Goal: Task Accomplishment & Management: Manage account settings

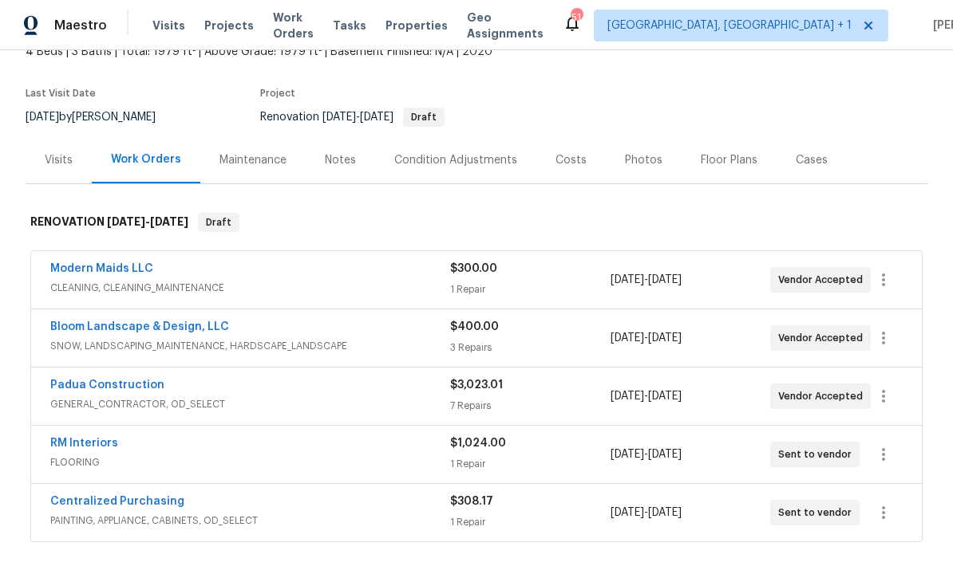
scroll to position [101, 0]
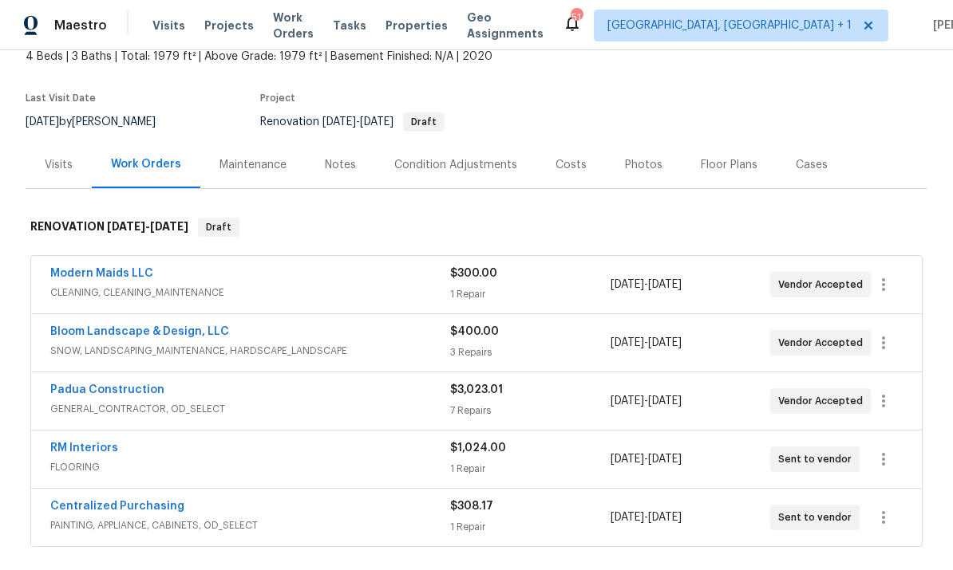
click at [86, 449] on link "RM Interiors" at bounding box center [84, 448] width 68 height 11
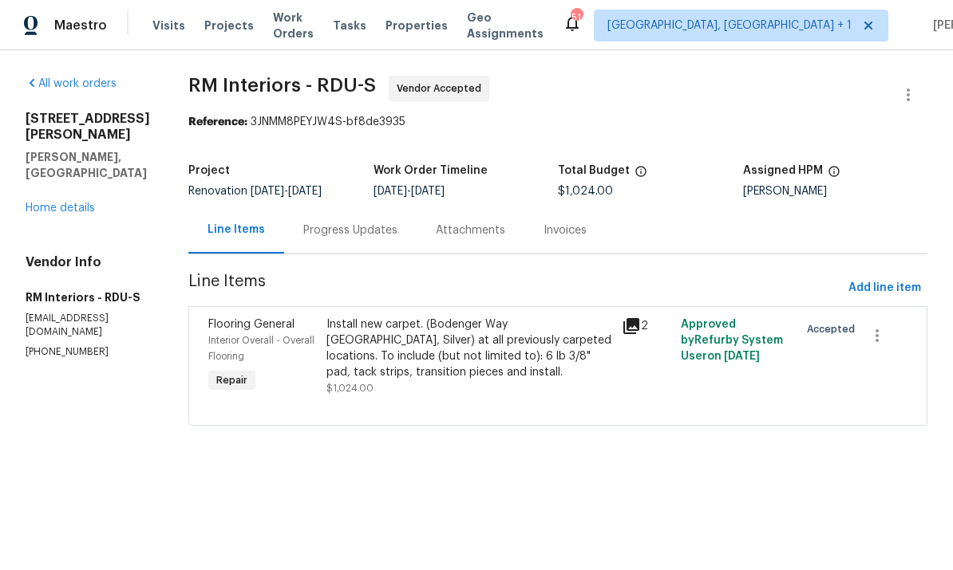
click at [332, 231] on div "Progress Updates" at bounding box center [350, 231] width 94 height 16
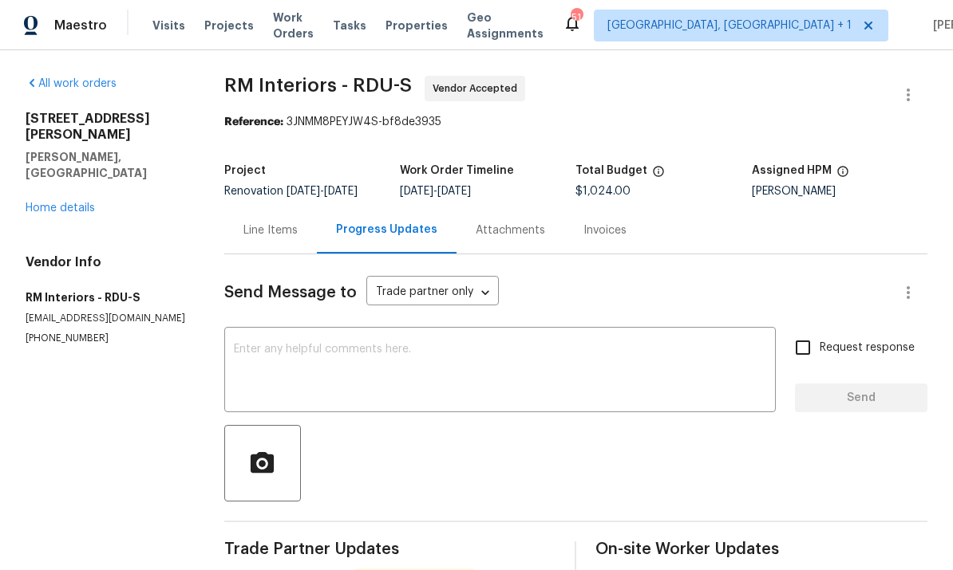
click at [72, 203] on link "Home details" at bounding box center [60, 208] width 69 height 11
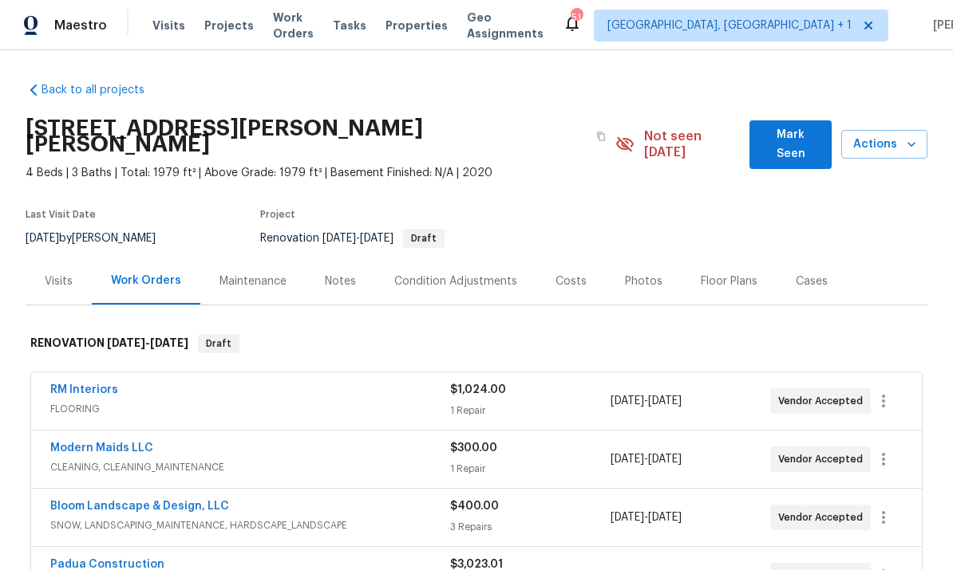
click at [340, 274] on div "Notes" at bounding box center [340, 282] width 31 height 16
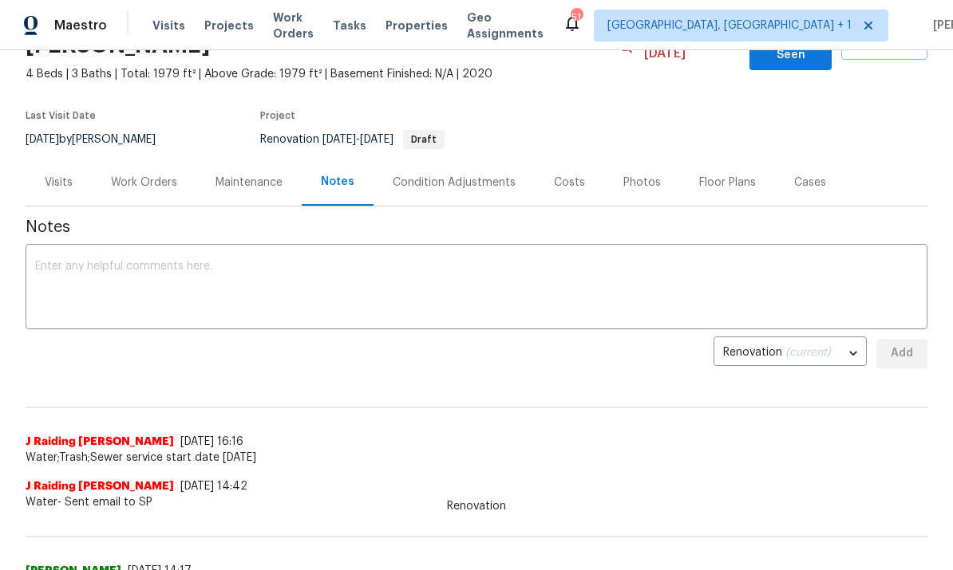
scroll to position [84, 0]
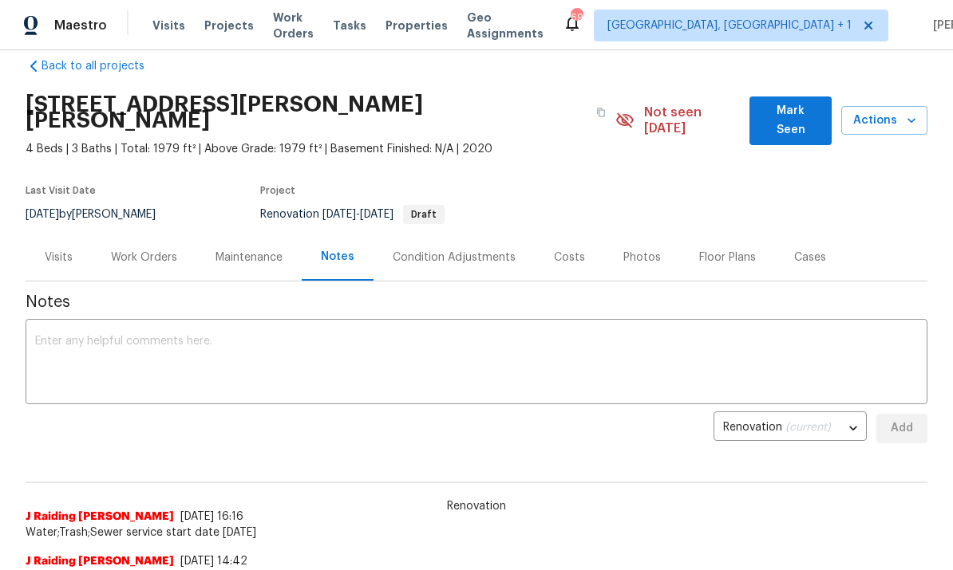
scroll to position [12, 0]
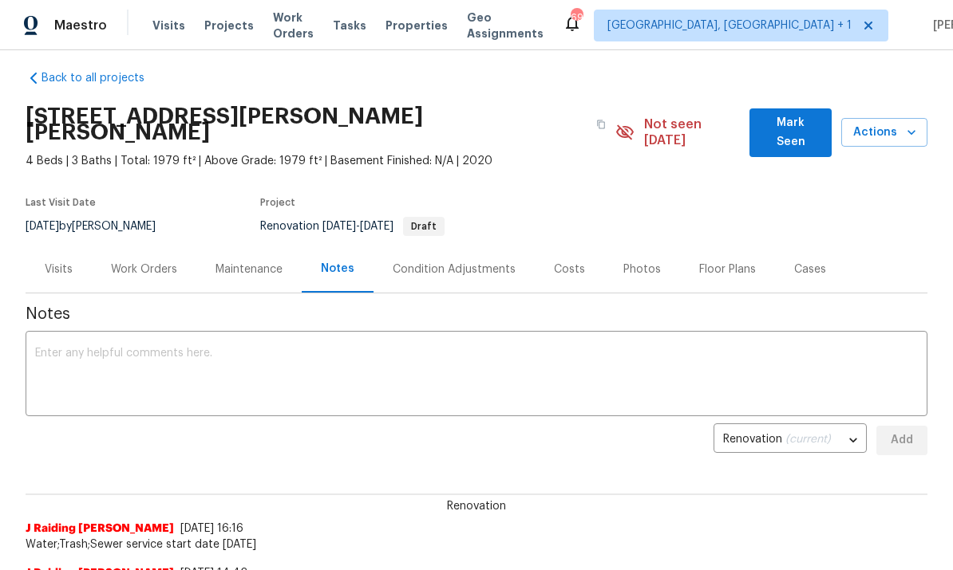
click at [131, 262] on div "Work Orders" at bounding box center [144, 270] width 66 height 16
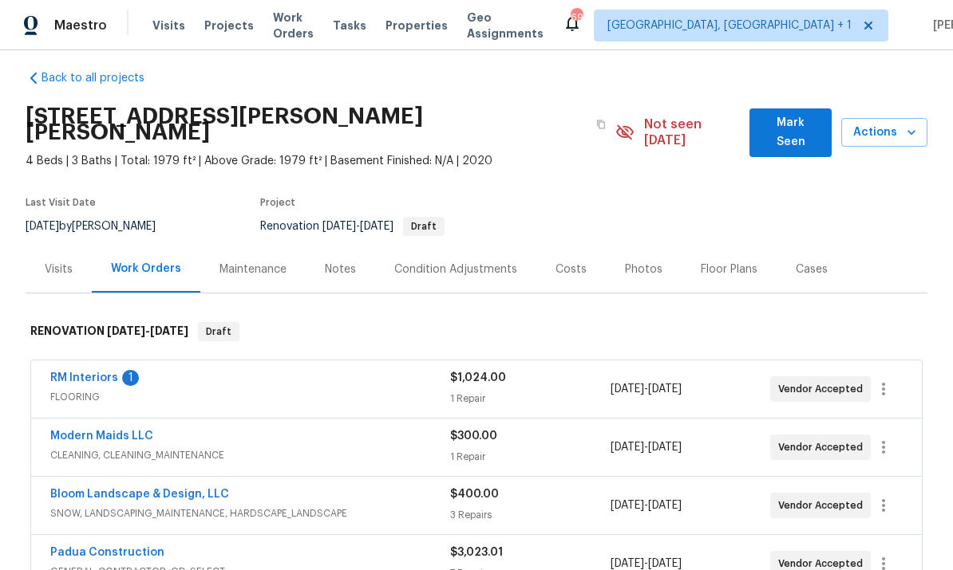
click at [95, 373] on link "RM Interiors" at bounding box center [84, 378] width 68 height 11
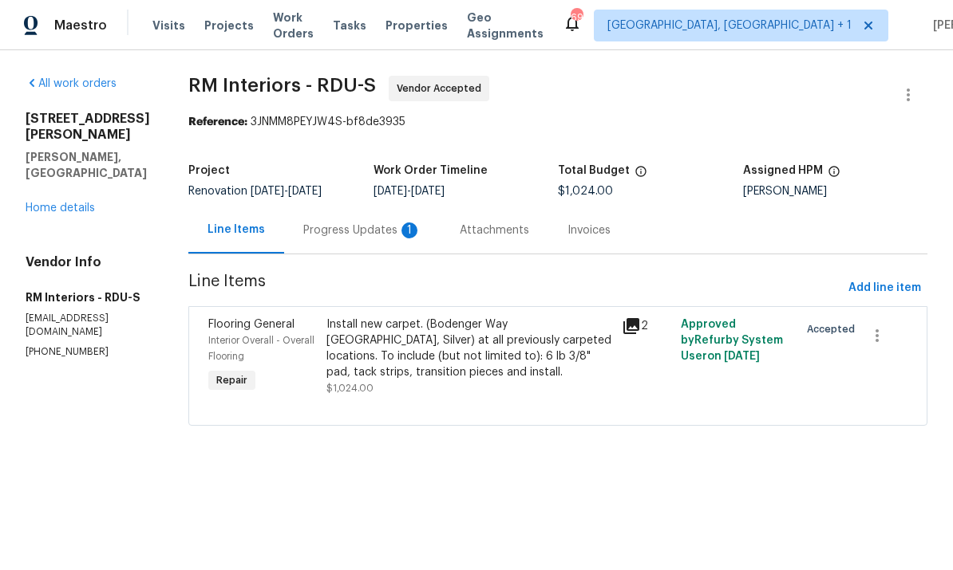
click at [346, 230] on div "Progress Updates 1" at bounding box center [362, 231] width 118 height 16
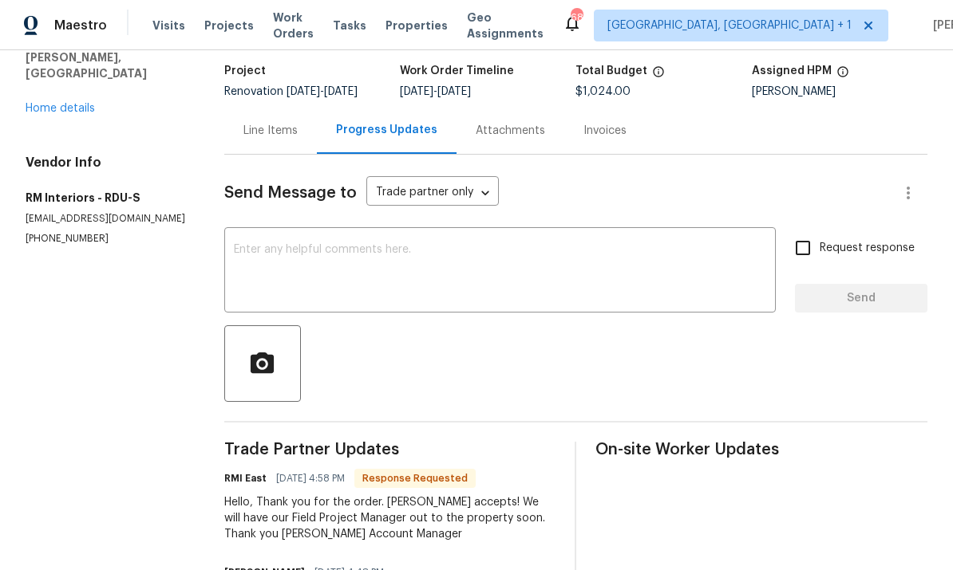
scroll to position [198, 0]
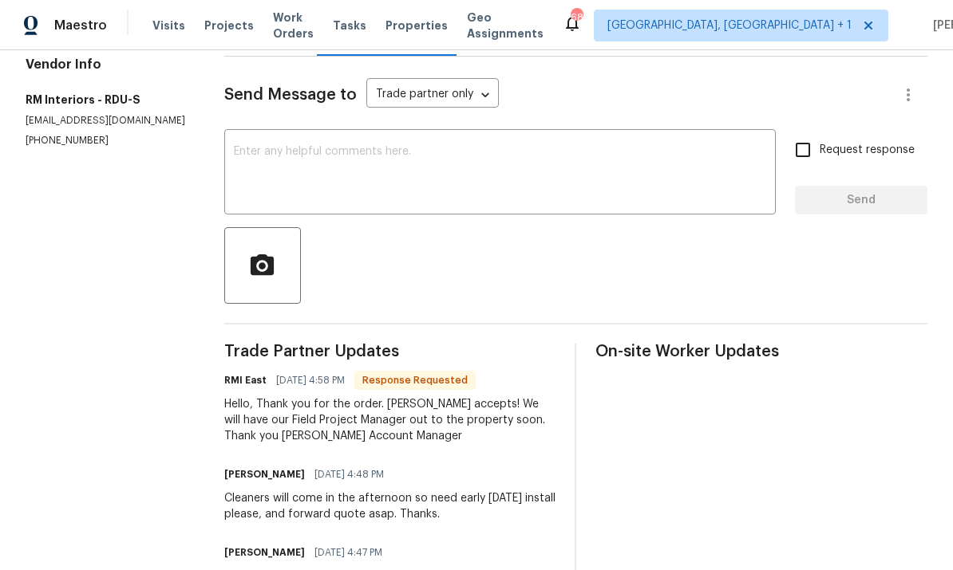
click at [288, 163] on textarea at bounding box center [500, 174] width 532 height 56
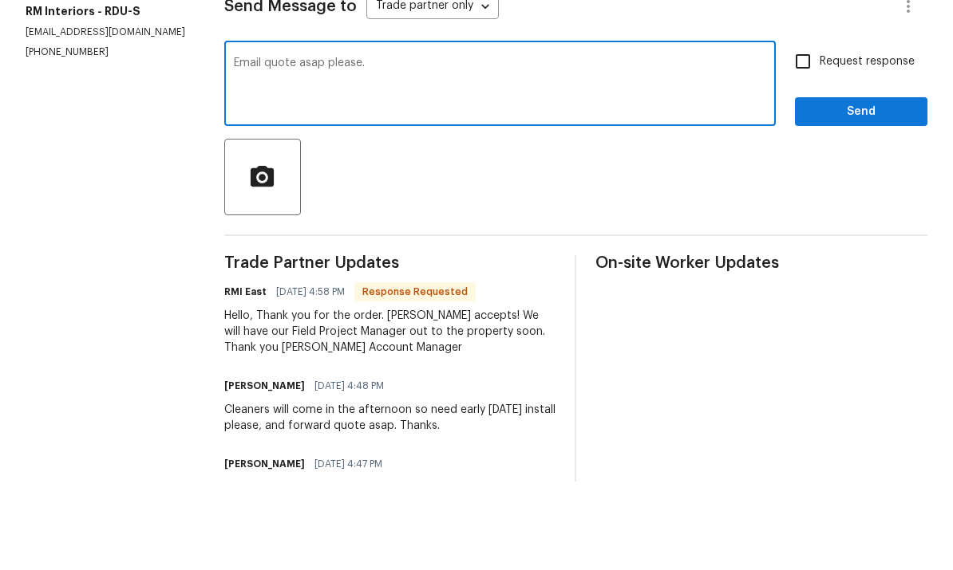
type textarea "Email quote asap please."
click at [805, 133] on input "Request response" at bounding box center [803, 150] width 34 height 34
checkbox input "true"
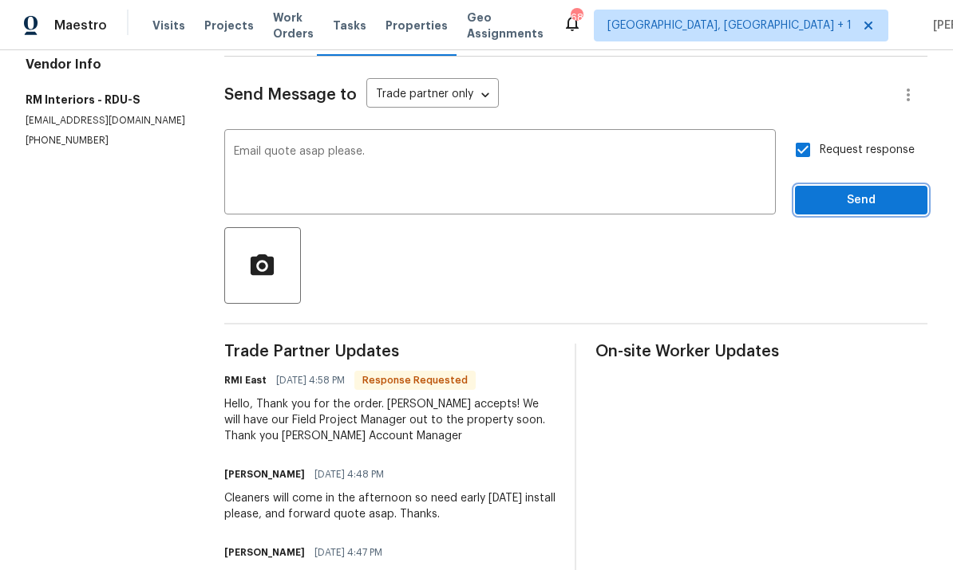
click at [878, 191] on span "Send" at bounding box center [860, 201] width 107 height 20
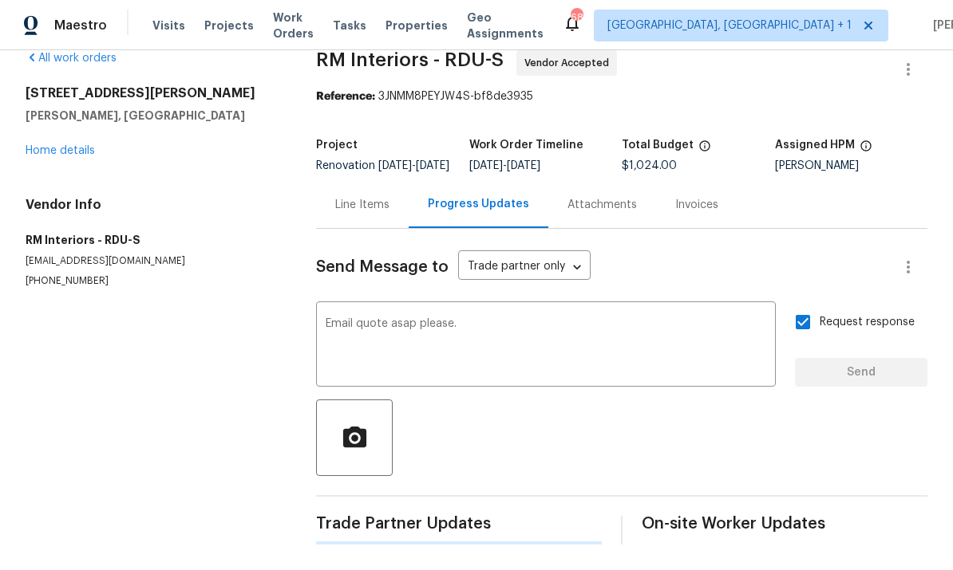
scroll to position [0, 0]
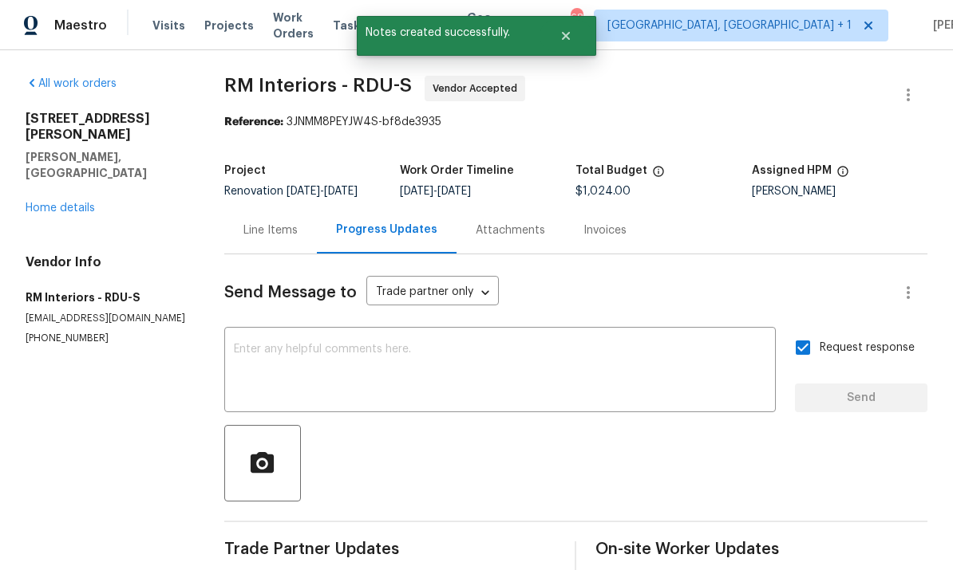
click at [80, 203] on link "Home details" at bounding box center [60, 208] width 69 height 11
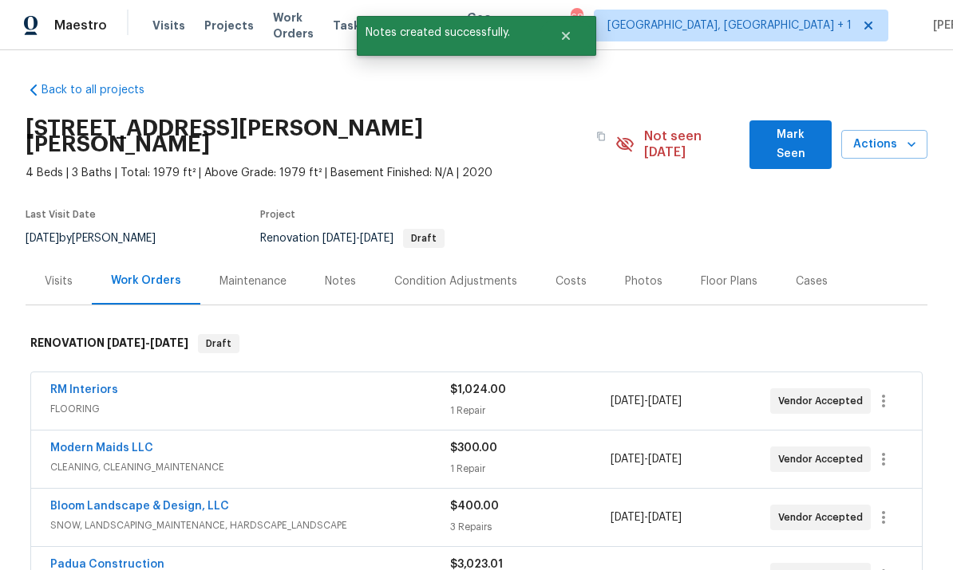
click at [341, 274] on div "Notes" at bounding box center [340, 282] width 31 height 16
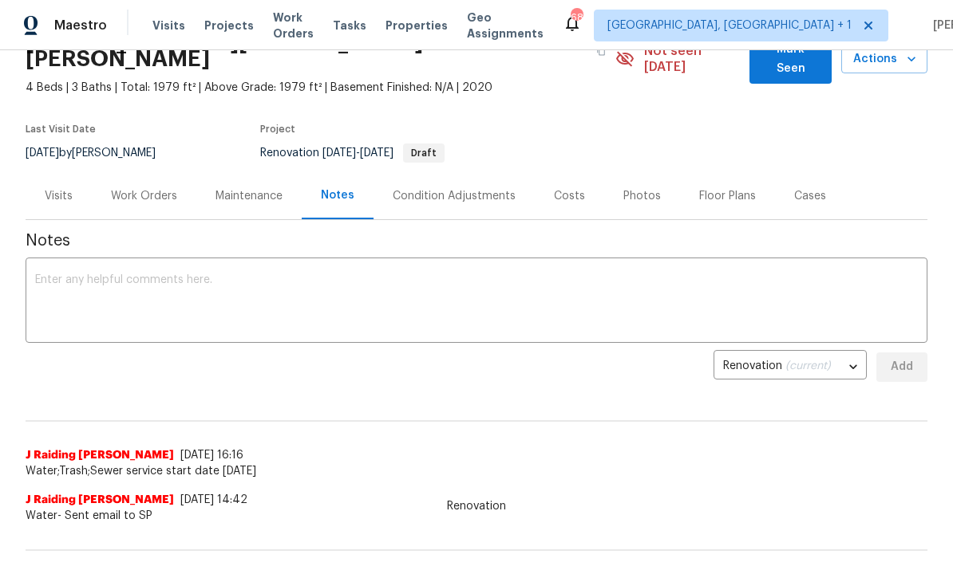
scroll to position [19, 0]
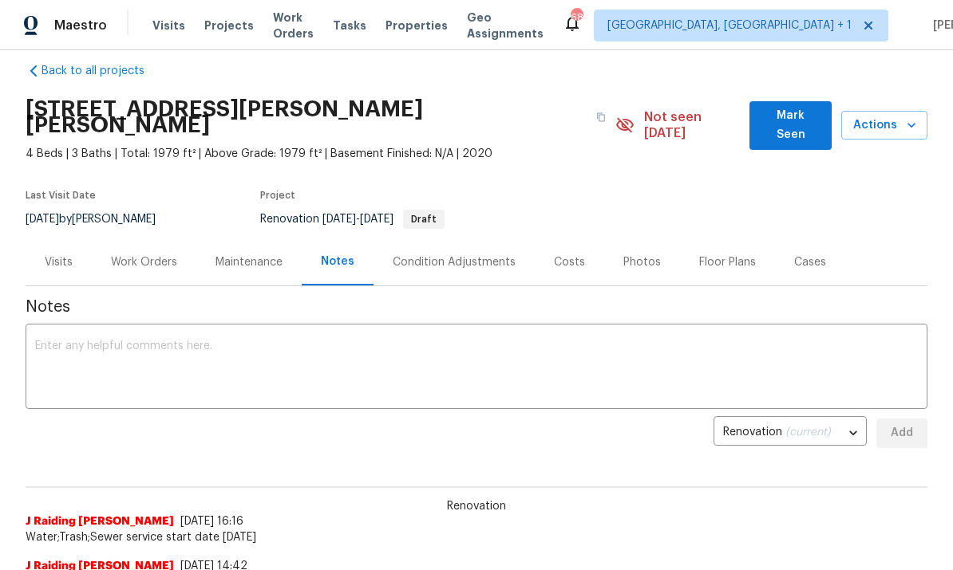
click at [166, 239] on div "Work Orders" at bounding box center [144, 262] width 105 height 47
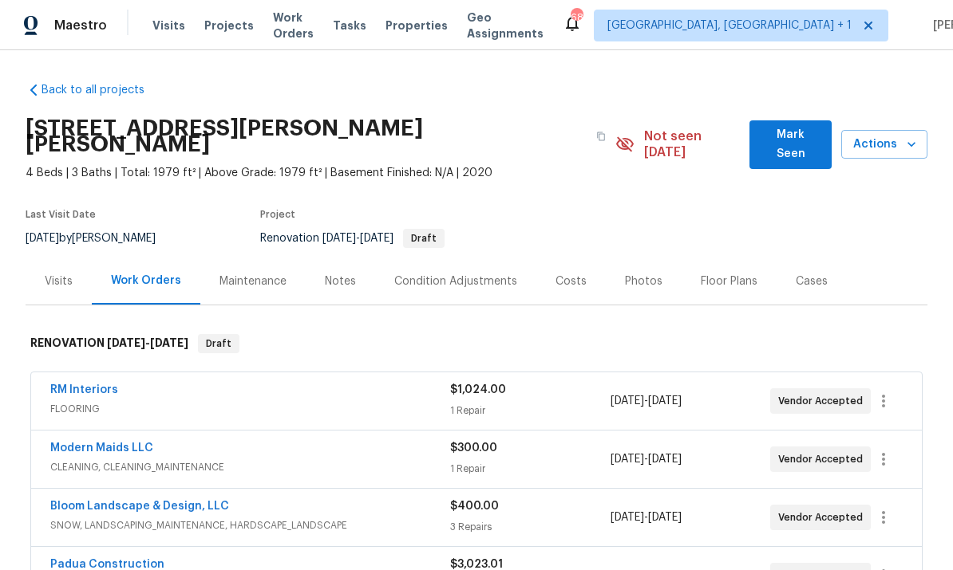
click at [349, 274] on div "Notes" at bounding box center [340, 282] width 31 height 16
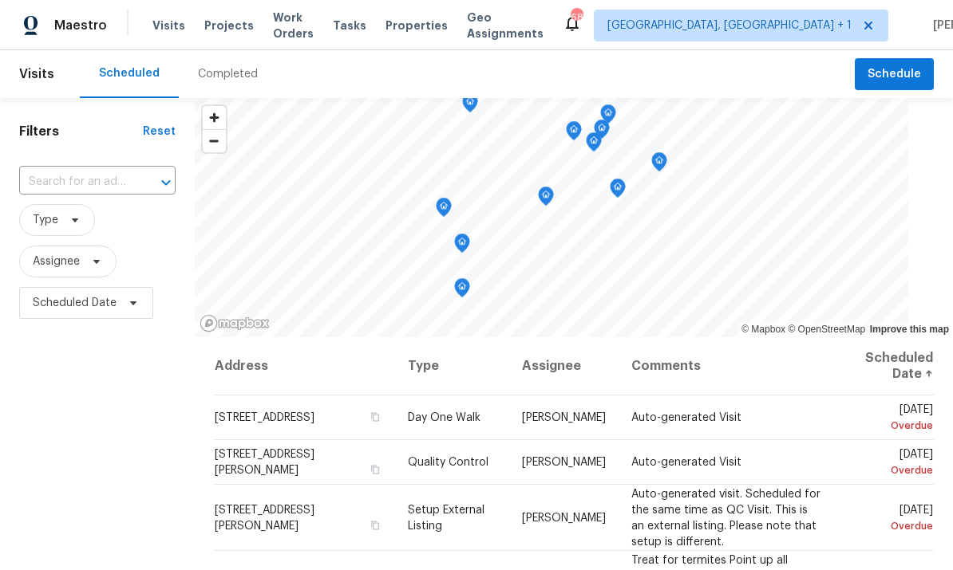
click at [220, 33] on span "Projects" at bounding box center [228, 26] width 49 height 16
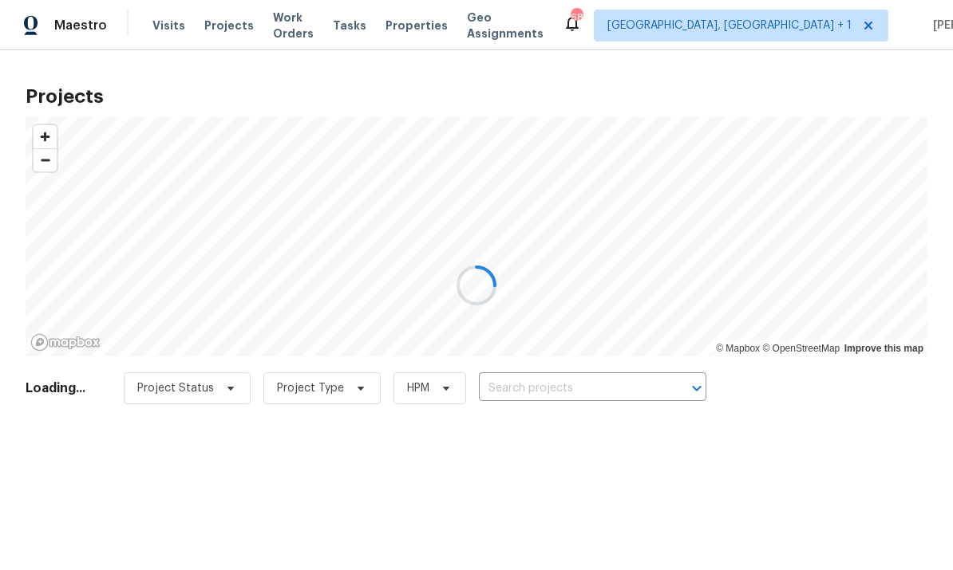
click at [547, 388] on div at bounding box center [476, 285] width 953 height 570
click at [547, 387] on div at bounding box center [476, 285] width 953 height 570
click at [558, 389] on div at bounding box center [476, 285] width 953 height 570
click at [557, 381] on div at bounding box center [476, 285] width 953 height 570
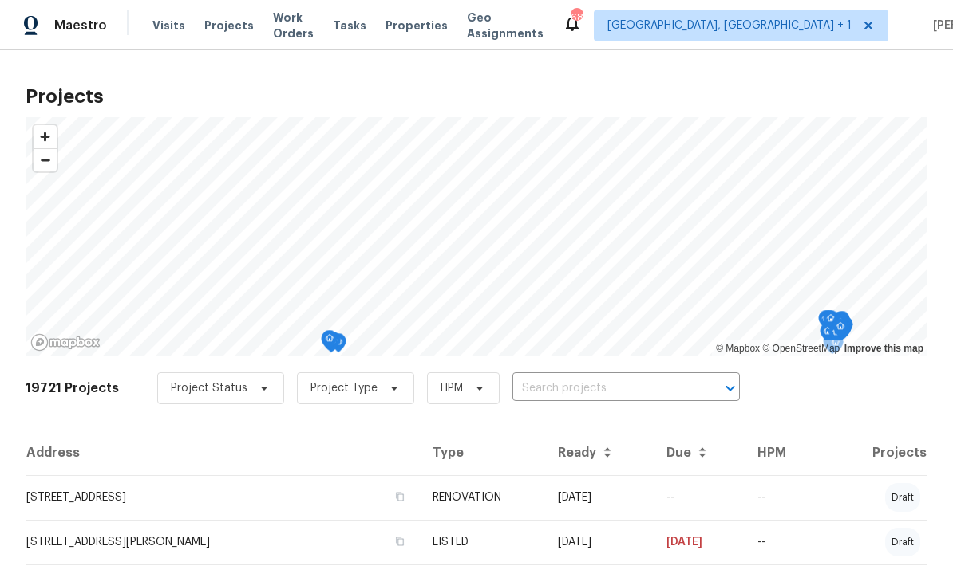
click at [547, 389] on input "text" at bounding box center [603, 389] width 183 height 25
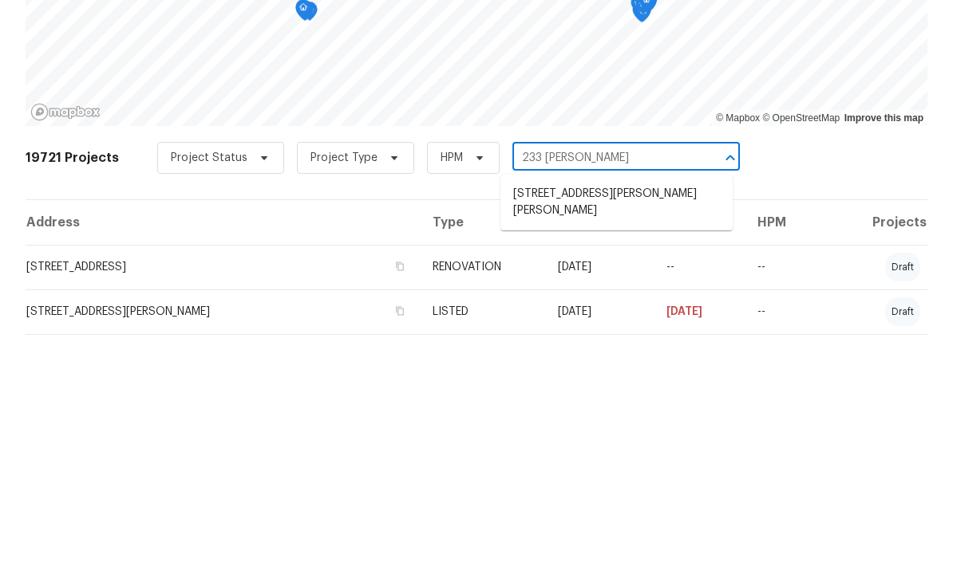
type input "233 Theys"
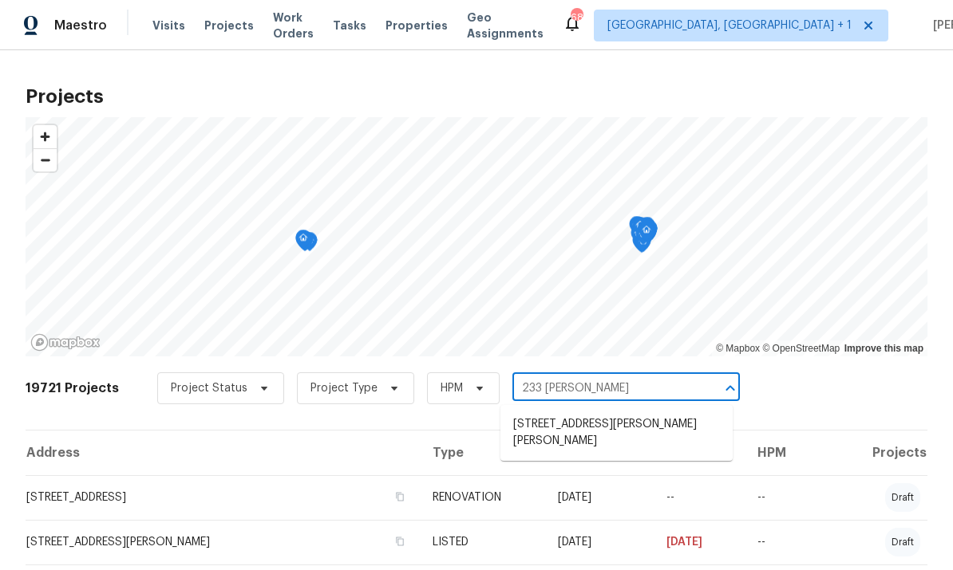
click at [631, 412] on li "233 Theys Mill Way, Fuquay Varina, NC 27526" at bounding box center [616, 433] width 232 height 43
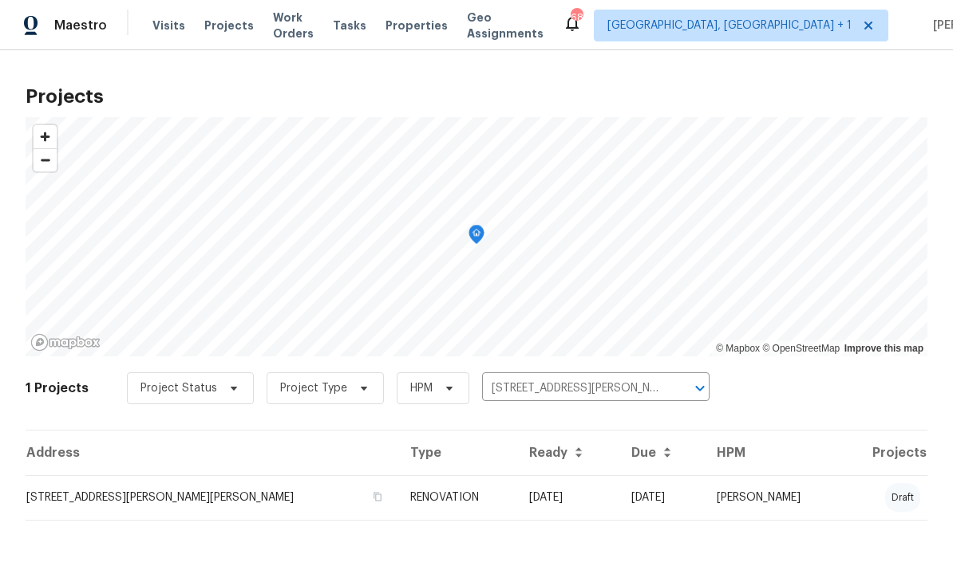
click at [253, 506] on td "233 Theys Mill Way, Fuquay Varina, NC 27526" at bounding box center [212, 497] width 372 height 45
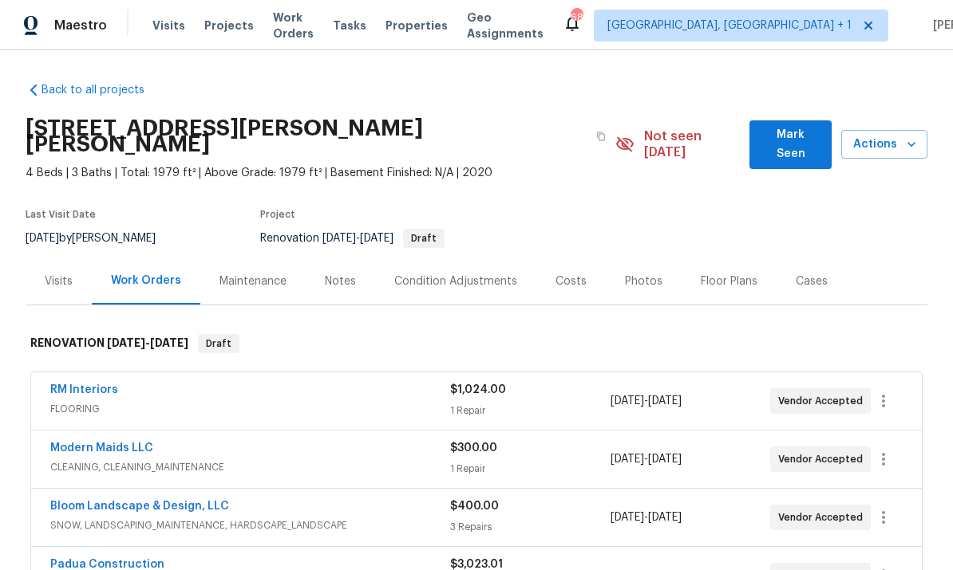
click at [333, 274] on div "Notes" at bounding box center [340, 282] width 31 height 16
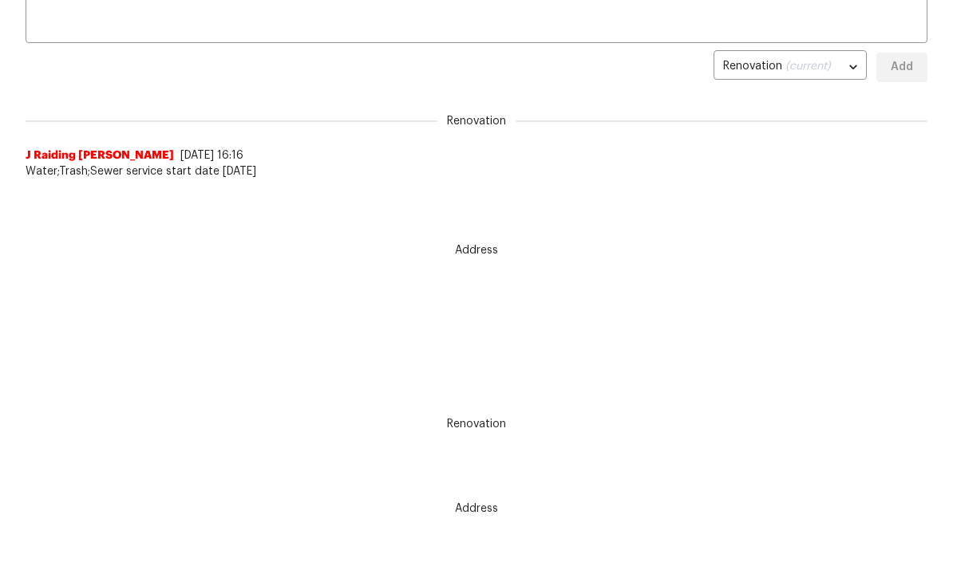
scroll to position [301, 0]
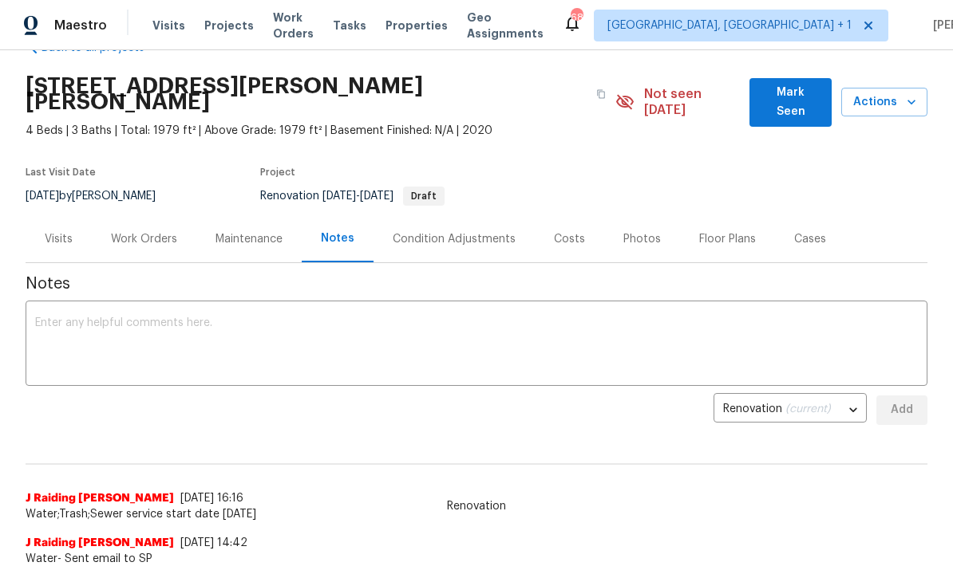
scroll to position [38, 0]
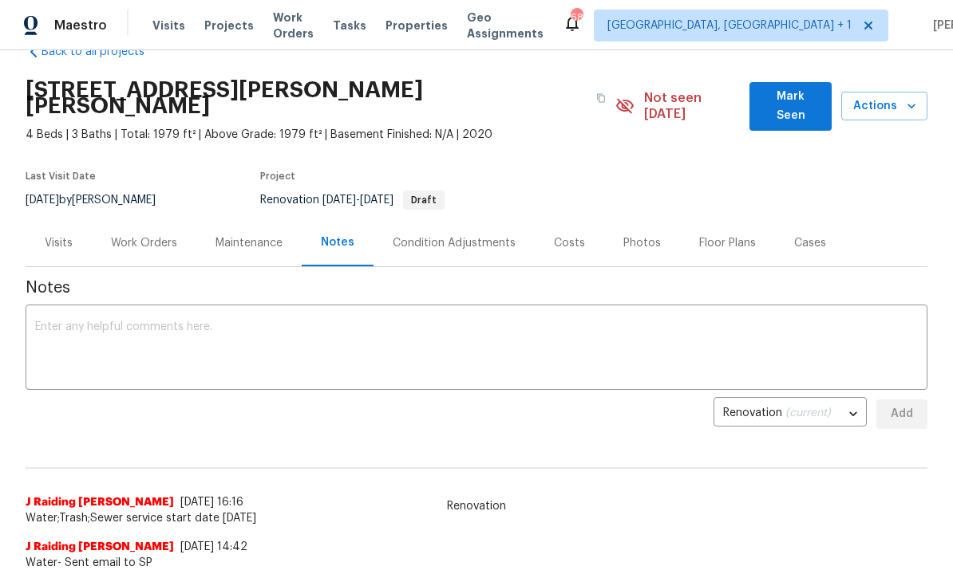
click at [786, 91] on span "Mark Seen" at bounding box center [790, 106] width 57 height 39
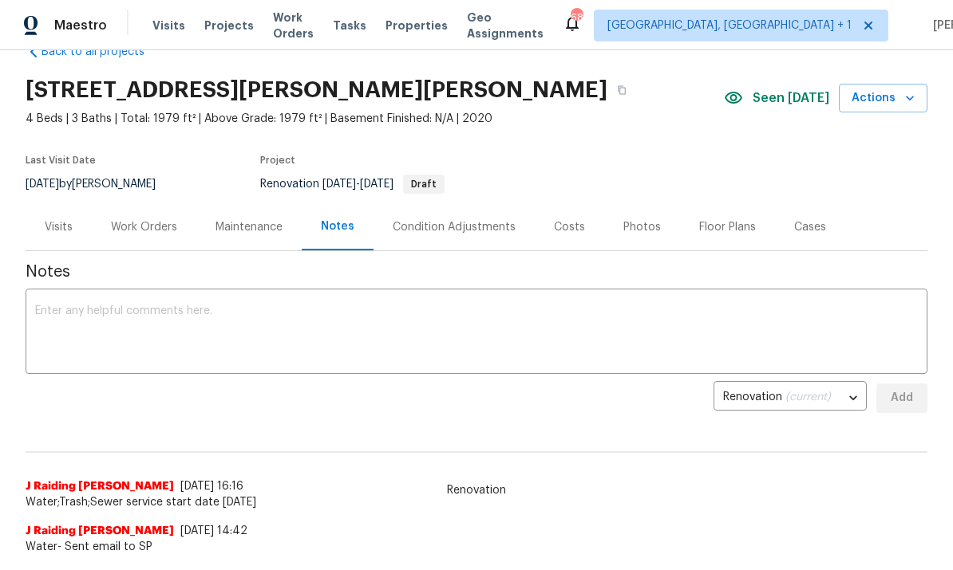
click at [140, 319] on textarea at bounding box center [476, 334] width 882 height 56
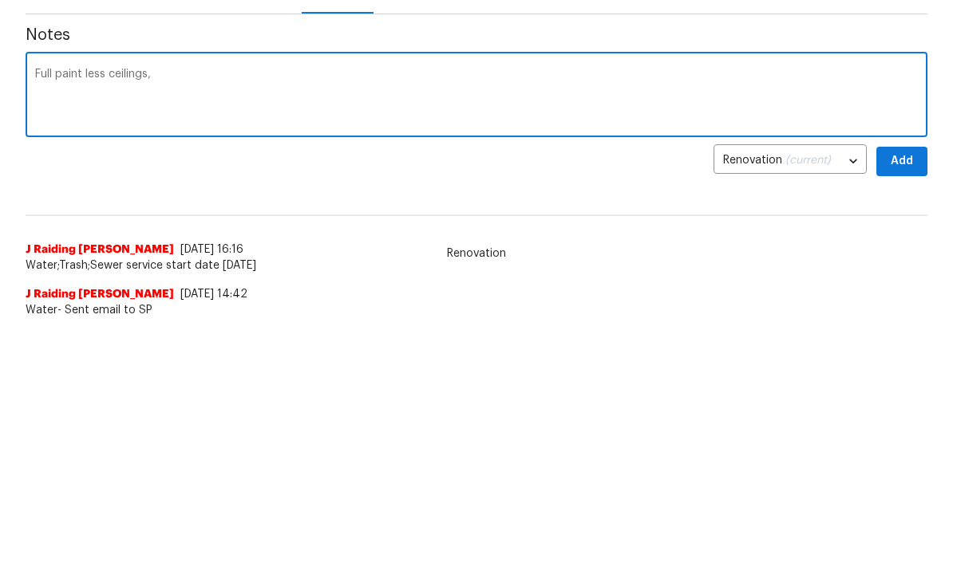
type textarea "Full paint less ceilings,"
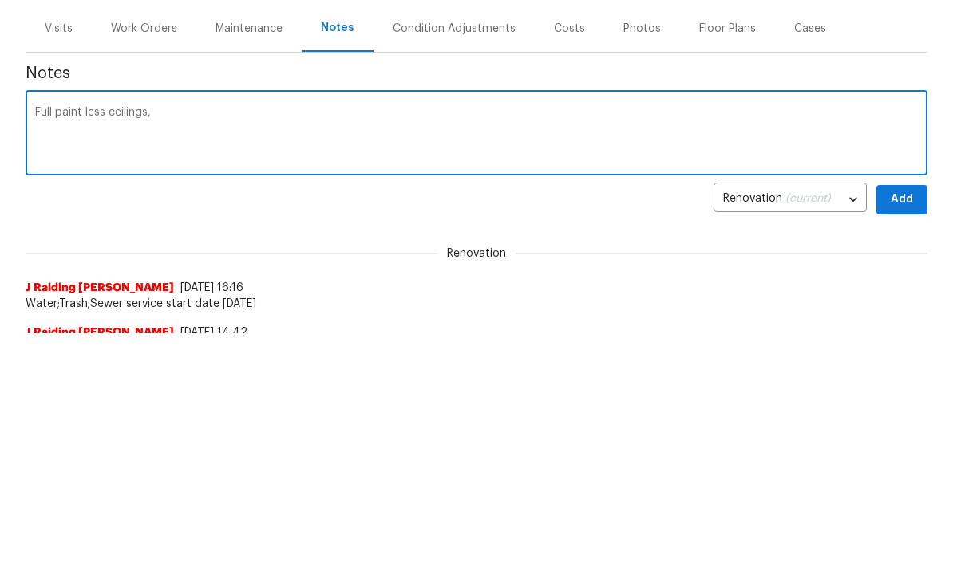
scroll to position [0, 0]
click at [149, 258] on div "Work Orders" at bounding box center [144, 266] width 66 height 16
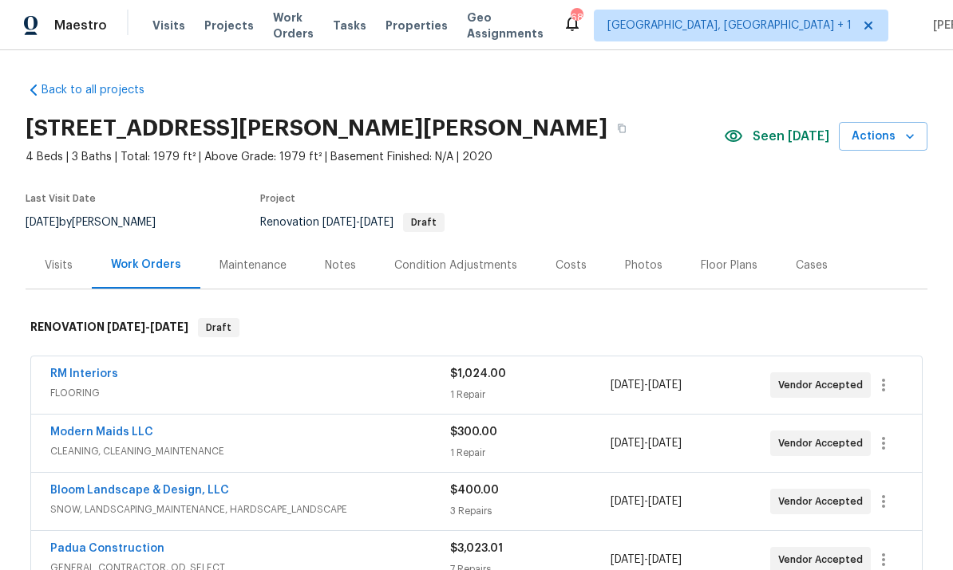
click at [344, 258] on div "Notes" at bounding box center [340, 266] width 31 height 16
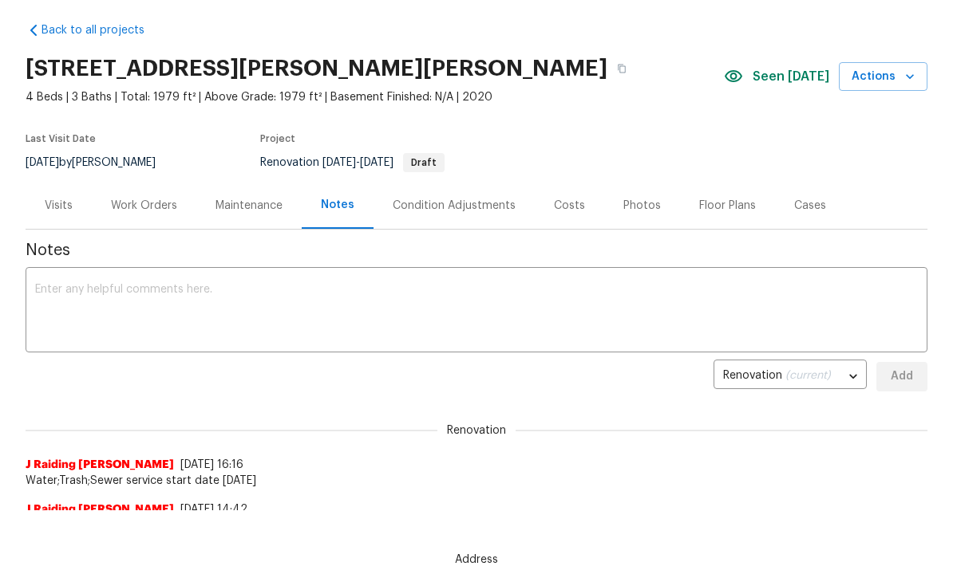
click at [99, 309] on textarea at bounding box center [476, 312] width 882 height 56
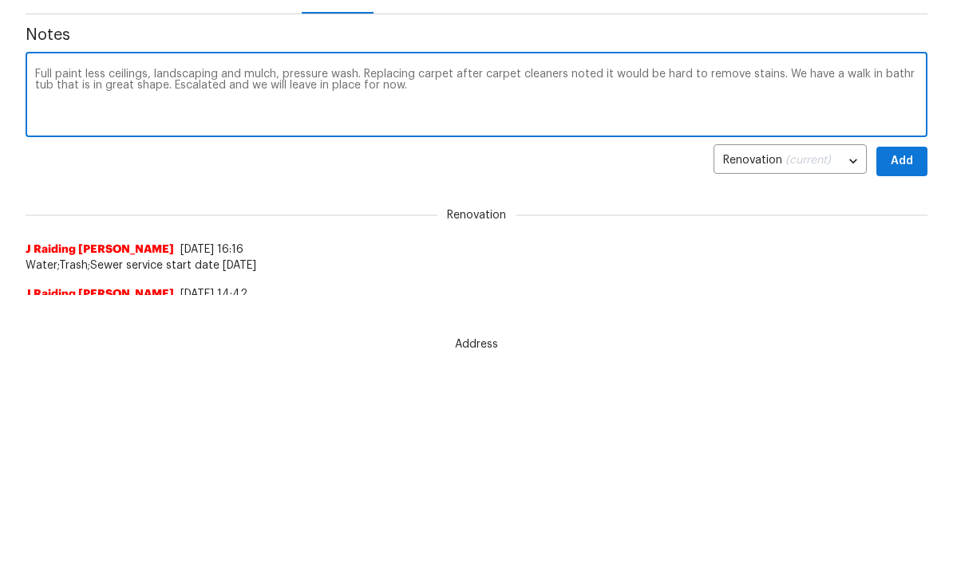
click at [901, 284] on textarea "Full paint less ceilings, landscaping and mulch, pressure wash. Replacing carpe…" at bounding box center [476, 312] width 882 height 56
type textarea "Full paint less ceilings, landscaping and mulch, pressure wash. Replacing carpe…"
click at [908, 367] on span "Add" at bounding box center [902, 377] width 26 height 20
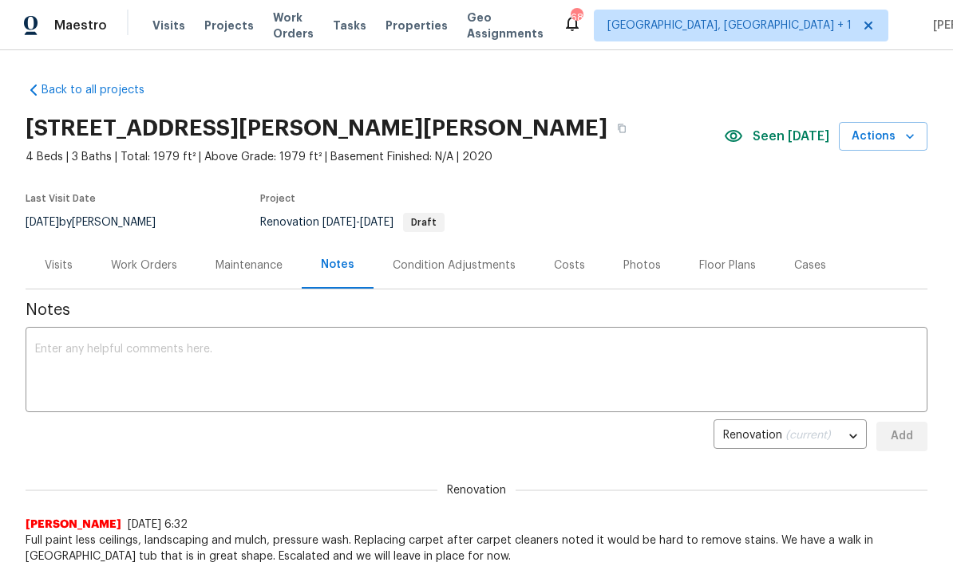
click at [134, 267] on div "Work Orders" at bounding box center [144, 266] width 66 height 16
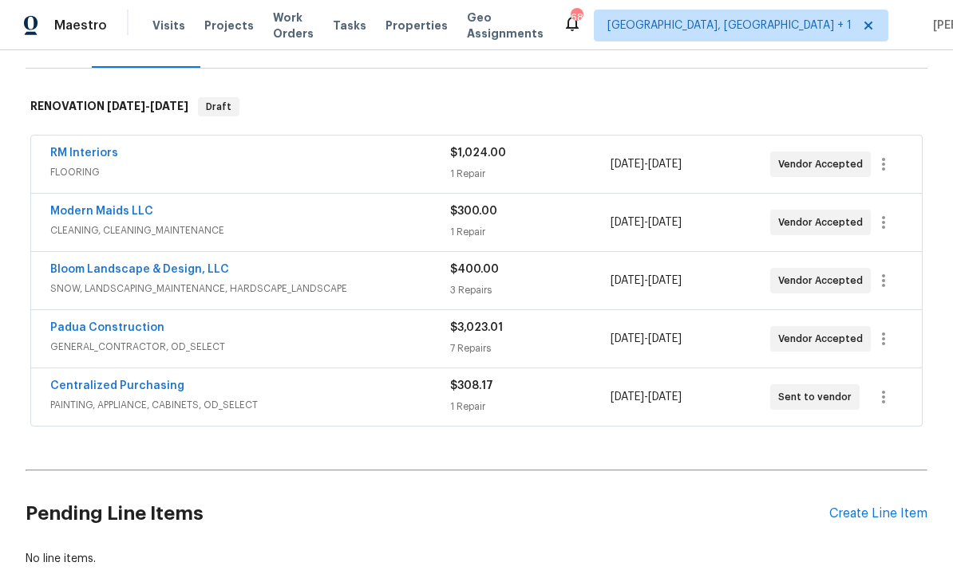
scroll to position [200, 0]
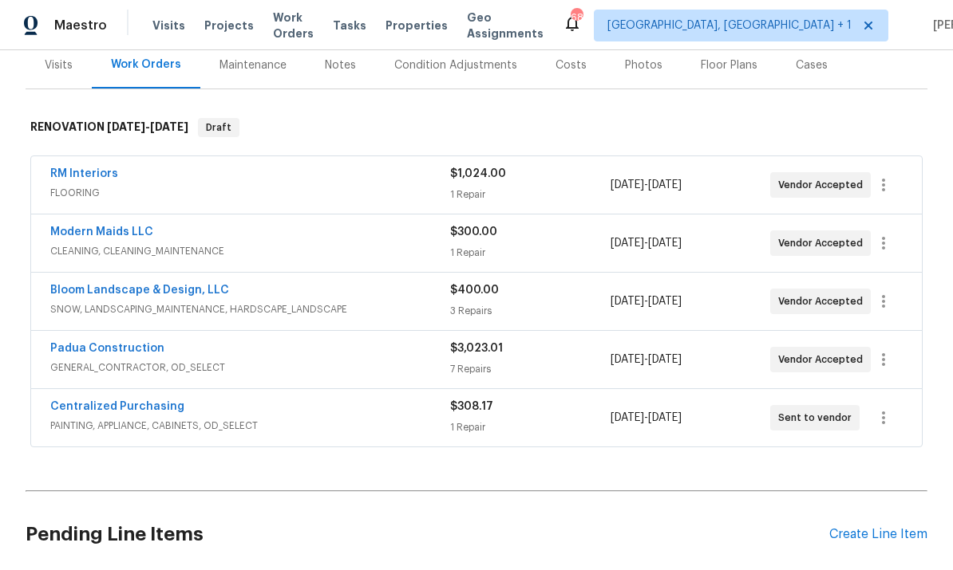
click at [80, 176] on link "RM Interiors" at bounding box center [84, 173] width 68 height 11
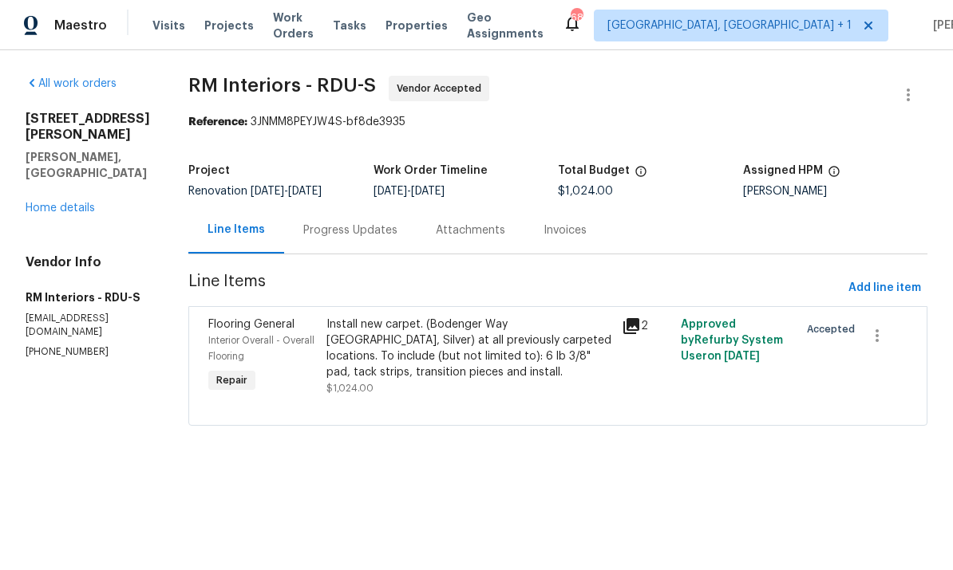
click at [76, 203] on link "Home details" at bounding box center [60, 208] width 69 height 11
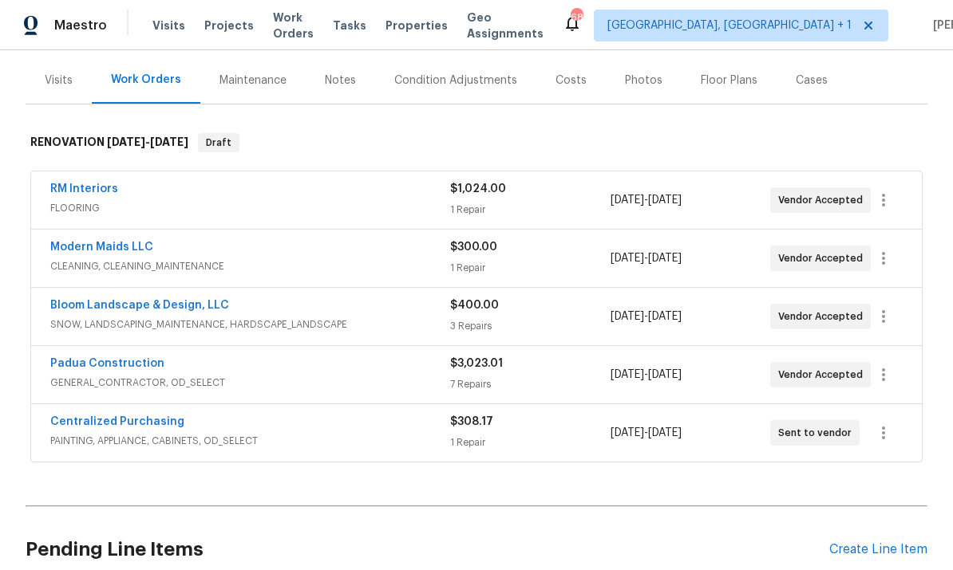
scroll to position [216, 0]
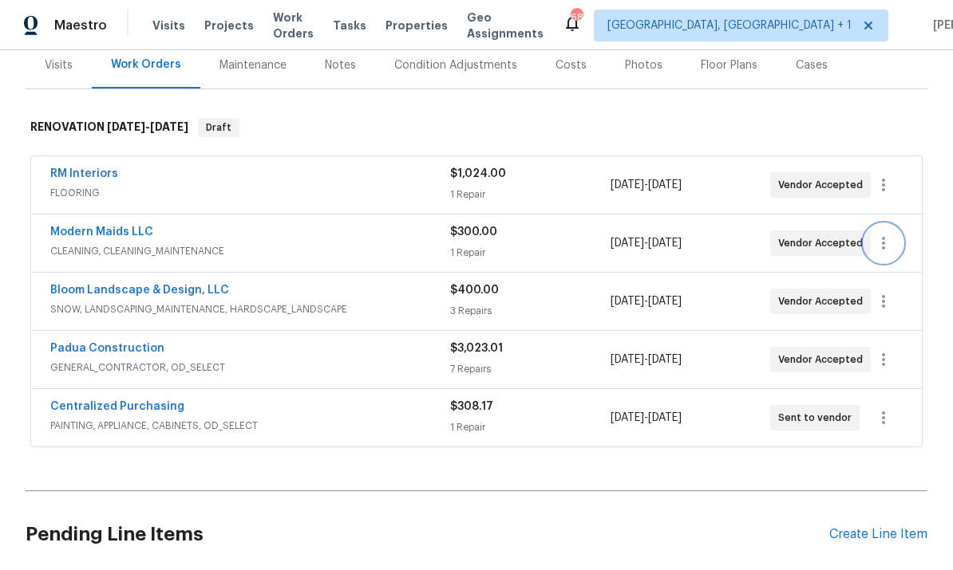
click at [886, 234] on icon "button" at bounding box center [883, 243] width 19 height 19
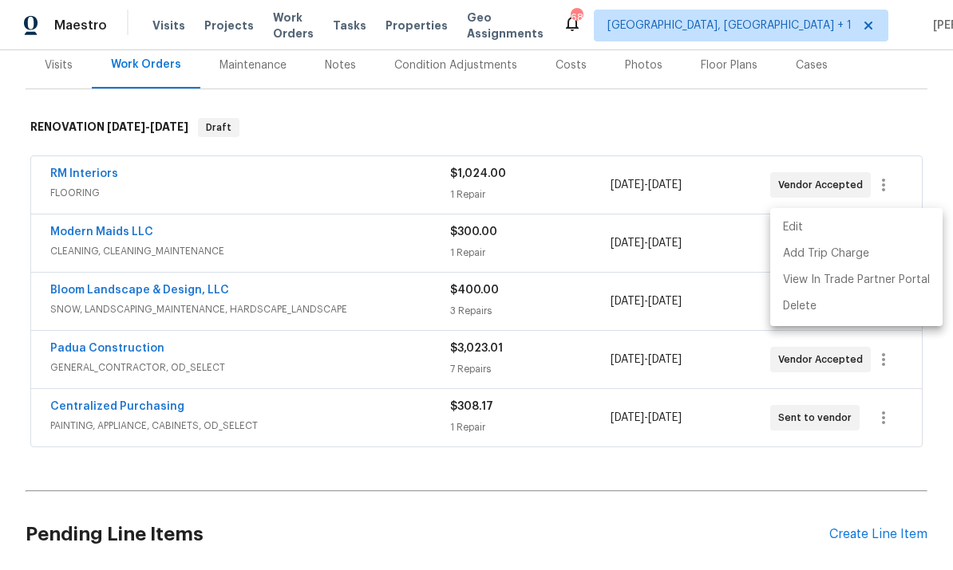
click at [797, 224] on li "Edit" at bounding box center [856, 228] width 172 height 26
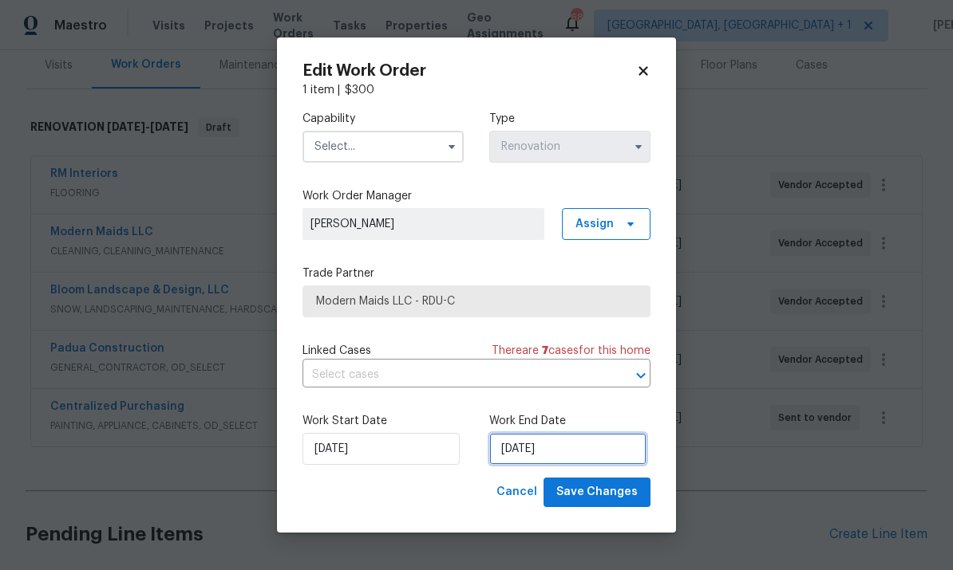
click at [591, 452] on input "9/15/2025" at bounding box center [567, 449] width 157 height 32
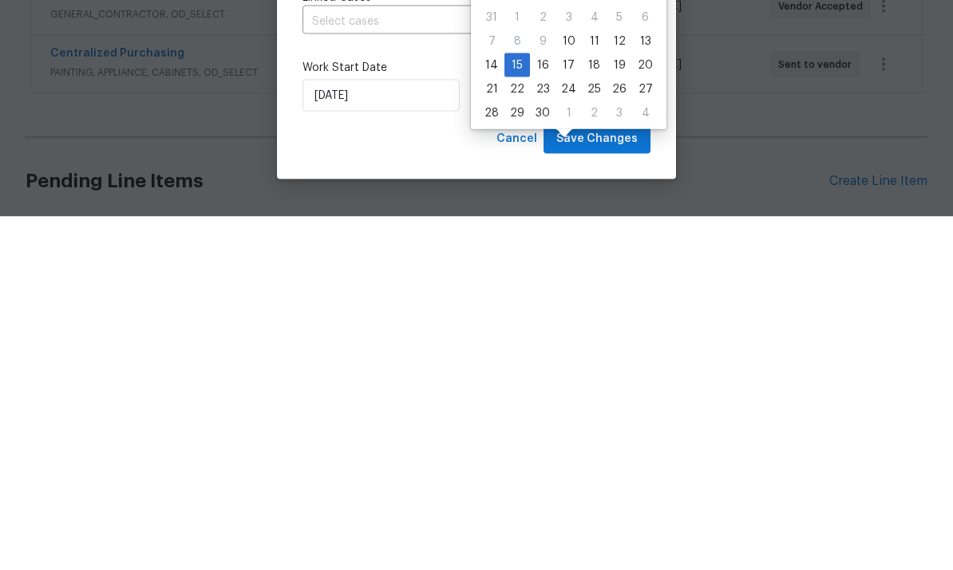
scroll to position [60, 0]
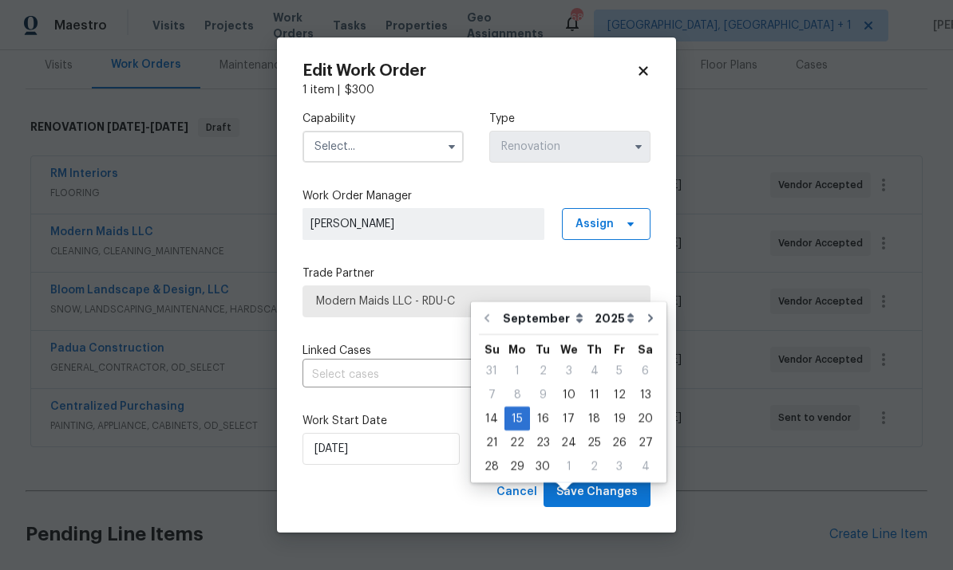
click at [781, 427] on body "Maestro Visits Projects Work Orders Tasks Properties Geo Assignments 68 Albuque…" at bounding box center [476, 285] width 953 height 570
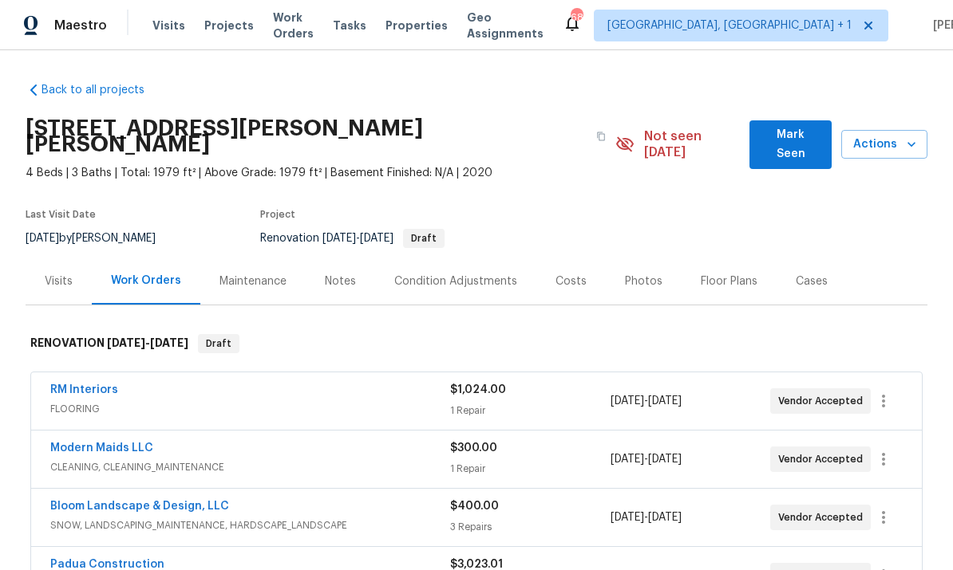
scroll to position [0, 0]
click at [796, 125] on span "Mark Seen" at bounding box center [790, 144] width 57 height 39
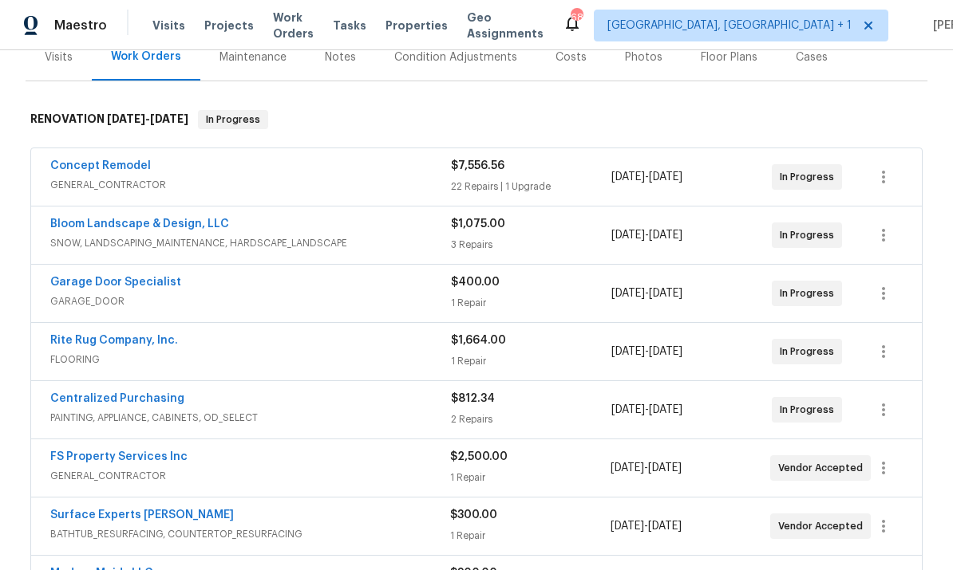
scroll to position [209, 0]
click at [120, 345] on link "Rite Rug Company, Inc." at bounding box center [114, 339] width 128 height 11
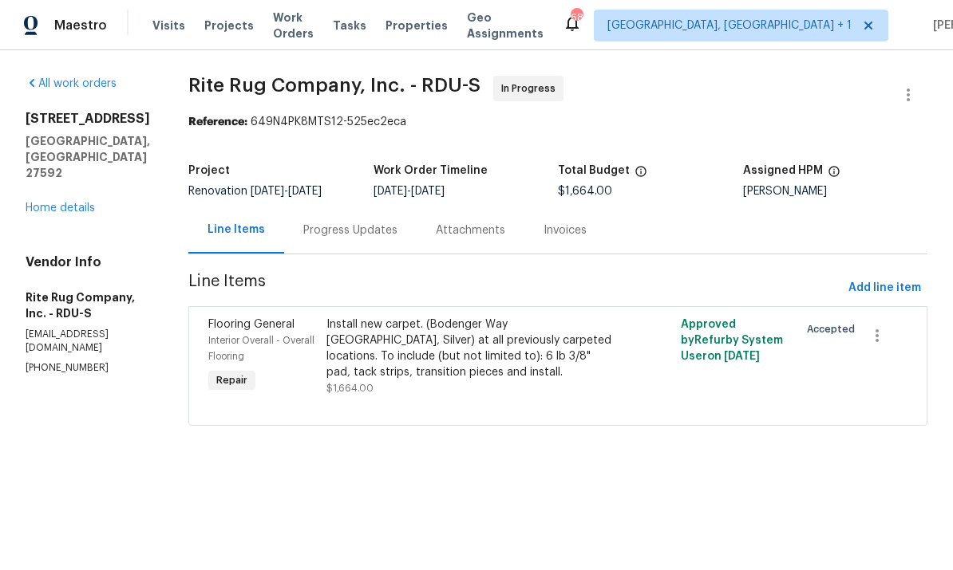
click at [350, 236] on div "Progress Updates" at bounding box center [350, 231] width 94 height 16
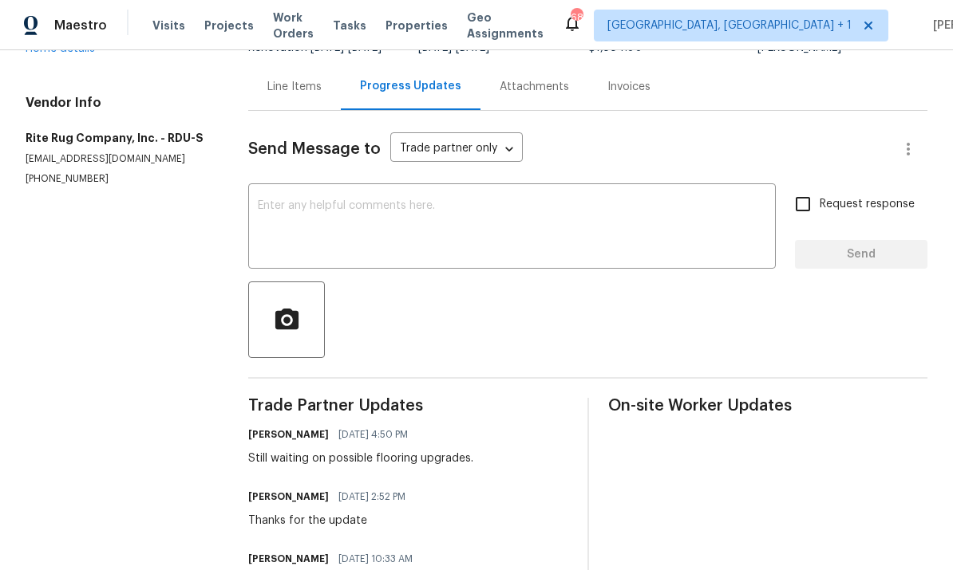
scroll to position [120, 0]
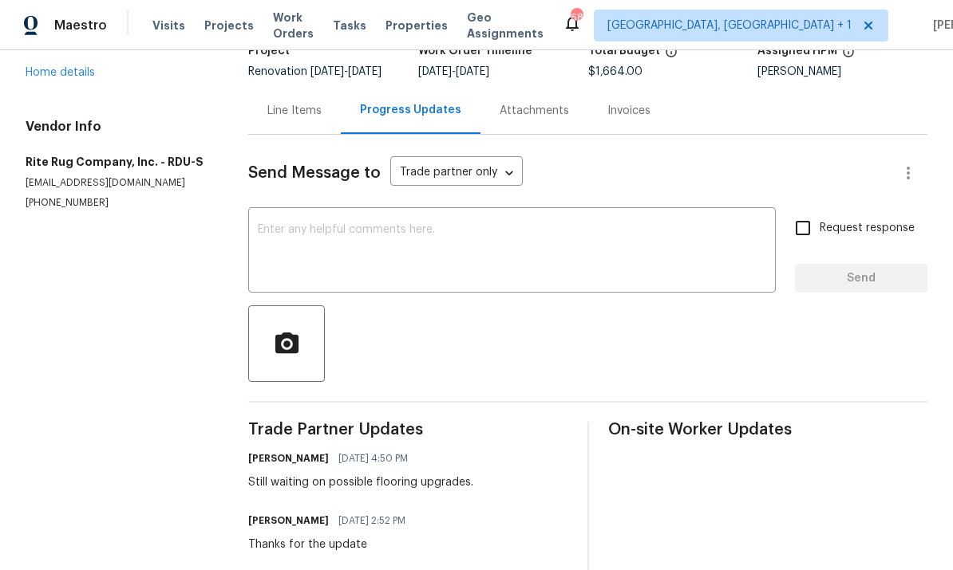
click at [298, 119] on div "Line Items" at bounding box center [294, 111] width 54 height 16
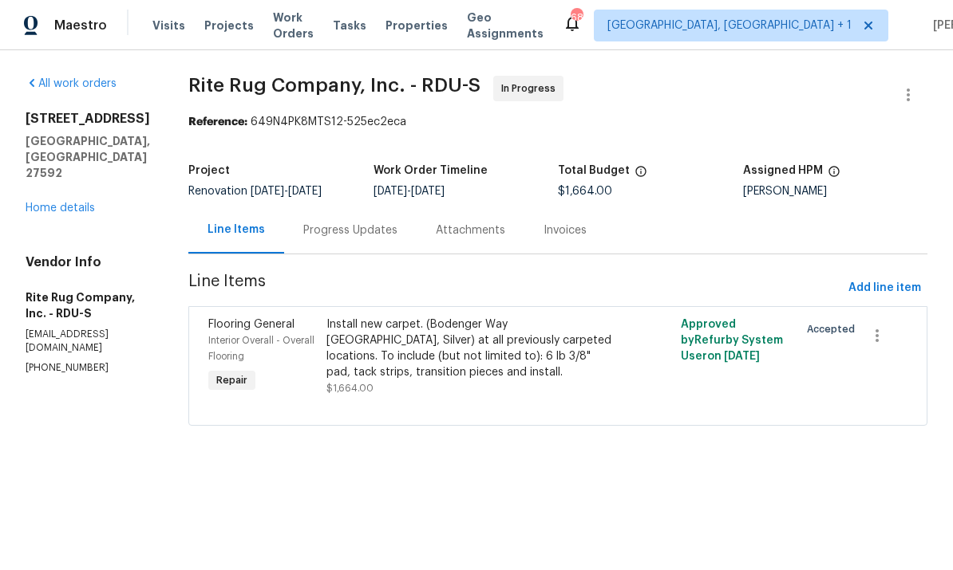
click at [53, 203] on link "Home details" at bounding box center [60, 208] width 69 height 11
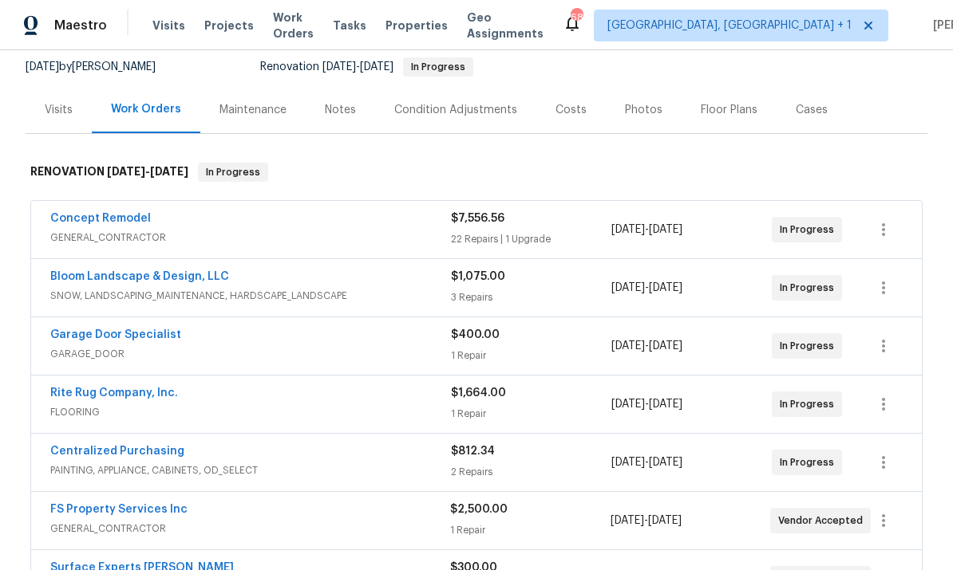
scroll to position [164, 0]
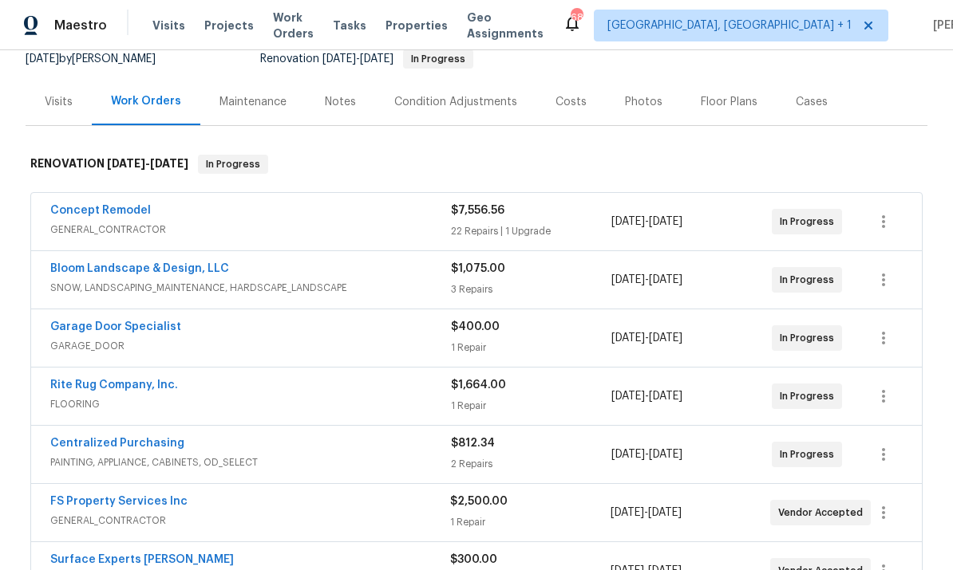
click at [124, 389] on link "Rite Rug Company, Inc." at bounding box center [114, 385] width 128 height 11
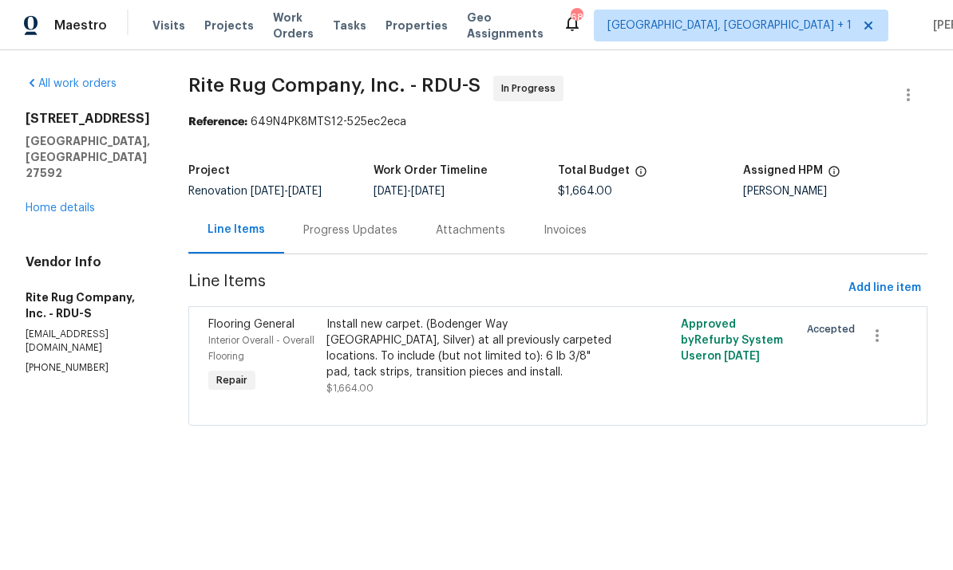
click at [376, 238] on div "Progress Updates" at bounding box center [350, 231] width 94 height 16
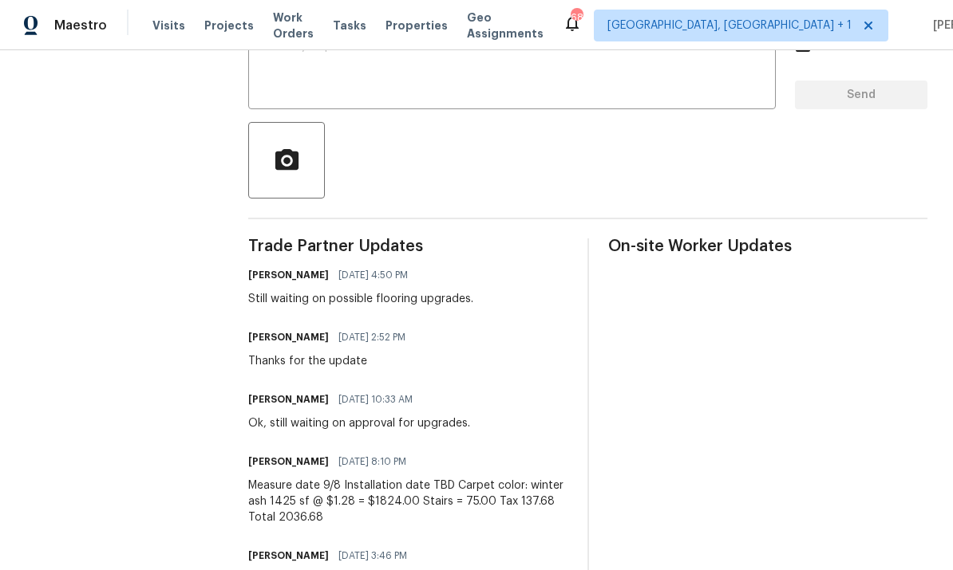
scroll to position [257, 0]
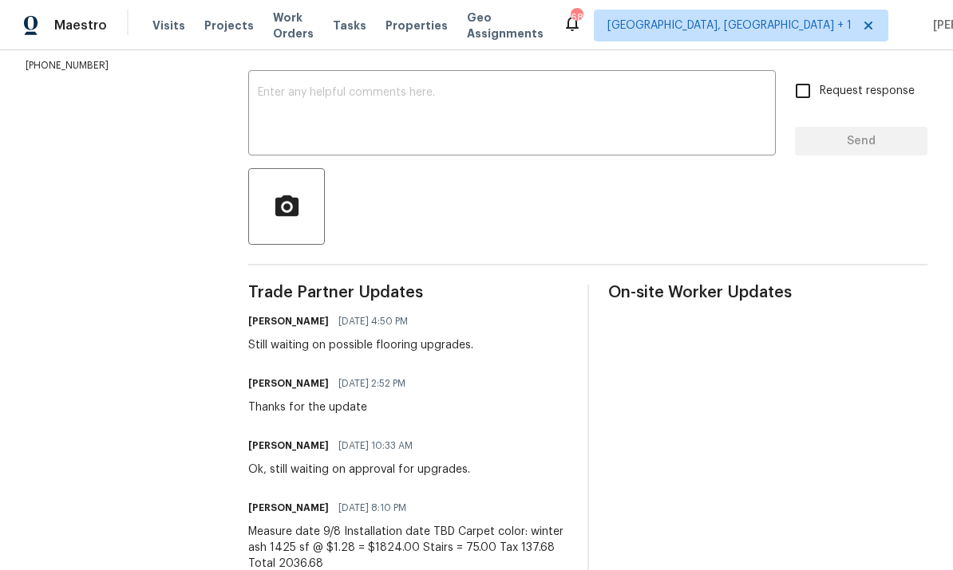
click at [206, 31] on span "Projects" at bounding box center [228, 26] width 49 height 16
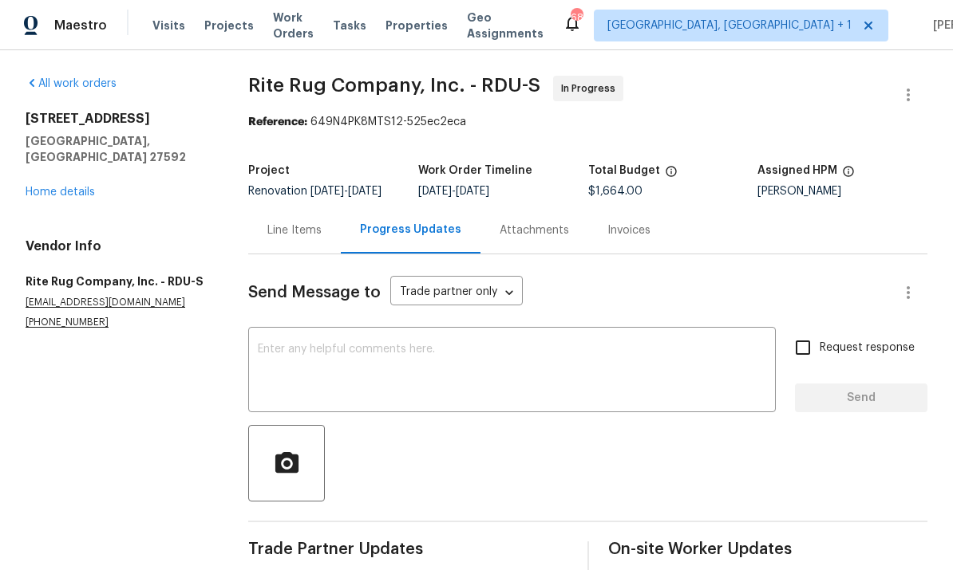
click at [297, 239] on div "Line Items" at bounding box center [294, 231] width 54 height 16
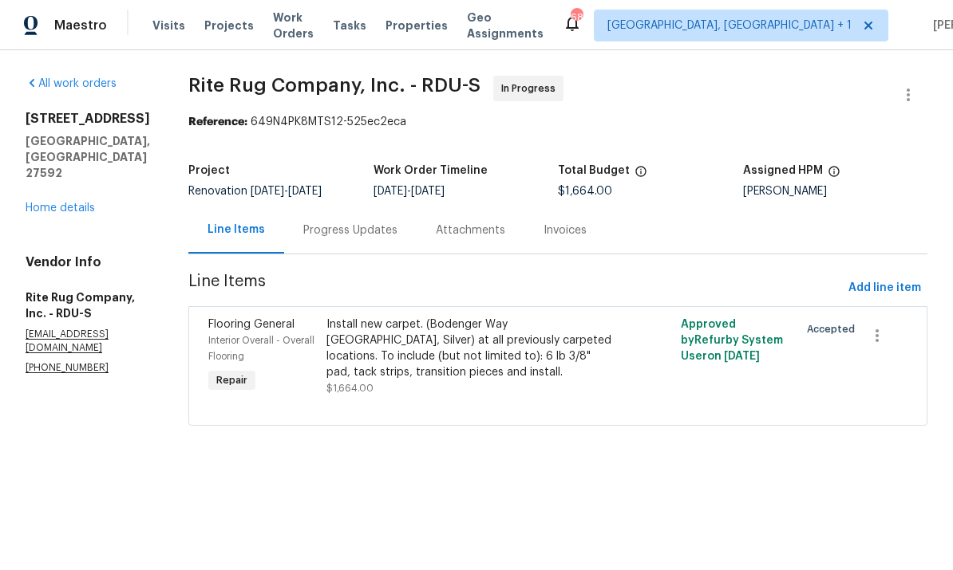
click at [425, 360] on div "Install new carpet. (Bodenger Way 945 Winter Ash, Silver) at all previously car…" at bounding box center [469, 349] width 286 height 64
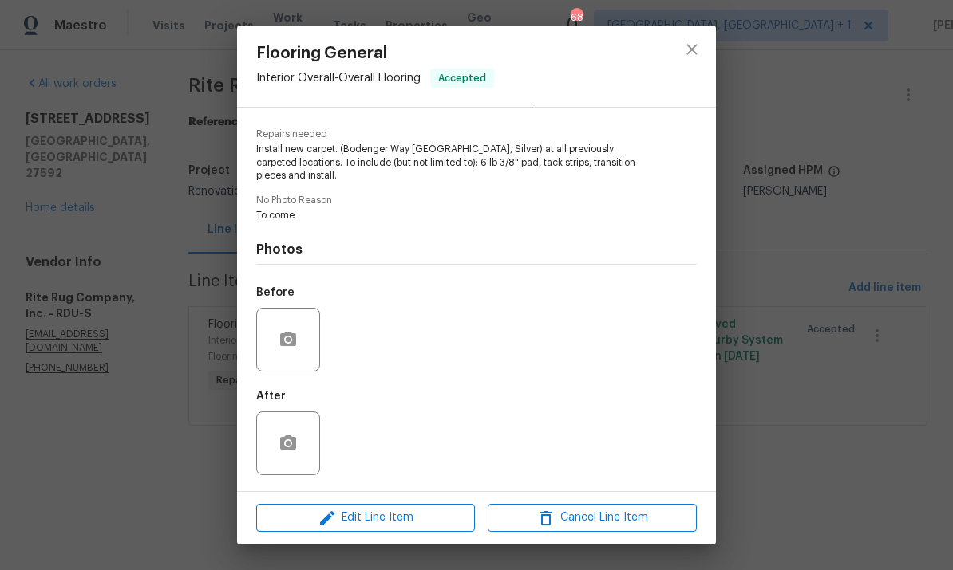
scroll to position [154, 0]
click at [396, 521] on span "Edit Line Item" at bounding box center [365, 518] width 209 height 20
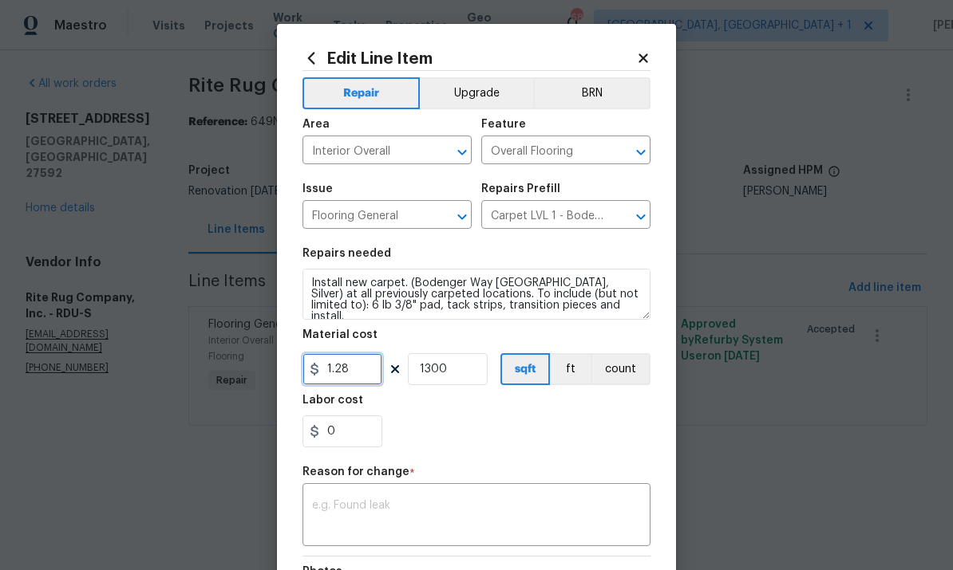
click at [368, 372] on input "1.28" at bounding box center [342, 369] width 80 height 32
type input "2036.68"
click at [461, 374] on input "1300" at bounding box center [448, 369] width 80 height 32
type input "1"
click at [375, 504] on textarea at bounding box center [476, 517] width 329 height 34
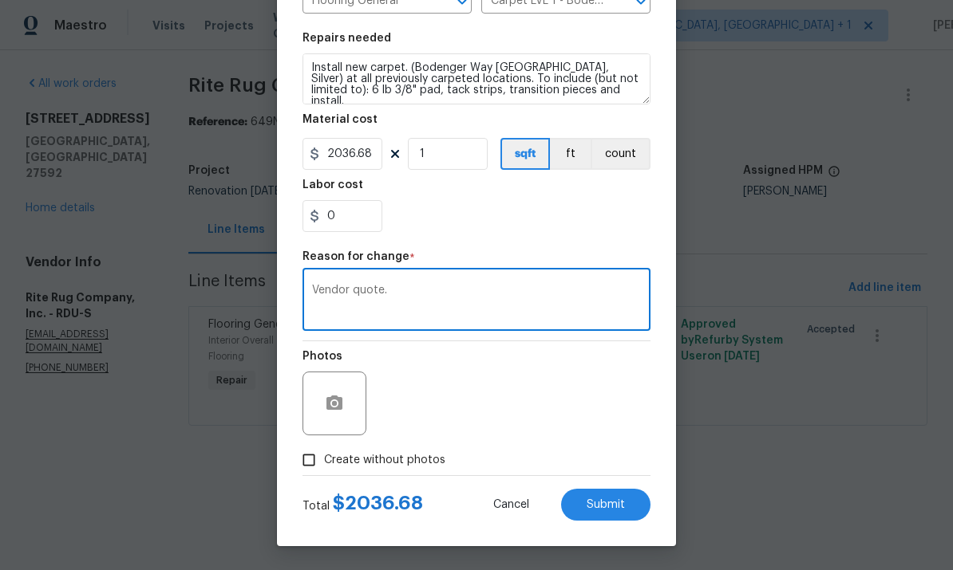
scroll to position [219, 0]
type textarea "Vendor quote."
click at [613, 499] on span "Submit" at bounding box center [605, 505] width 38 height 12
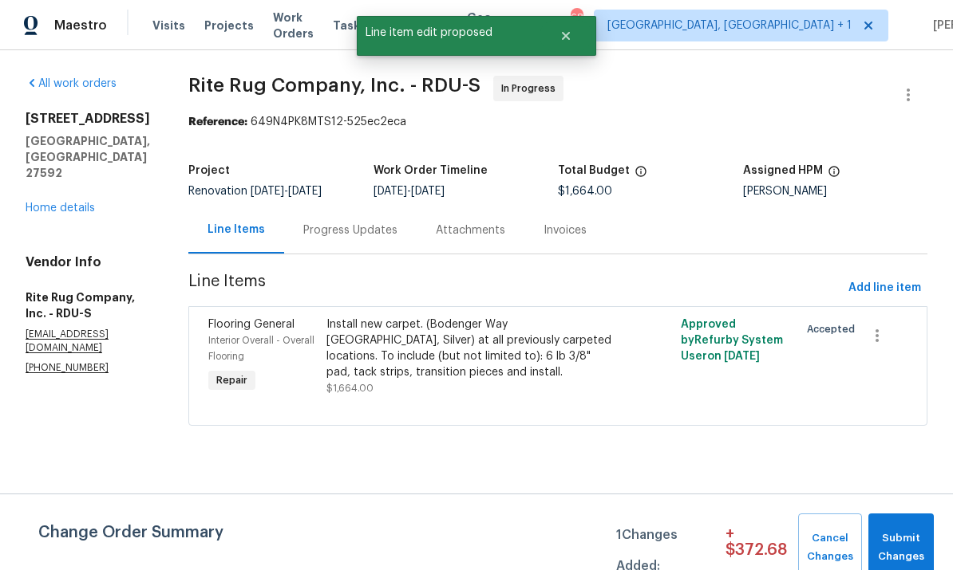
scroll to position [0, 0]
click at [898, 537] on span "Submit Changes" at bounding box center [900, 548] width 49 height 37
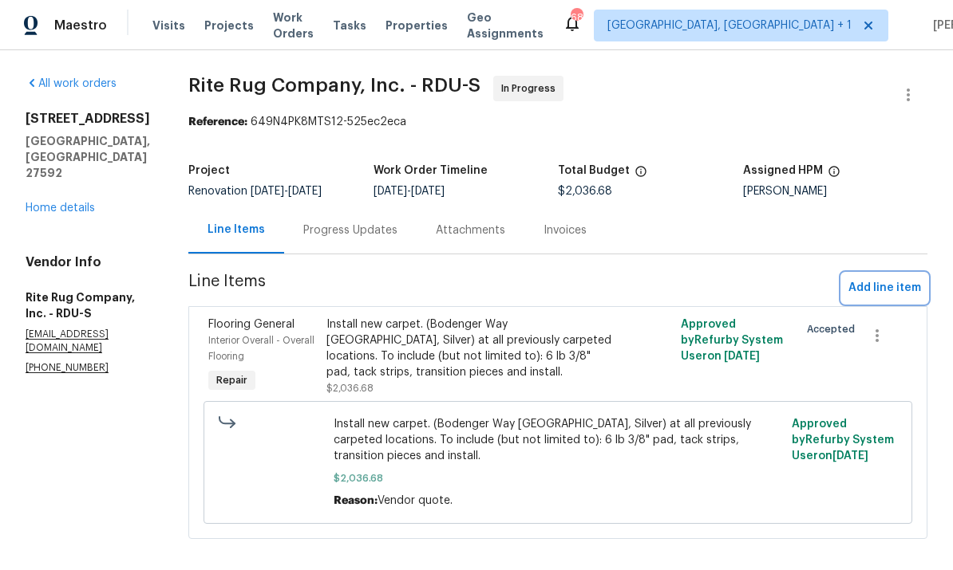
click at [872, 288] on span "Add line item" at bounding box center [884, 288] width 73 height 20
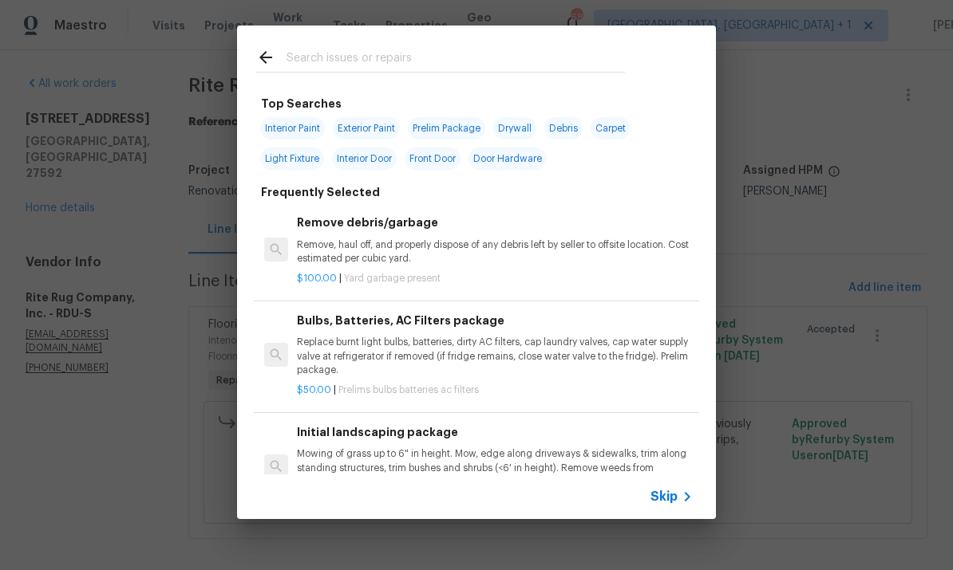
click at [333, 64] on input "text" at bounding box center [455, 60] width 338 height 24
click at [332, 64] on input "text" at bounding box center [455, 60] width 338 height 24
type input "Floor"
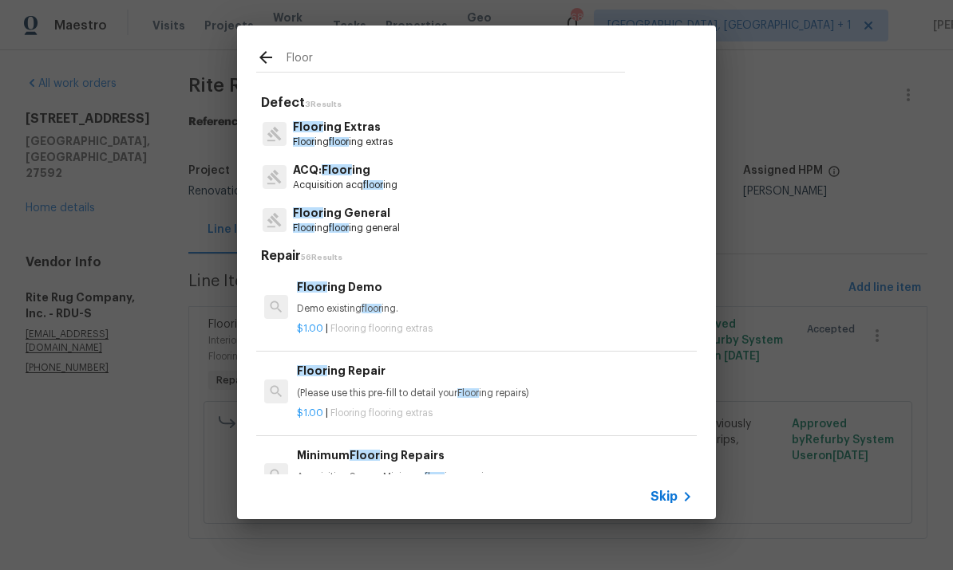
scroll to position [27, 0]
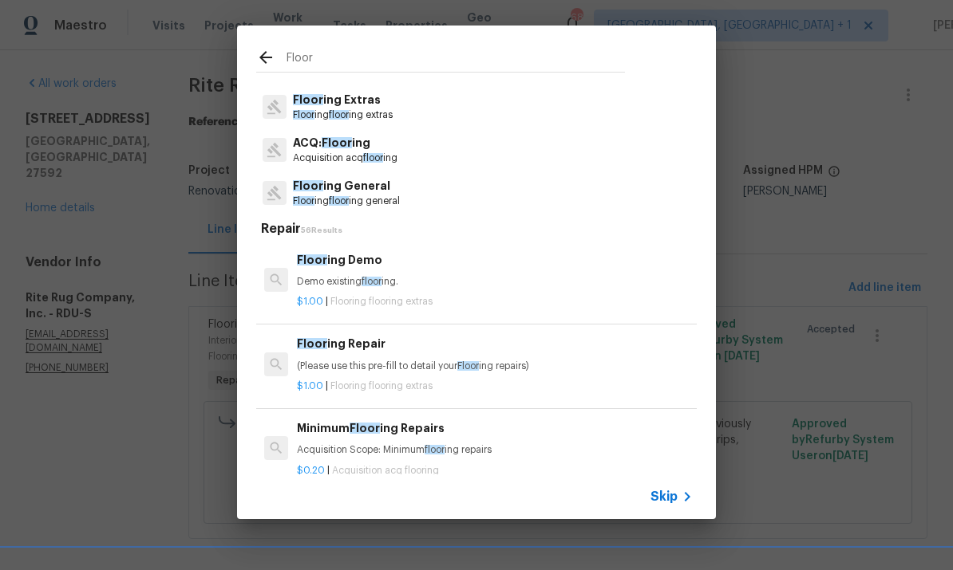
click at [353, 146] on p "ACQ: Floor ing" at bounding box center [345, 143] width 105 height 17
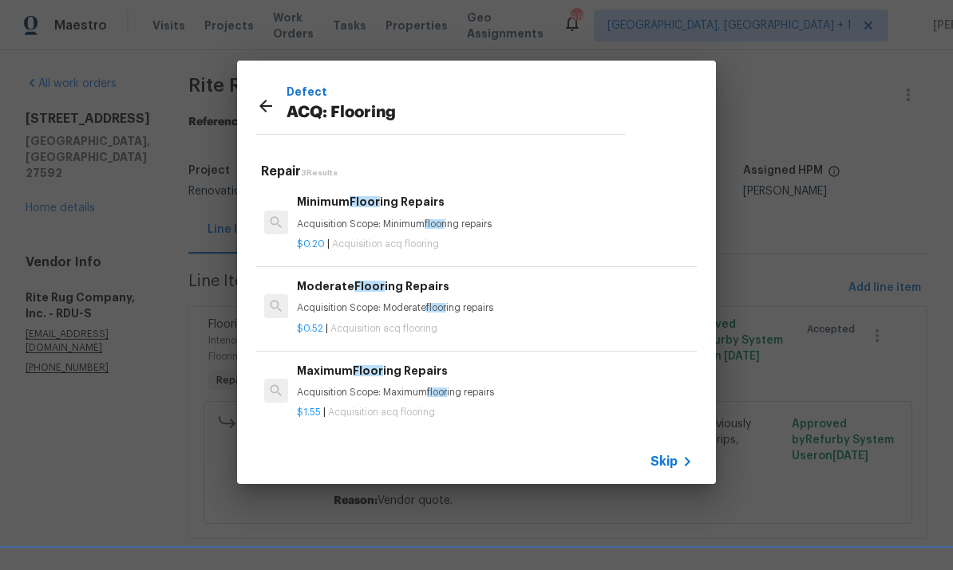
scroll to position [0, 0]
click at [263, 103] on icon at bounding box center [265, 106] width 13 height 13
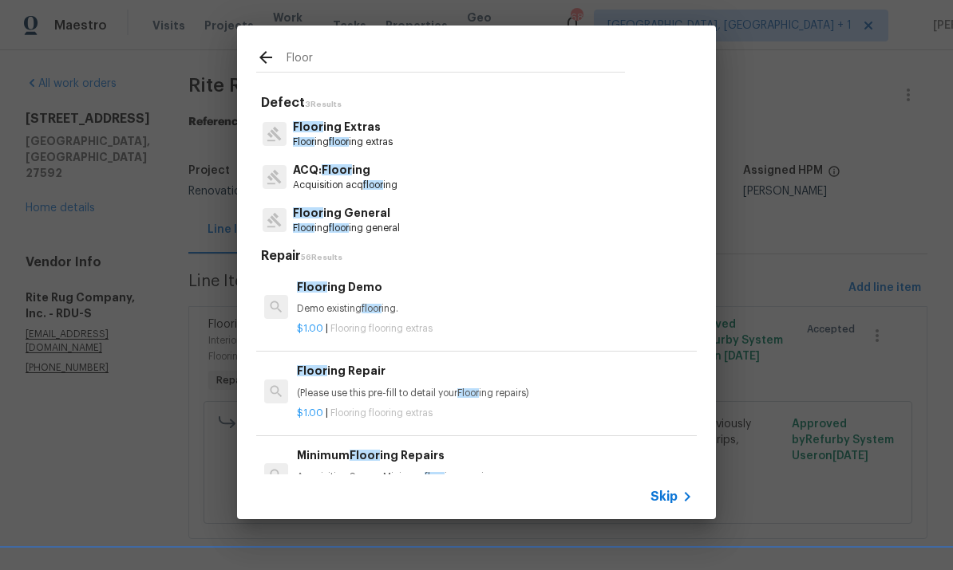
click at [360, 215] on p "Floor ing General" at bounding box center [346, 213] width 107 height 17
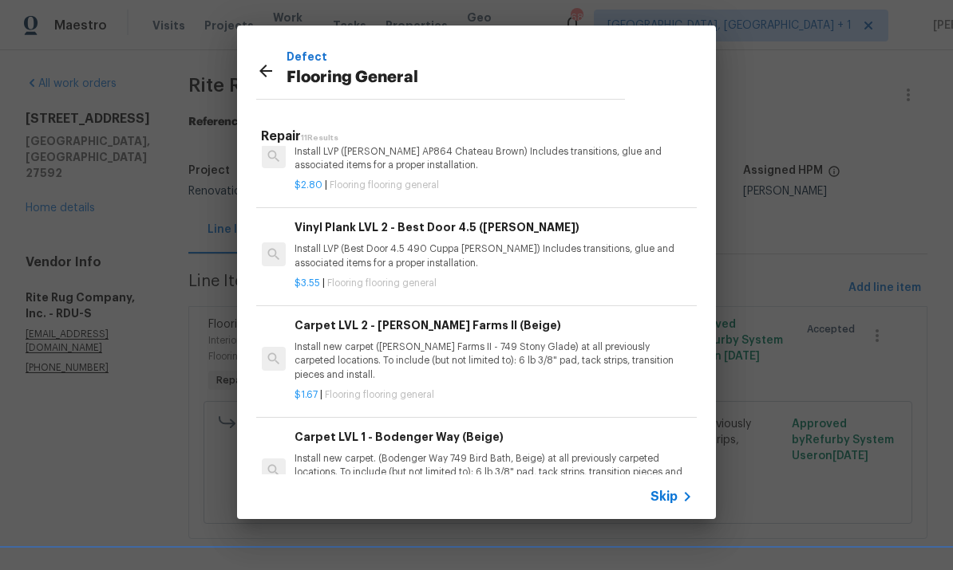
scroll to position [429, 2]
click at [404, 246] on p "Install LVP (Best Door 4.5 490 Cuppa Joe) Includes transitions, glue and associ…" at bounding box center [492, 256] width 396 height 27
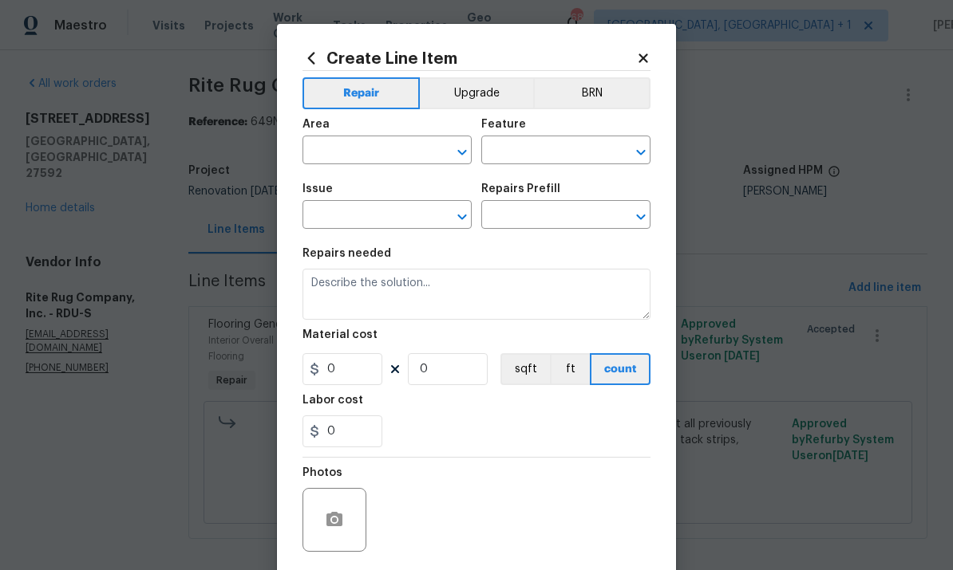
type input "Overall Flooring"
type input "Flooring General"
type input "Vinyl Plank LVL 2 - Best Door 4.5 (Brown) $3.55"
type textarea "Install LVP (Best Door 4.5 490 Cuppa Joe) Includes transitions, glue and associ…"
type input "3.55"
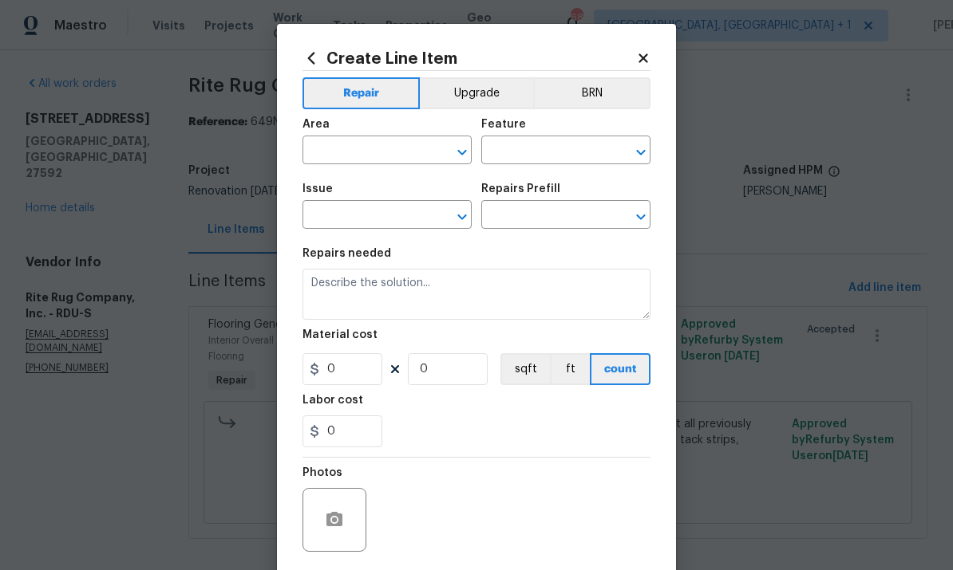
type input "1"
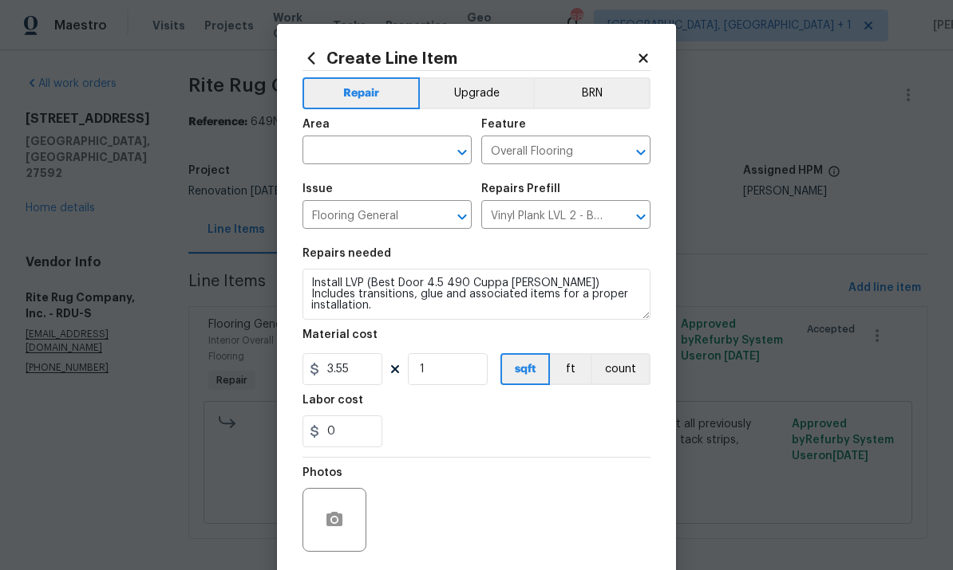
click at [343, 140] on input "text" at bounding box center [364, 152] width 124 height 25
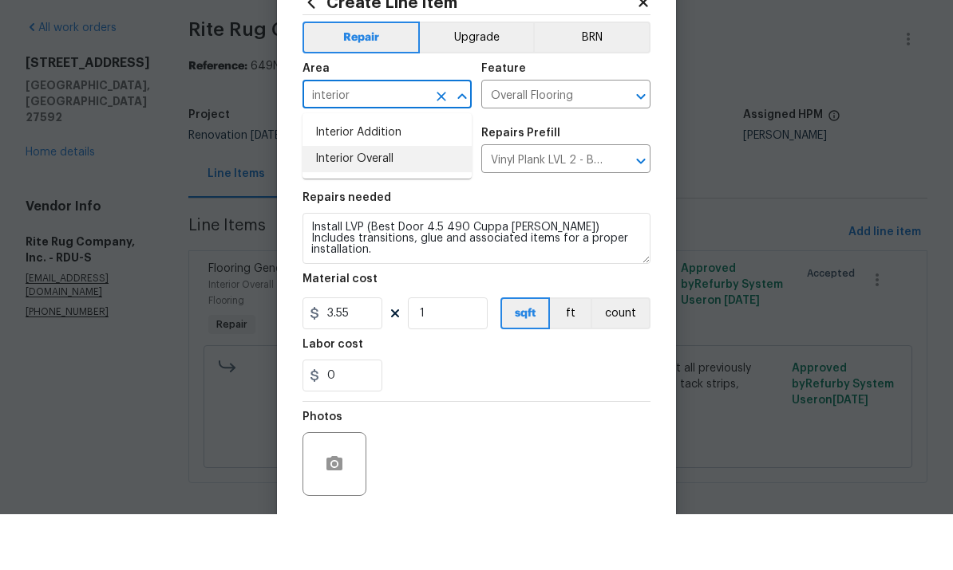
click at [385, 202] on li "Interior Overall" at bounding box center [386, 215] width 169 height 26
type input "Interior Overall"
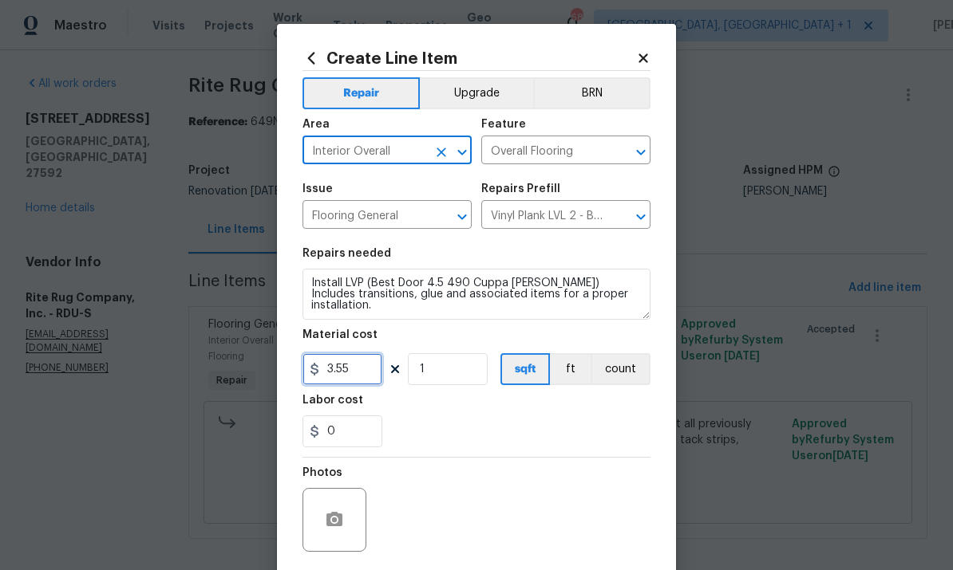
click at [363, 379] on input "3.55" at bounding box center [342, 369] width 80 height 32
type input "3500"
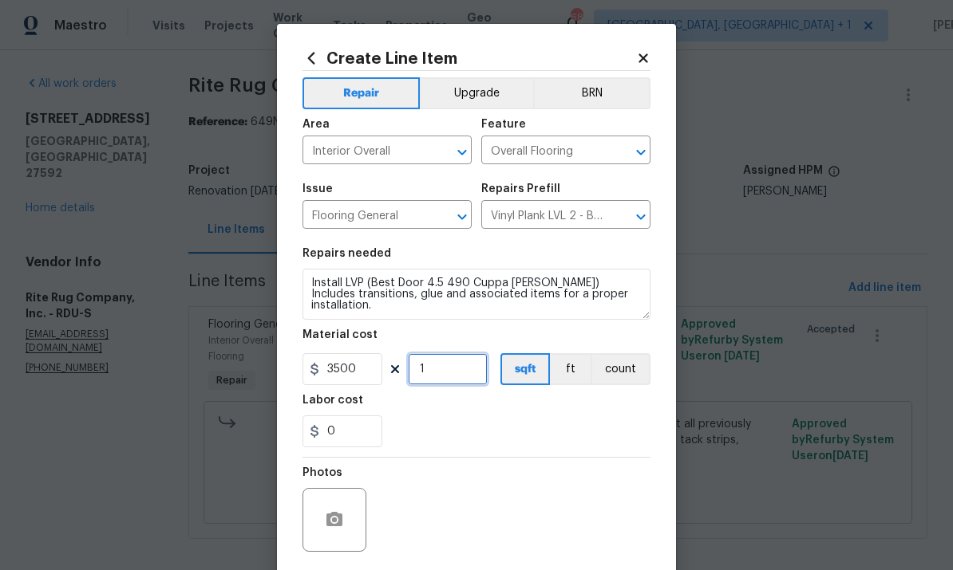
click at [456, 368] on input "1" at bounding box center [448, 369] width 80 height 32
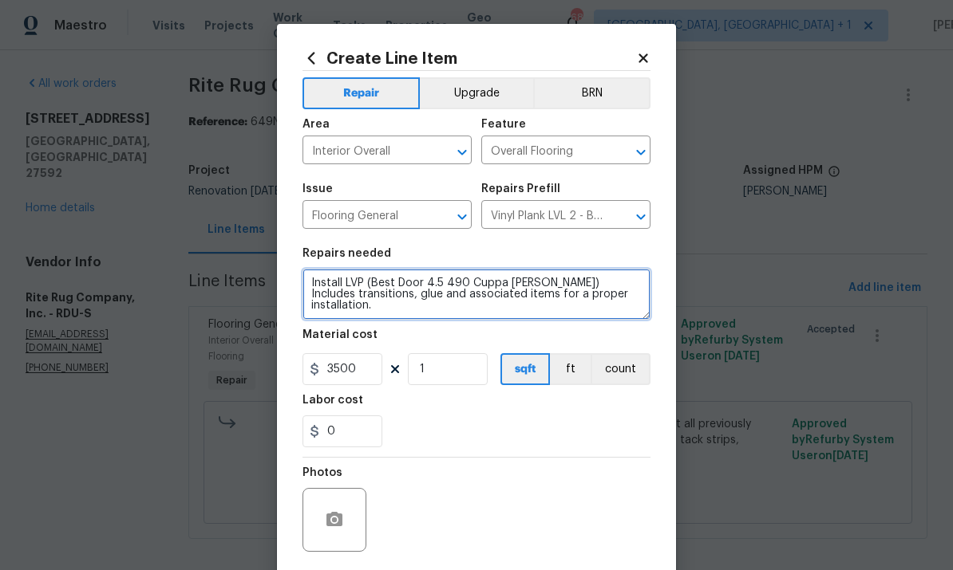
click at [307, 288] on textarea "Install LVP (Best Door 4.5 490 Cuppa Joe) Includes transitions, glue and associ…" at bounding box center [476, 294] width 348 height 51
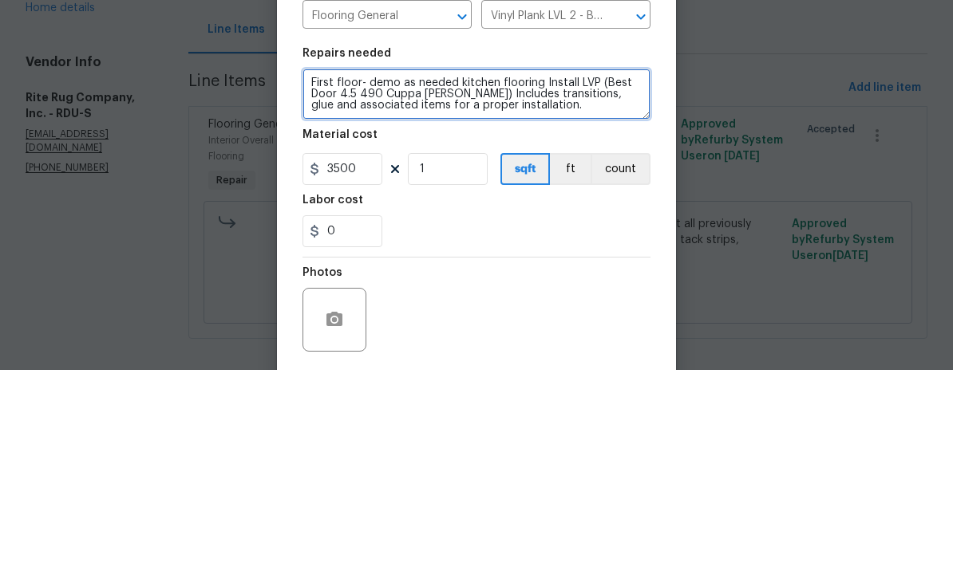
click at [439, 269] on textarea "First floor- demo as needed kitchen flooring Install LVP (Best Door 4.5 490 Cup…" at bounding box center [476, 294] width 348 height 51
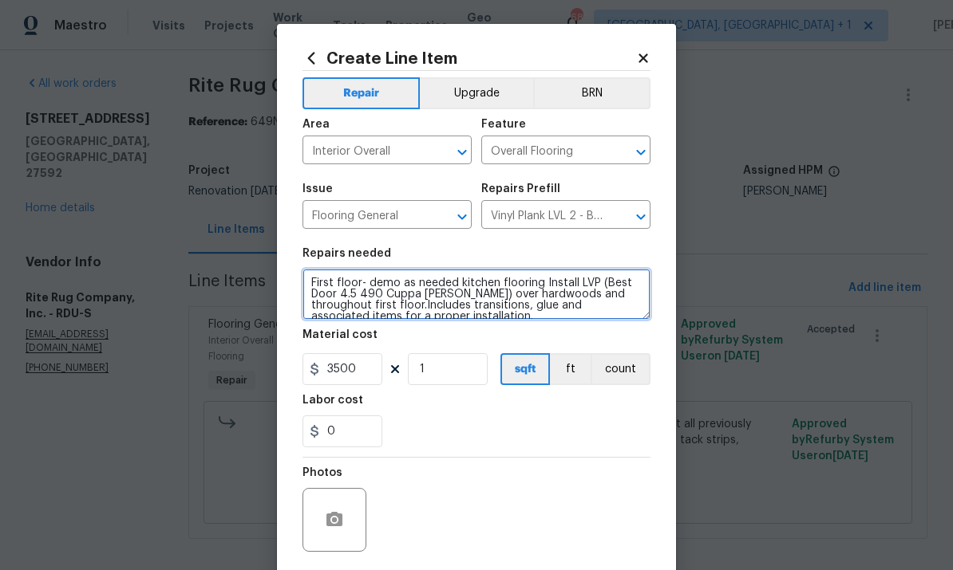
type textarea "First floor- demo as needed kitchen flooring Install LVP (Best Door 4.5 490 Cup…"
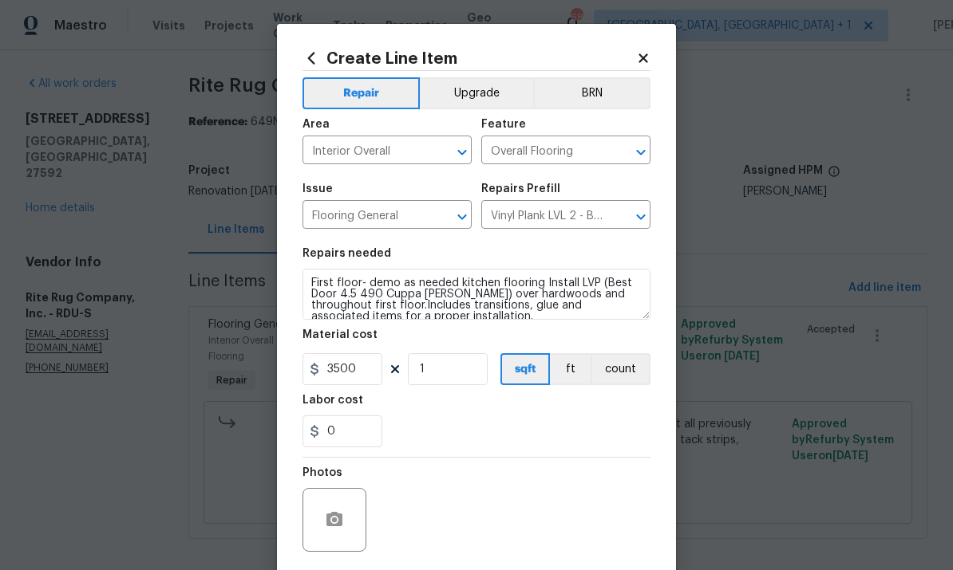
click at [472, 81] on button "Upgrade" at bounding box center [477, 93] width 114 height 32
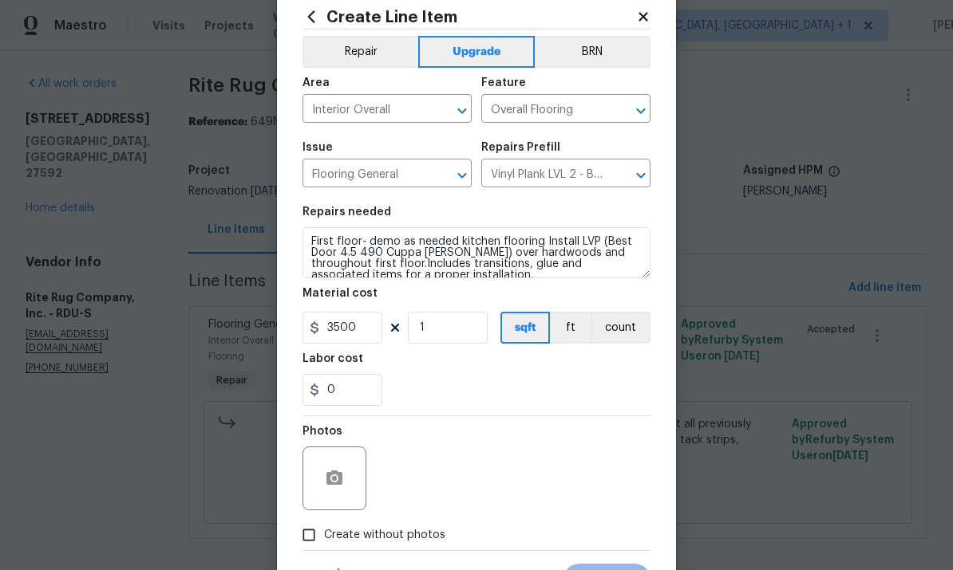
scroll to position [85, 0]
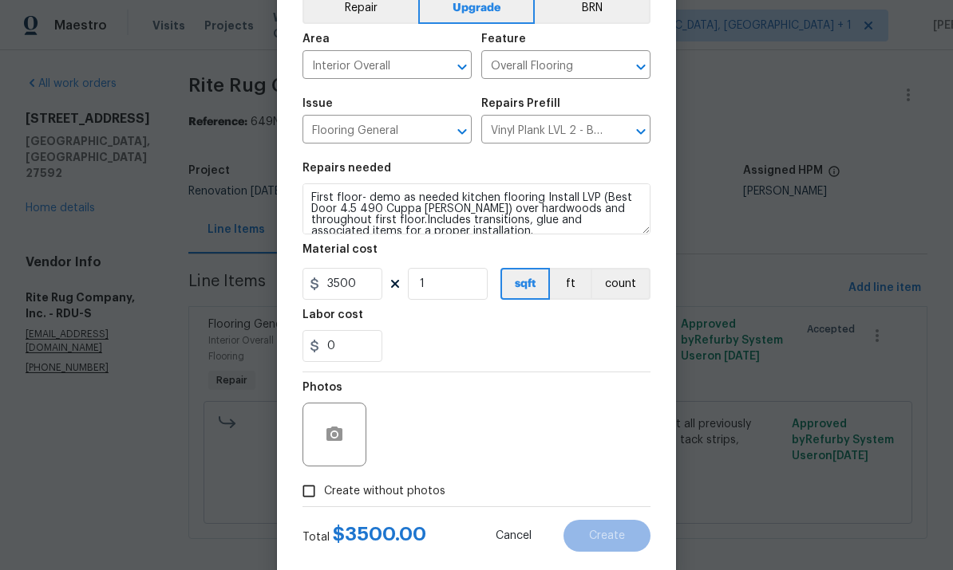
click at [317, 495] on input "Create without photos" at bounding box center [309, 491] width 30 height 30
checkbox input "true"
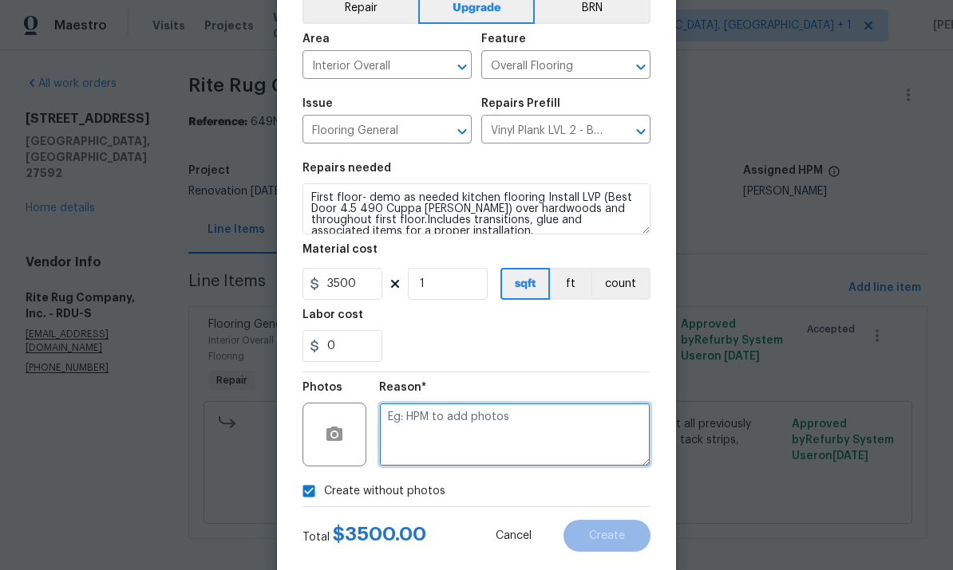
click at [447, 420] on textarea at bounding box center [514, 435] width 271 height 64
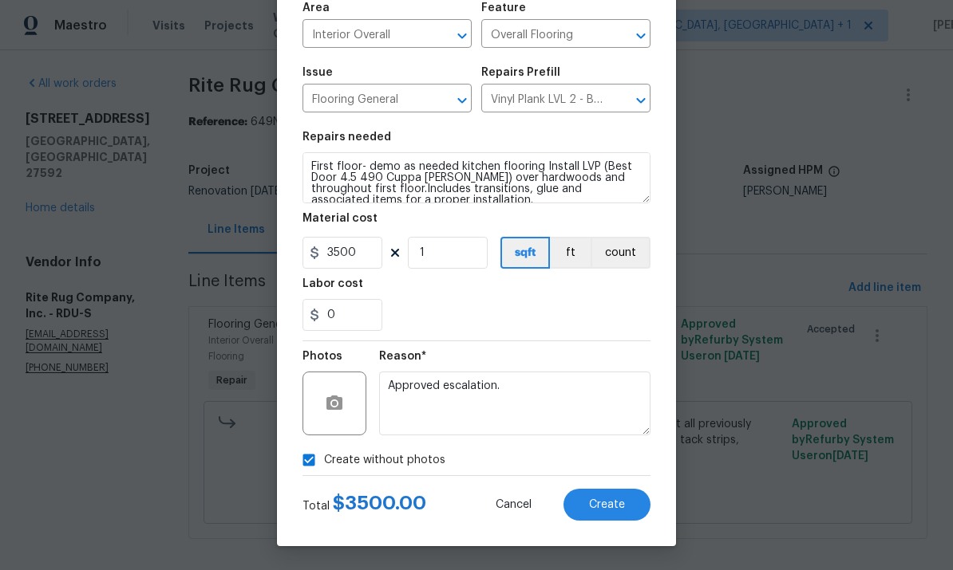
scroll to position [120, 0]
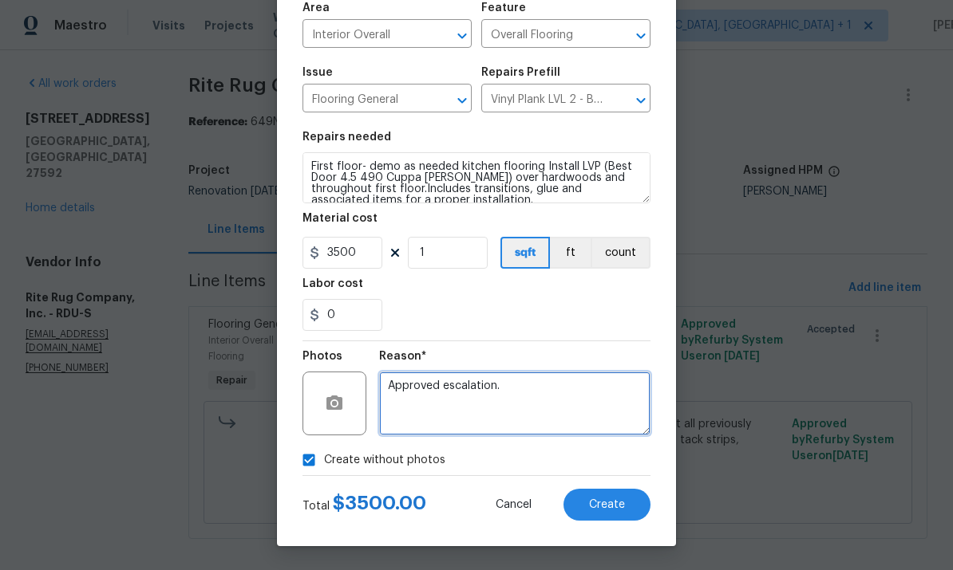
type textarea "Approved escalation."
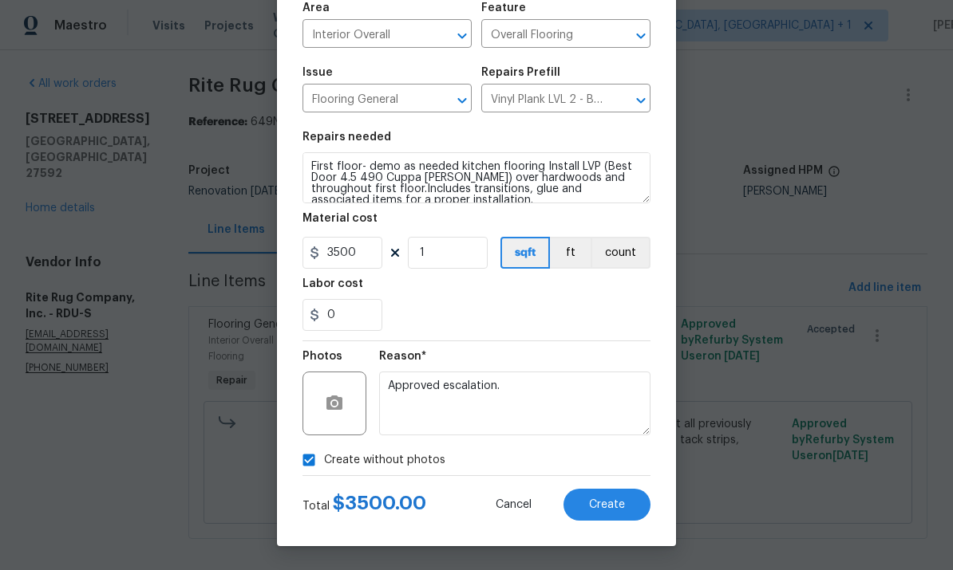
click at [601, 504] on span "Create" at bounding box center [607, 505] width 36 height 12
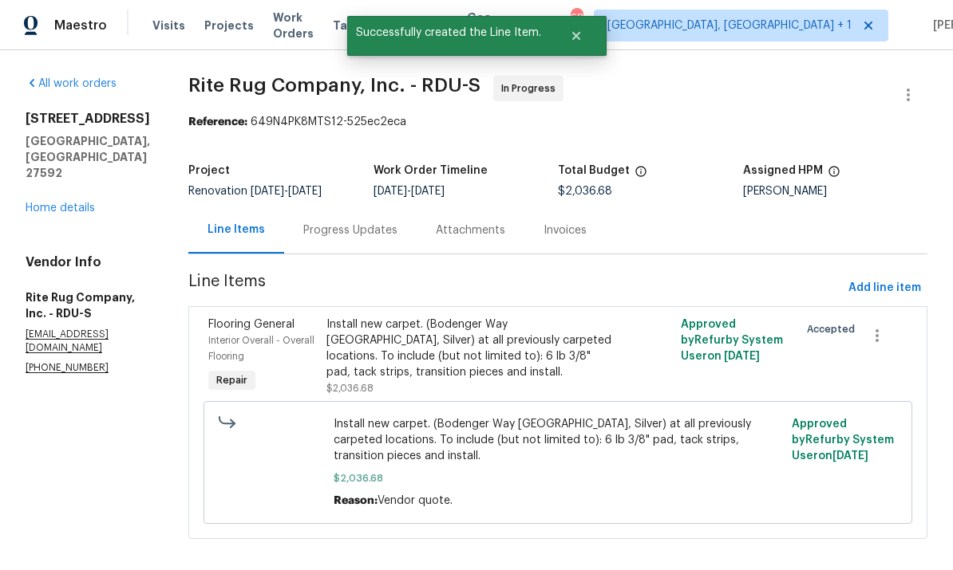
scroll to position [0, 0]
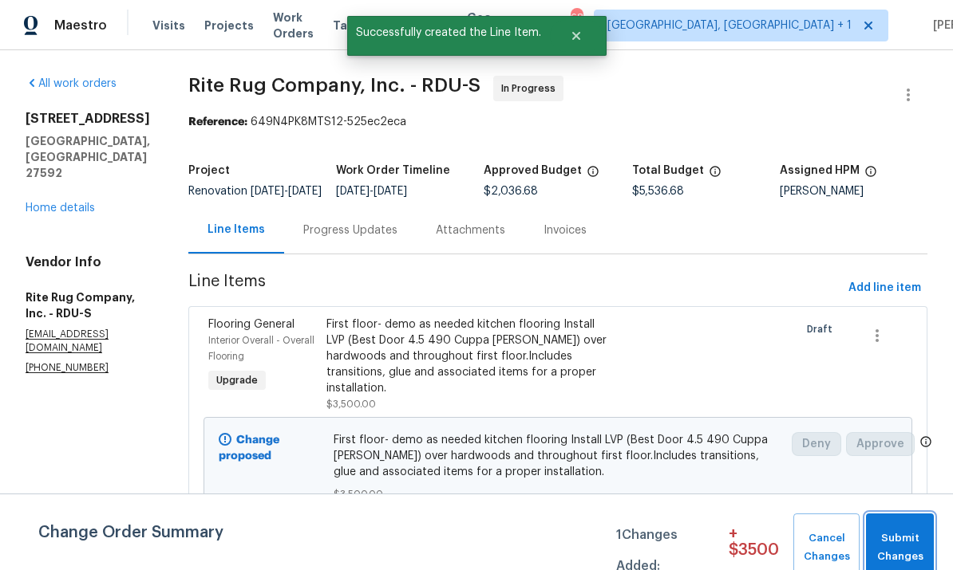
click at [912, 549] on span "Submit Changes" at bounding box center [900, 548] width 52 height 37
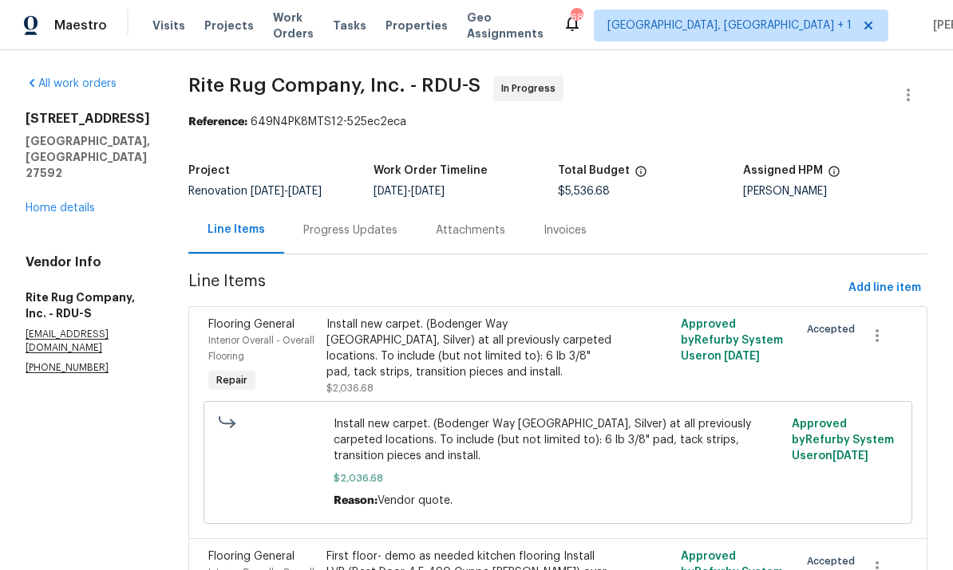
click at [358, 231] on div "Progress Updates" at bounding box center [350, 231] width 94 height 16
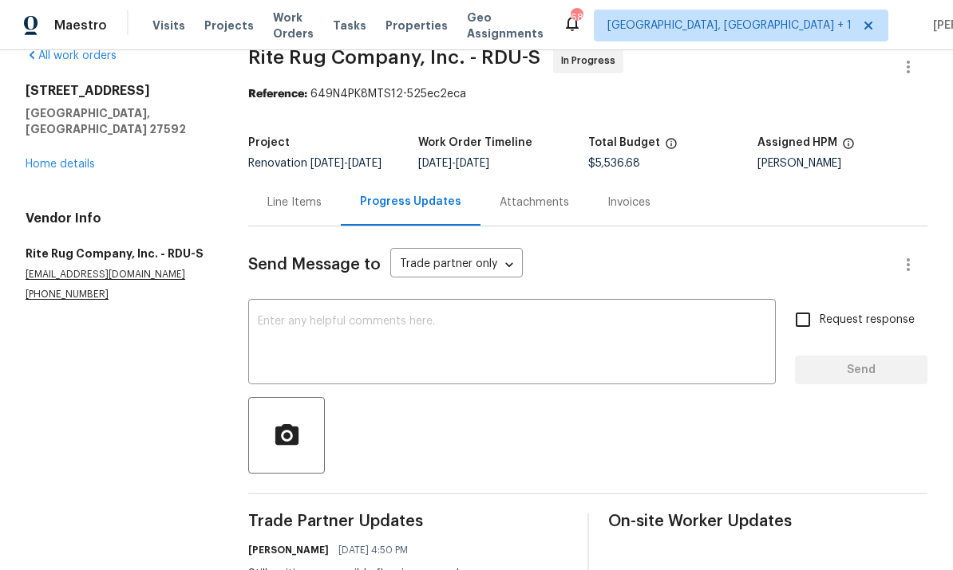
scroll to position [33, 0]
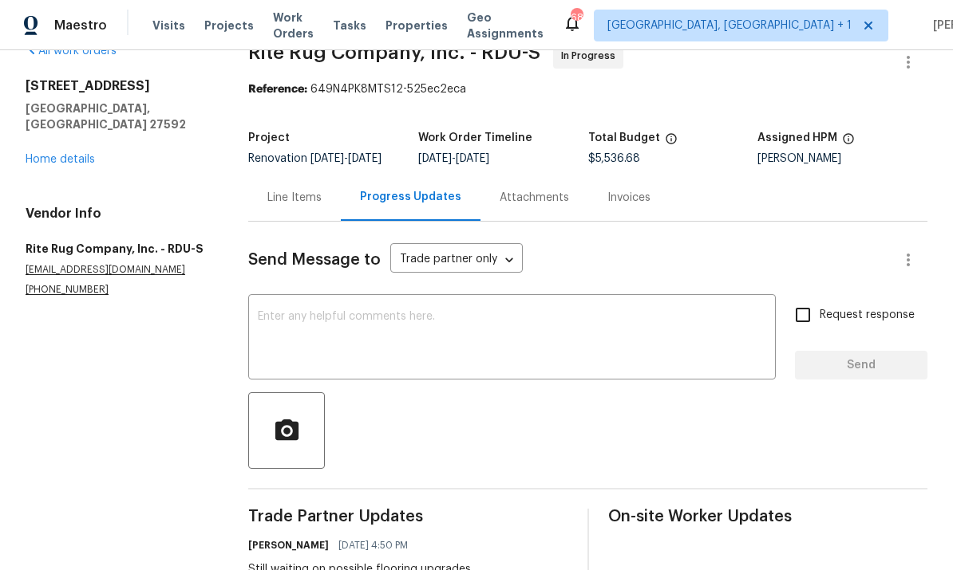
click at [338, 331] on textarea at bounding box center [512, 339] width 508 height 56
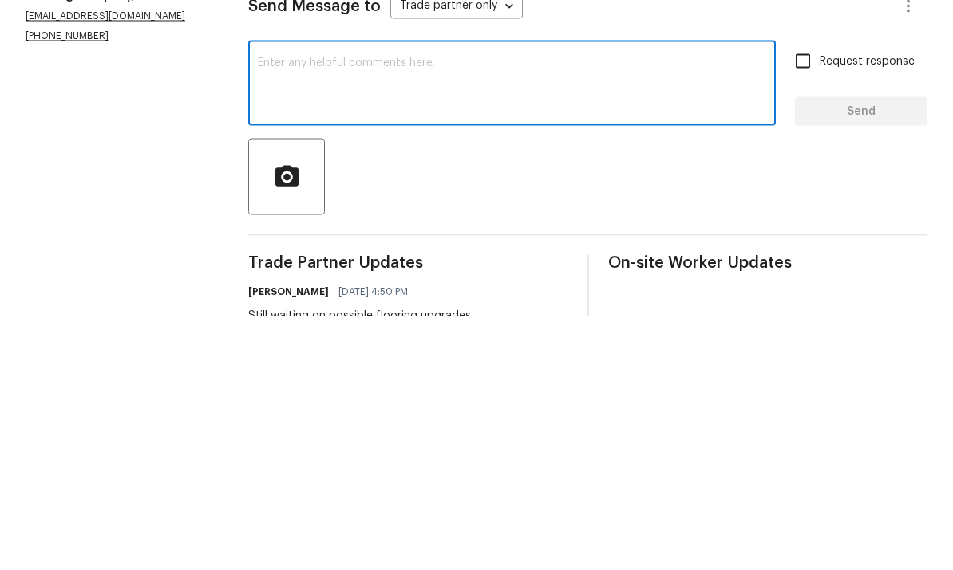
scroll to position [60, 0]
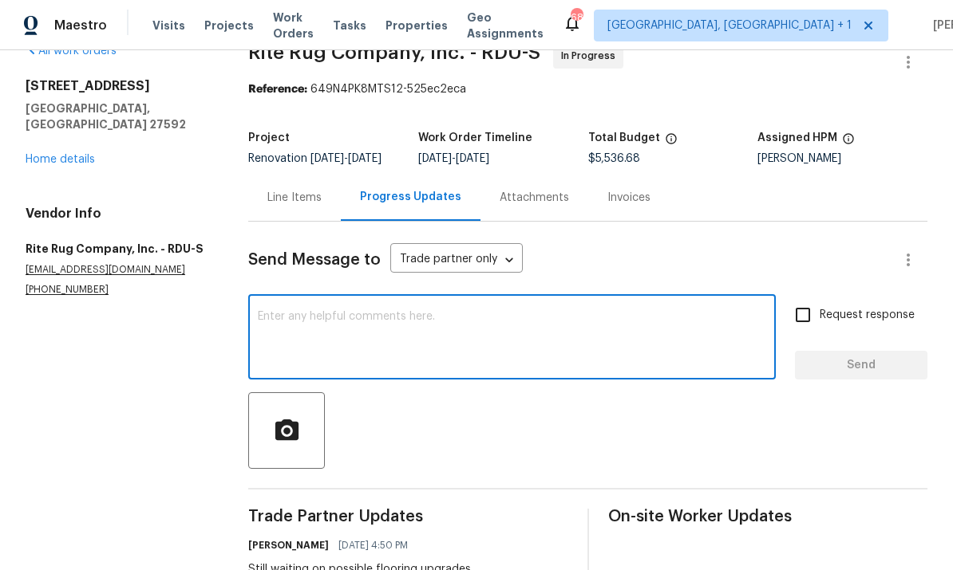
click at [49, 154] on link "Home details" at bounding box center [60, 159] width 69 height 11
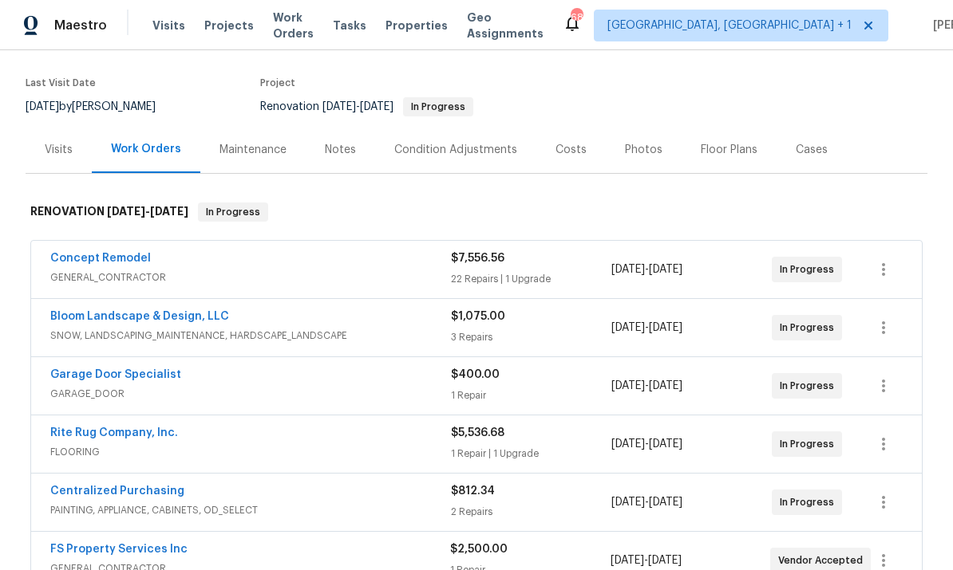
scroll to position [116, 0]
click at [425, 483] on div "Centralized Purchasing" at bounding box center [250, 492] width 400 height 19
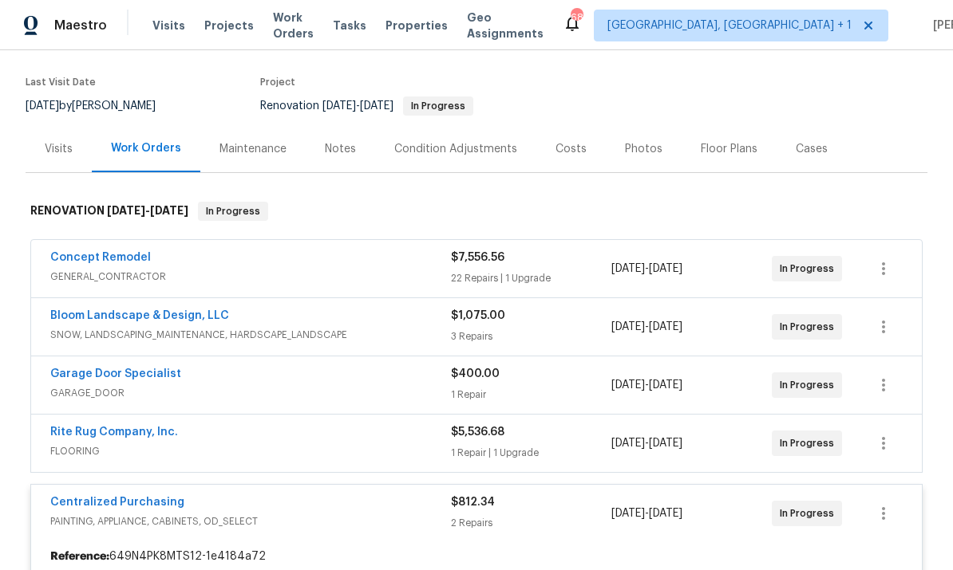
click at [129, 427] on link "Rite Rug Company, Inc." at bounding box center [114, 432] width 128 height 11
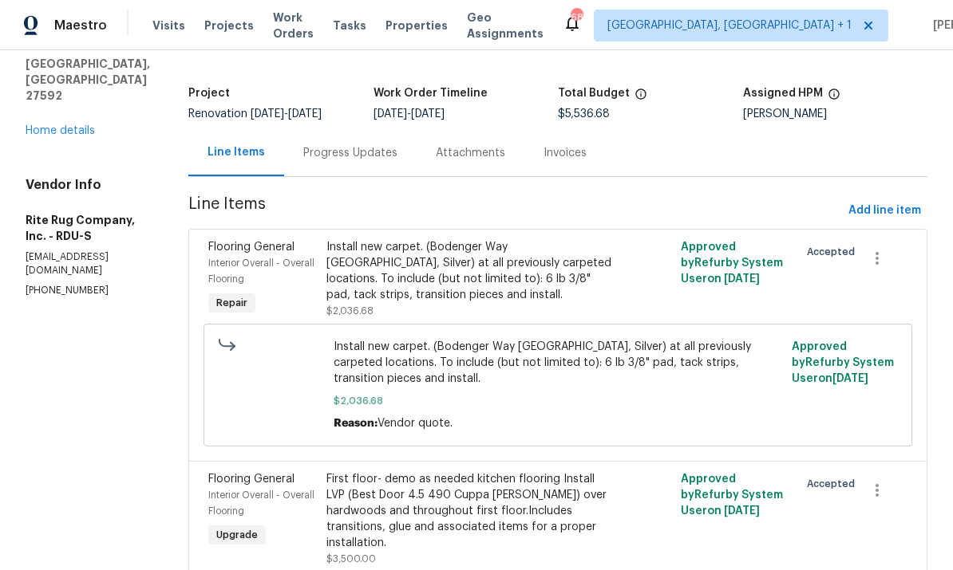
scroll to position [77, 0]
click at [494, 508] on div "First floor- demo as needed kitchen flooring Install LVP (Best Door 4.5 490 Cup…" at bounding box center [469, 512] width 286 height 80
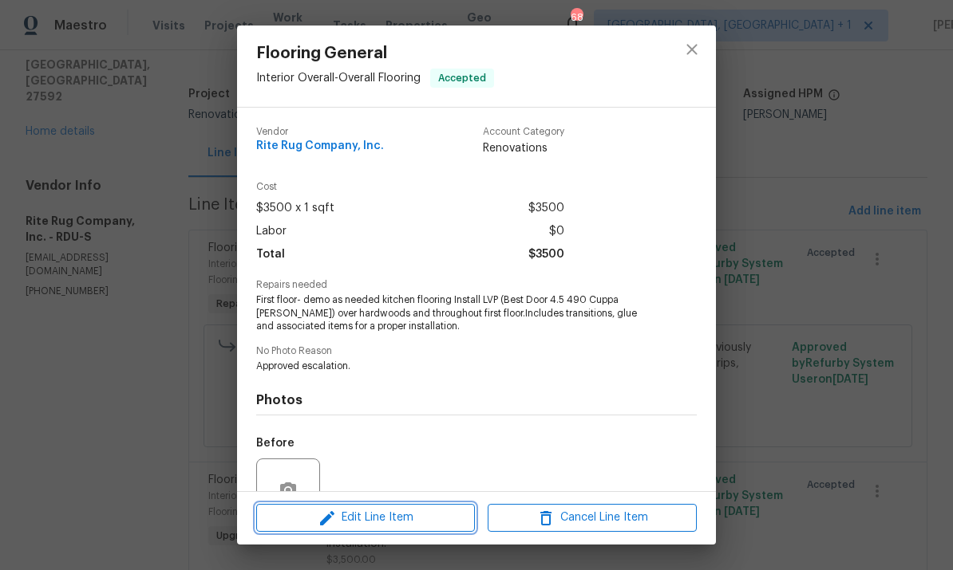
click at [412, 517] on span "Edit Line Item" at bounding box center [365, 518] width 209 height 20
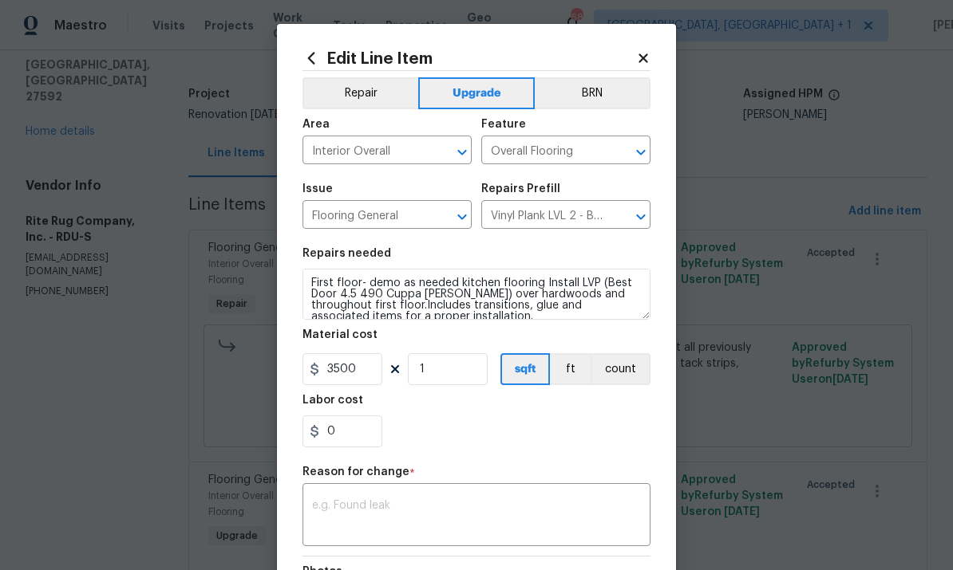
click at [821, 342] on body "Maestro Visits Projects Work Orders Tasks Properties Geo Assignments 68 Albuque…" at bounding box center [476, 285] width 953 height 570
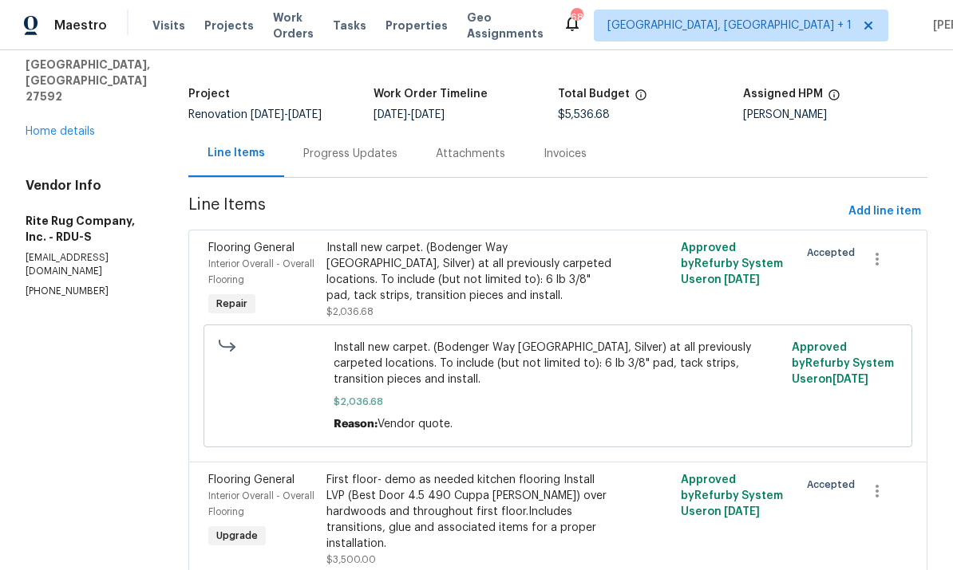
click at [56, 126] on link "Home details" at bounding box center [60, 131] width 69 height 11
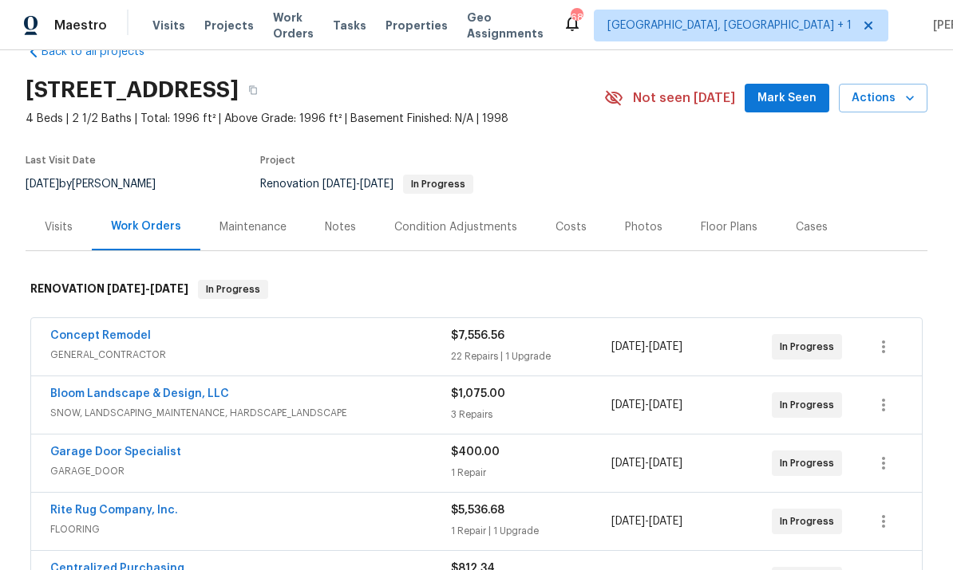
scroll to position [89, 0]
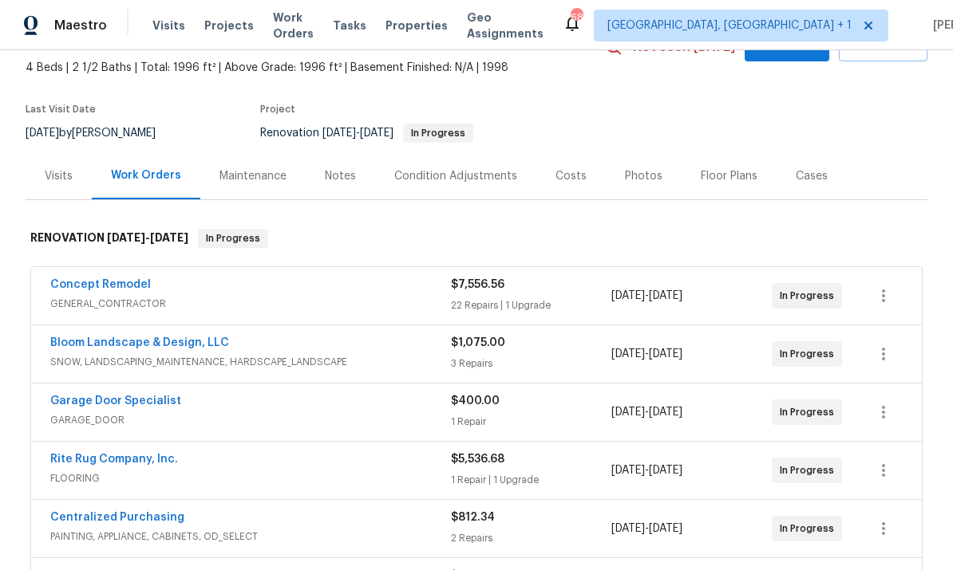
click at [143, 454] on link "Rite Rug Company, Inc." at bounding box center [114, 459] width 128 height 11
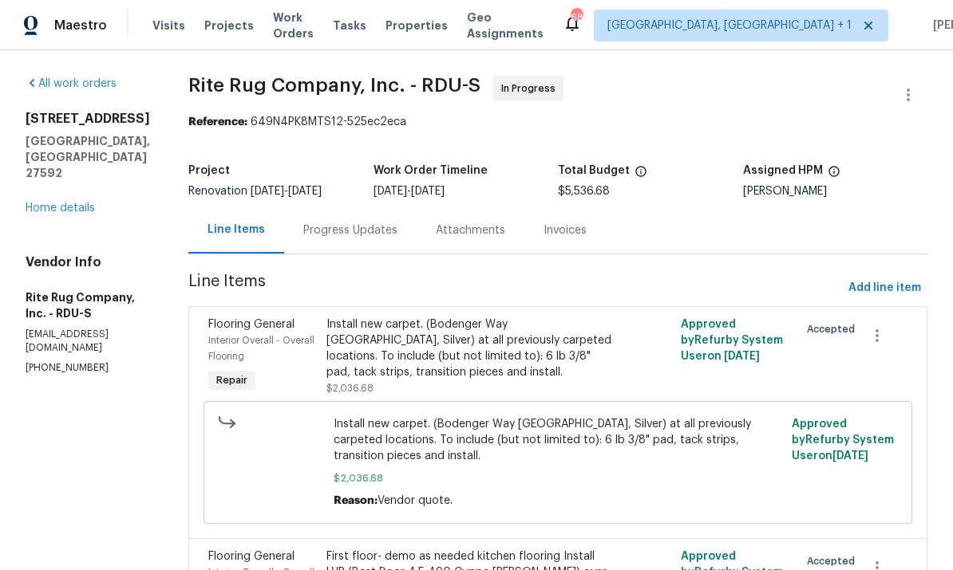
click at [367, 229] on div "Progress Updates" at bounding box center [350, 231] width 94 height 16
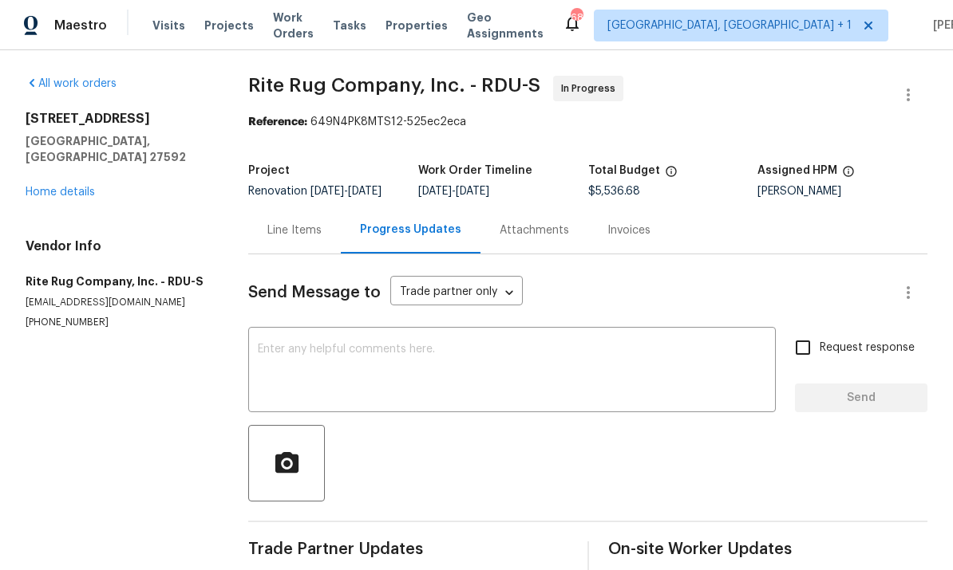
click at [288, 361] on textarea at bounding box center [512, 372] width 508 height 56
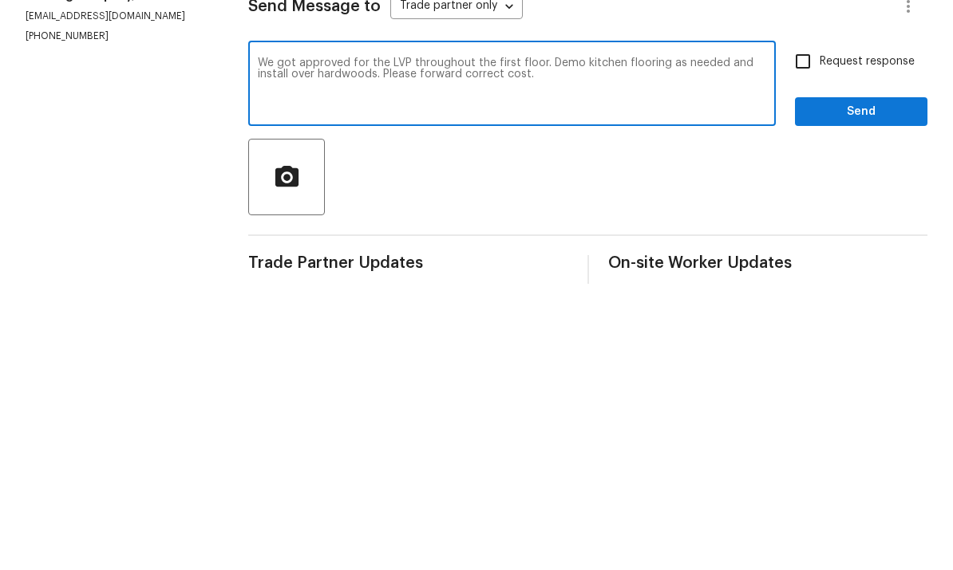
type textarea "We got approved for the LVP throughout the first floor. Demo kitchen flooring a…"
click at [805, 331] on input "Request response" at bounding box center [803, 348] width 34 height 34
checkbox input "true"
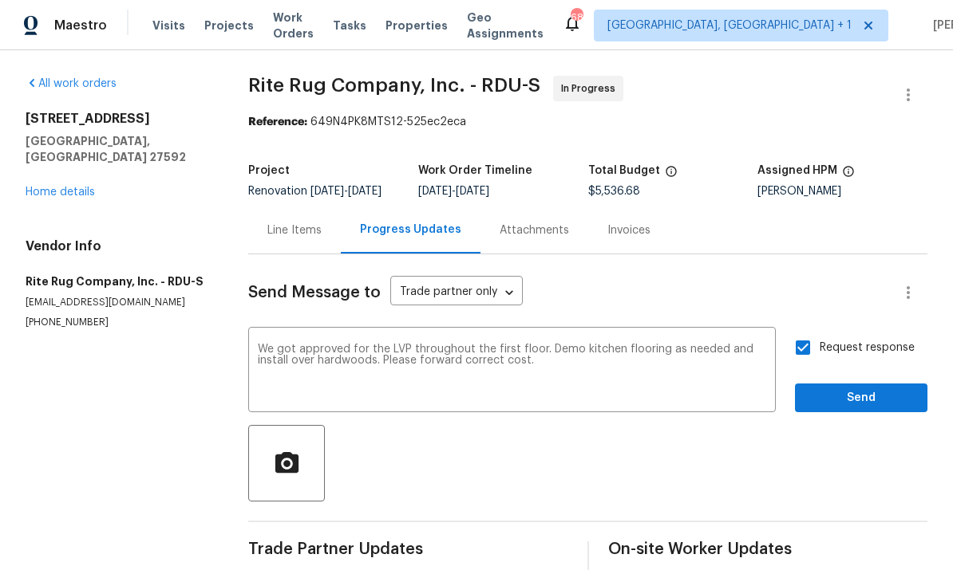
click at [555, 344] on textarea "We got approved for the LVP throughout the first floor. Demo kitchen flooring a…" at bounding box center [512, 372] width 508 height 56
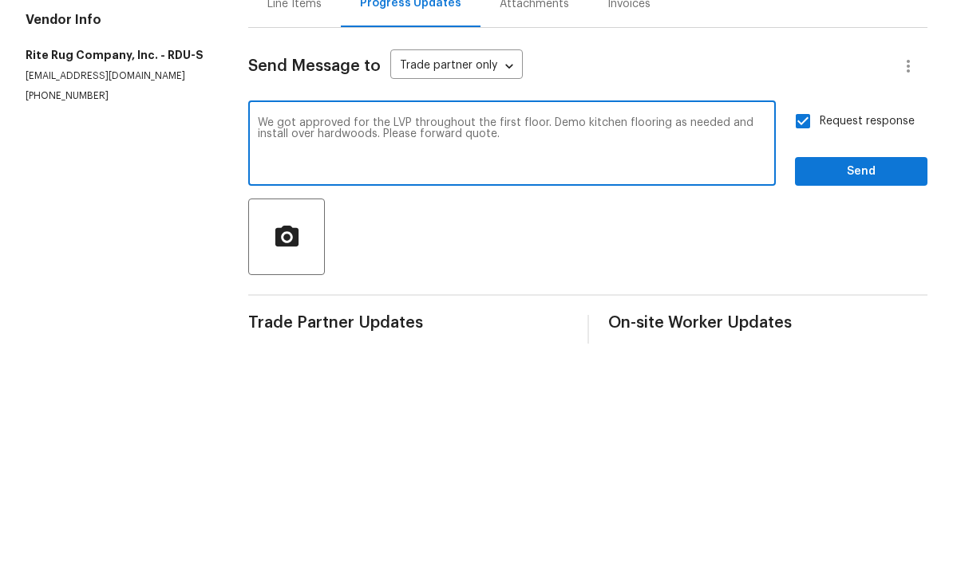
type textarea "We got approved for the LVP throughout the first floor. Demo kitchen flooring a…"
click at [864, 389] on span "Send" at bounding box center [860, 399] width 107 height 20
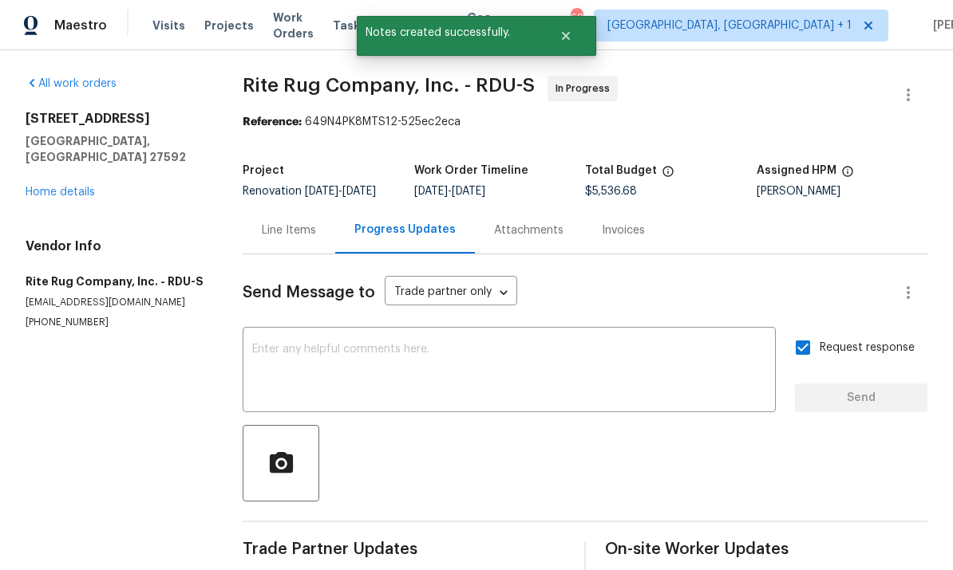
click at [66, 187] on link "Home details" at bounding box center [60, 192] width 69 height 11
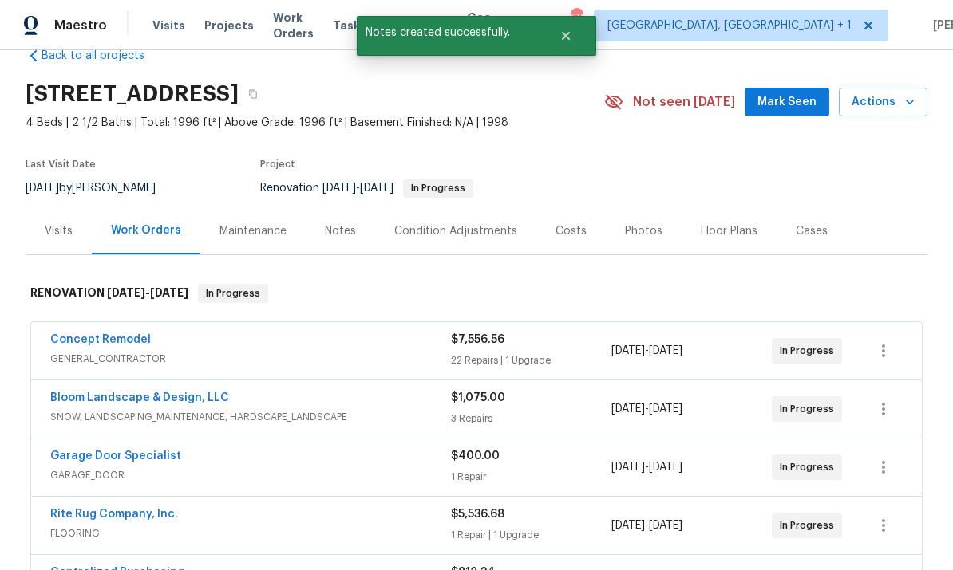
scroll to position [116, 0]
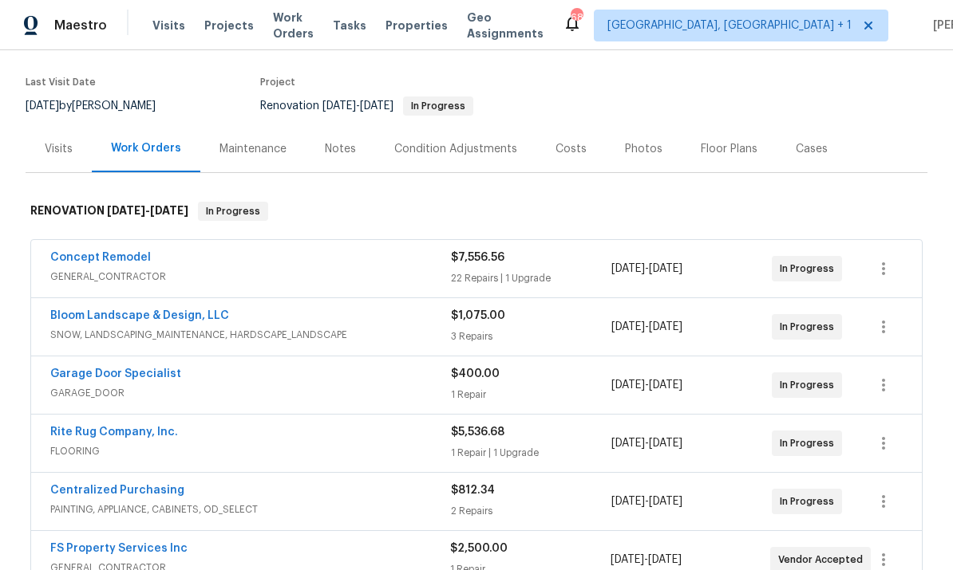
click at [108, 427] on link "Rite Rug Company, Inc." at bounding box center [114, 432] width 128 height 11
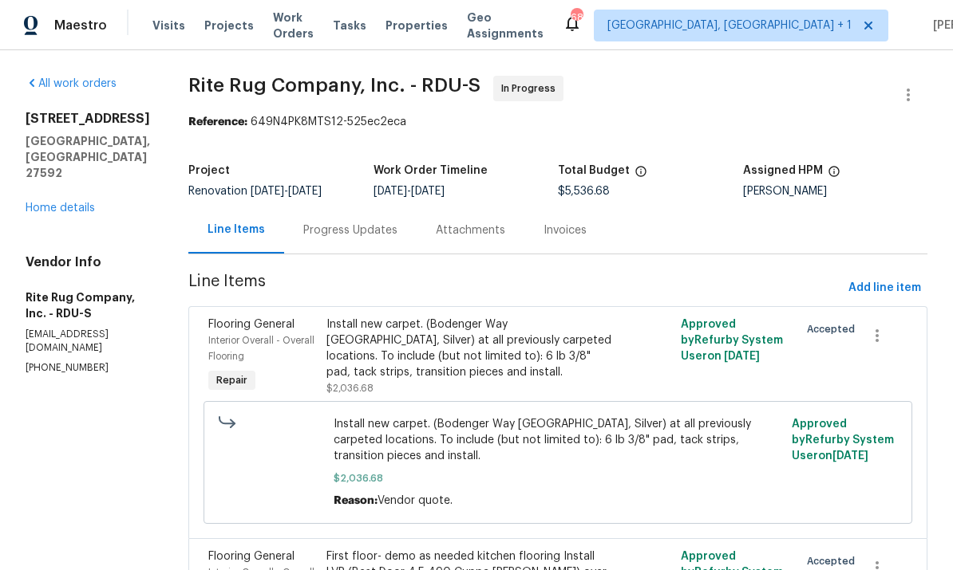
click at [357, 235] on div "Progress Updates" at bounding box center [350, 231] width 94 height 16
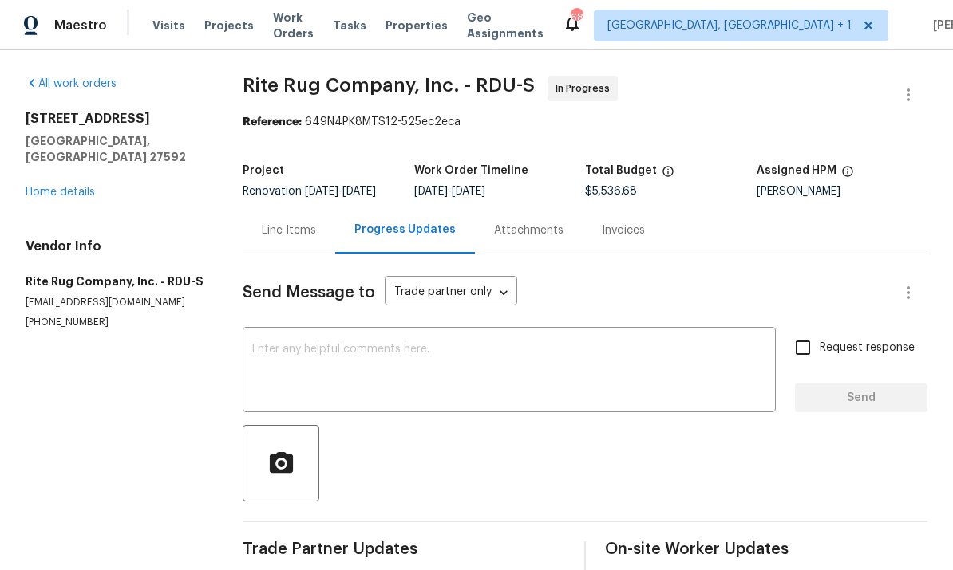
click at [65, 187] on link "Home details" at bounding box center [60, 192] width 69 height 11
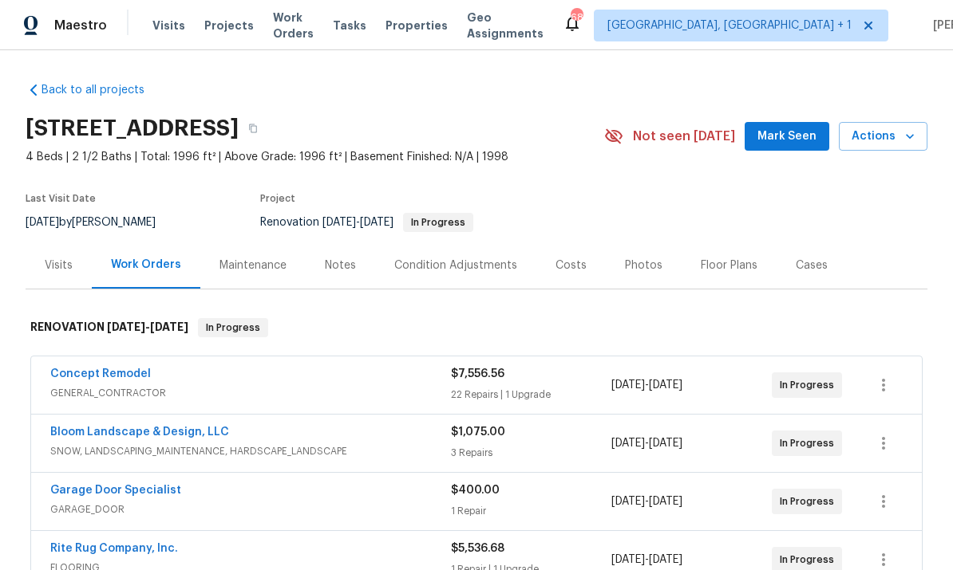
click at [785, 145] on span "Mark Seen" at bounding box center [786, 137] width 59 height 20
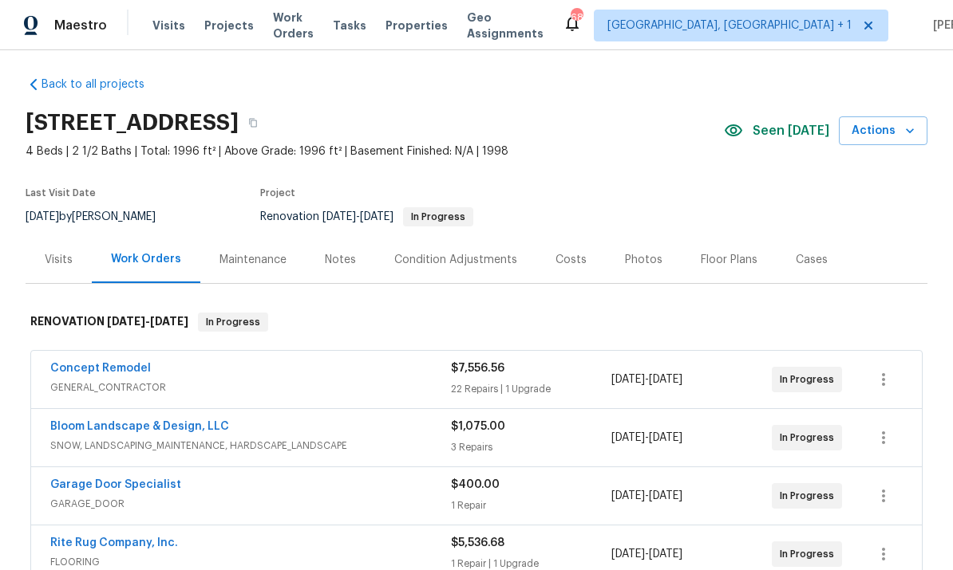
scroll to position [3, 0]
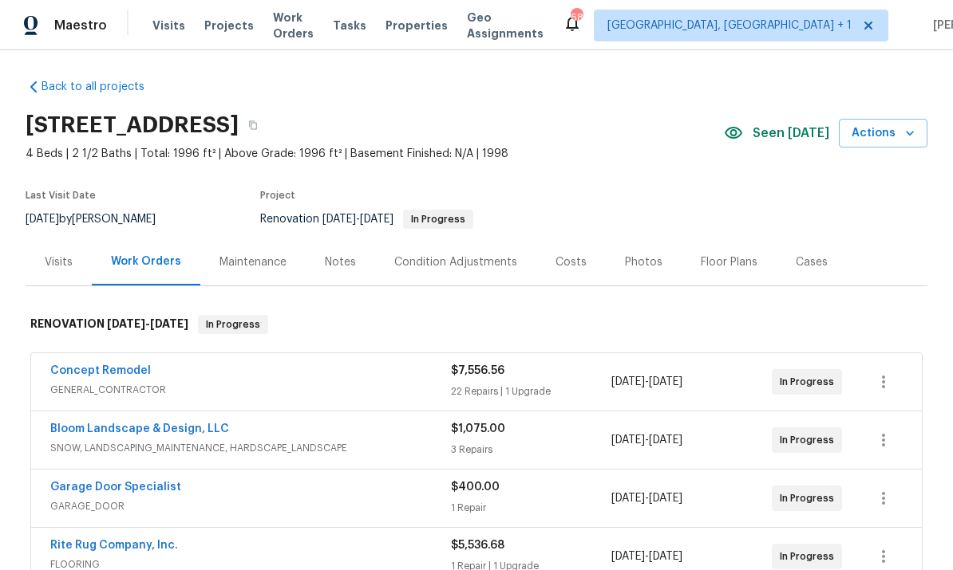
click at [105, 374] on link "Concept Remodel" at bounding box center [100, 370] width 101 height 11
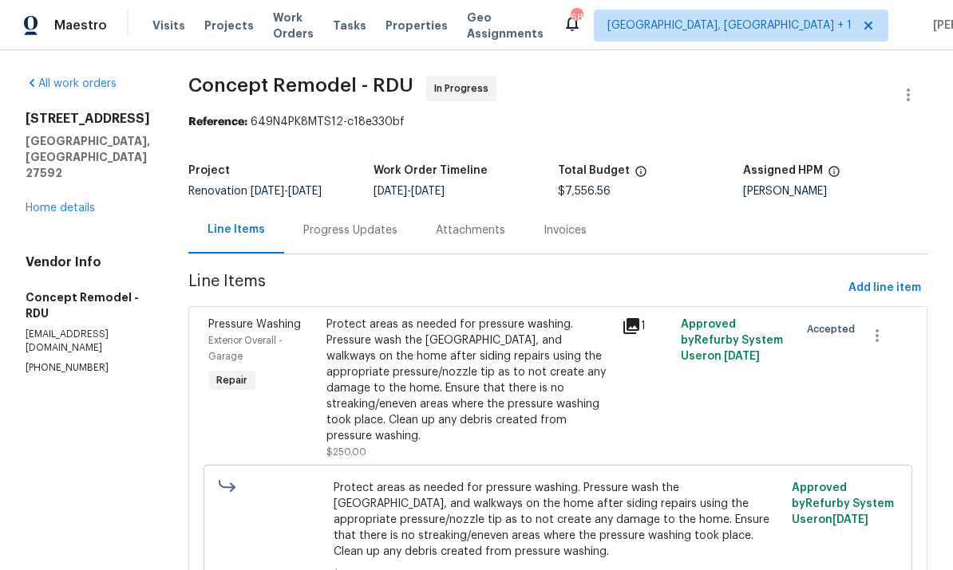
click at [303, 231] on div "Progress Updates" at bounding box center [350, 231] width 94 height 16
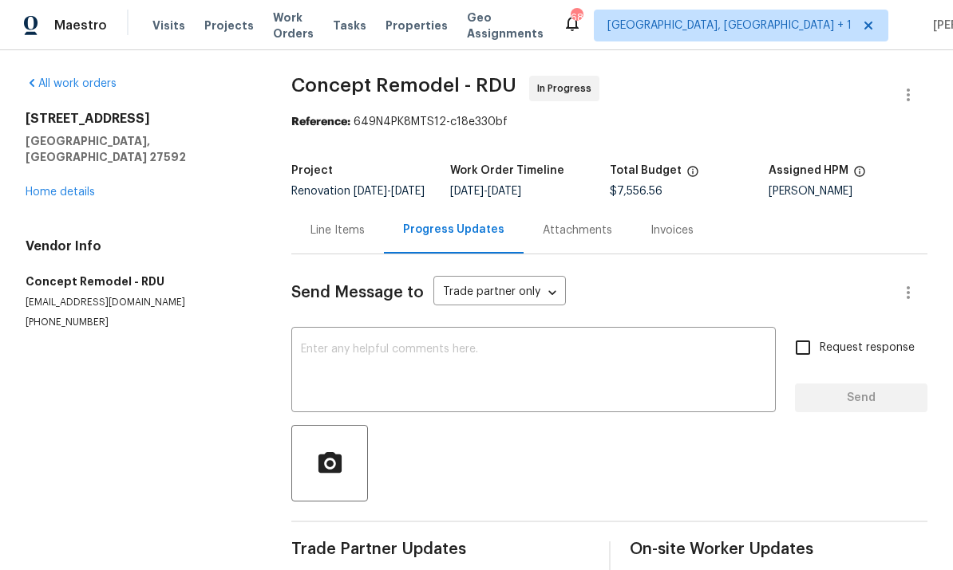
click at [73, 187] on link "Home details" at bounding box center [60, 192] width 69 height 11
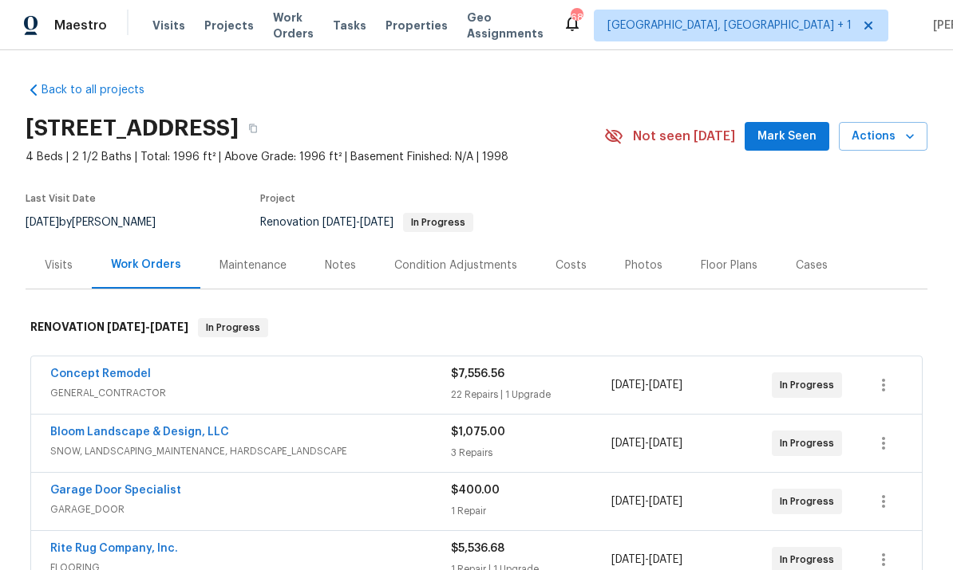
click at [146, 543] on link "Rite Rug Company, Inc." at bounding box center [114, 548] width 128 height 11
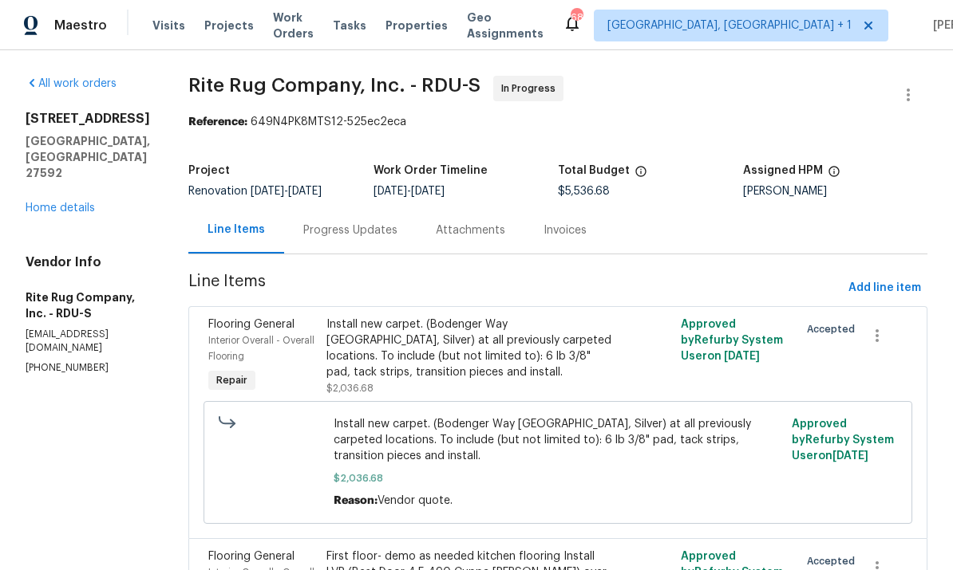
click at [352, 238] on div "Progress Updates" at bounding box center [350, 231] width 94 height 16
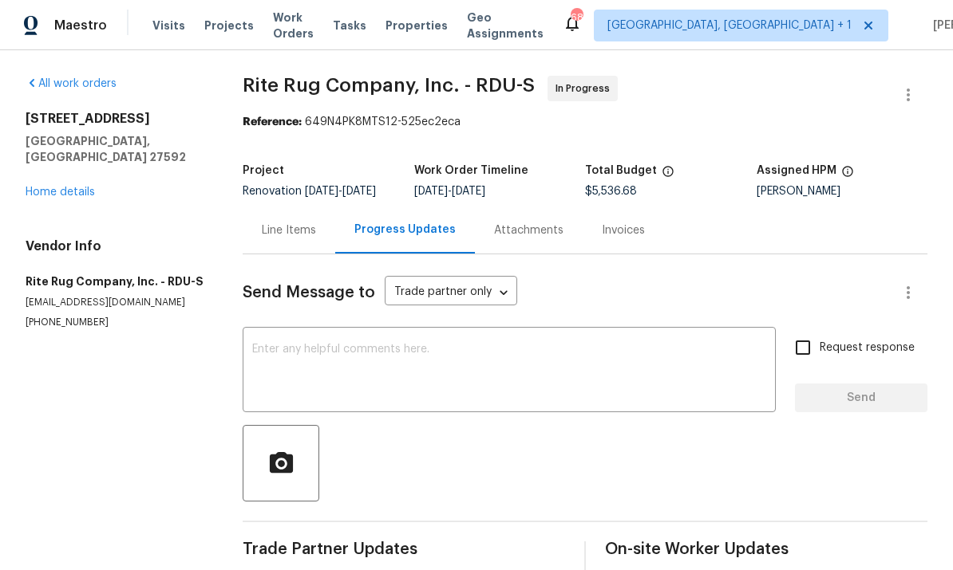
click at [73, 187] on link "Home details" at bounding box center [60, 192] width 69 height 11
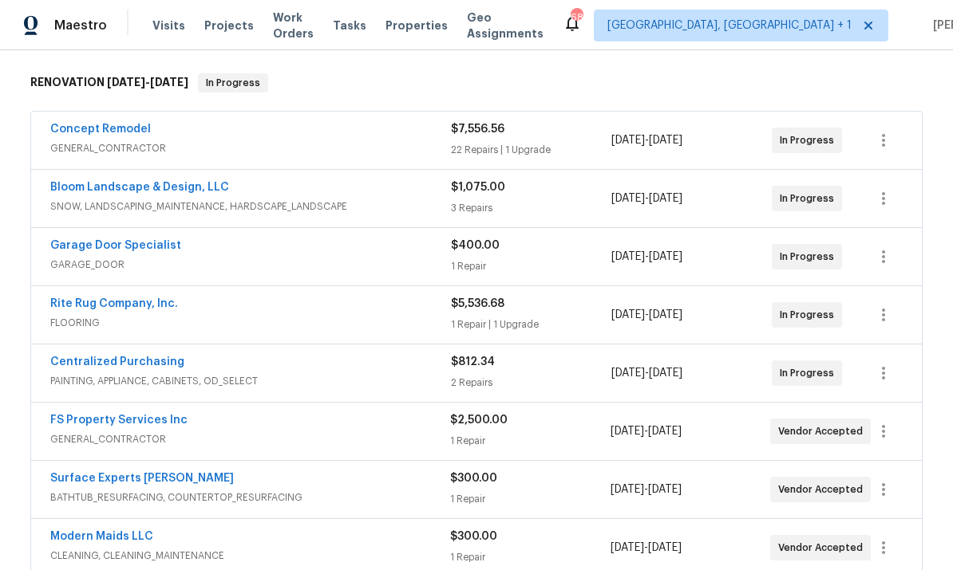
scroll to position [246, 0]
click at [124, 424] on link "FS Property Services Inc" at bounding box center [118, 419] width 137 height 11
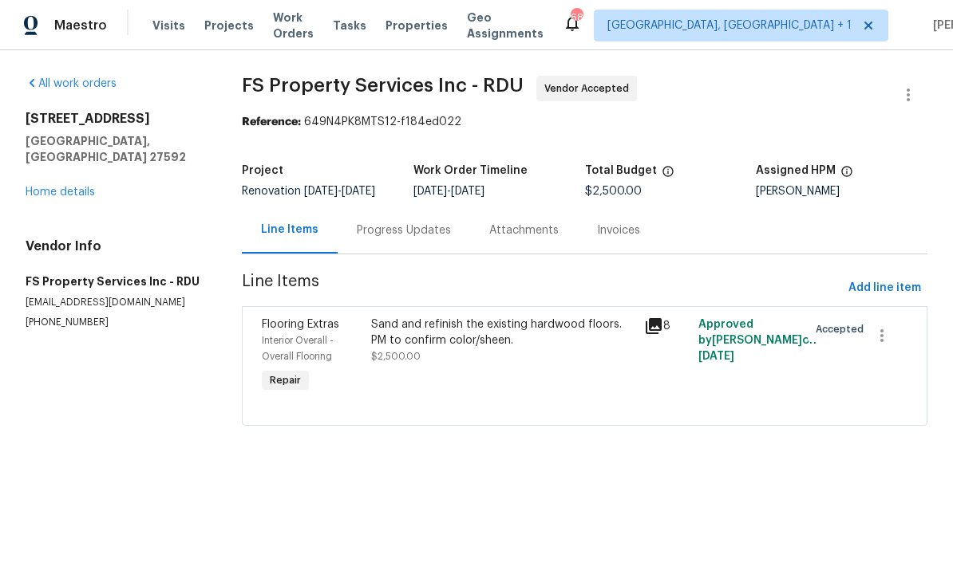
click at [417, 229] on div "Progress Updates" at bounding box center [404, 231] width 94 height 16
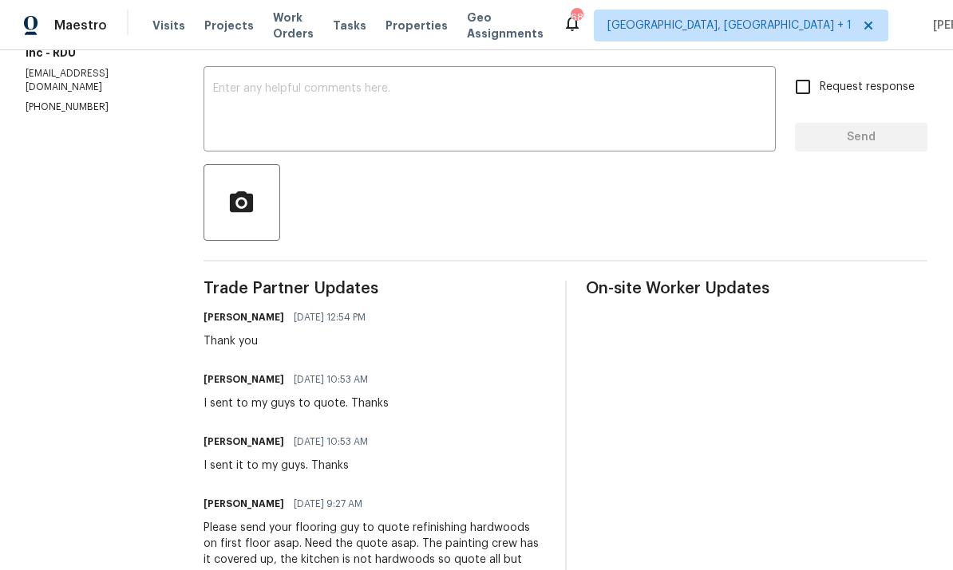
scroll to position [260, 0]
click at [293, 95] on textarea at bounding box center [489, 112] width 553 height 56
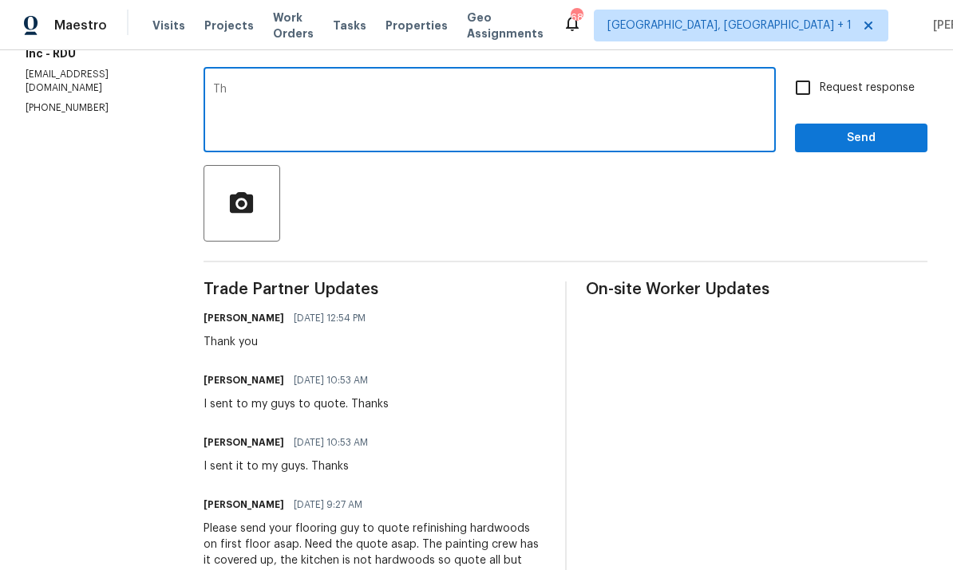
type textarea "T"
type textarea "I"
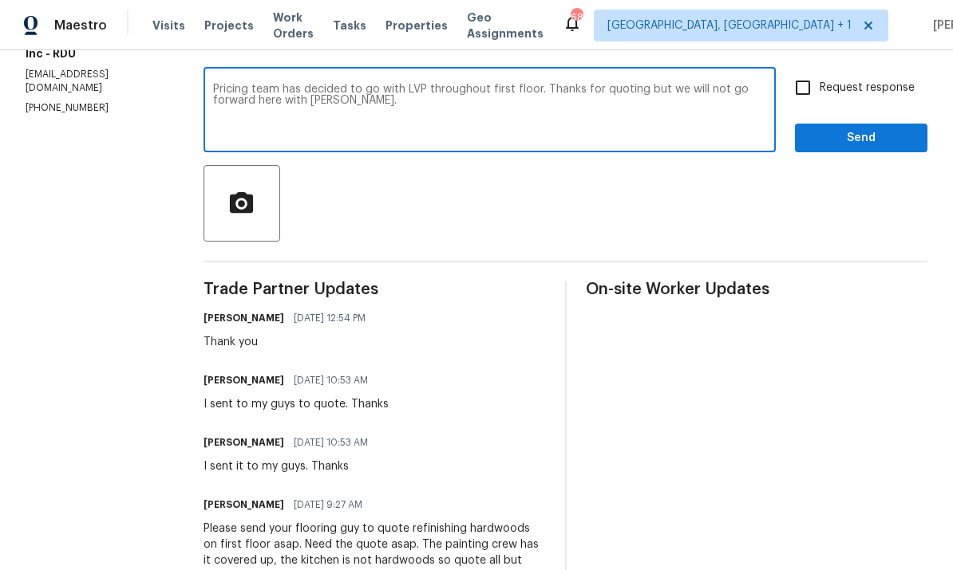
type textarea "Pricing team has decided to go with LVP throughout first floor. Thanks for quot…"
click at [807, 92] on input "Request response" at bounding box center [803, 88] width 34 height 34
checkbox input "true"
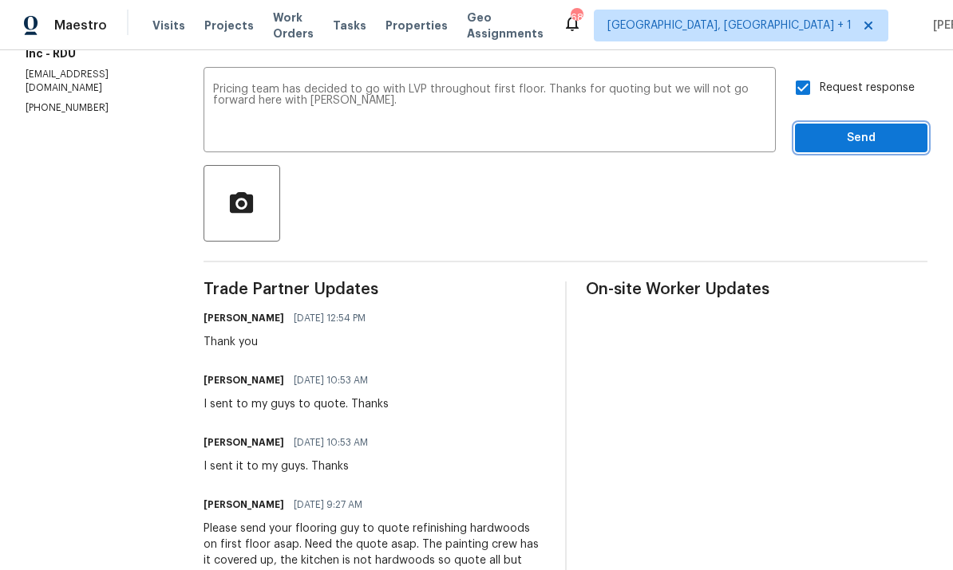
click at [858, 140] on span "Send" at bounding box center [860, 138] width 107 height 20
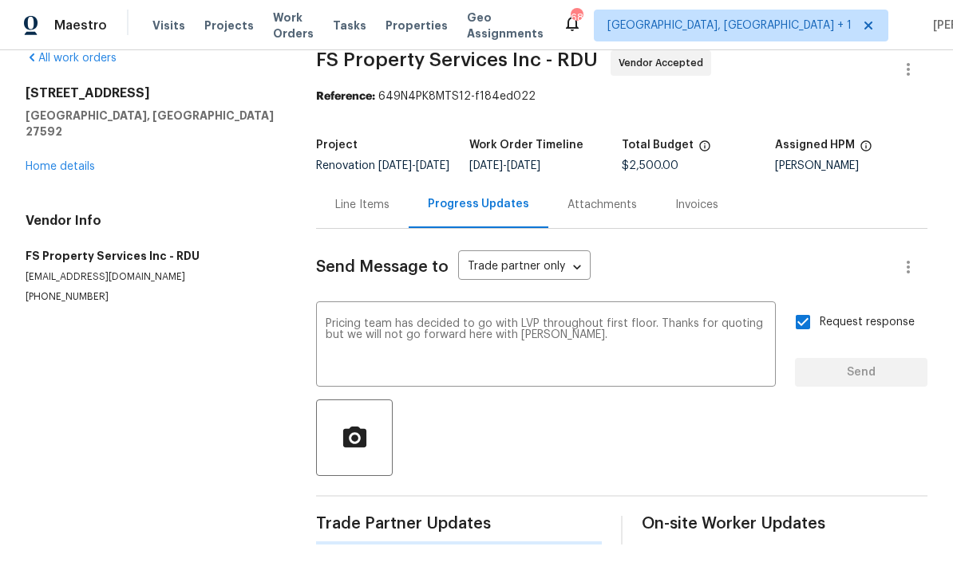
scroll to position [0, 0]
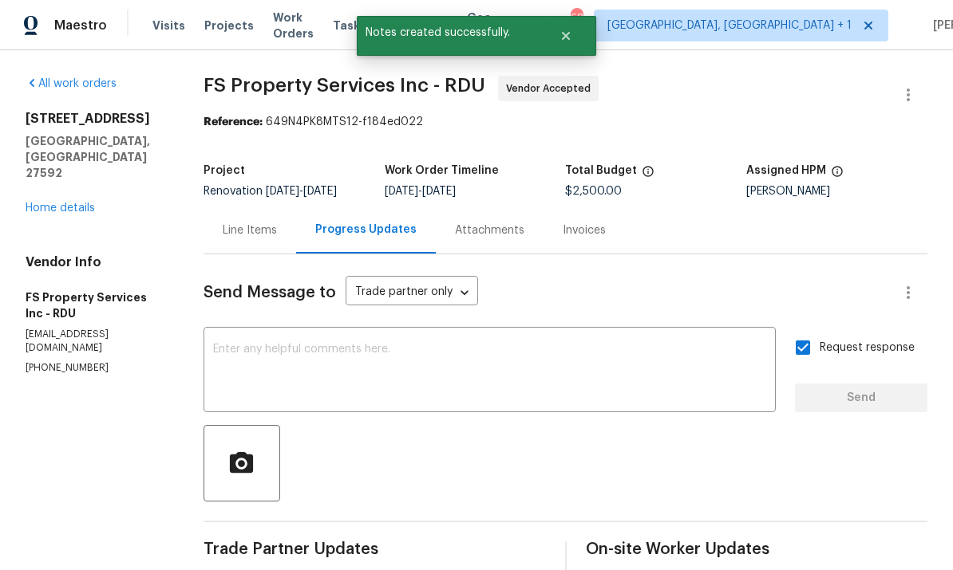
click at [60, 203] on link "Home details" at bounding box center [60, 208] width 69 height 11
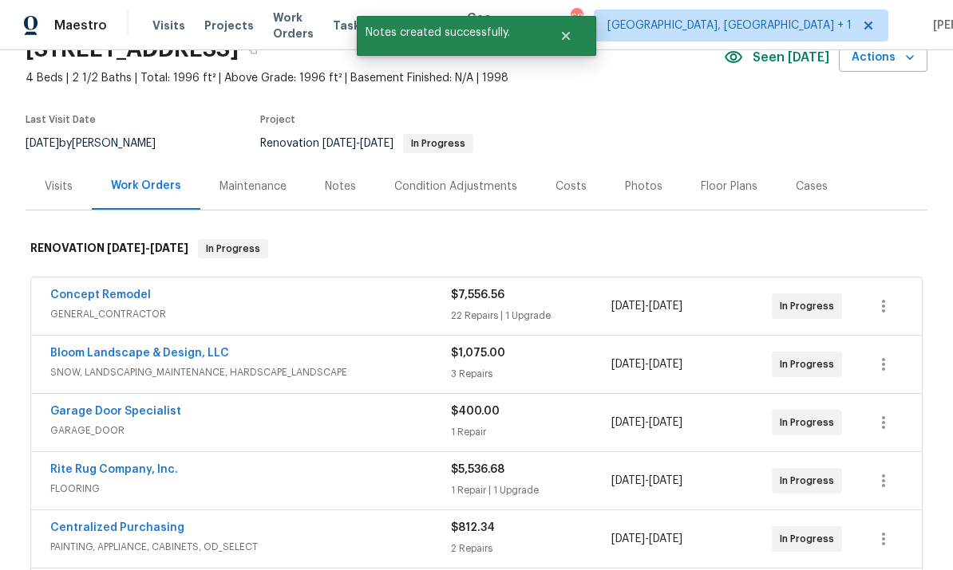
scroll to position [265, 0]
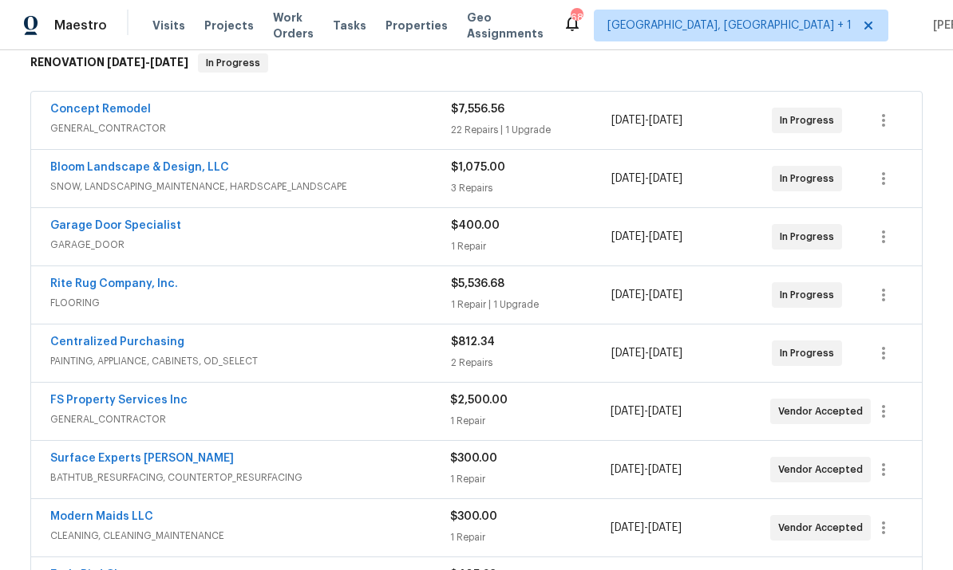
click at [124, 112] on link "Concept Remodel" at bounding box center [100, 109] width 101 height 11
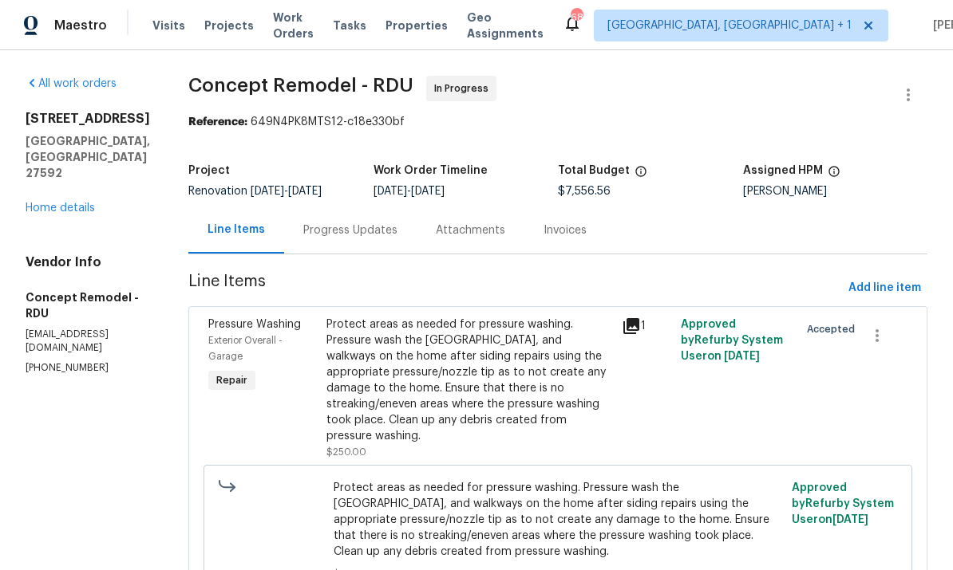
click at [305, 234] on div "Progress Updates" at bounding box center [350, 231] width 94 height 16
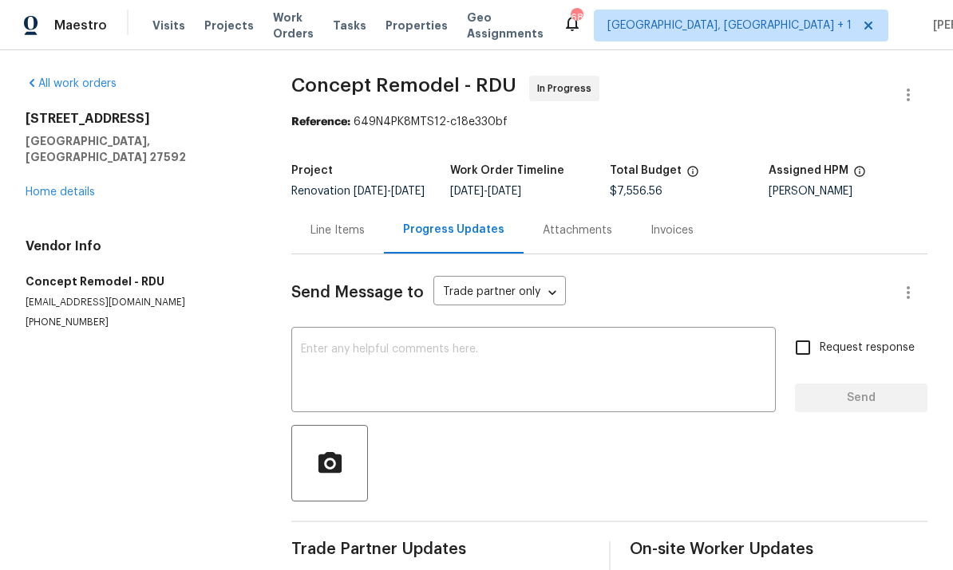
click at [364, 356] on textarea at bounding box center [533, 372] width 465 height 56
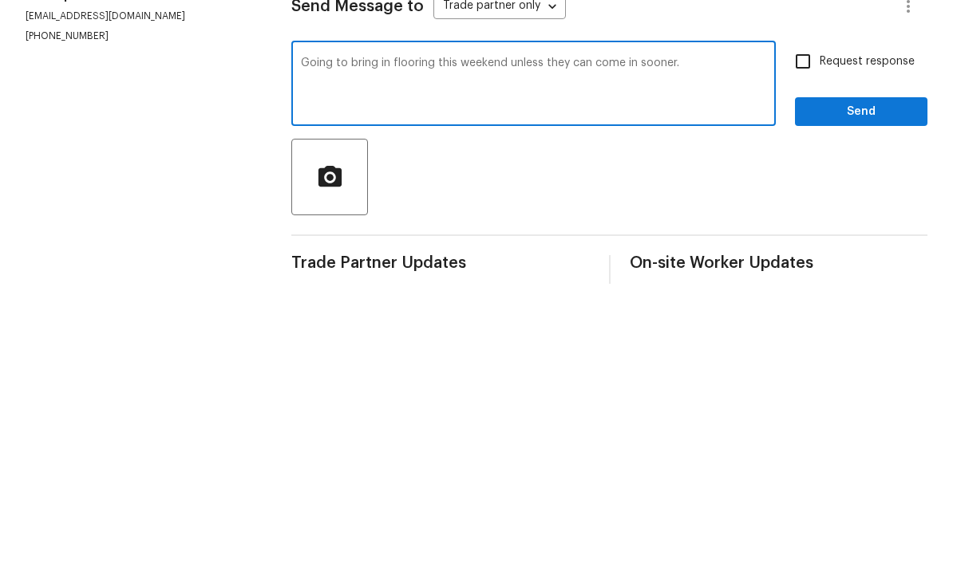
type textarea "Going to bring in flooring this weekend unless they can come in sooner."
click at [815, 331] on input "Request response" at bounding box center [803, 348] width 34 height 34
checkbox input "true"
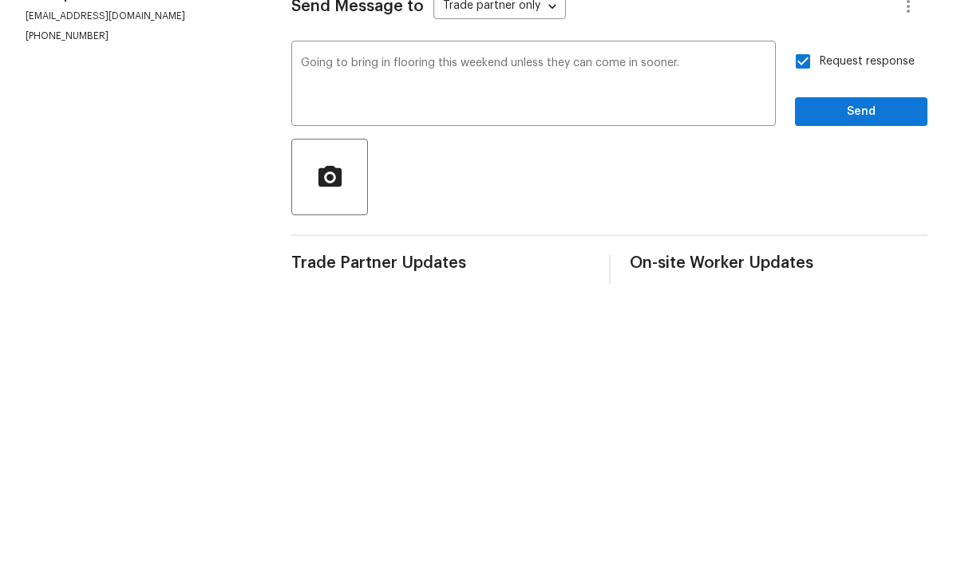
scroll to position [60, 0]
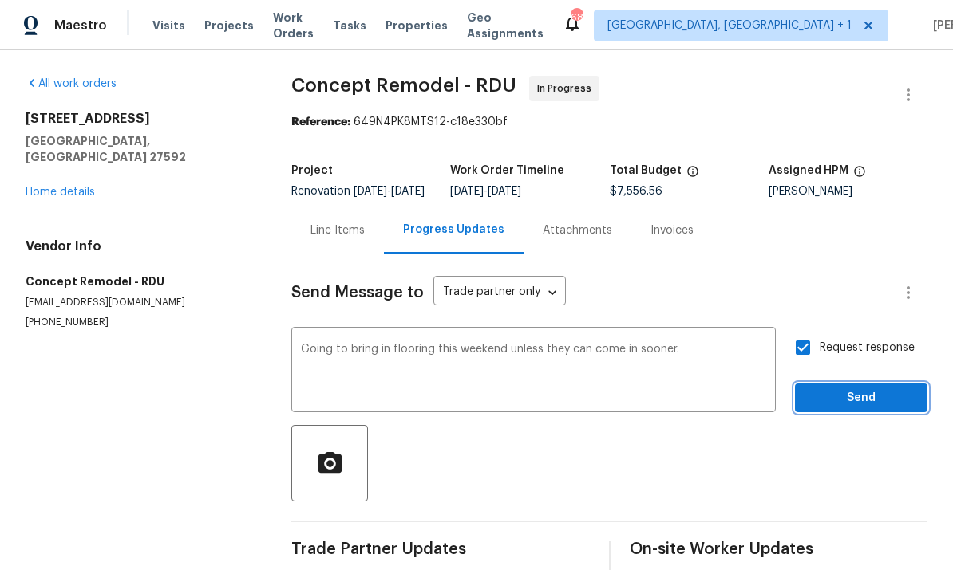
click at [877, 389] on span "Send" at bounding box center [860, 399] width 107 height 20
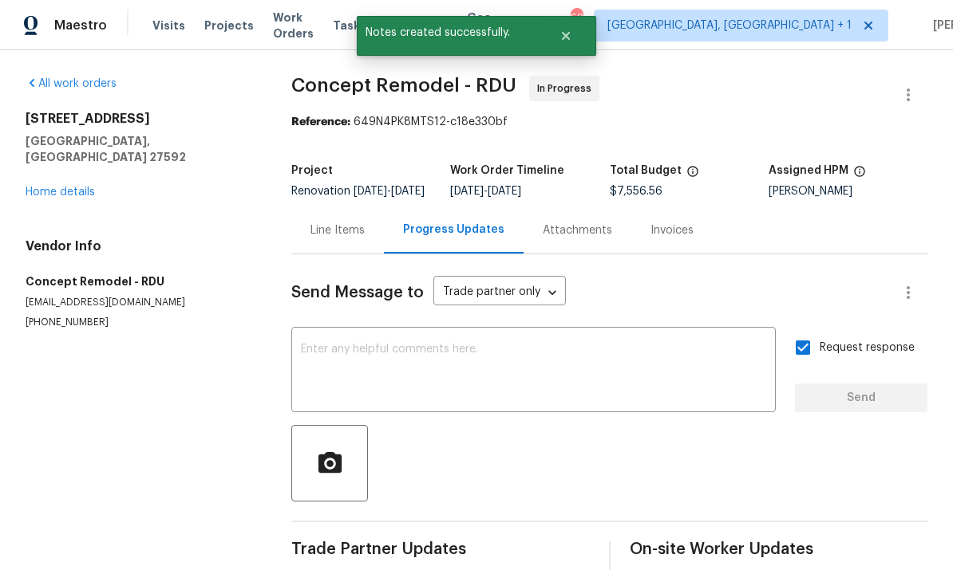
click at [70, 187] on link "Home details" at bounding box center [60, 192] width 69 height 11
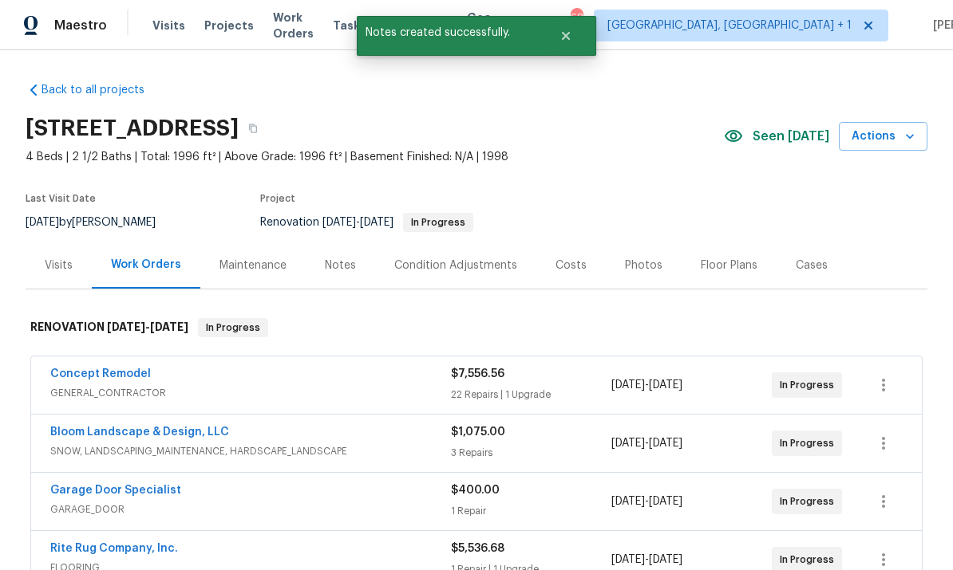
click at [149, 543] on link "Rite Rug Company, Inc." at bounding box center [114, 548] width 128 height 11
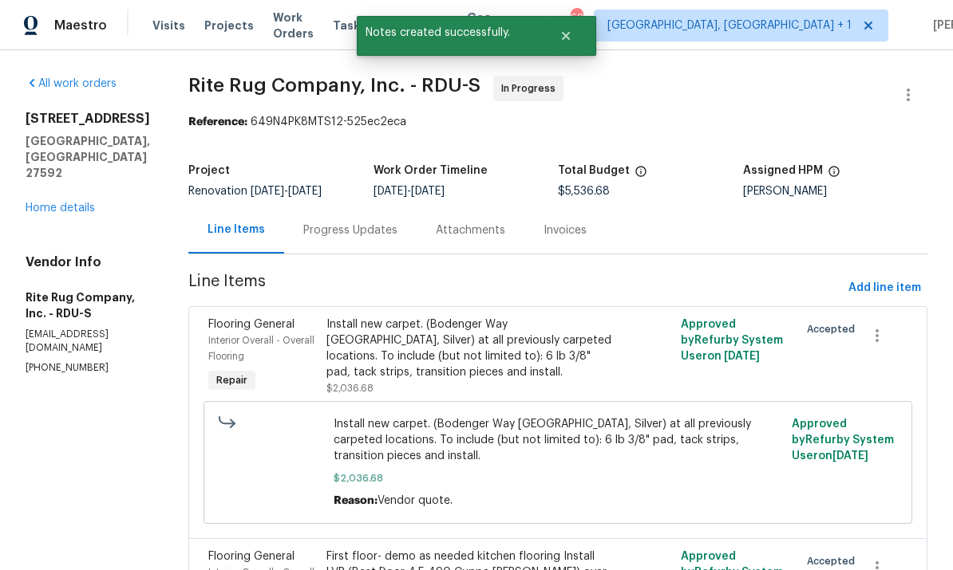
click at [377, 230] on div "Progress Updates" at bounding box center [350, 231] width 94 height 16
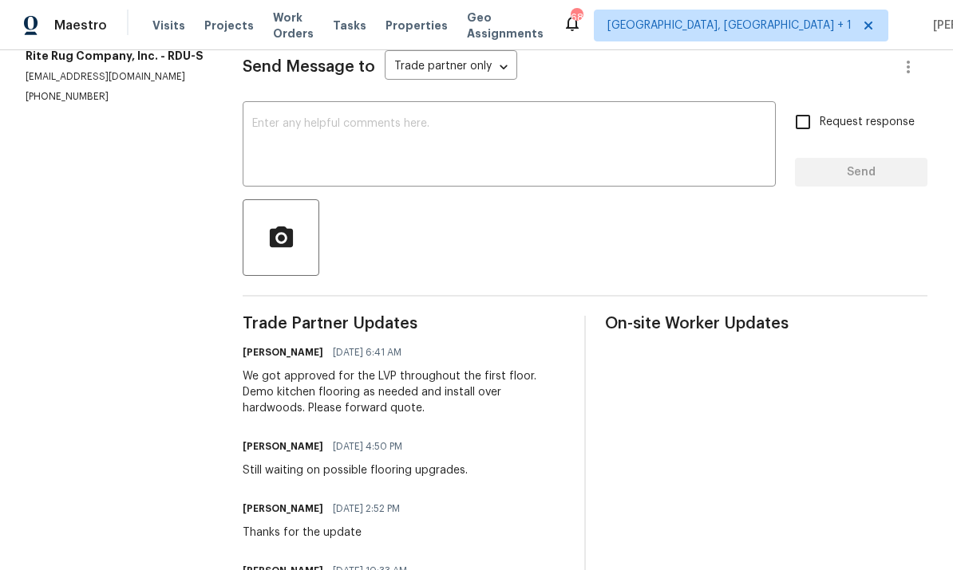
scroll to position [223, 0]
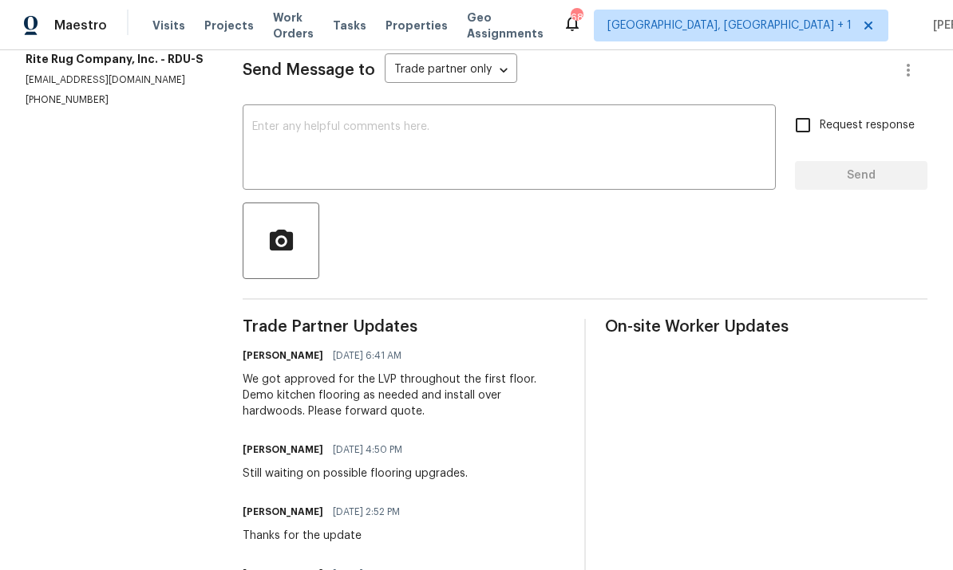
click at [290, 136] on textarea at bounding box center [509, 149] width 514 height 56
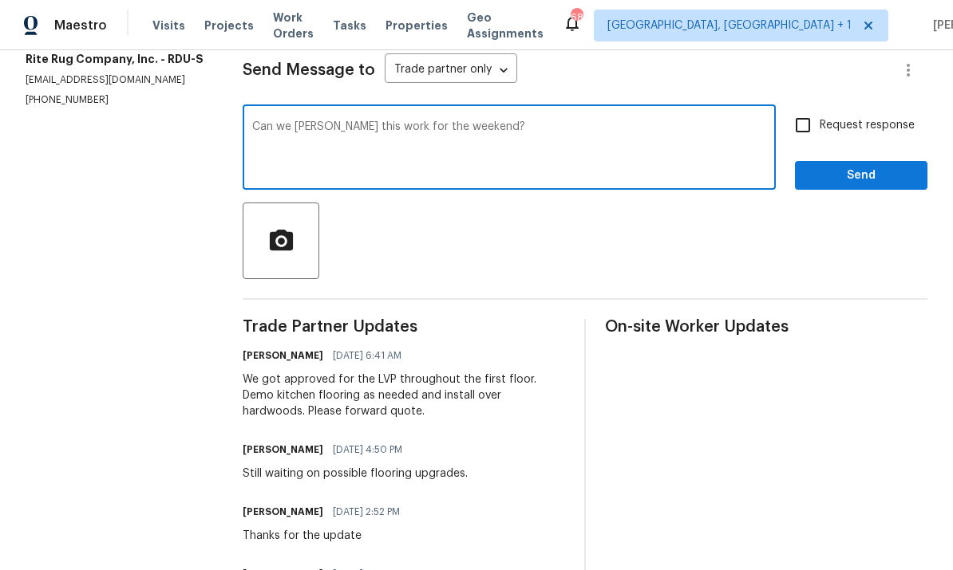
click at [337, 128] on textarea "Can we Schulz this work for the weekend?" at bounding box center [509, 149] width 514 height 56
type textarea "Can we schedule this work for the weekend?"
click at [803, 131] on input "Request response" at bounding box center [803, 125] width 34 height 34
checkbox input "true"
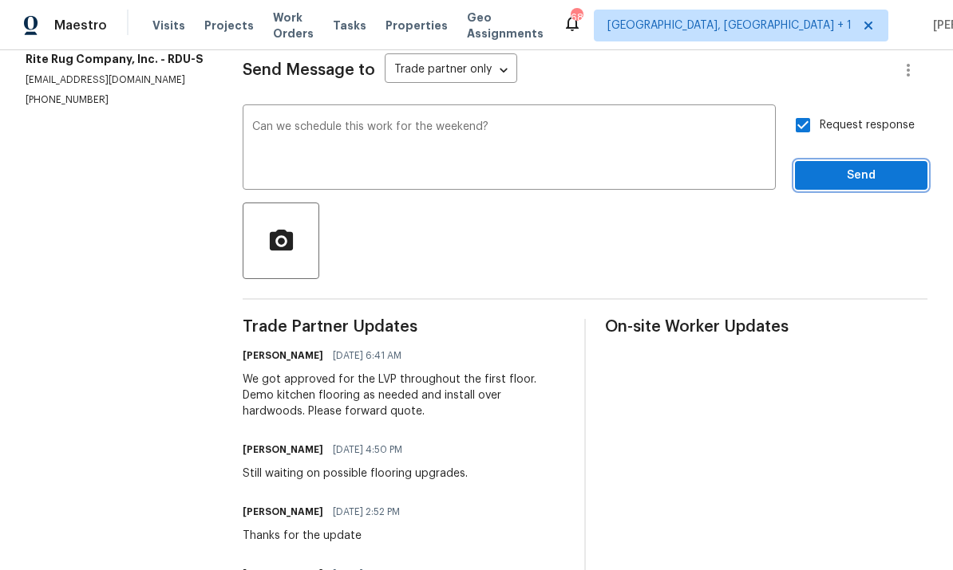
click at [882, 184] on span "Send" at bounding box center [860, 176] width 107 height 20
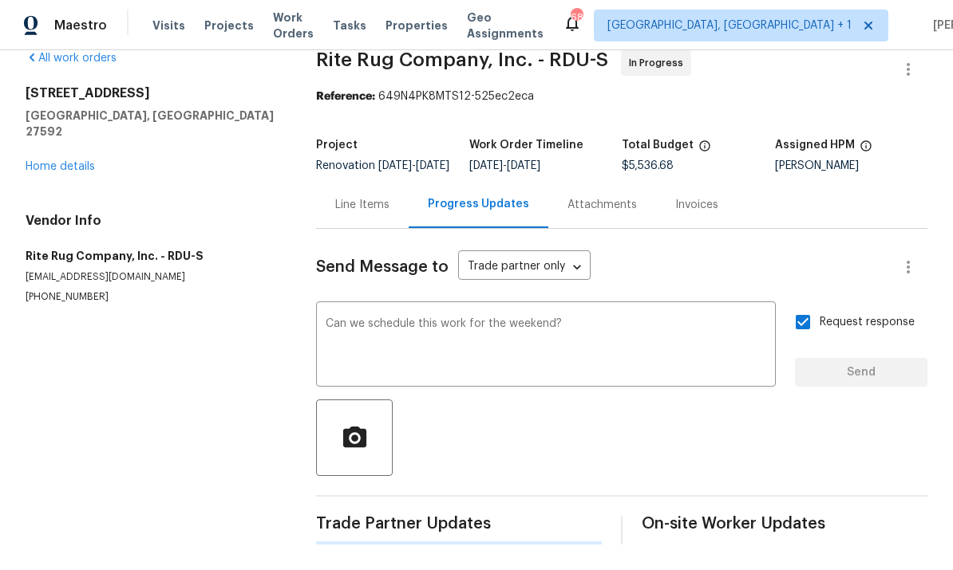
scroll to position [0, 0]
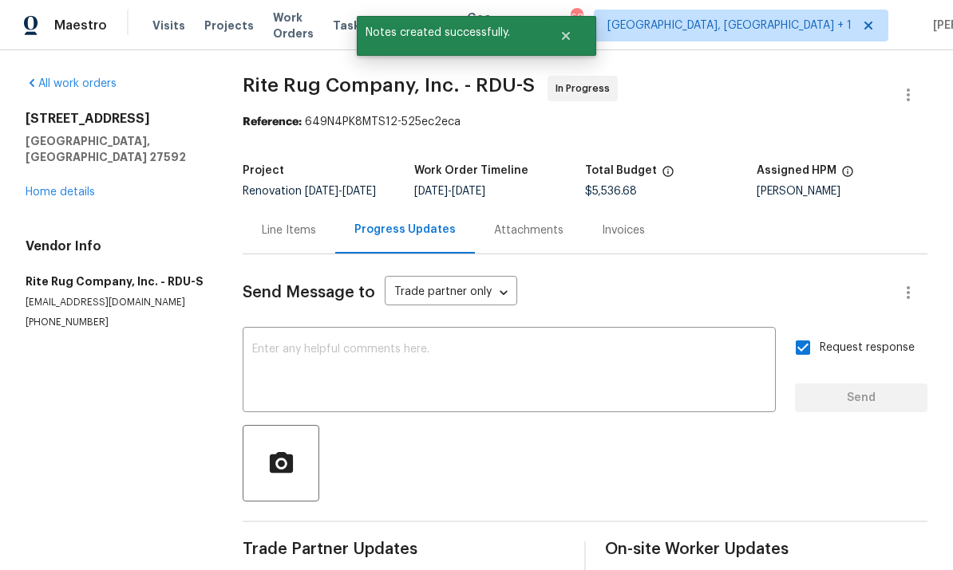
click at [84, 187] on link "Home details" at bounding box center [60, 192] width 69 height 11
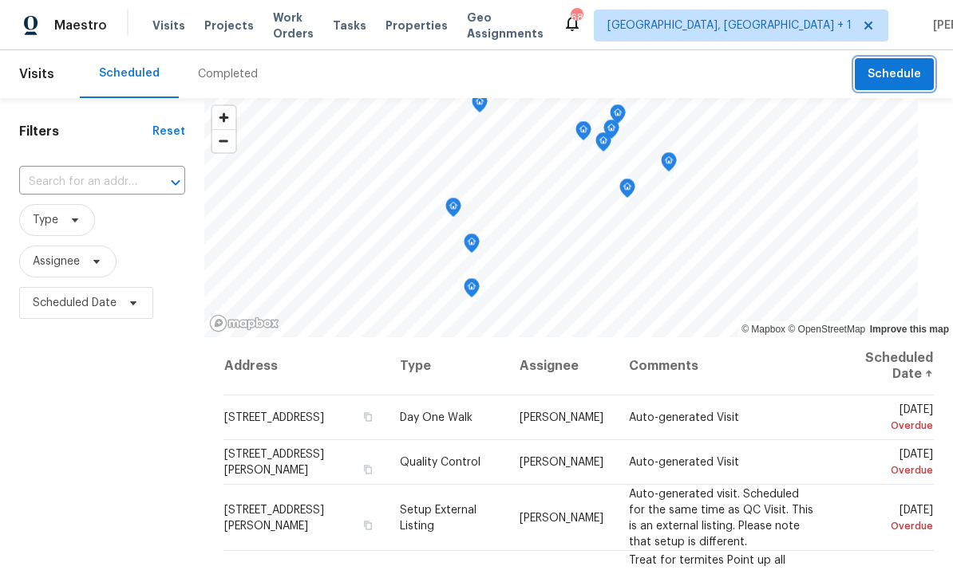
click at [904, 77] on span "Schedule" at bounding box center [893, 75] width 53 height 20
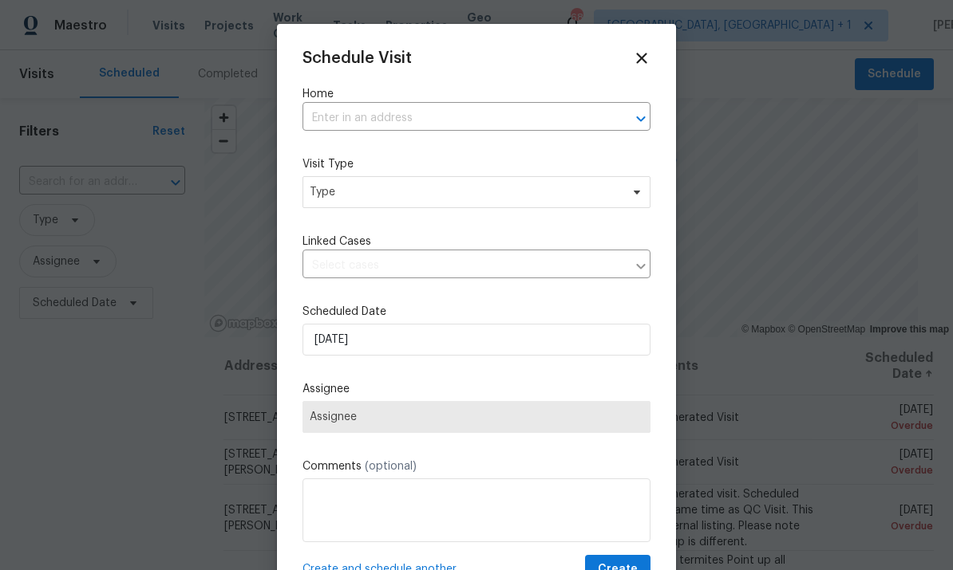
click at [382, 120] on input "text" at bounding box center [453, 118] width 303 height 25
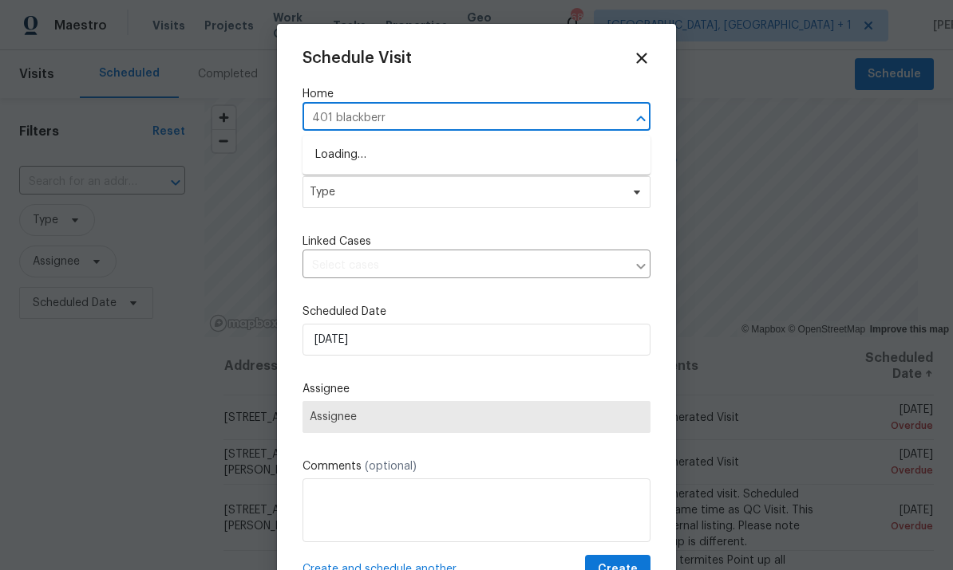
type input "401 blackberry"
click at [454, 150] on li "[STREET_ADDRESS]" at bounding box center [476, 155] width 348 height 26
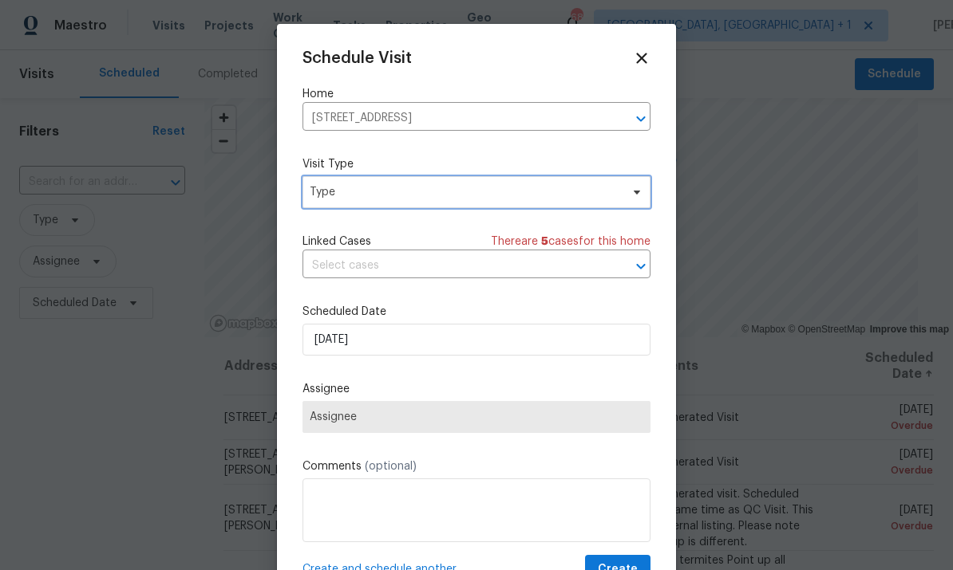
click at [632, 194] on icon at bounding box center [636, 192] width 13 height 13
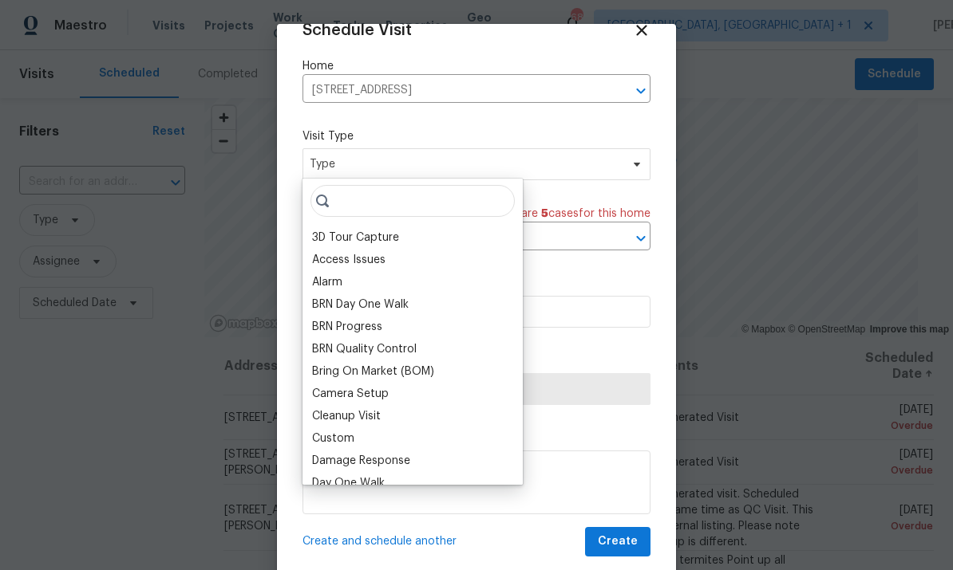
click at [421, 426] on div "Cleanup Visit" at bounding box center [412, 416] width 211 height 22
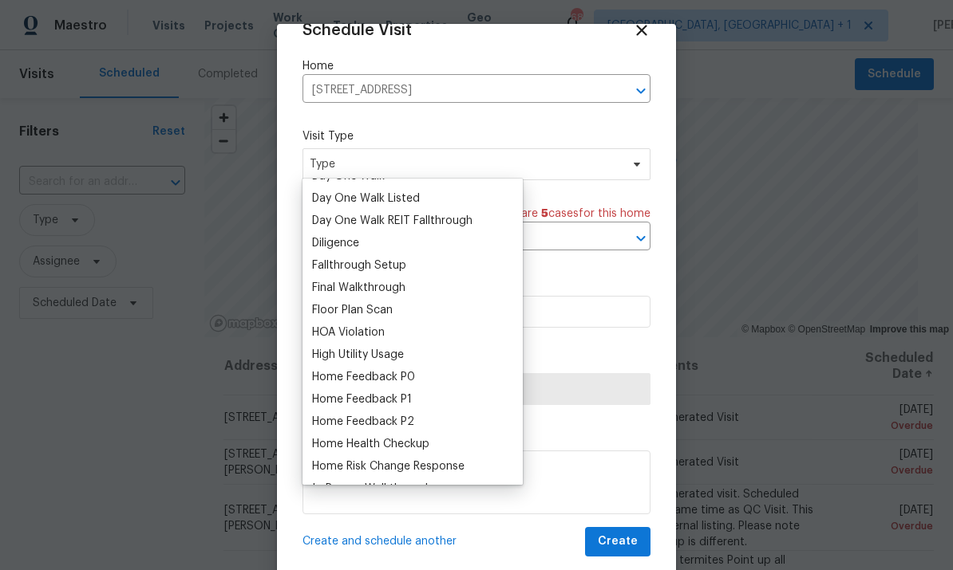
scroll to position [310, 0]
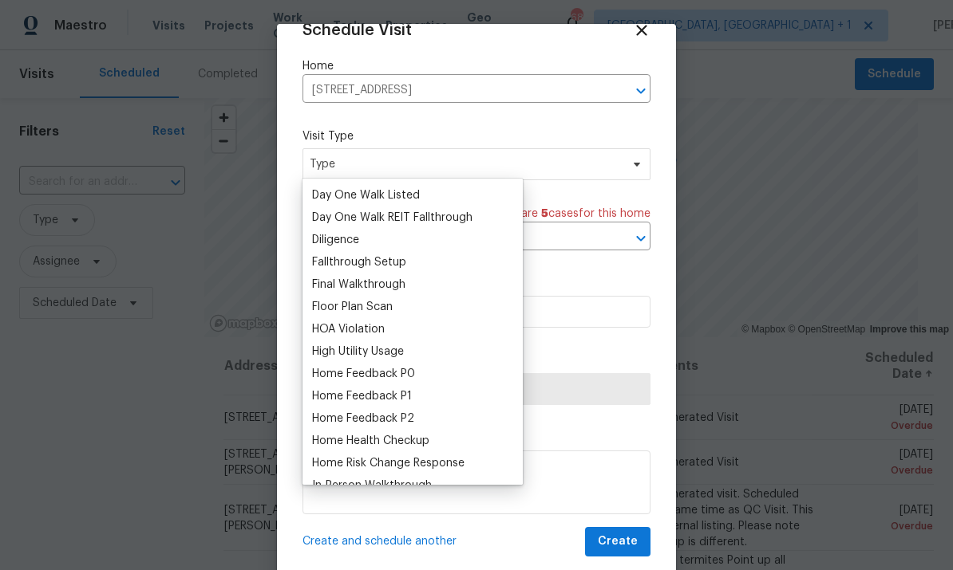
click at [389, 305] on div "Floor Plan Scan" at bounding box center [352, 307] width 81 height 16
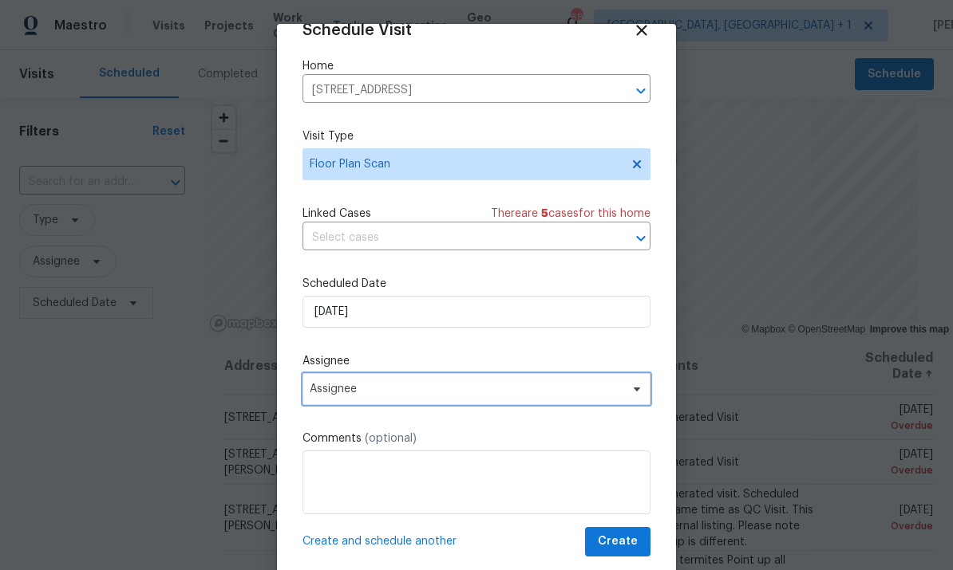
click at [637, 396] on icon at bounding box center [636, 389] width 13 height 13
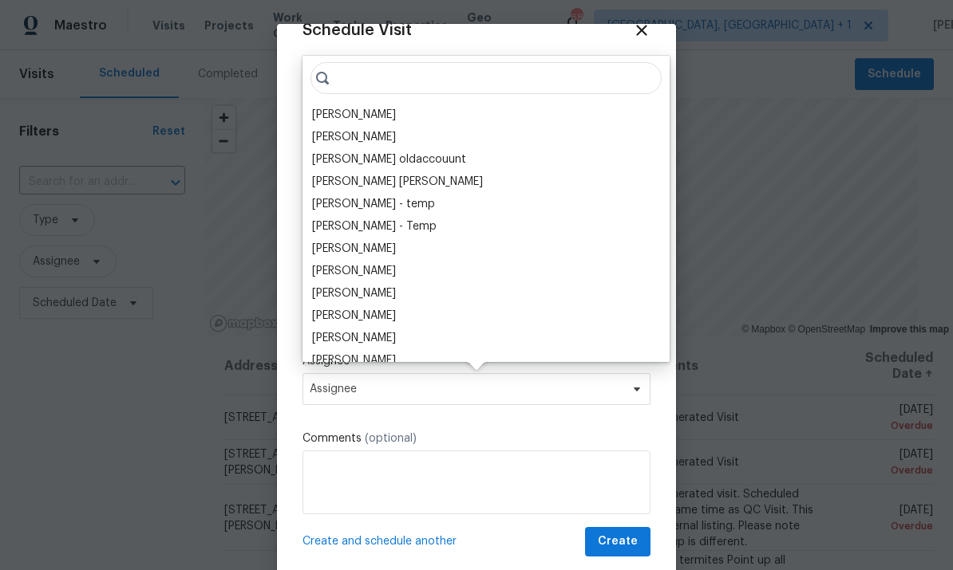
click at [374, 115] on div "[PERSON_NAME]" at bounding box center [354, 115] width 84 height 16
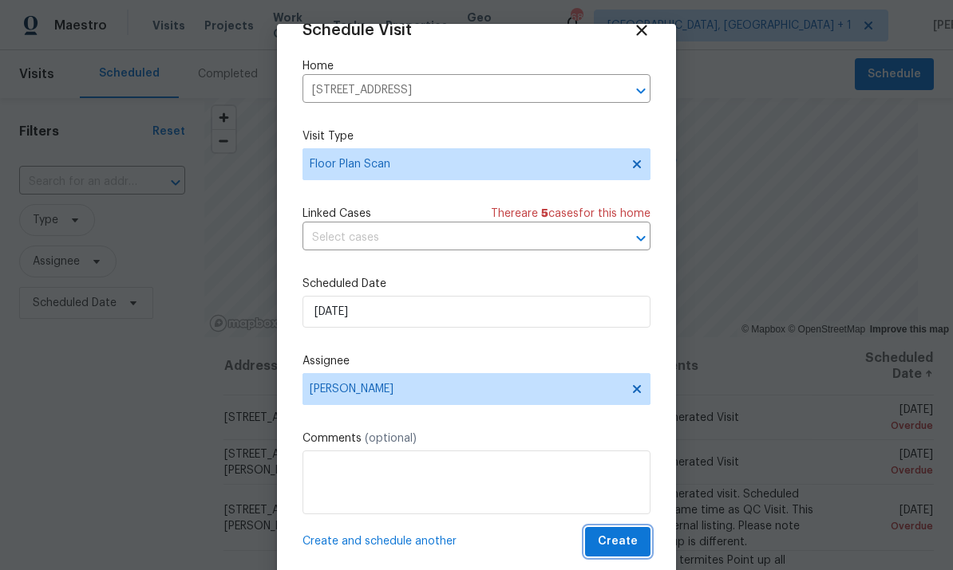
click at [622, 542] on span "Create" at bounding box center [618, 542] width 40 height 20
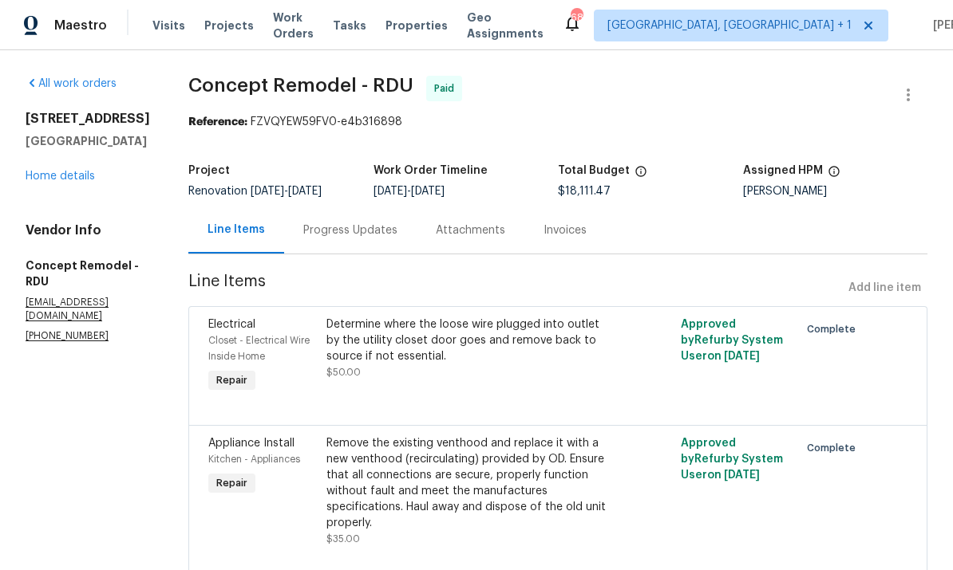
click at [77, 182] on link "Home details" at bounding box center [60, 176] width 69 height 11
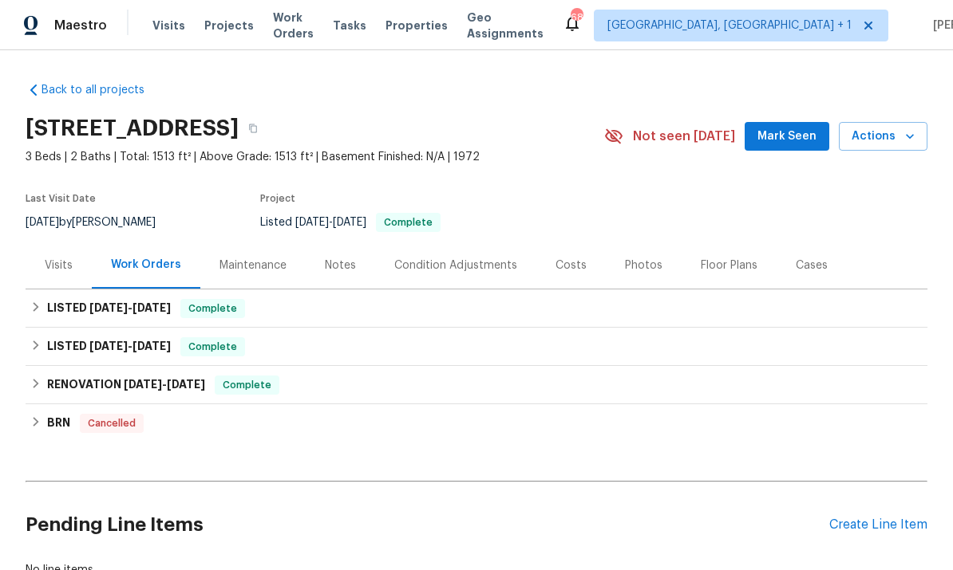
click at [883, 526] on div "Create Line Item" at bounding box center [878, 525] width 98 height 15
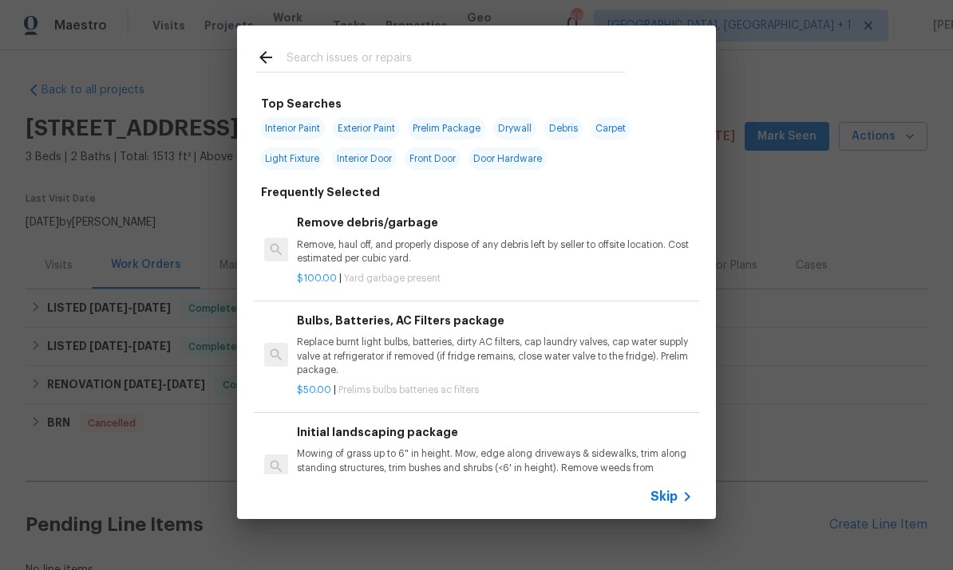
click at [323, 49] on input "text" at bounding box center [455, 60] width 338 height 24
click at [364, 120] on span "Exterior Paint" at bounding box center [366, 128] width 67 height 22
type input "Exterior Paint"
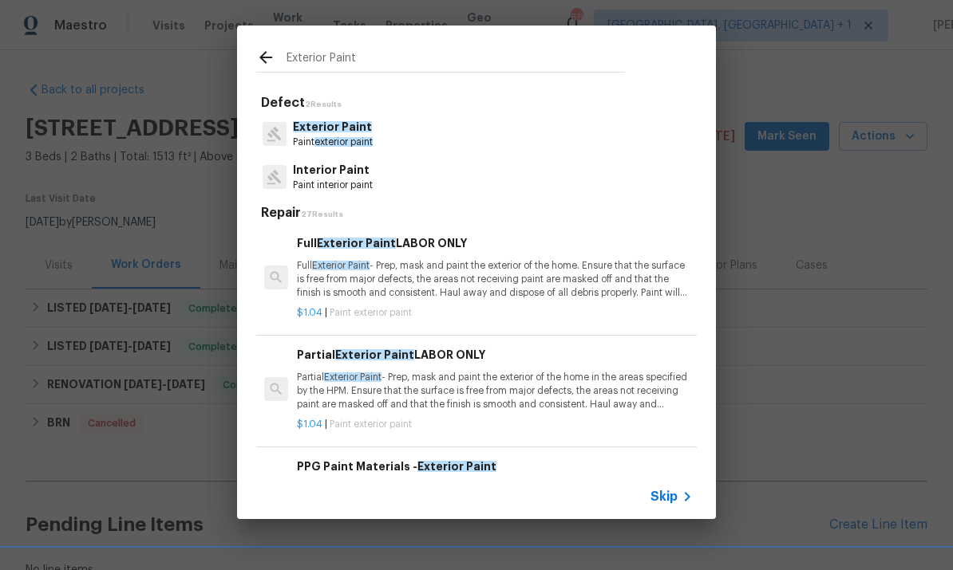
click at [344, 124] on span "Exterior Paint" at bounding box center [332, 126] width 79 height 11
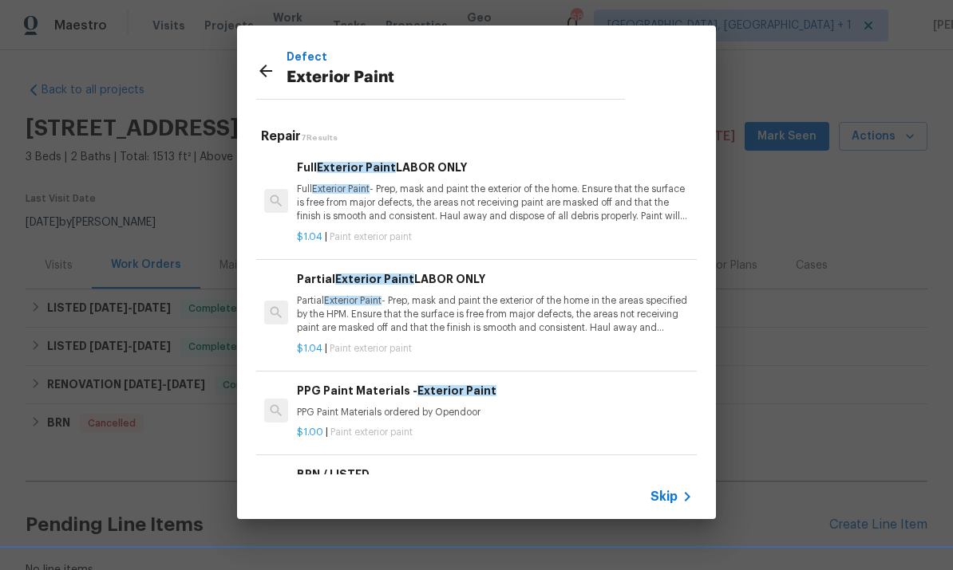
click at [815, 281] on div "Defect Exterior Paint Repair 7 Results Full Exterior Paint LABOR ONLY Full Exte…" at bounding box center [476, 272] width 953 height 545
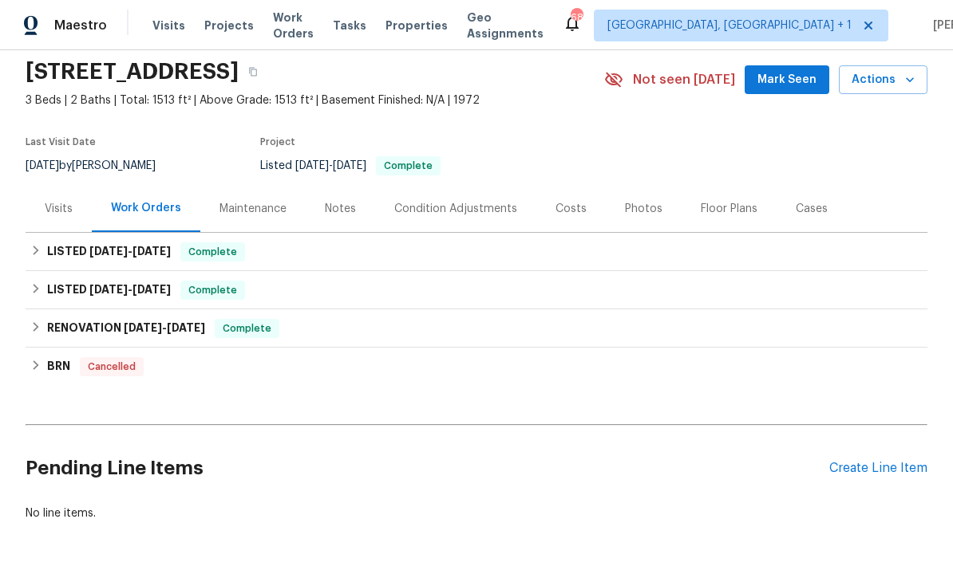
scroll to position [56, 0]
click at [880, 475] on div "Create Line Item" at bounding box center [878, 469] width 98 height 15
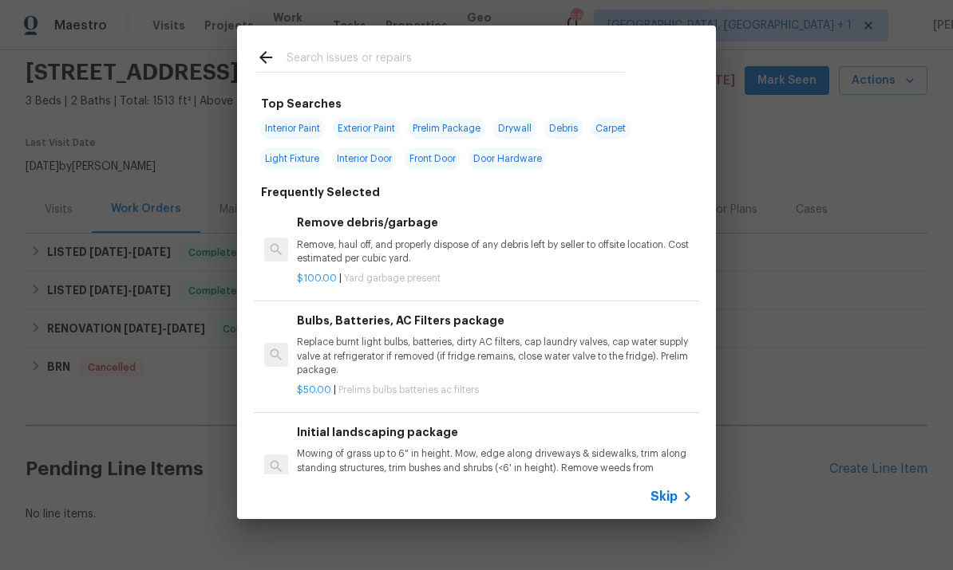
click at [329, 50] on input "text" at bounding box center [455, 60] width 338 height 24
type input "Exterior"
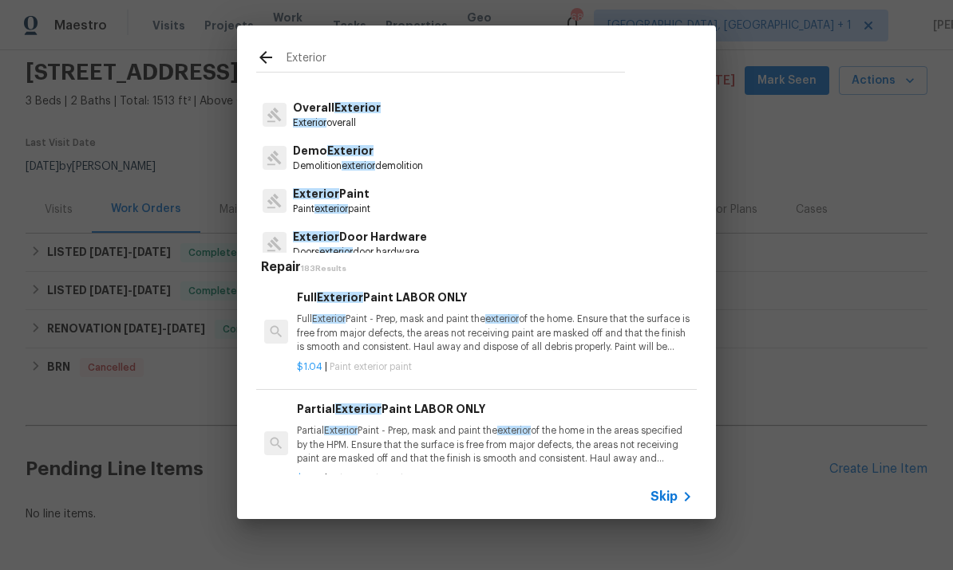
scroll to position [31, 0]
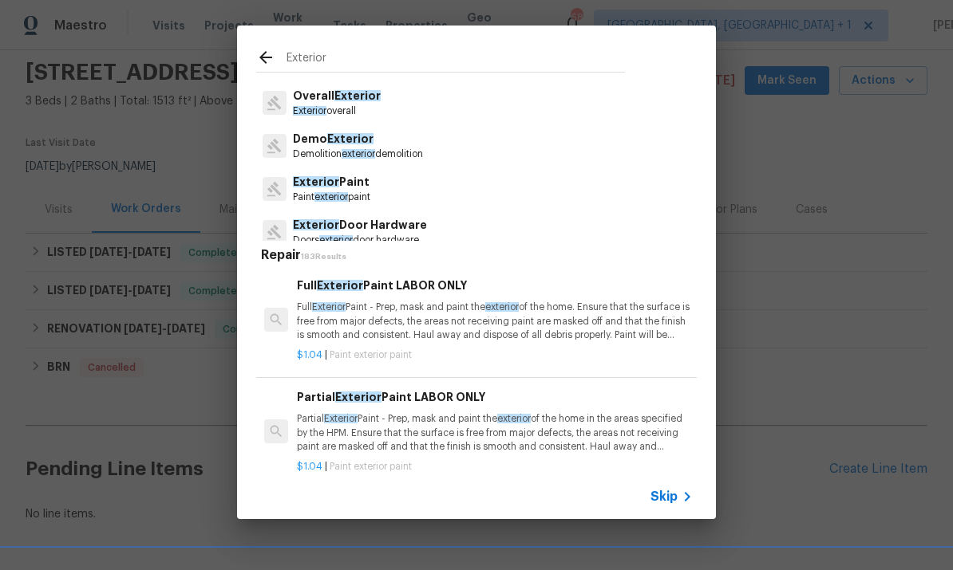
click at [356, 194] on p "Paint exterior paint" at bounding box center [331, 198] width 77 height 14
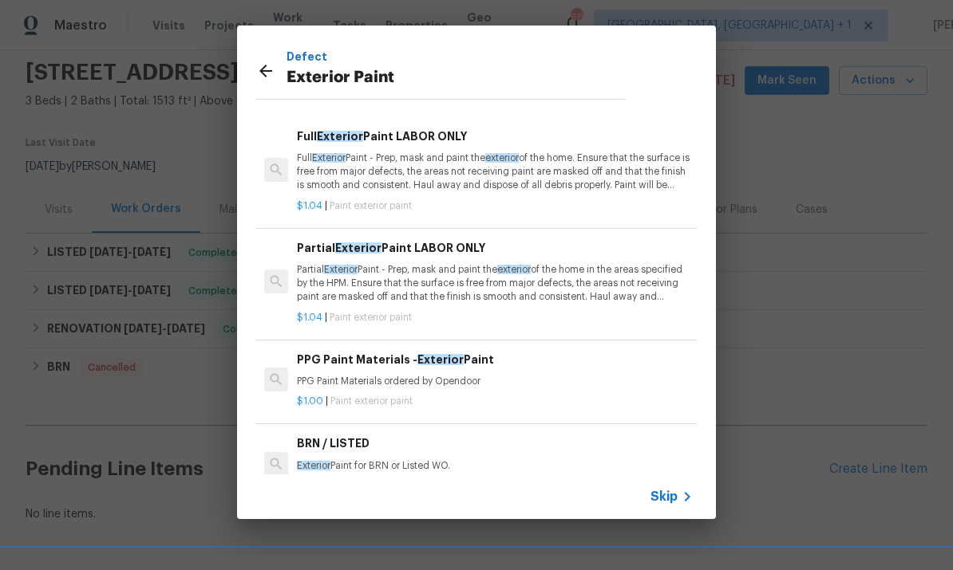
click at [559, 174] on p "Full Exterior Paint - Prep, mask and paint the exterior of the home. Ensure tha…" at bounding box center [495, 172] width 396 height 41
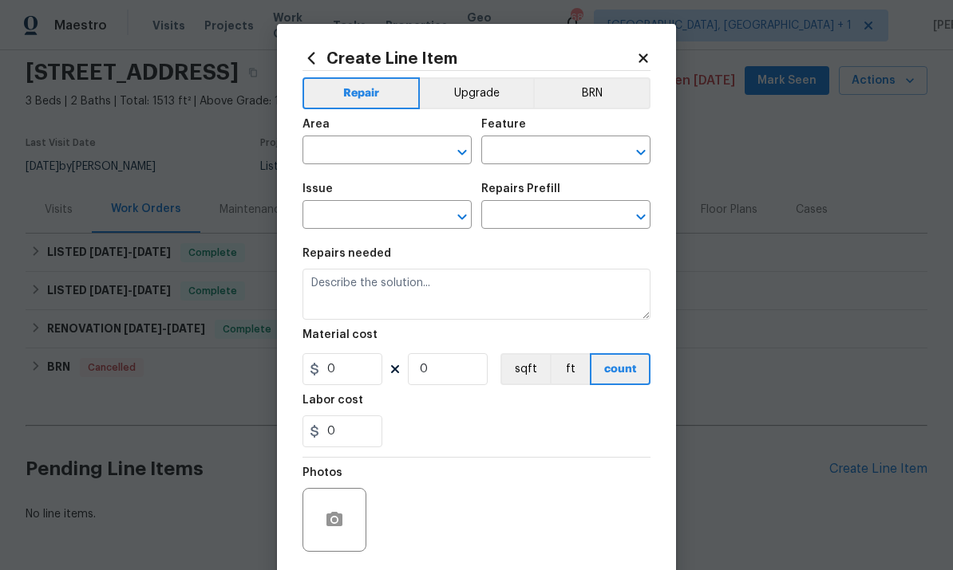
type input "Overall Paint"
type input "Exterior Paint"
type input "Full Exterior Paint LABOR ONLY $1.04"
type textarea "Full Exterior Paint - Prep, mask and paint the exterior of the home. Ensure tha…"
type input "1.04"
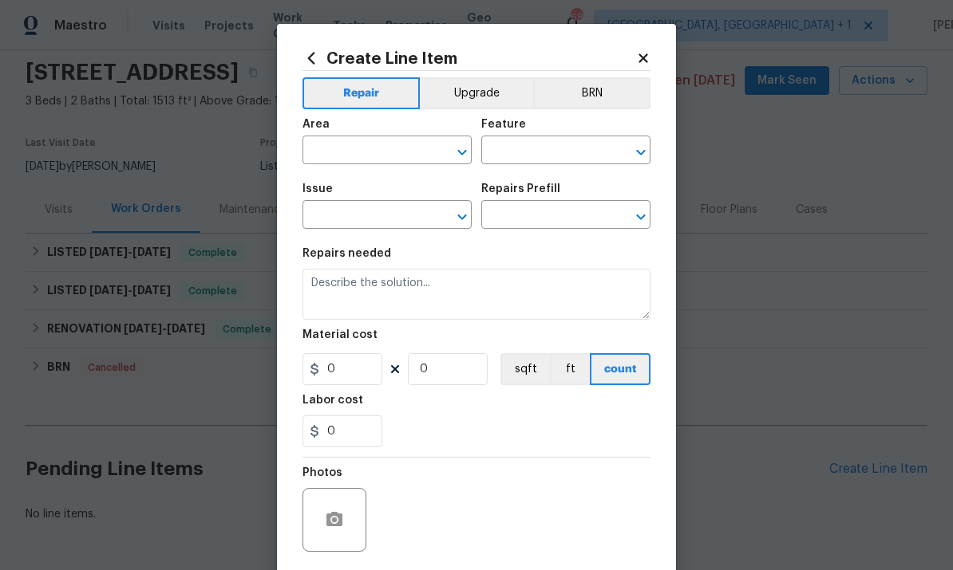
type input "1"
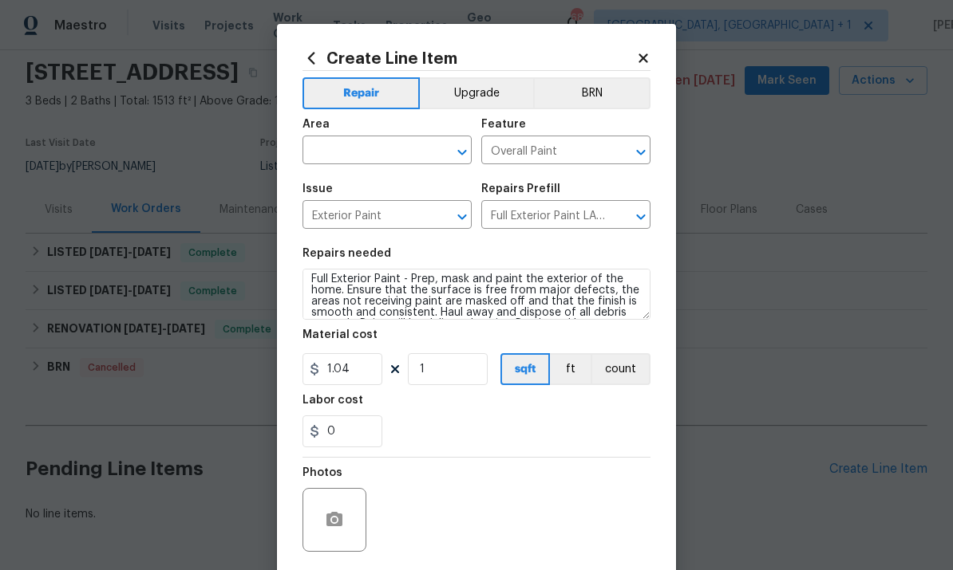
scroll to position [1, 0]
click at [342, 149] on input "text" at bounding box center [364, 152] width 124 height 25
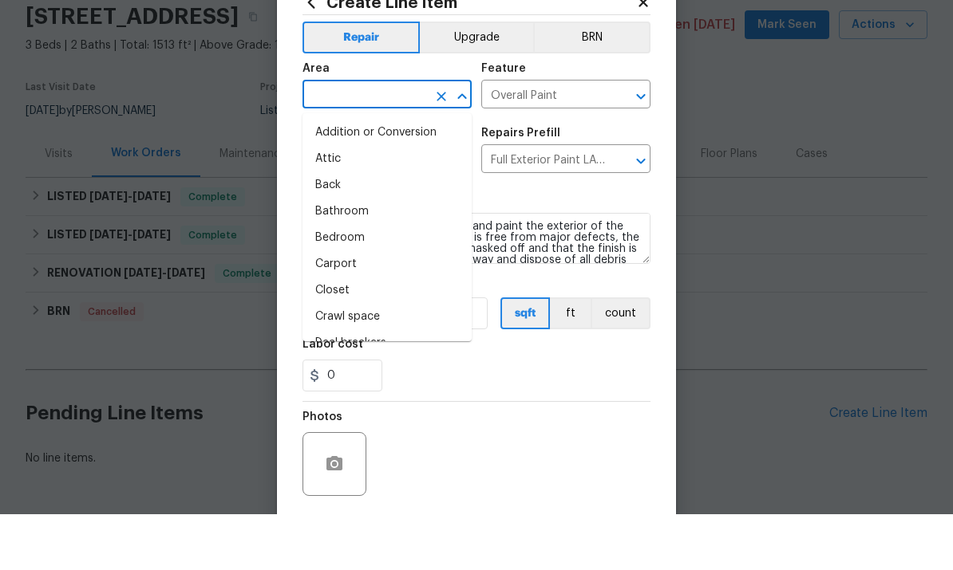
scroll to position [56, 0]
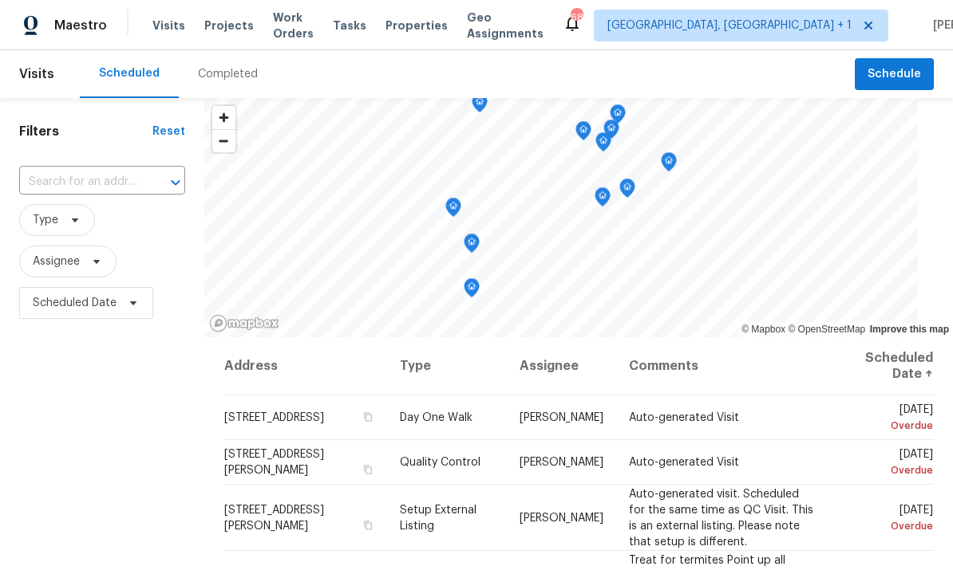
click at [234, 20] on span "Projects" at bounding box center [228, 26] width 49 height 16
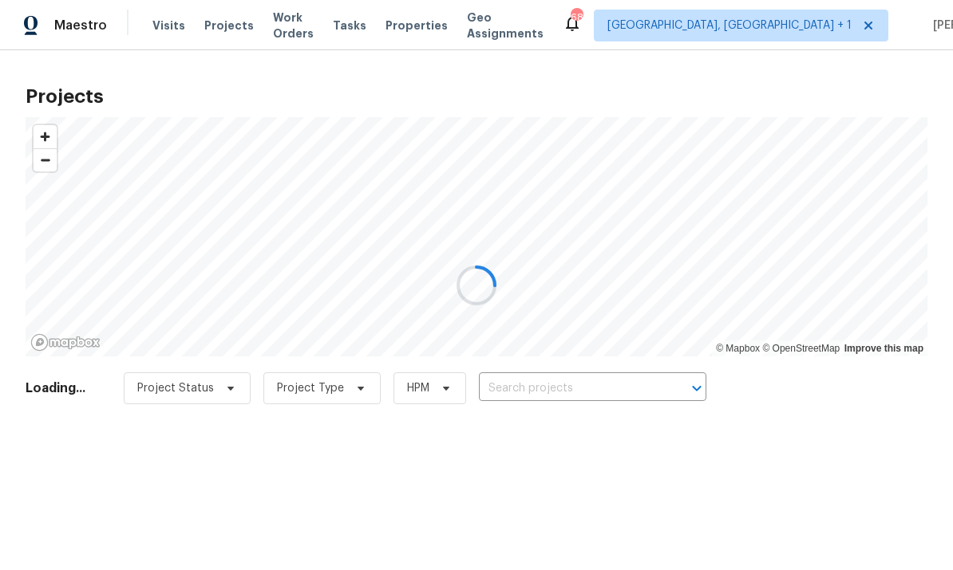
click at [550, 386] on div at bounding box center [476, 285] width 953 height 570
click at [550, 385] on div at bounding box center [476, 285] width 953 height 570
click at [540, 387] on div at bounding box center [476, 285] width 953 height 570
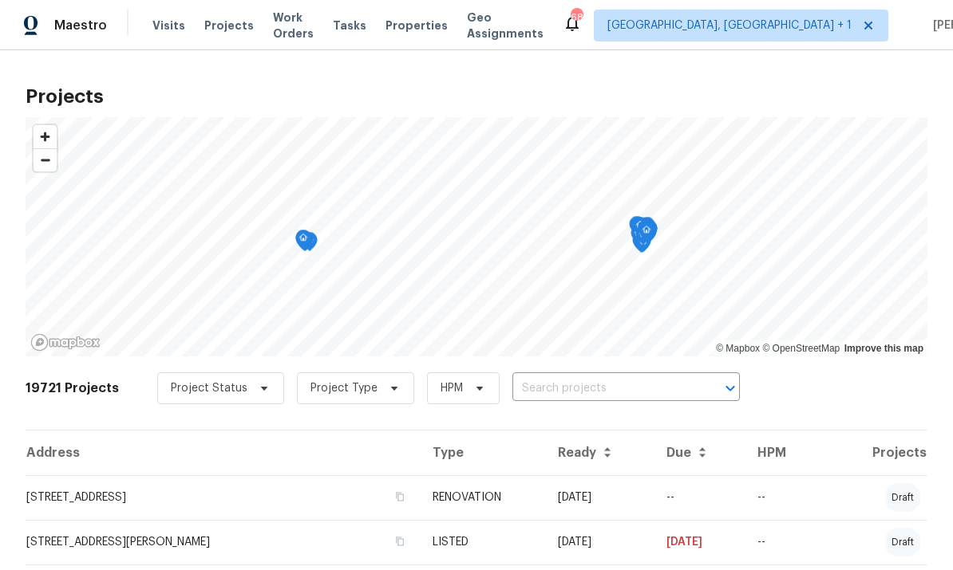
click at [567, 392] on input "text" at bounding box center [603, 389] width 183 height 25
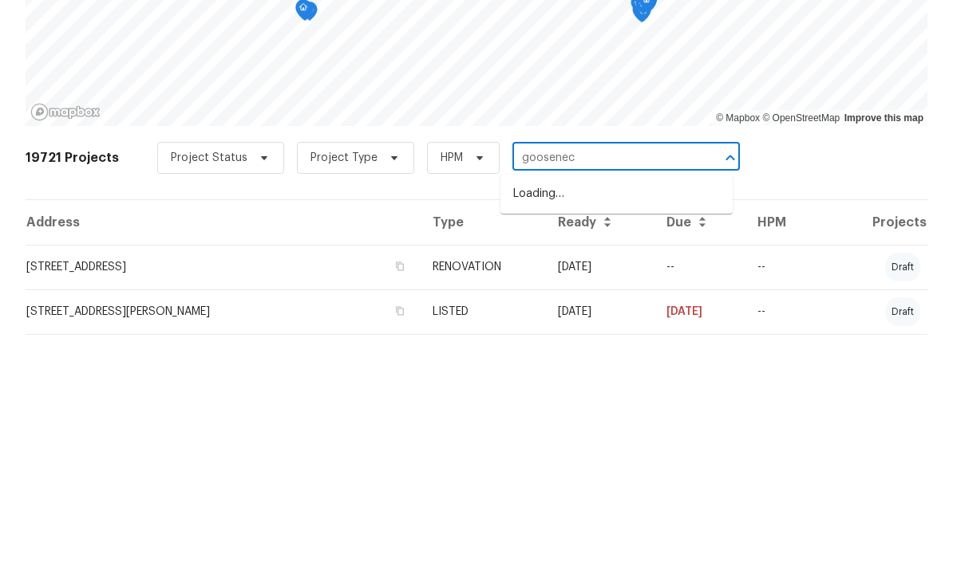
type input "gooseneck"
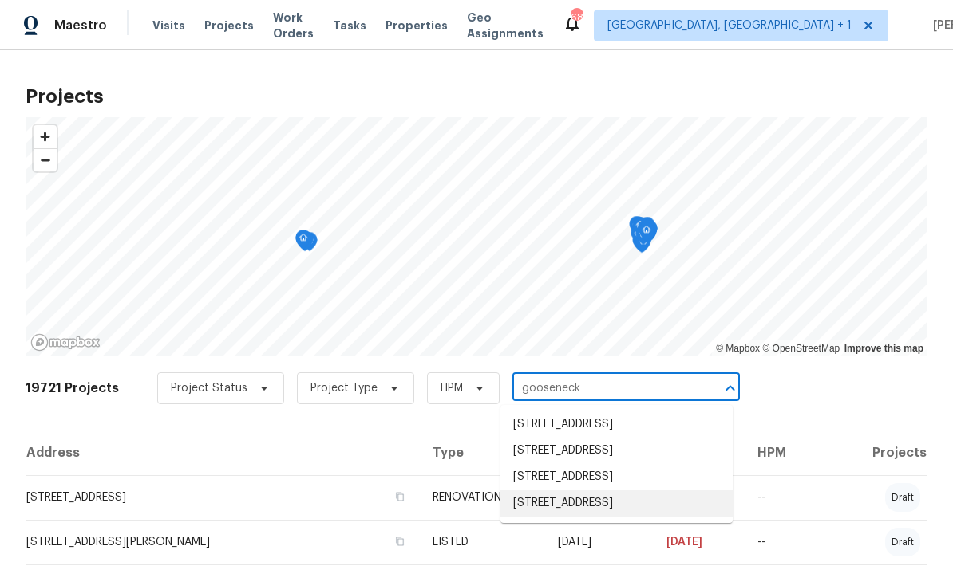
click at [590, 491] on li "501 Gooseneck Dr Unit B6, Cary, NC 27513" at bounding box center [616, 504] width 232 height 26
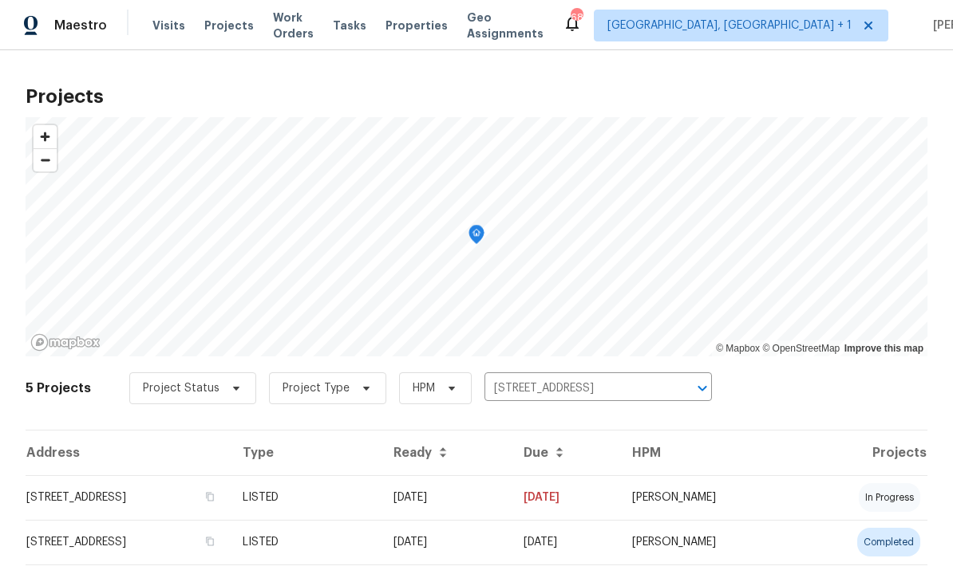
click at [183, 499] on td "501 Gooseneck Dr Unit B6, Cary, NC 27513" at bounding box center [128, 497] width 204 height 45
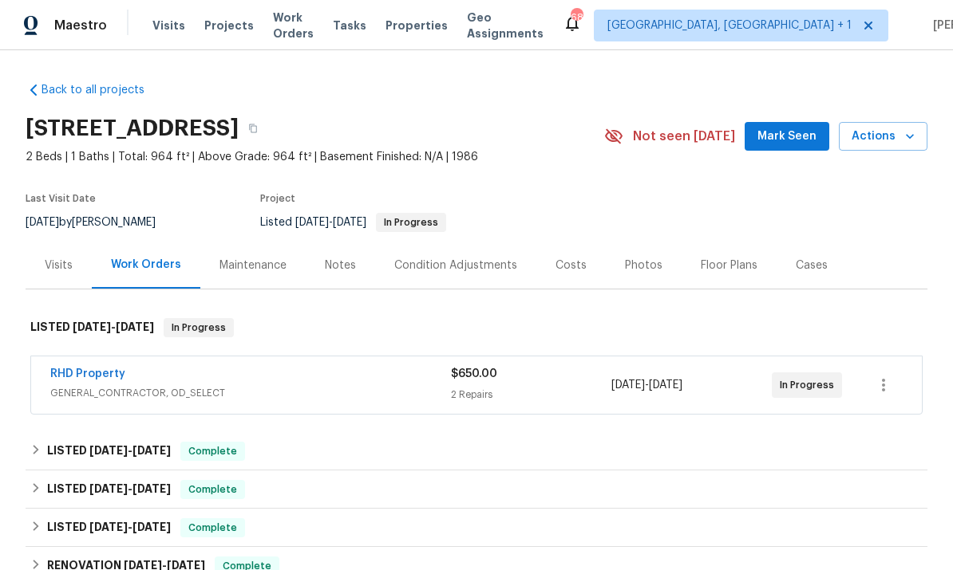
click at [100, 378] on link "RHD Property" at bounding box center [87, 374] width 75 height 11
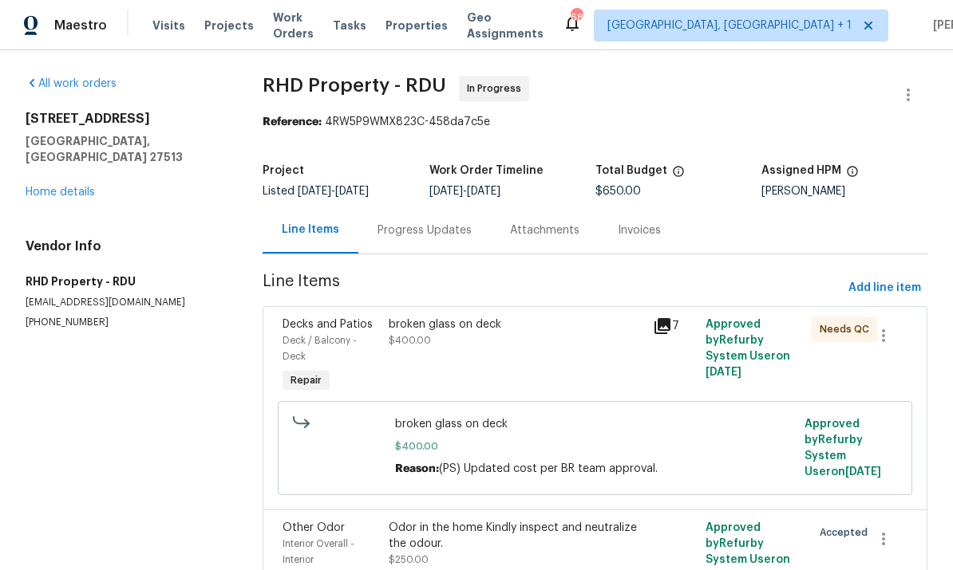
click at [64, 187] on link "Home details" at bounding box center [60, 192] width 69 height 11
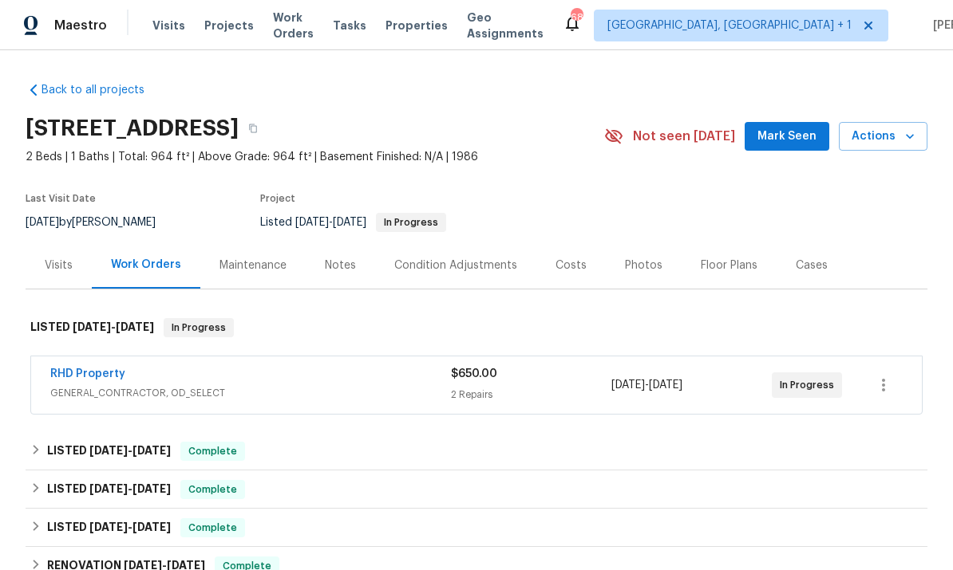
click at [636, 264] on div "Photos" at bounding box center [643, 266] width 37 height 16
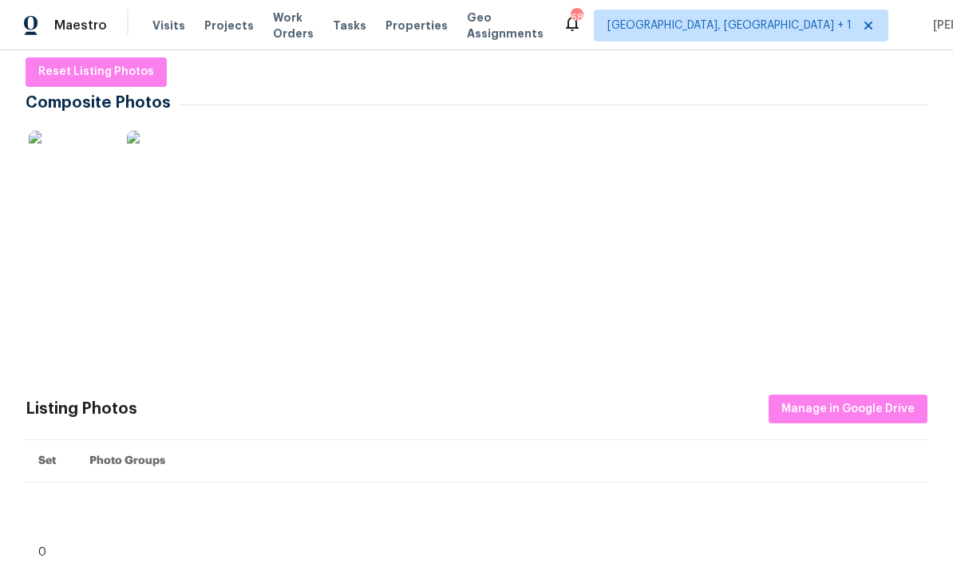
scroll to position [253, 0]
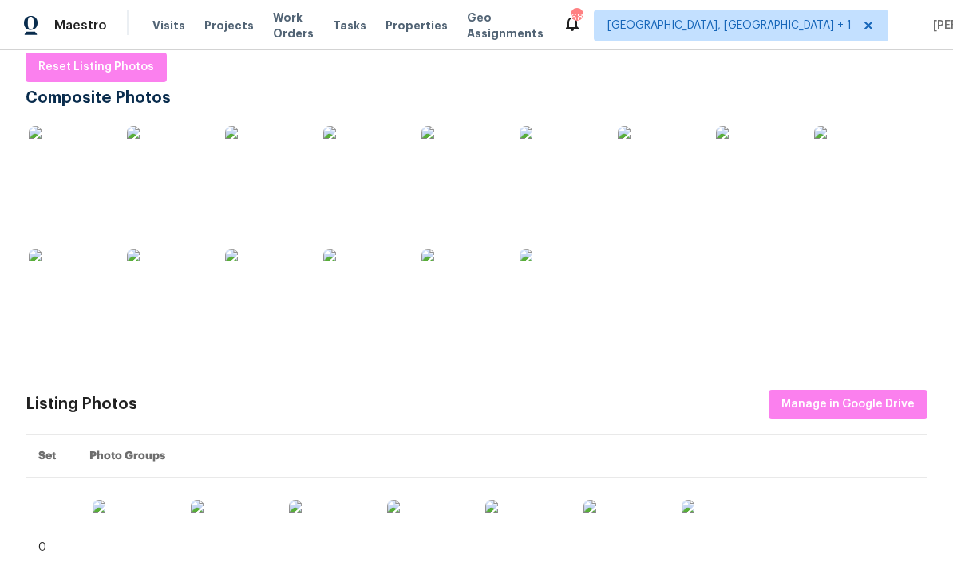
click at [570, 287] on img at bounding box center [559, 289] width 80 height 80
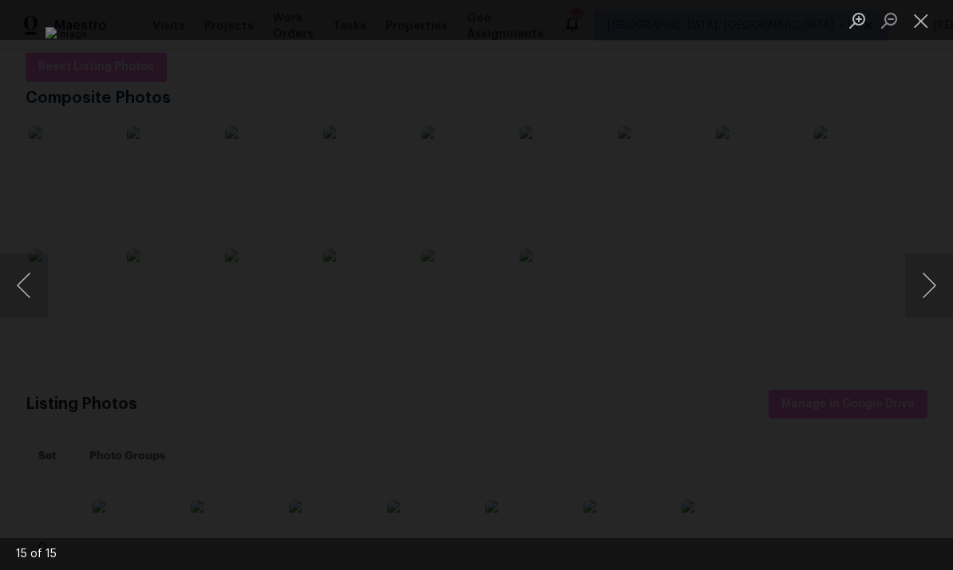
click at [941, 200] on div "Lightbox" at bounding box center [476, 285] width 953 height 570
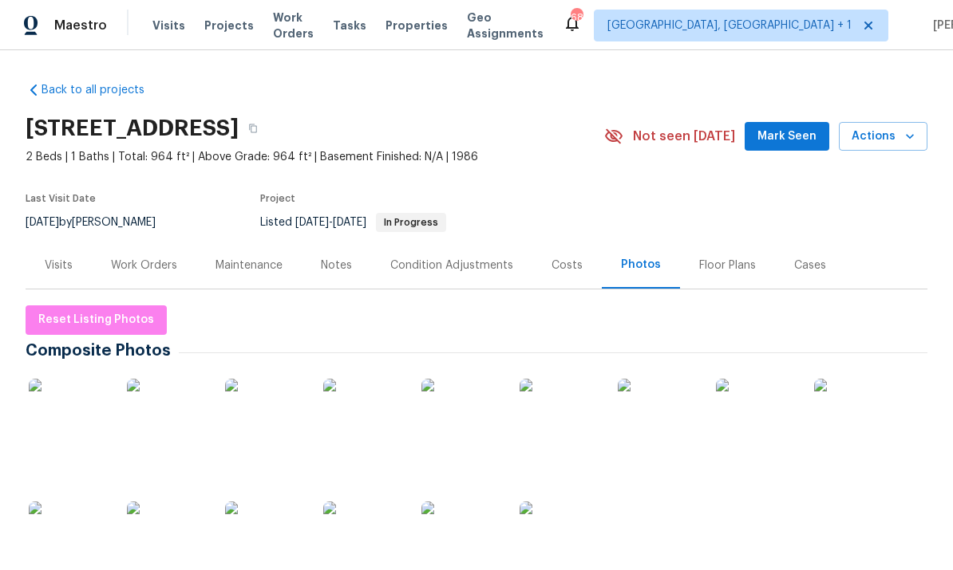
scroll to position [0, 0]
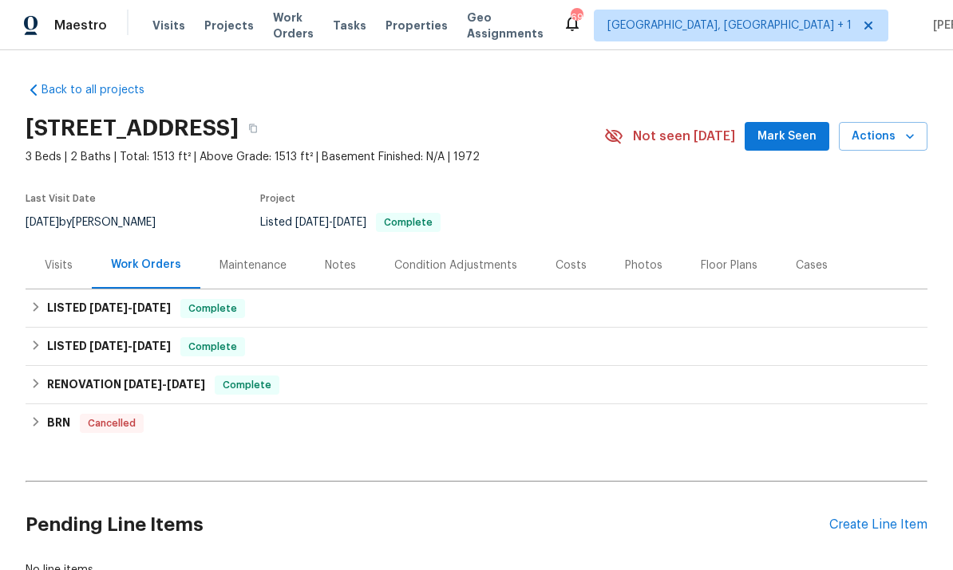
click at [889, 519] on div "Create Line Item" at bounding box center [878, 525] width 98 height 15
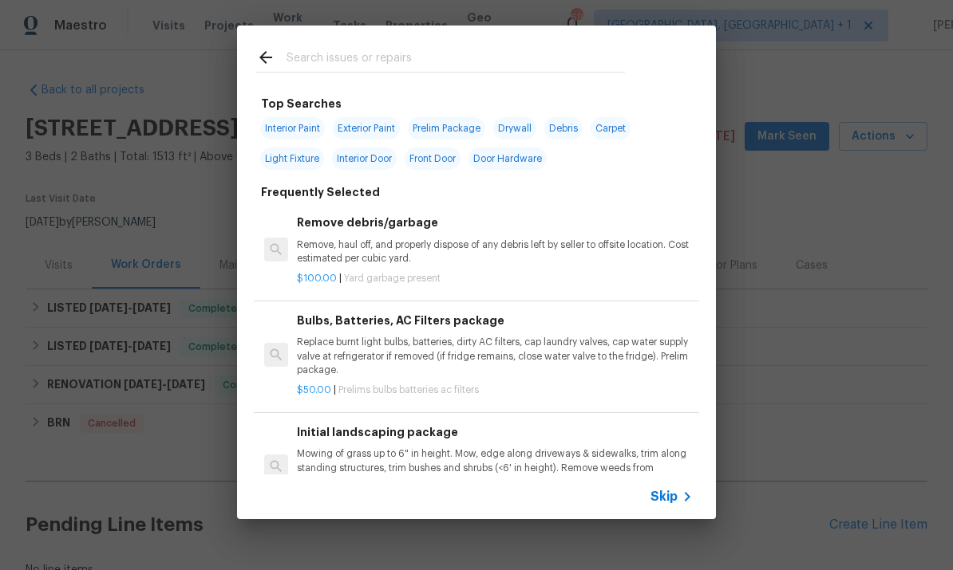
click at [349, 54] on input "text" at bounding box center [455, 60] width 338 height 24
click at [384, 122] on span "Exterior Paint" at bounding box center [366, 128] width 67 height 22
type input "Exterior Paint"
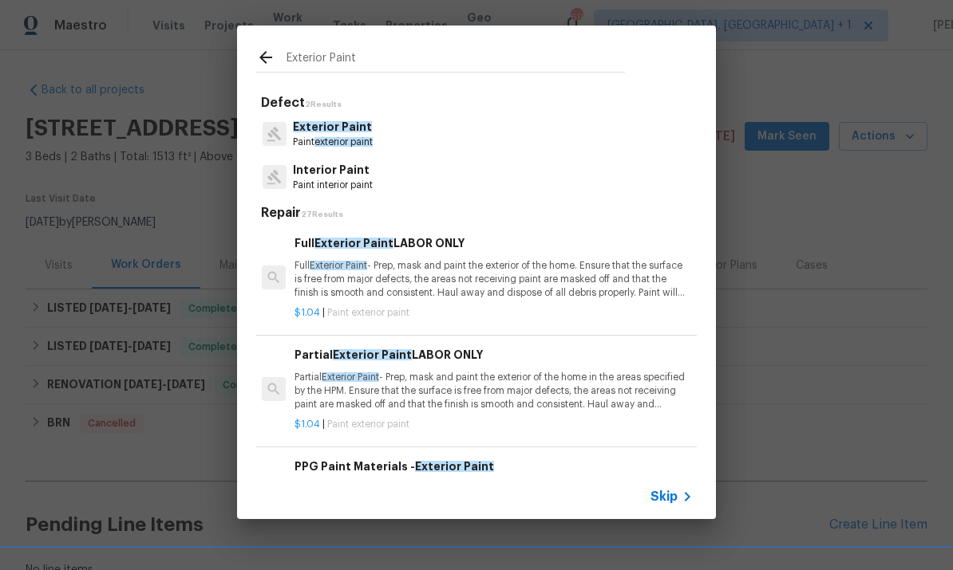
scroll to position [0, 2]
click at [475, 280] on p "Full Exterior Paint - Prep, mask and paint the exterior of the home. Ensure tha…" at bounding box center [492, 279] width 396 height 41
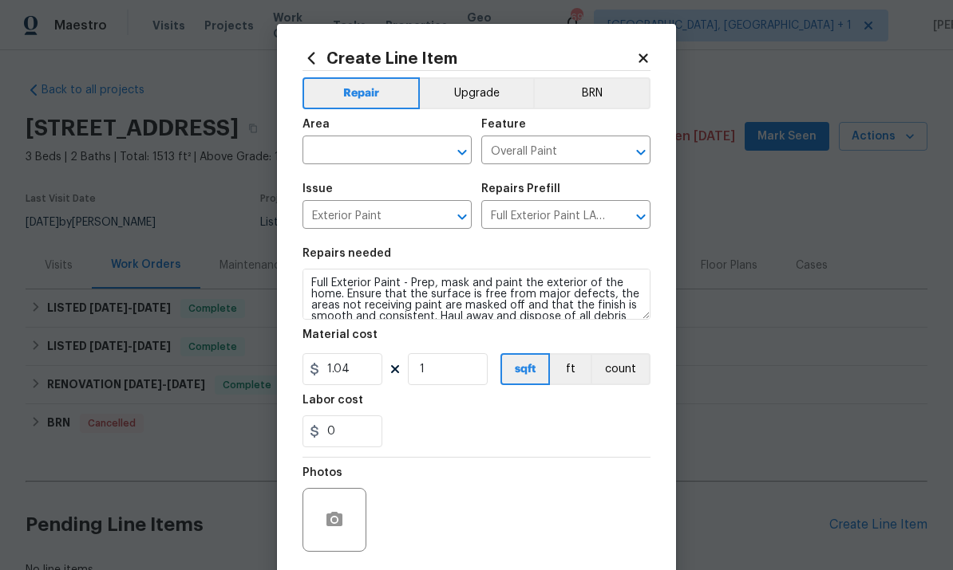
click at [370, 150] on input "text" at bounding box center [364, 152] width 124 height 25
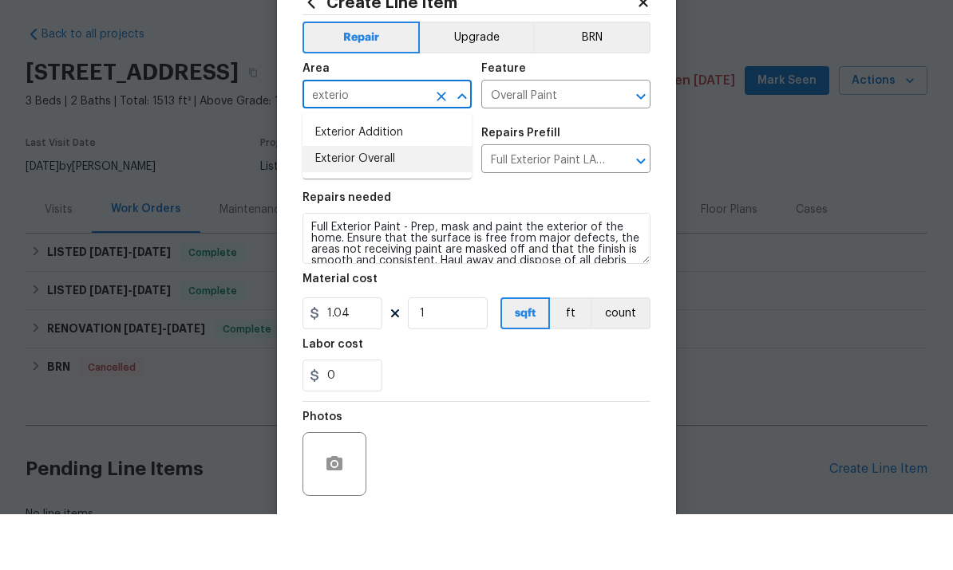
click at [377, 202] on li "Exterior Overall" at bounding box center [386, 215] width 169 height 26
type input "Exterior Overall"
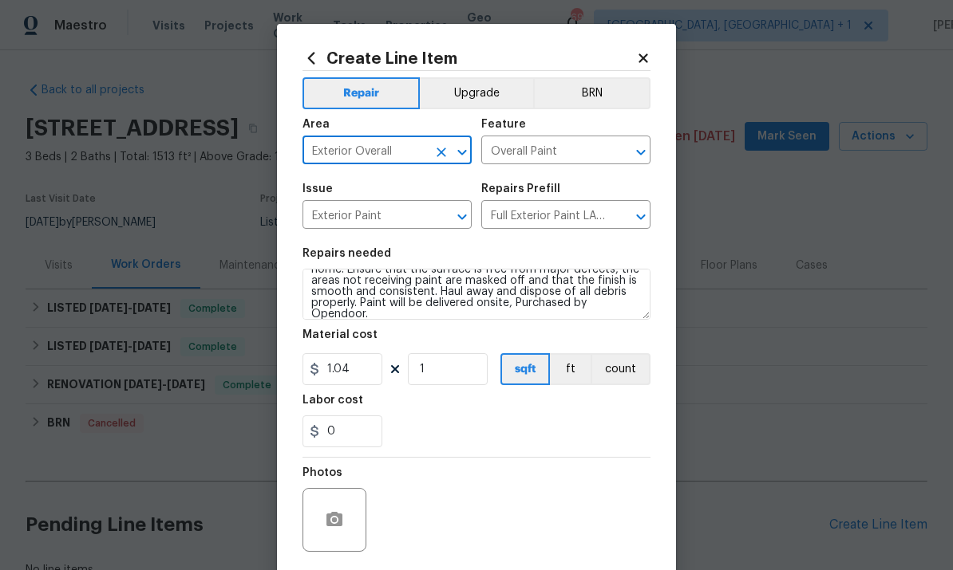
scroll to position [30, 0]
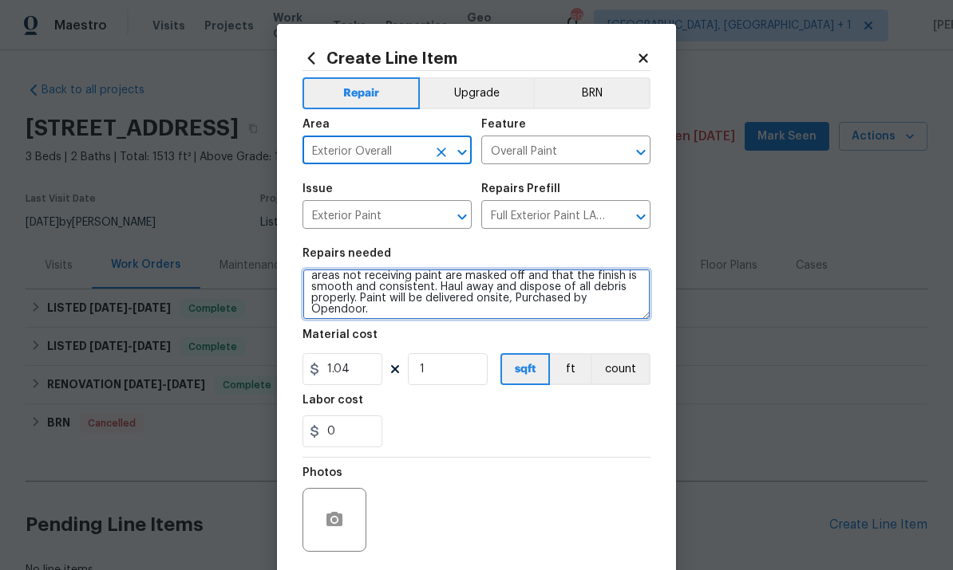
click at [405, 314] on textarea "Full Exterior Paint - Prep, mask and paint the exterior of the home. Ensure tha…" at bounding box center [476, 294] width 348 height 51
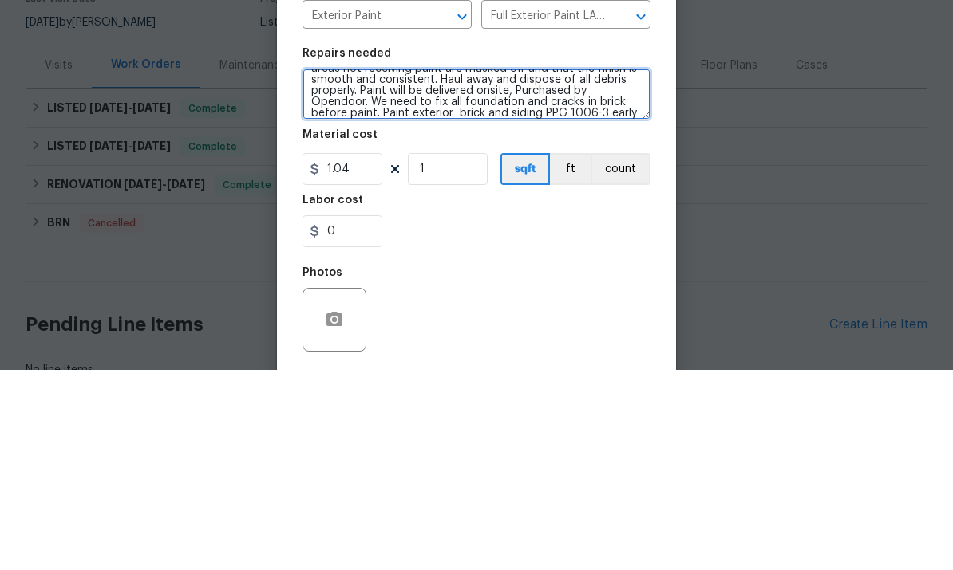
scroll to position [56, 0]
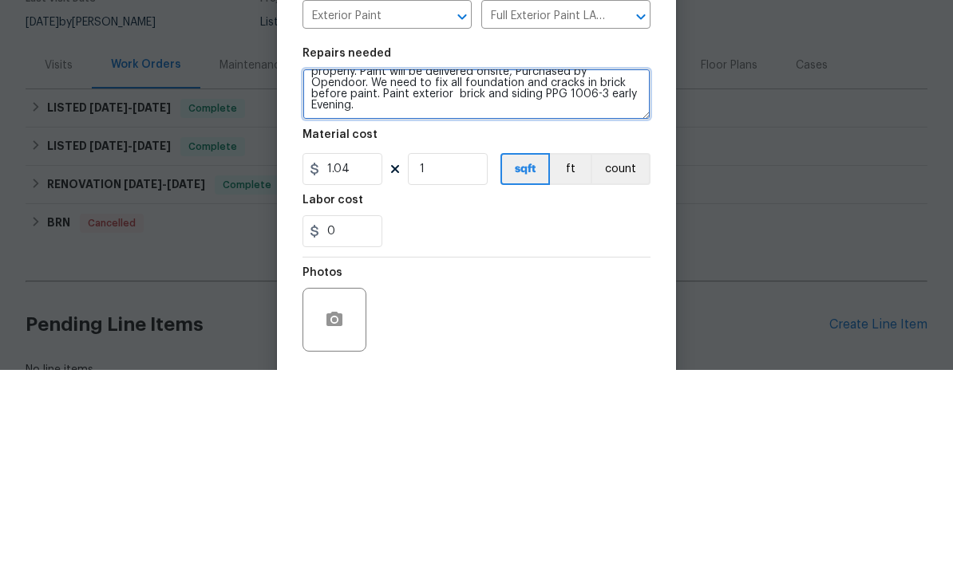
click at [620, 269] on textarea "Full Exterior Paint - Prep, mask and paint the exterior of the home. Ensure tha…" at bounding box center [476, 294] width 348 height 51
click at [382, 269] on textarea "Full Exterior Paint - Prep, mask and paint the exterior of the home. Ensure tha…" at bounding box center [476, 294] width 348 height 51
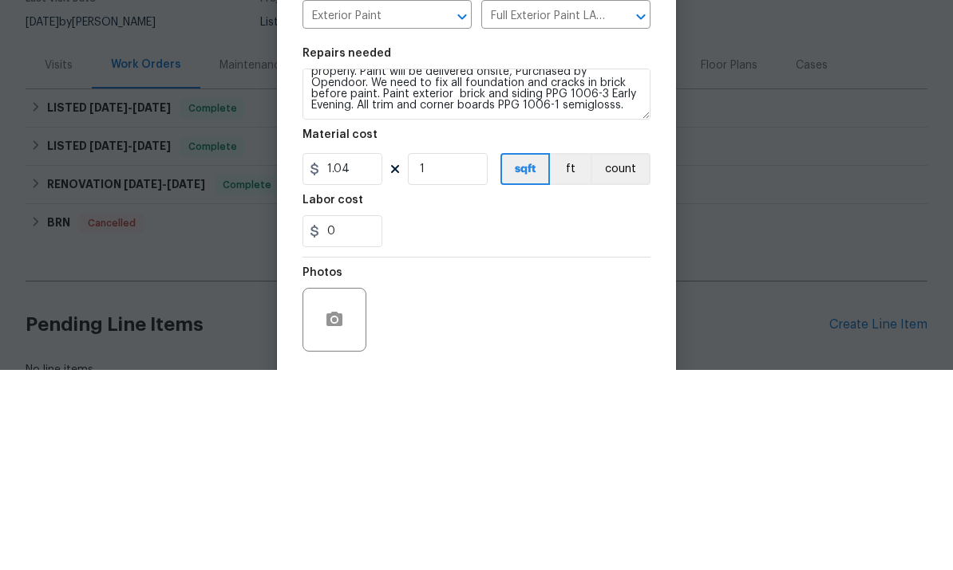
scroll to position [60, 0]
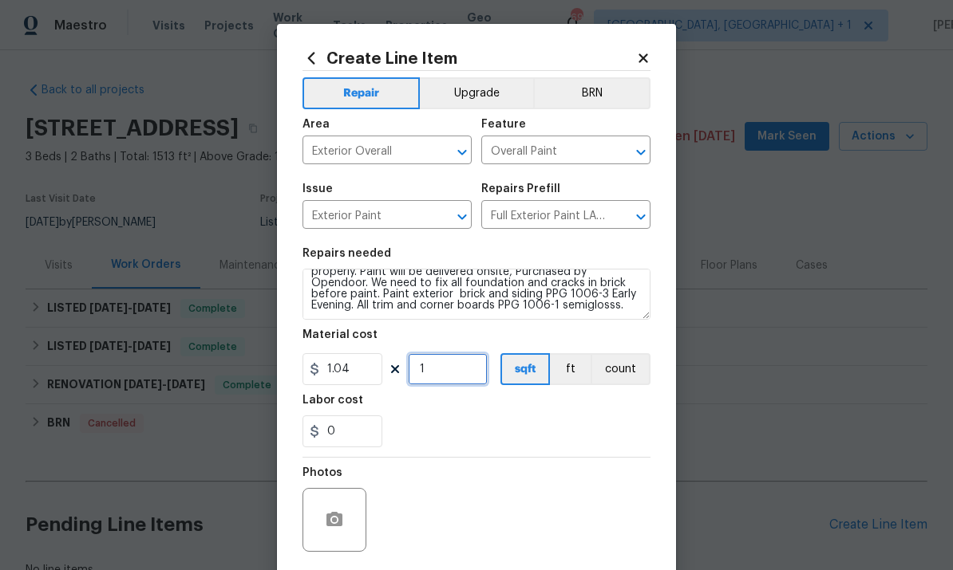
click at [453, 380] on input "1" at bounding box center [448, 369] width 80 height 32
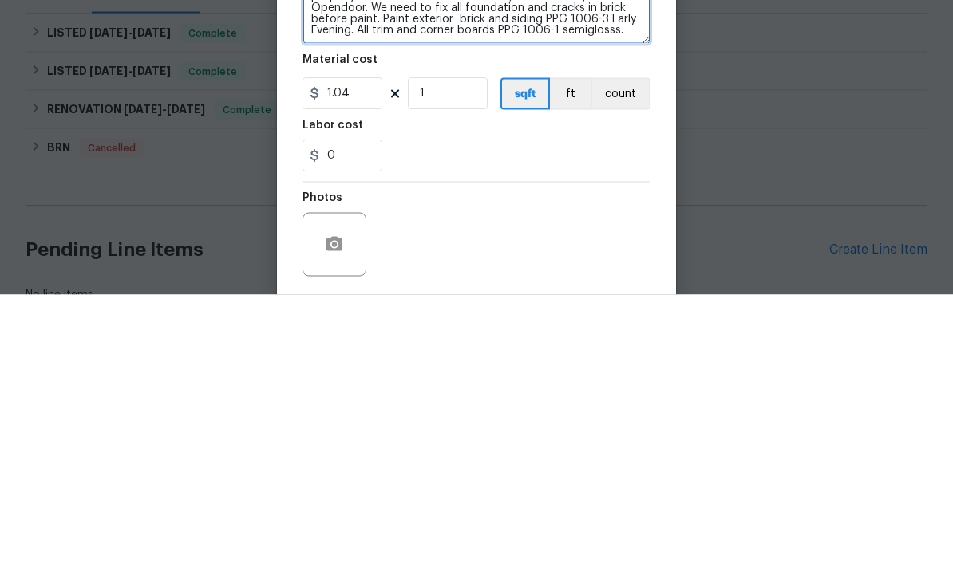
click at [636, 269] on textarea "Full Exterior Paint - Prep, mask and paint the exterior of the home. Ensure tha…" at bounding box center [476, 294] width 348 height 51
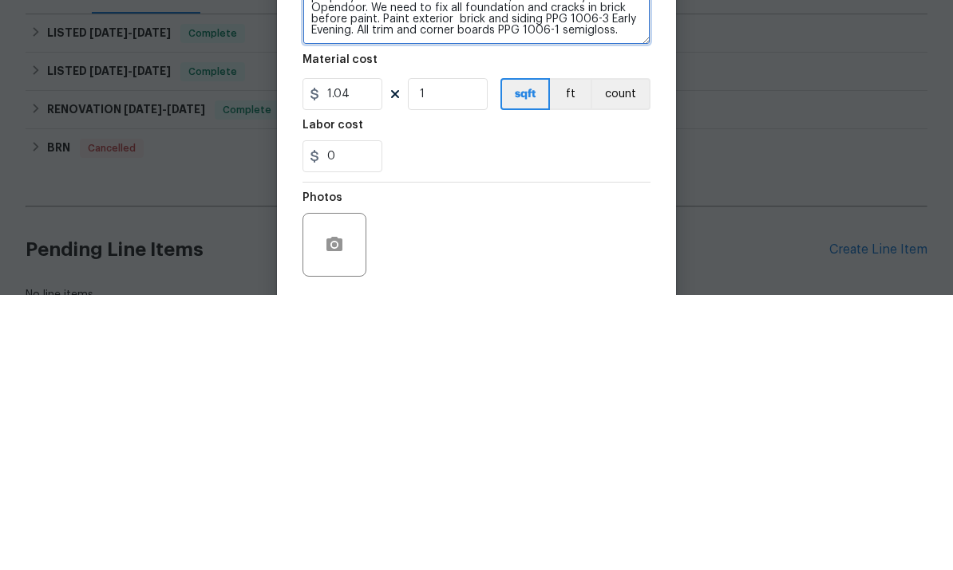
type textarea "Full Exterior Paint - Prep, mask and paint the exterior of the home. Ensure tha…"
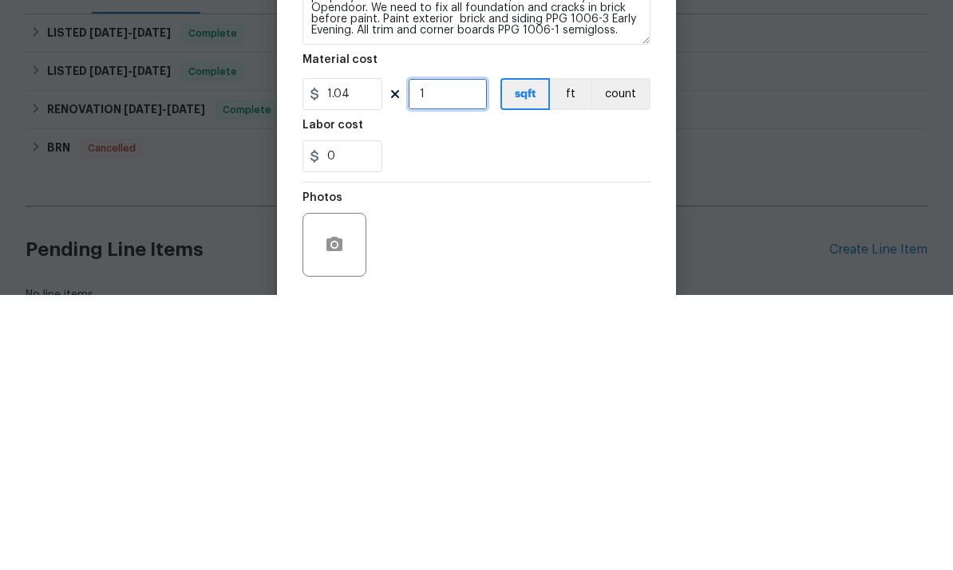
click at [448, 353] on input "1" at bounding box center [448, 369] width 80 height 32
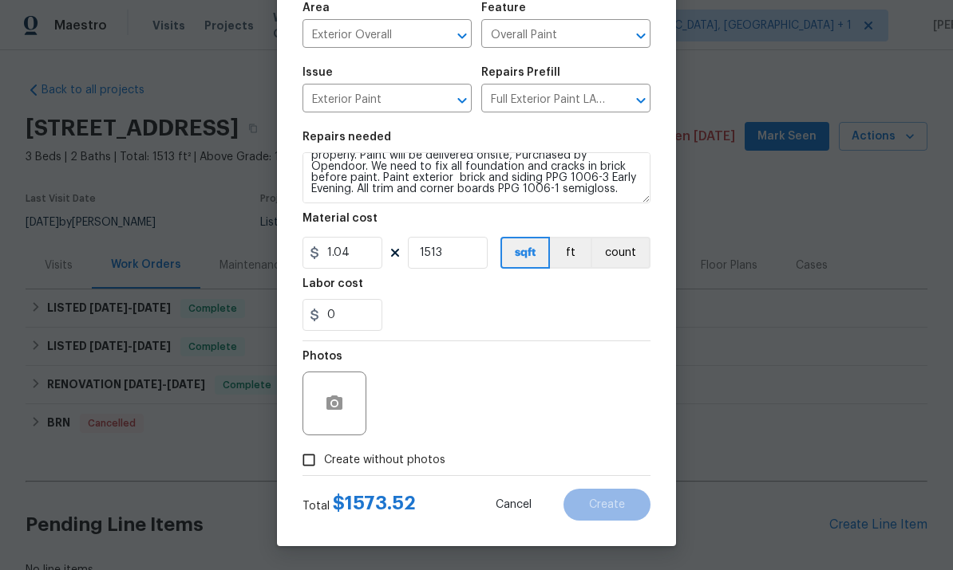
scroll to position [120, 0]
type input "1513"
click at [308, 464] on input "Create without photos" at bounding box center [309, 460] width 30 height 30
checkbox input "true"
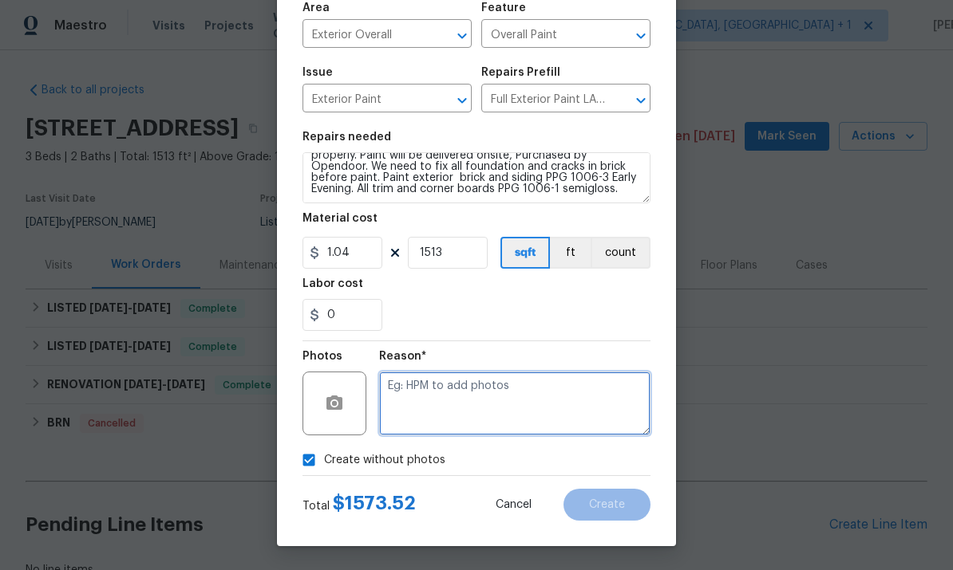
click at [411, 398] on textarea at bounding box center [514, 404] width 271 height 64
type textarea "To come"
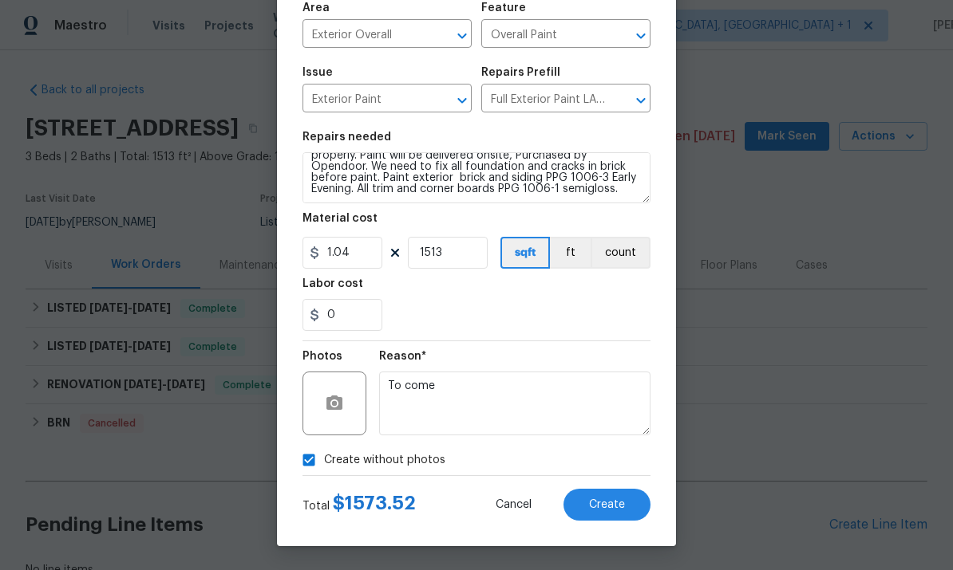
click at [624, 501] on span "Create" at bounding box center [607, 505] width 36 height 12
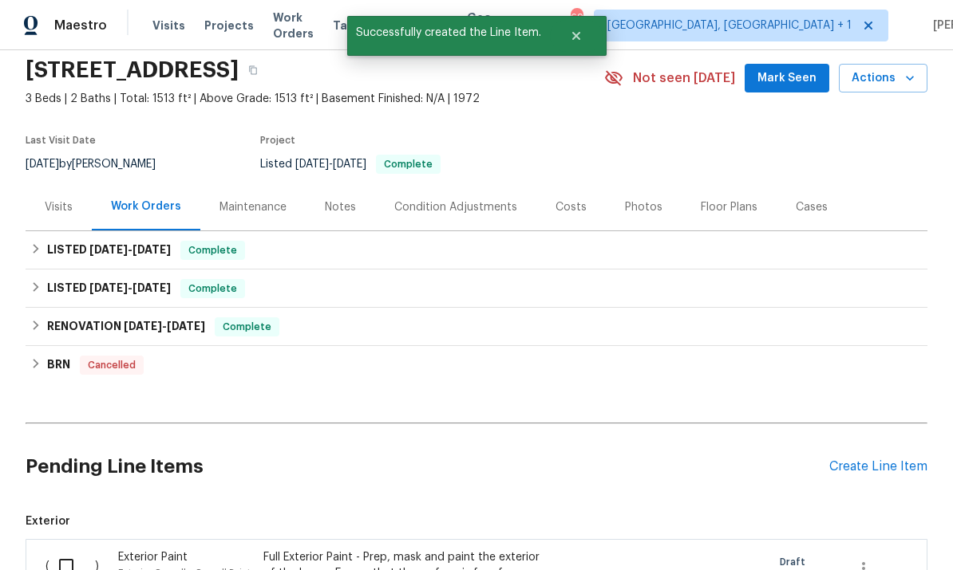
scroll to position [83, 0]
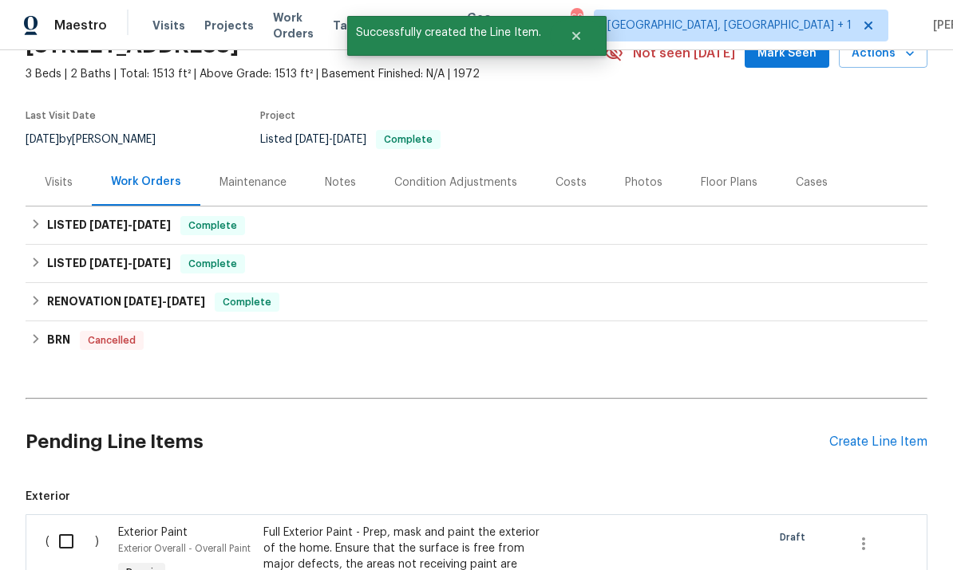
click at [877, 435] on div "Create Line Item" at bounding box center [878, 442] width 98 height 15
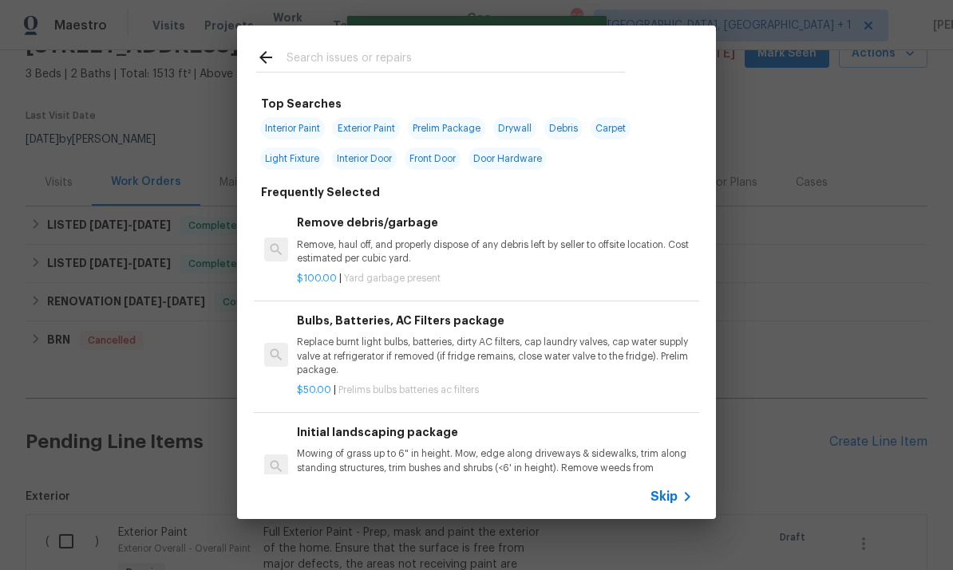
click at [343, 57] on input "text" at bounding box center [455, 60] width 338 height 24
type input "Attic"
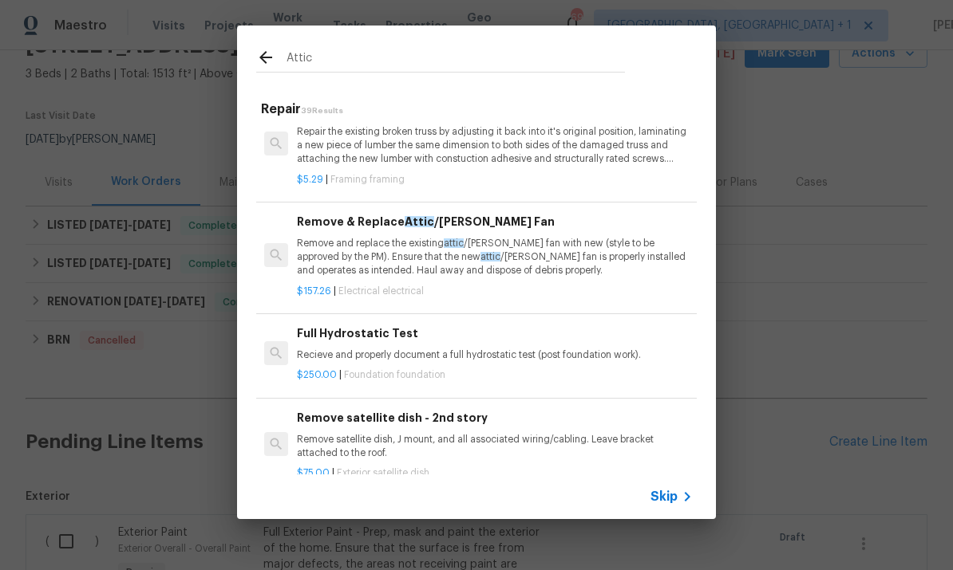
scroll to position [254, 0]
click at [456, 261] on p "Remove and replace the existing attic /gable fan with new (style to be approved…" at bounding box center [495, 257] width 396 height 41
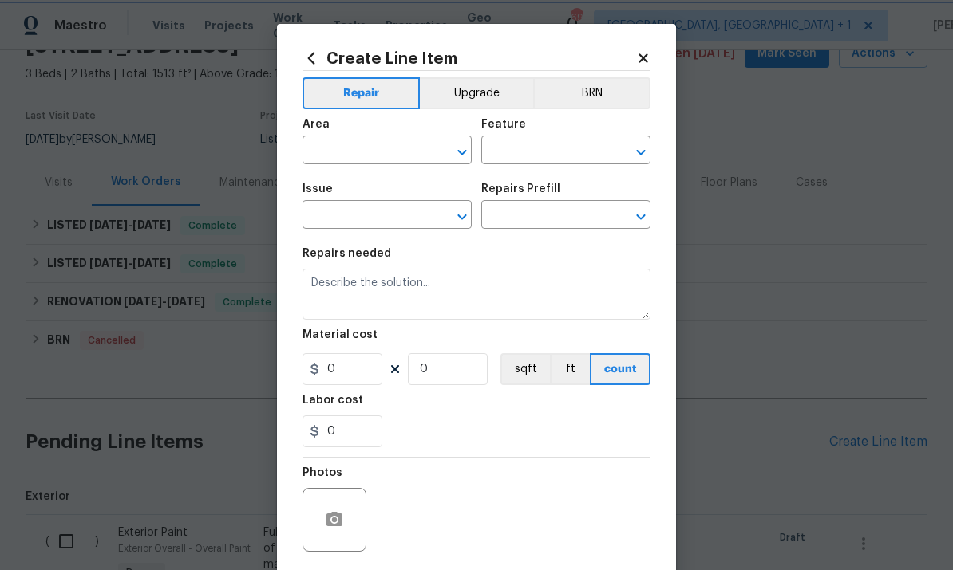
type input "Electrical"
type input "Remove & Replace Attic/Gable Fan $157.26"
type textarea "Remove and replace the existing attic/gable fan with new (style to be approved …"
type input "157.26"
type input "1"
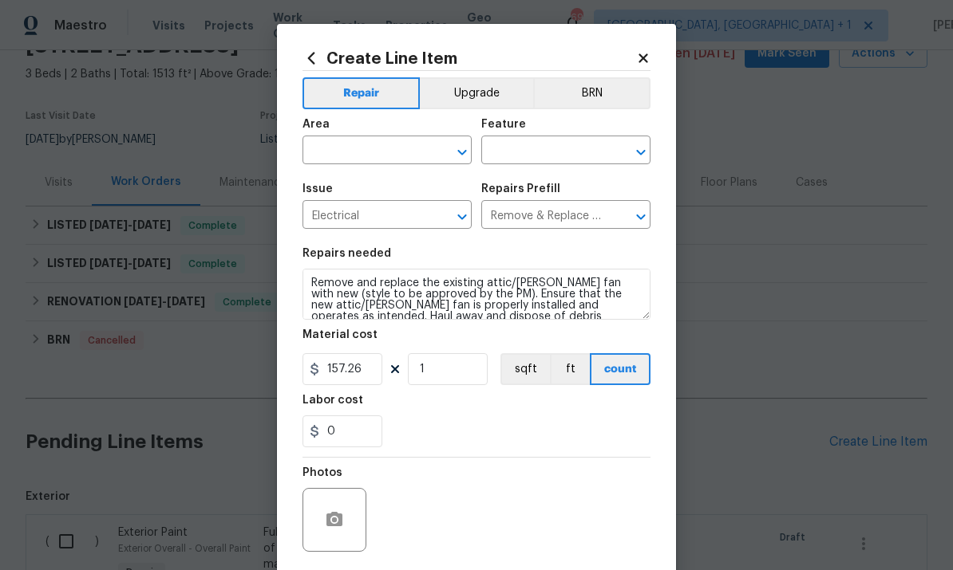
click at [354, 145] on input "text" at bounding box center [364, 152] width 124 height 25
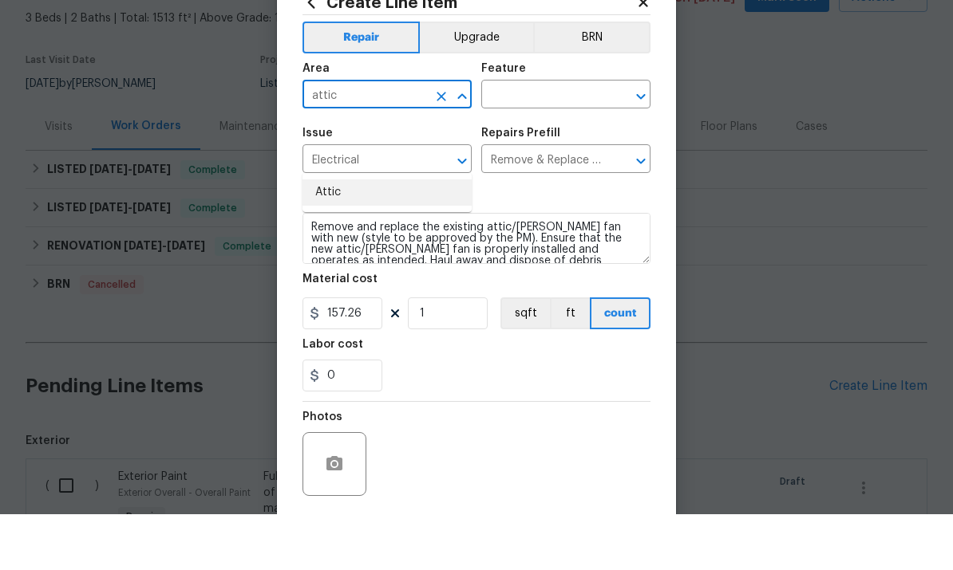
click at [325, 235] on li "Attic" at bounding box center [386, 248] width 169 height 26
type input "Attic"
click at [559, 140] on input "text" at bounding box center [543, 152] width 124 height 25
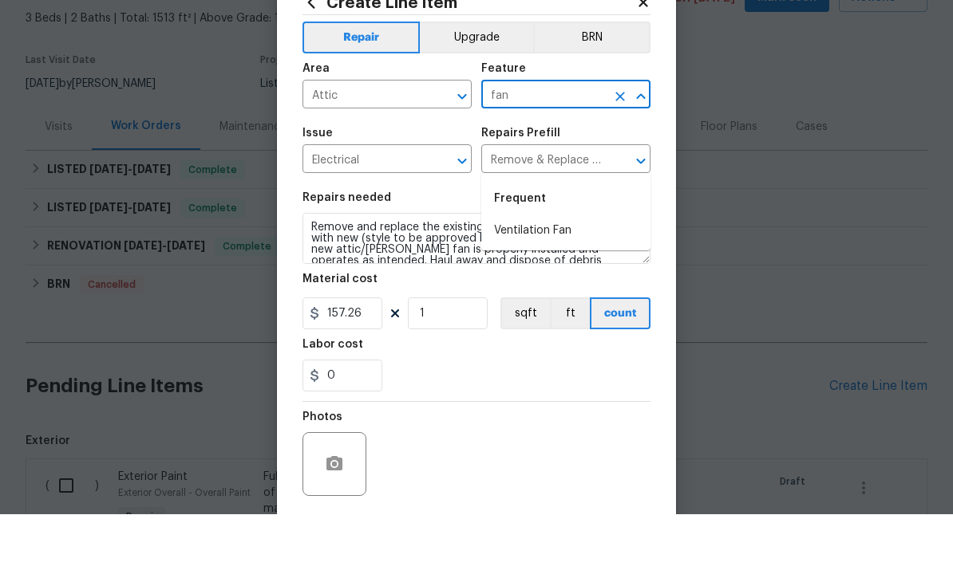
click at [549, 274] on li "Ventilation Fan" at bounding box center [565, 287] width 169 height 26
type input "Ventilation Fan"
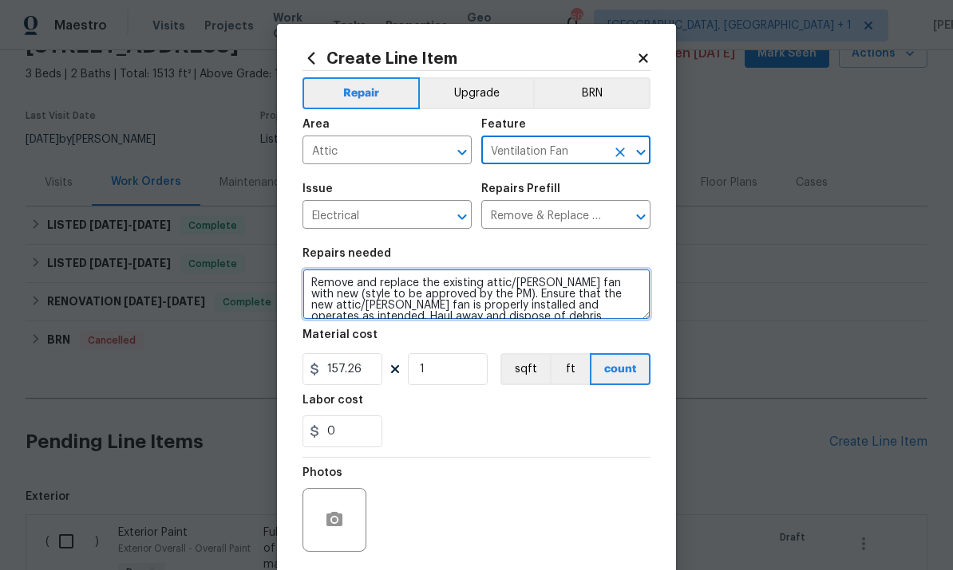
click at [359, 278] on textarea "Remove and replace the existing attic/gable fan with new (style to be approved …" at bounding box center [476, 294] width 348 height 51
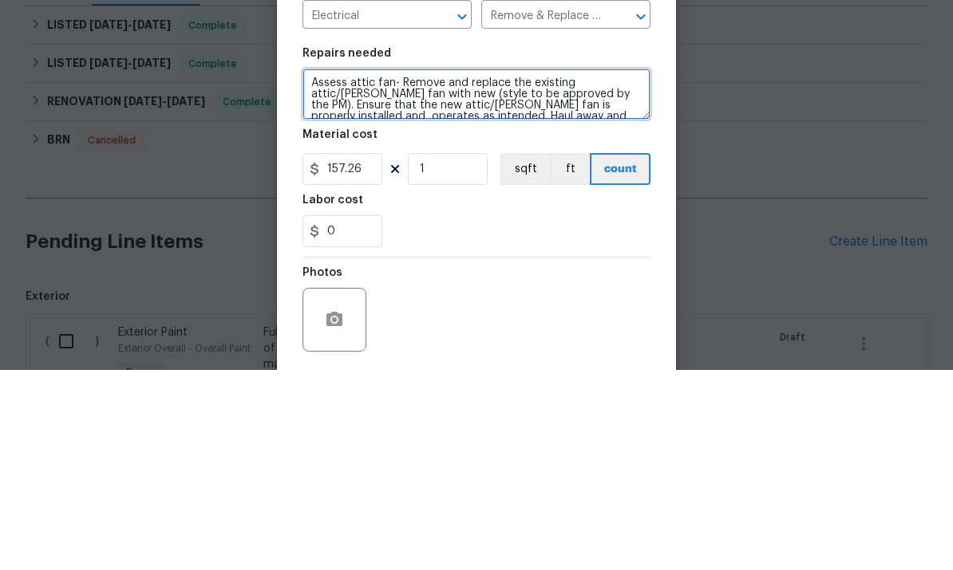
click at [447, 269] on textarea "Assess attic fan- Remove and replace the existing attic/gable fan with new (sty…" at bounding box center [476, 294] width 348 height 51
click at [508, 269] on textarea "Assess attic fan- Remove and replace the existing attic/gable fan with new (sty…" at bounding box center [476, 294] width 348 height 51
click at [440, 269] on textarea "Assess attic fan- Remove and replace as the existing attic/gable fan with new (…" at bounding box center [476, 294] width 348 height 51
click at [464, 269] on textarea "Assess attic fan- Repair and replace as the existing attic/gable fan with new (…" at bounding box center [476, 294] width 348 height 51
click at [613, 269] on textarea "Assess attic fan- Repair/replace as the existing attic/gable fan with new (styl…" at bounding box center [476, 294] width 348 height 51
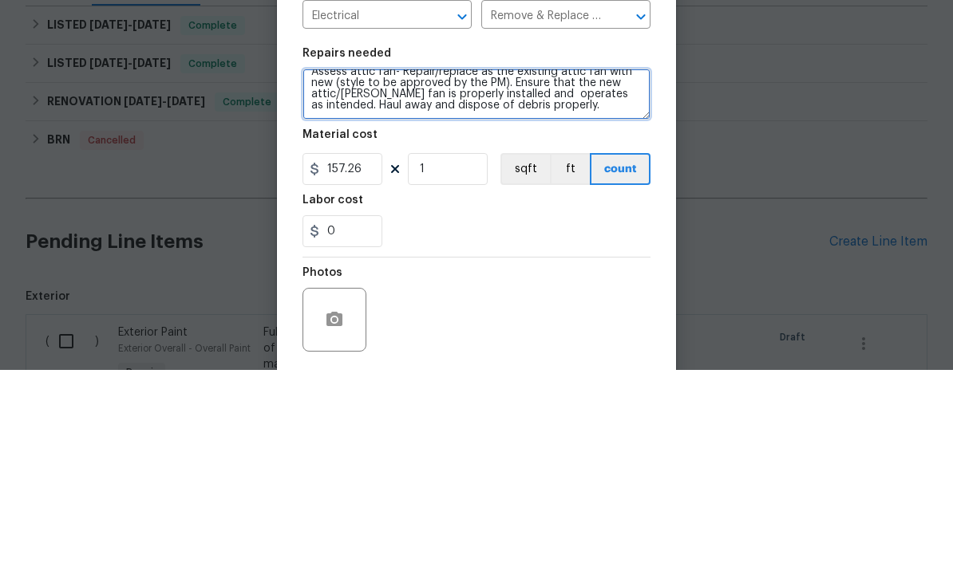
scroll to position [11, 0]
click at [369, 269] on textarea "Assess attic fan- Repair/replace as the existing attic fan with new (style to b…" at bounding box center [476, 294] width 348 height 51
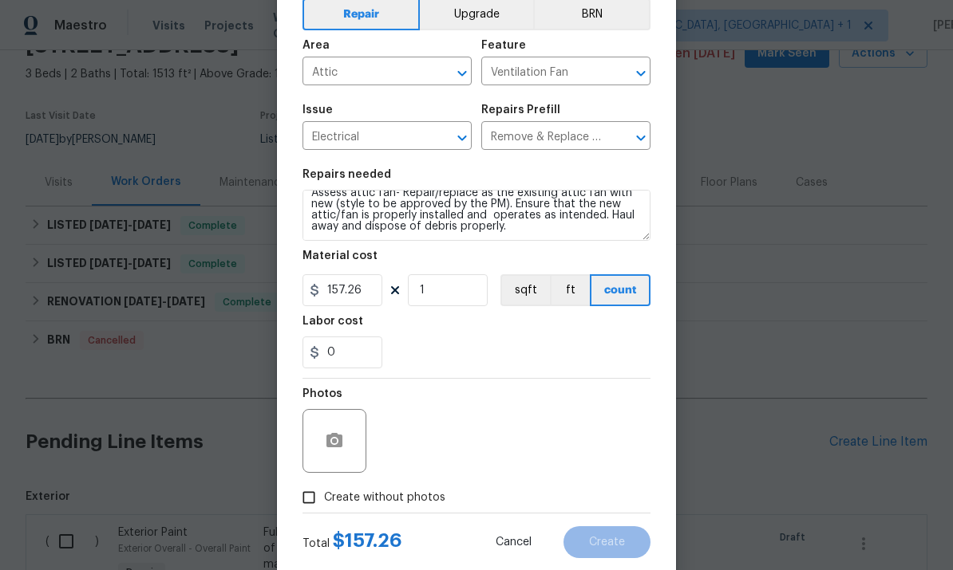
scroll to position [80, 0]
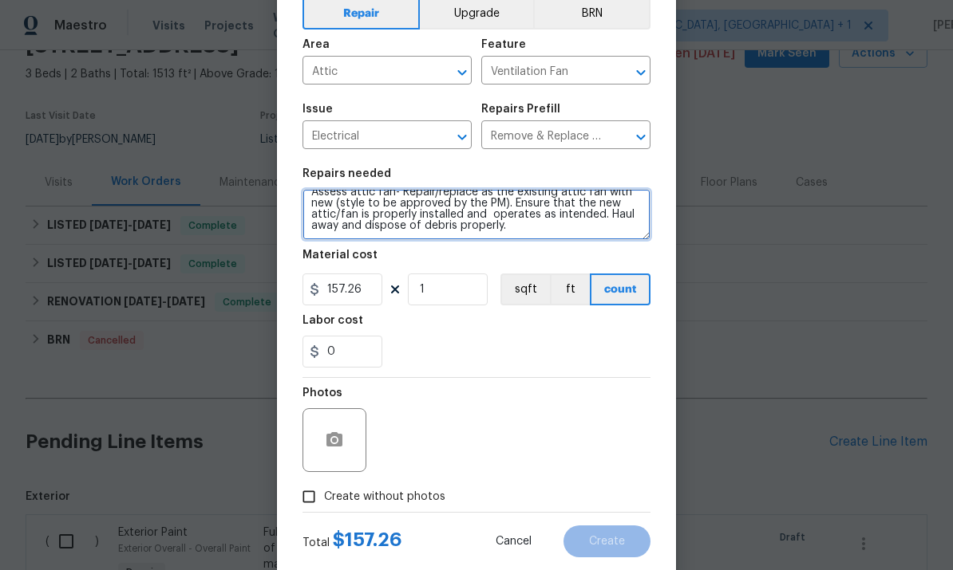
type textarea "Assess attic fan- Repair/replace as the existing attic fan with new (style to b…"
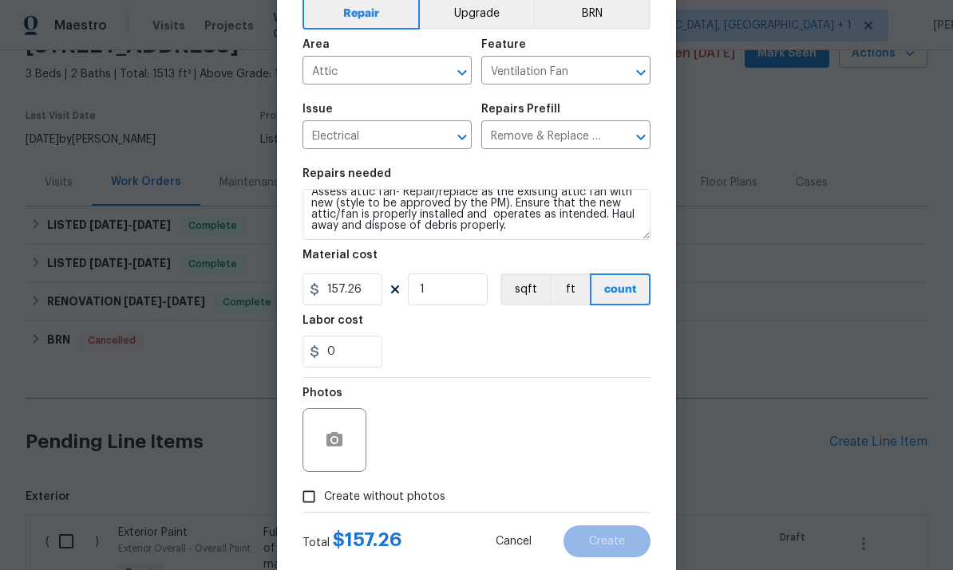
click at [317, 499] on input "Create without photos" at bounding box center [309, 497] width 30 height 30
checkbox input "true"
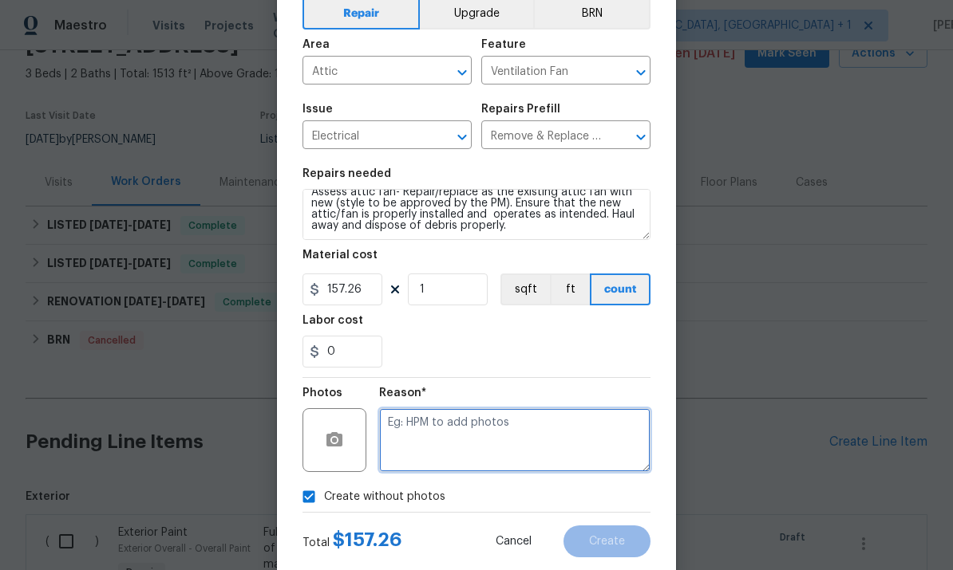
click at [447, 432] on textarea at bounding box center [514, 440] width 271 height 64
type textarea "To come"
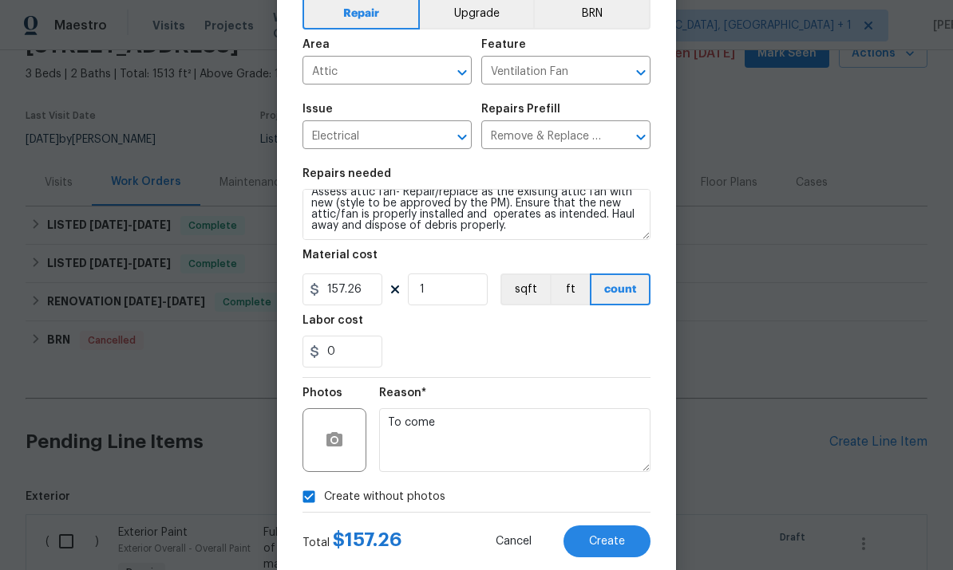
click at [606, 523] on div "Total $ 157.26 Cancel Create" at bounding box center [476, 535] width 348 height 45
click at [606, 519] on div "Total $ 157.26 Cancel Create" at bounding box center [476, 535] width 348 height 45
click at [607, 544] on span "Create" at bounding box center [607, 542] width 36 height 12
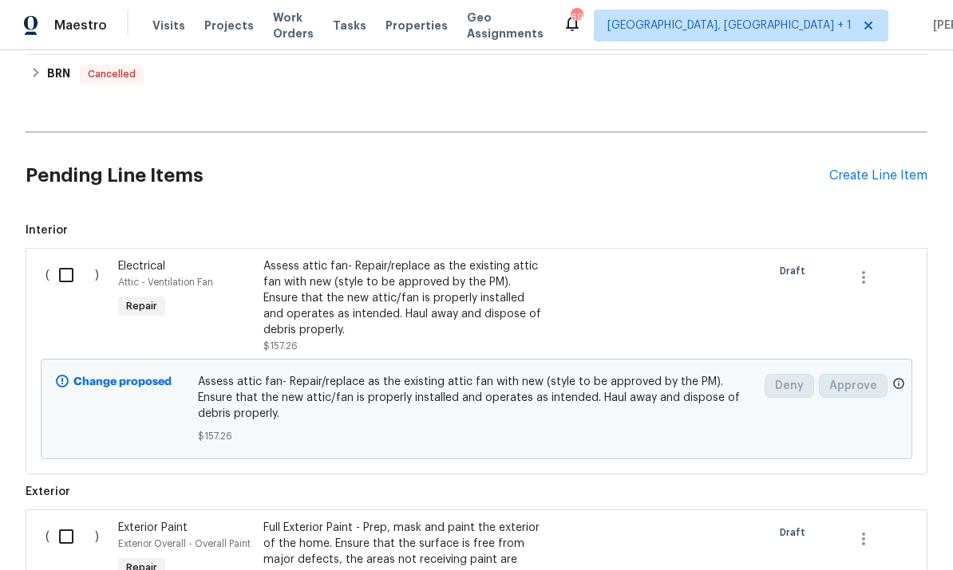
scroll to position [314, 0]
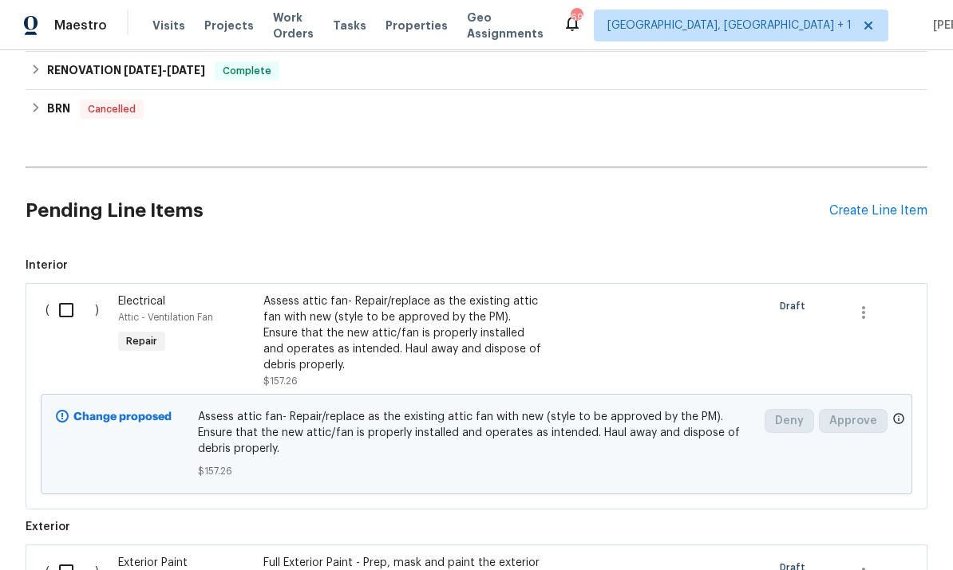
click at [858, 203] on div "Create Line Item" at bounding box center [878, 210] width 98 height 15
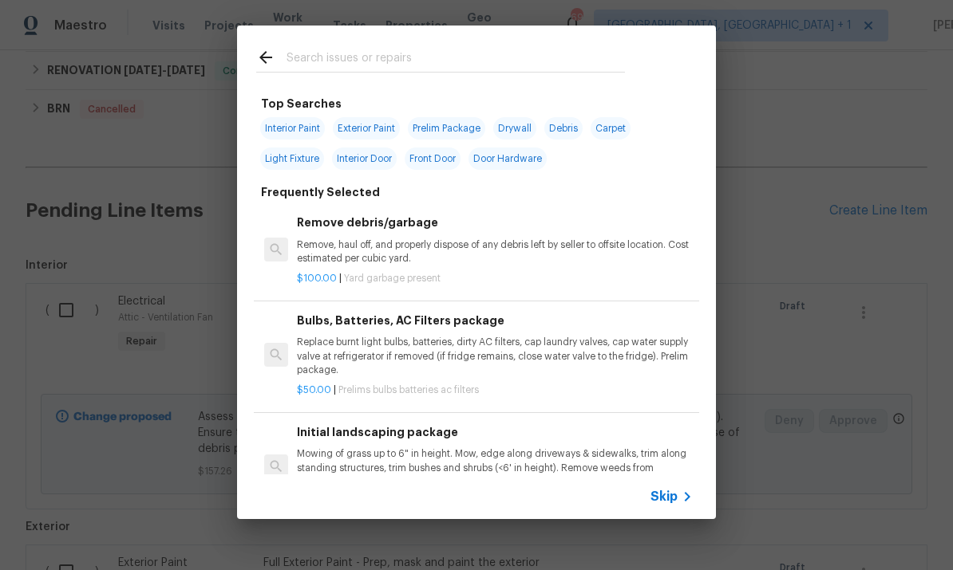
click at [325, 50] on input "text" at bounding box center [455, 60] width 338 height 24
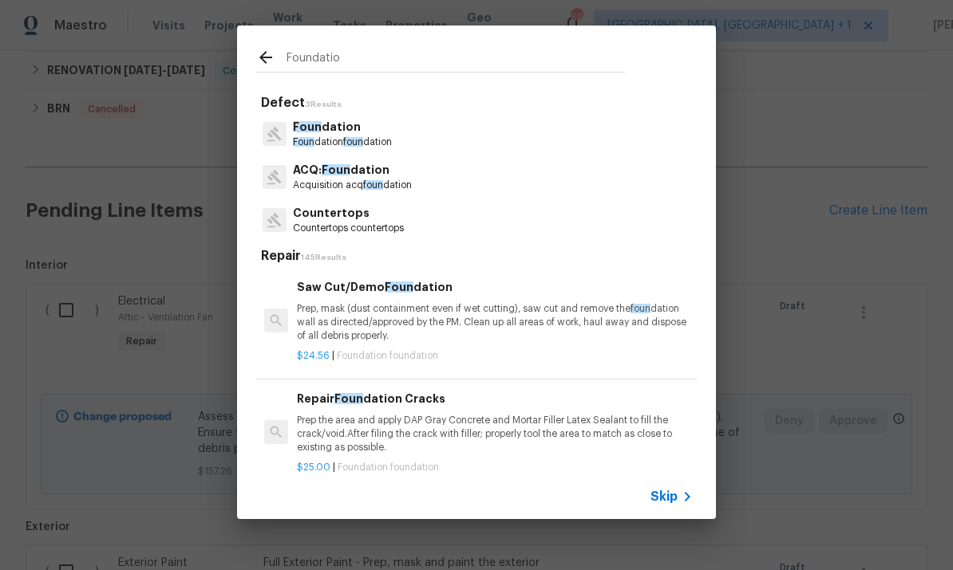
type input "Foundation"
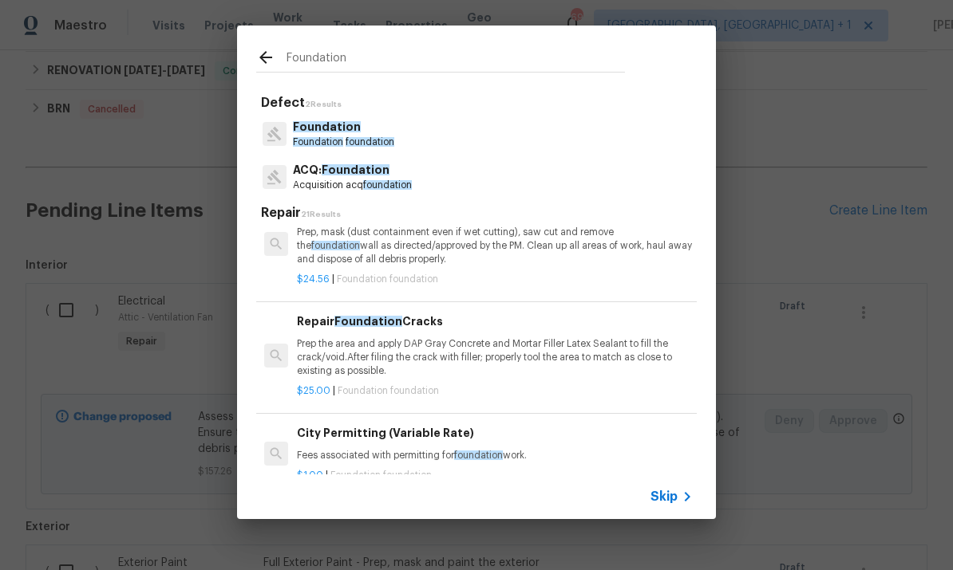
scroll to position [31, 0]
click at [436, 361] on p "Prep the area and apply DAP Gray Concrete and Mortar Filler Latex Sealant to fi…" at bounding box center [495, 360] width 396 height 41
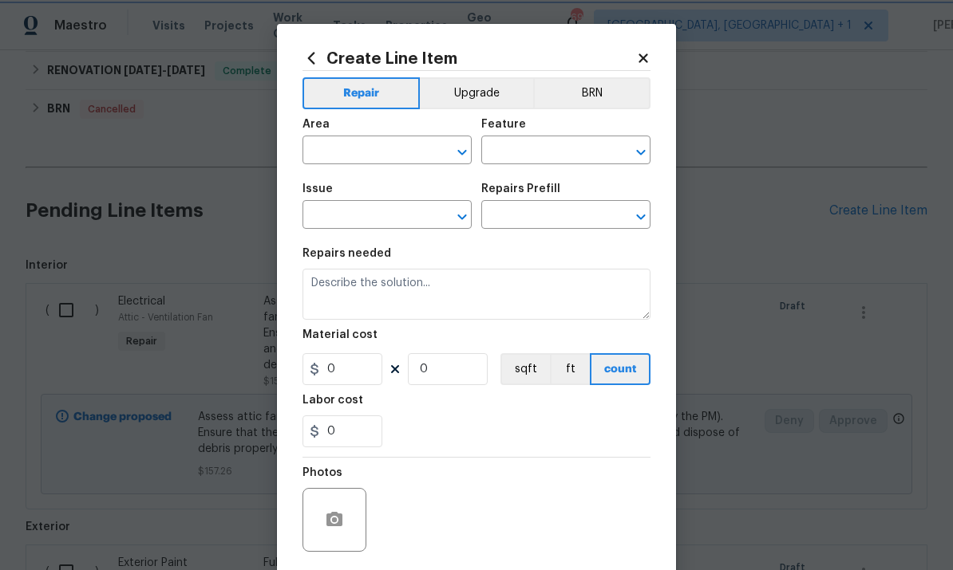
type input "Foundation"
type input "Repair Foundation Cracks $25.00"
type textarea "Prep the area and apply DAP Gray Concrete and Mortar Filler Latex Sealant to fi…"
type input "25"
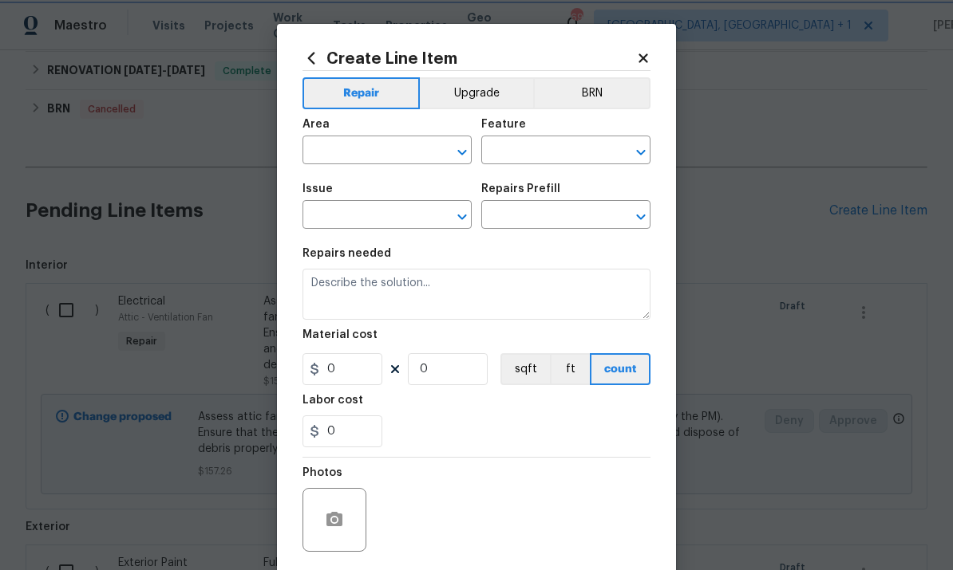
type input "1"
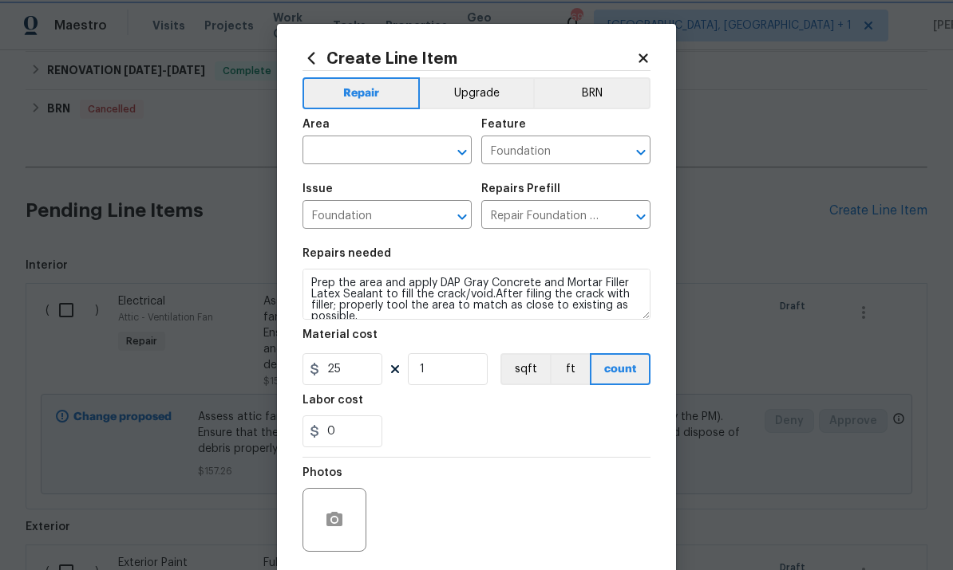
scroll to position [0, 0]
click at [346, 149] on input "text" at bounding box center [364, 152] width 124 height 25
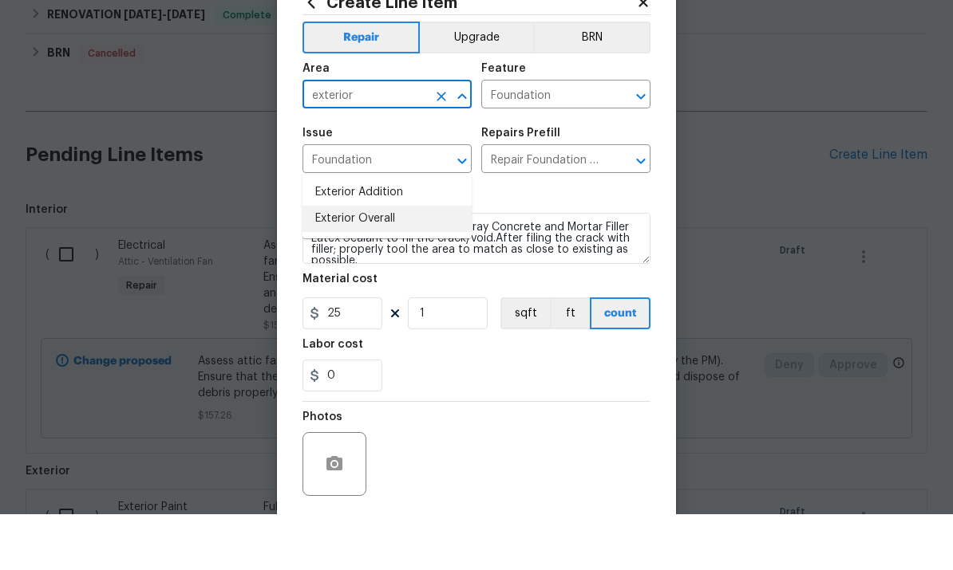
click at [392, 262] on li "Exterior Overall" at bounding box center [386, 275] width 169 height 26
type input "Exterior Overall"
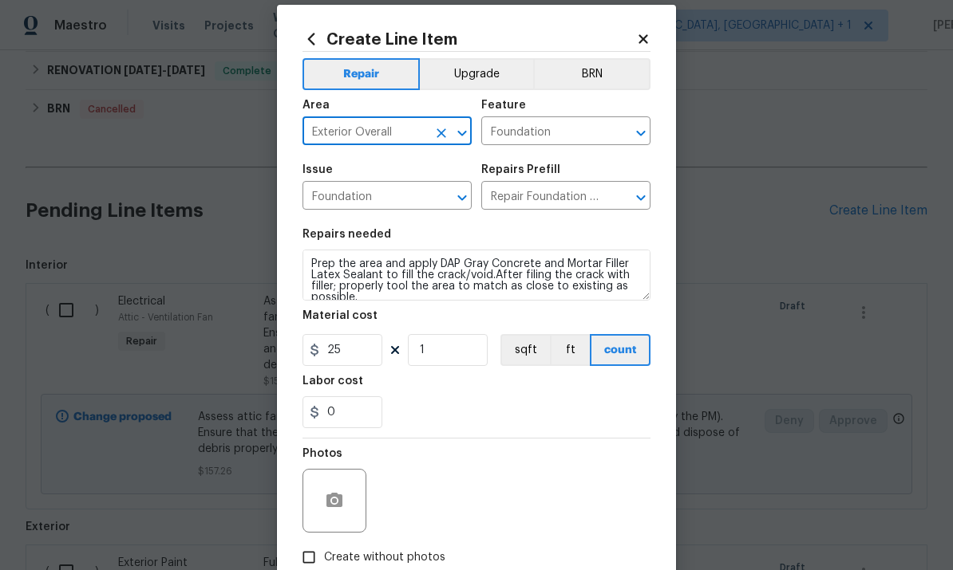
scroll to position [20, 0]
click at [365, 365] on input "25" at bounding box center [342, 349] width 80 height 32
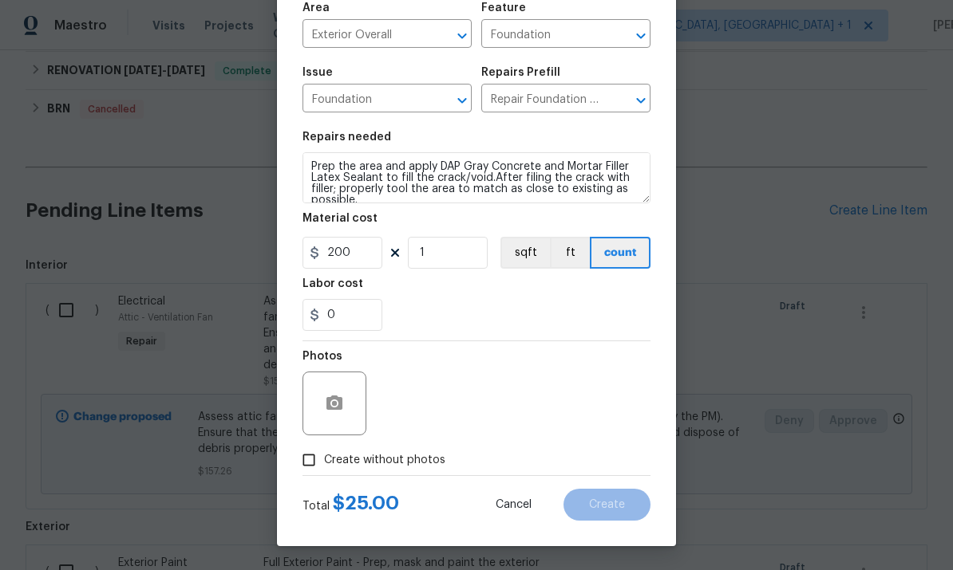
scroll to position [120, 0]
type input "200"
click at [313, 460] on input "Create without photos" at bounding box center [309, 460] width 30 height 30
checkbox input "true"
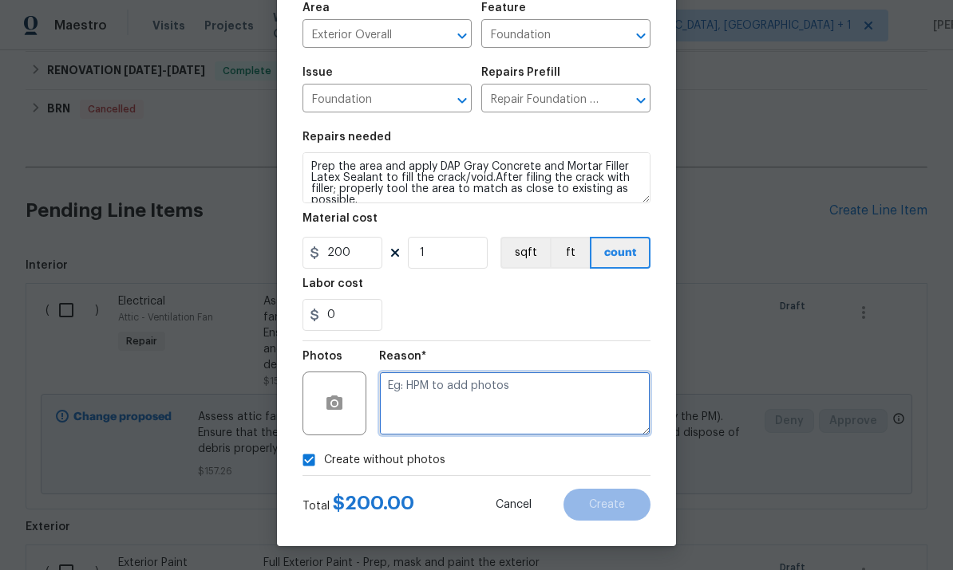
click at [461, 395] on textarea at bounding box center [514, 404] width 271 height 64
type textarea "To come"
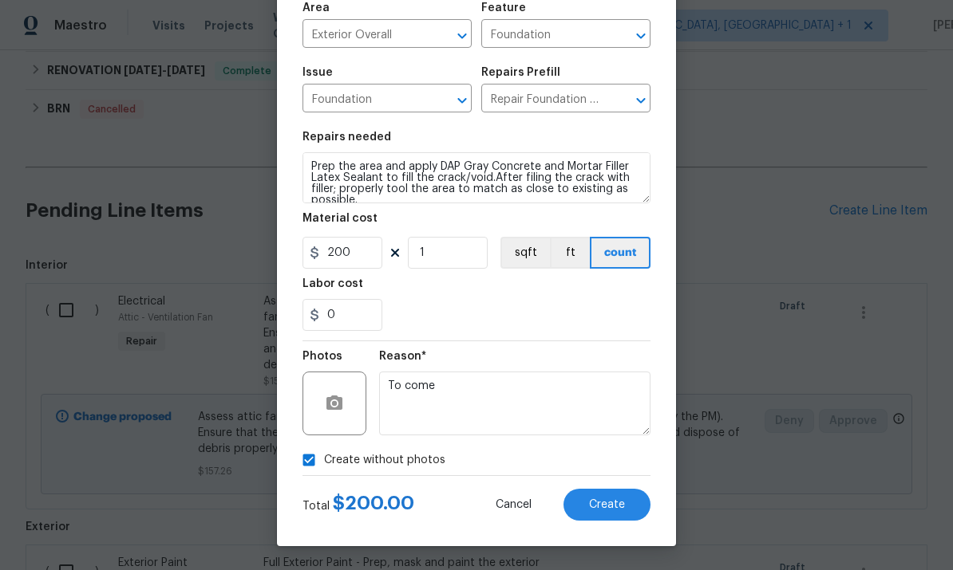
click at [623, 491] on button "Create" at bounding box center [606, 505] width 87 height 32
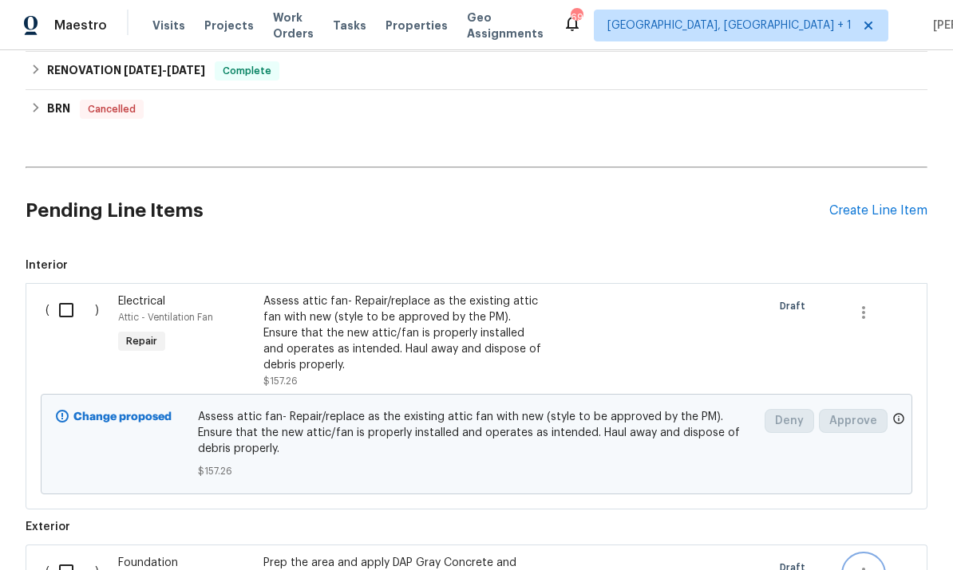
click at [882, 555] on button "button" at bounding box center [863, 574] width 38 height 38
click at [896, 161] on div at bounding box center [476, 285] width 953 height 570
click at [874, 203] on div "Create Line Item" at bounding box center [878, 210] width 98 height 15
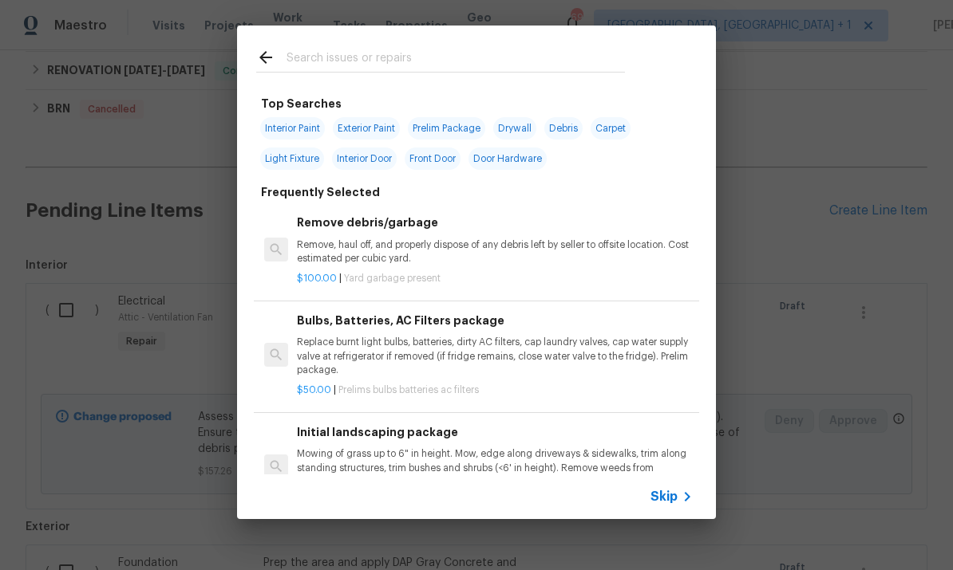
click at [341, 57] on input "text" at bounding box center [455, 60] width 338 height 24
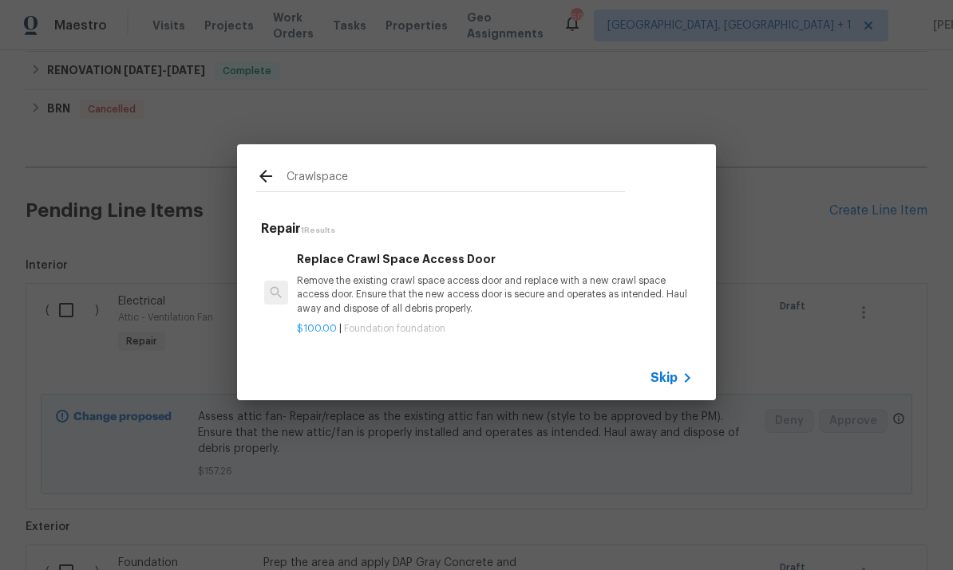
type input "Crawlspace"
click at [258, 176] on icon at bounding box center [265, 176] width 19 height 19
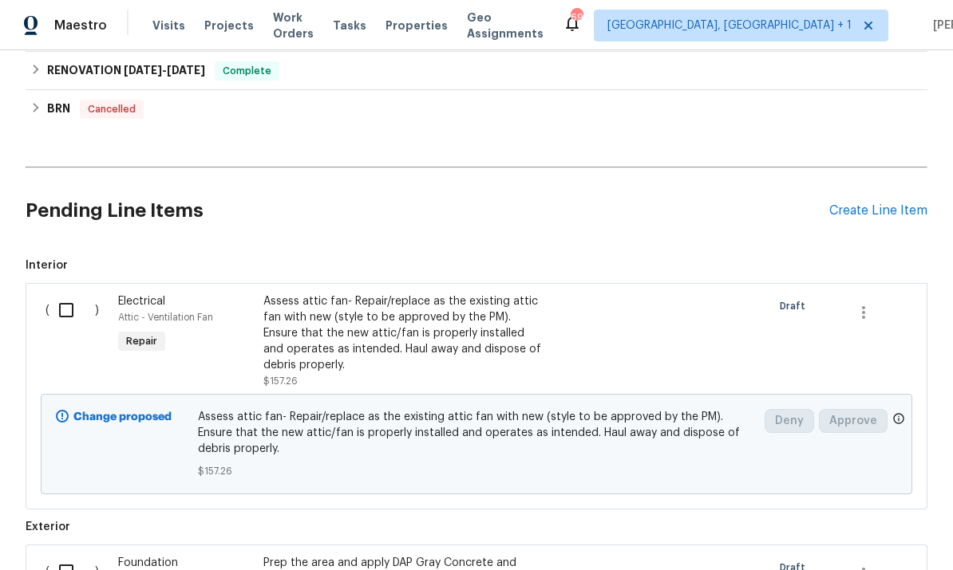
click at [863, 203] on div "Create Line Item" at bounding box center [878, 210] width 98 height 15
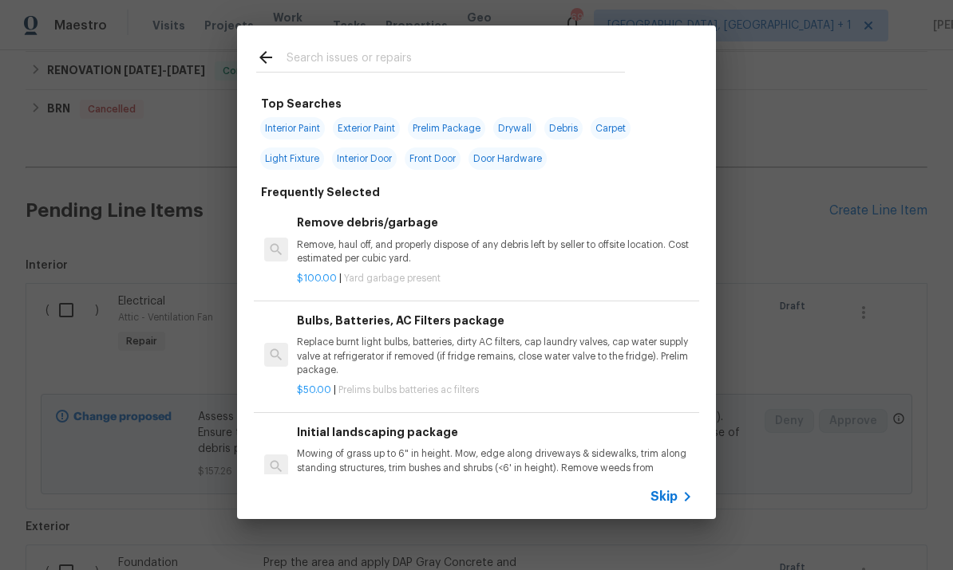
click at [365, 56] on input "text" at bounding box center [455, 60] width 338 height 24
type input "Foundation"
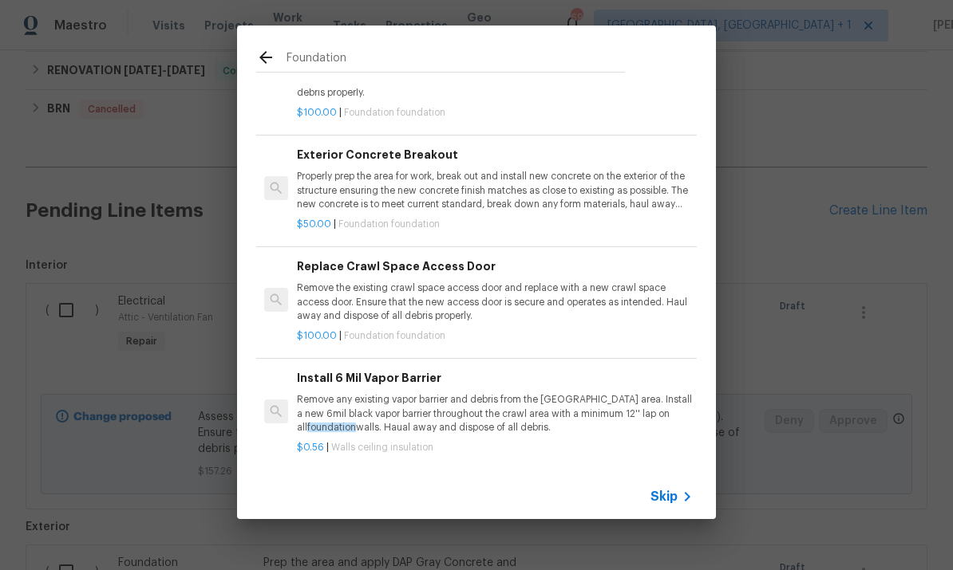
scroll to position [152, 0]
click at [444, 423] on p "Remove any existing vapor barrier and debris from the crawl area. Install a new…" at bounding box center [495, 413] width 396 height 41
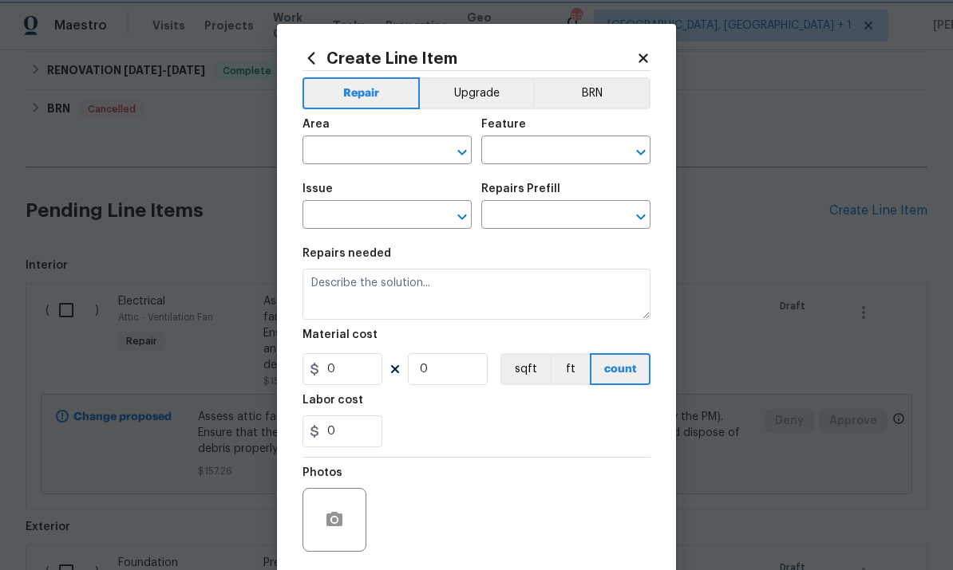
type input "Walls and Ceiling"
type input "Insulation"
type input "Install 6 Mil Vapor Barrier $0.56"
type textarea "Remove any existing vapor barrier and debris from the crawl area. Install a new…"
type input "0.56"
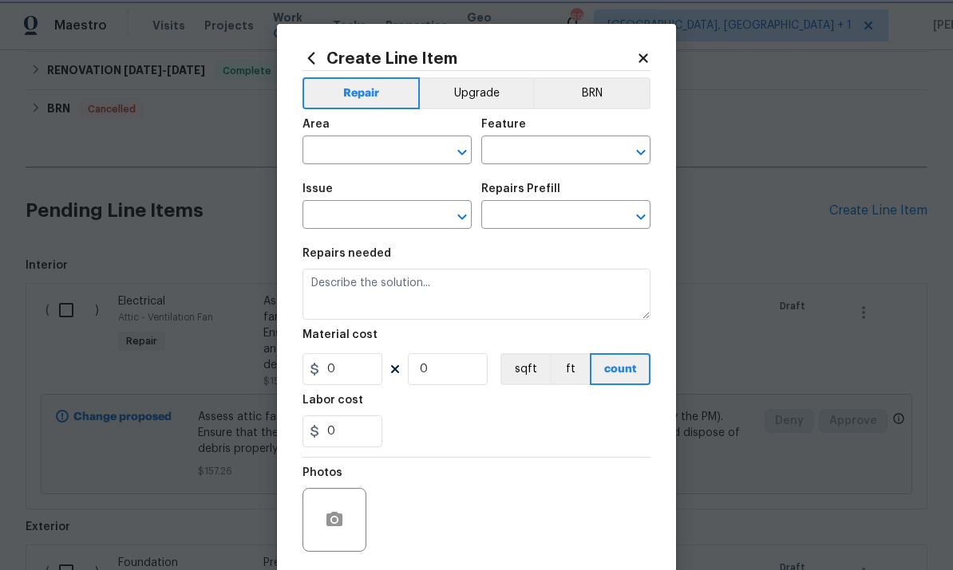
type input "1"
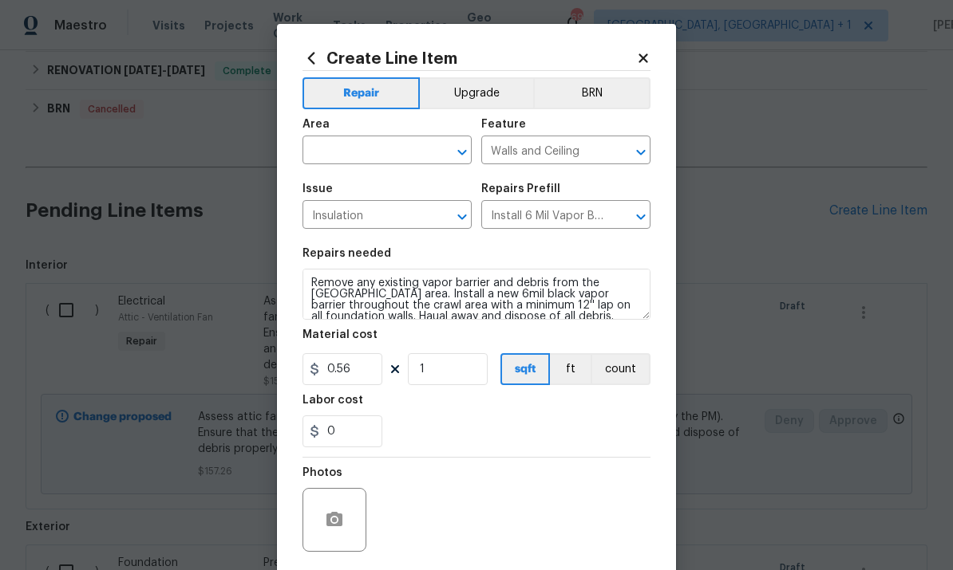
click at [362, 148] on input "text" at bounding box center [364, 152] width 124 height 25
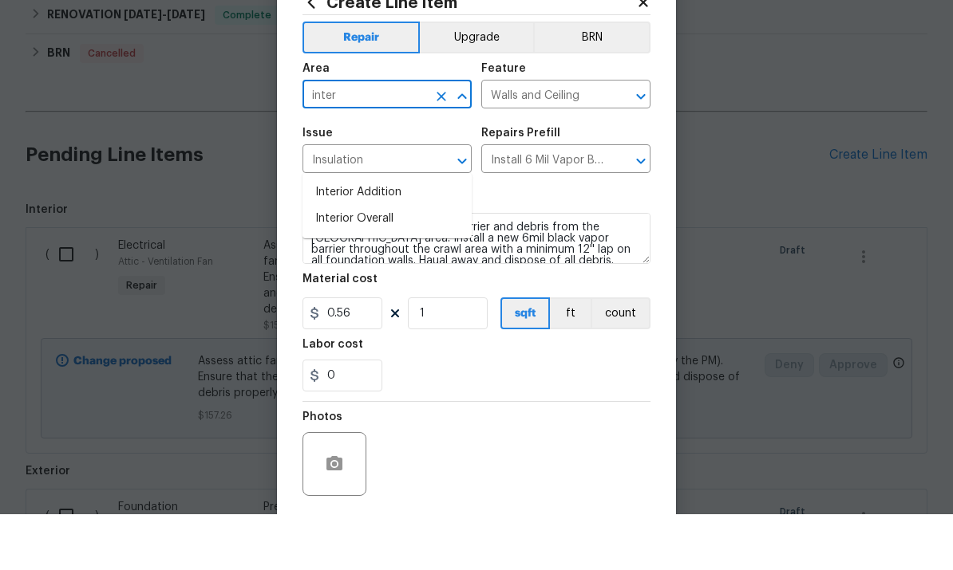
click at [369, 262] on li "Interior Overall" at bounding box center [386, 275] width 169 height 26
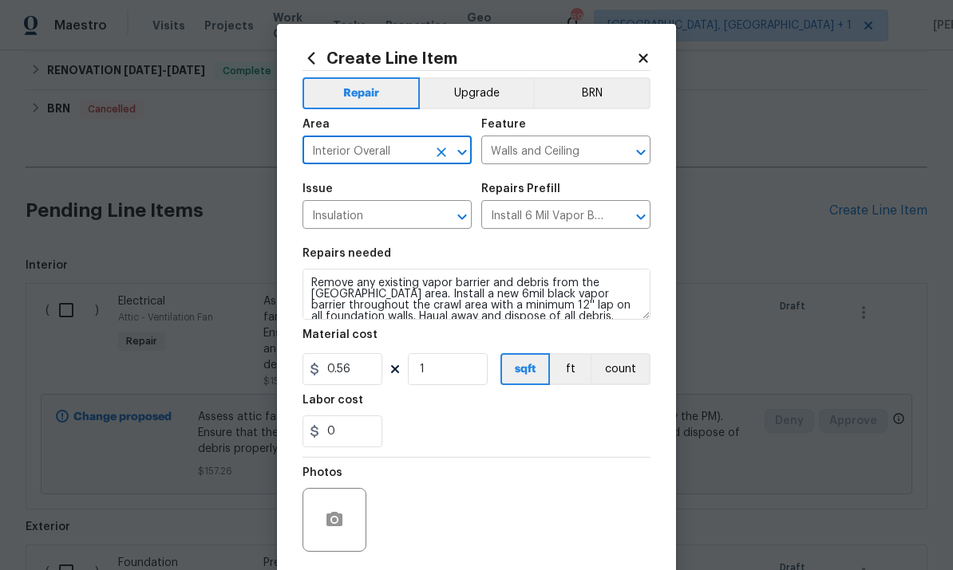
click at [408, 152] on input "Interior Overall" at bounding box center [364, 152] width 124 height 25
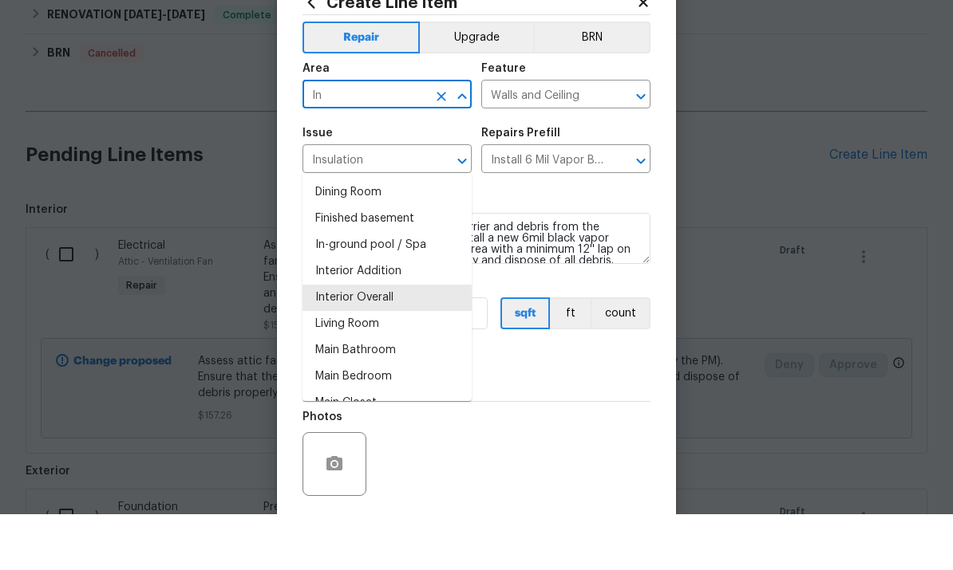
type input "I"
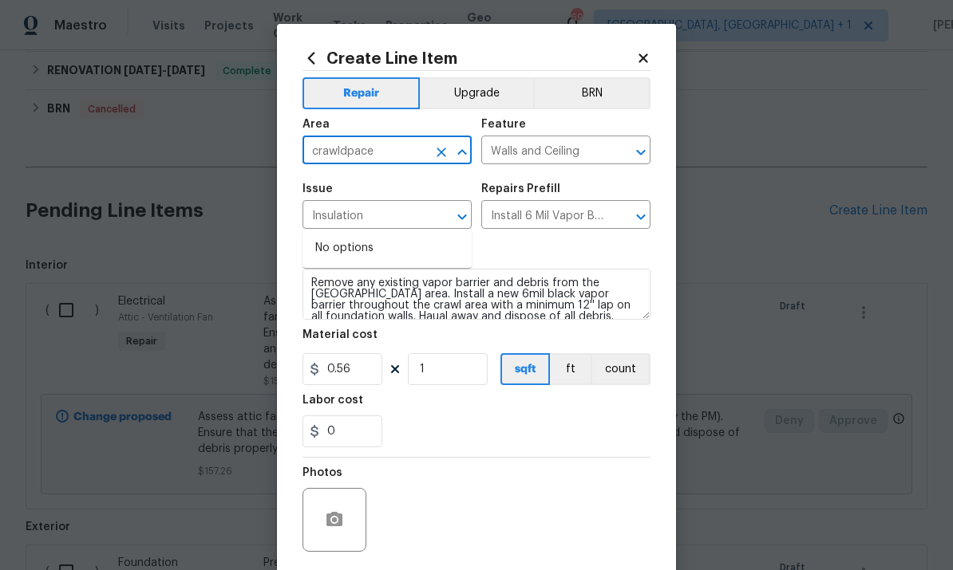
type input "crawldpace"
click at [298, 282] on div "Create Line Item Repair Upgrade BRN Area crawldpace ​ Feature Walls and Ceiling…" at bounding box center [476, 343] width 399 height 639
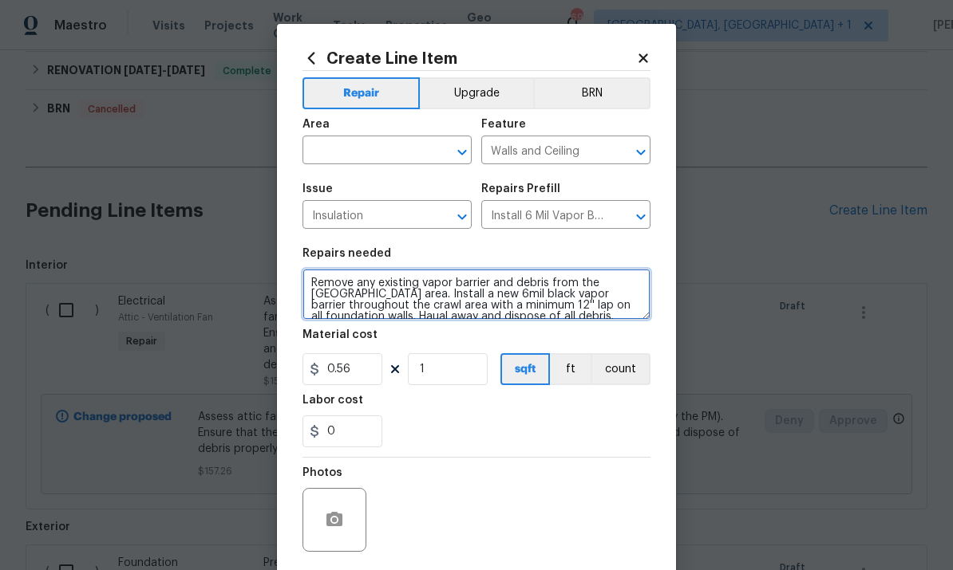
click at [323, 282] on textarea "Remove any existing vapor barrier and debris from the crawl area. Install a new…" at bounding box center [476, 294] width 348 height 51
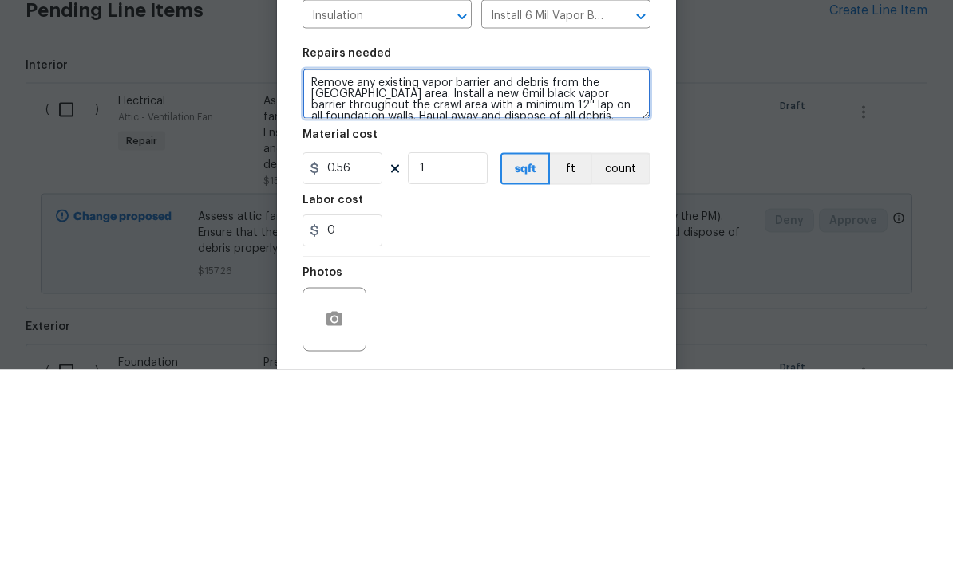
click at [306, 269] on textarea "Remove any existing vapor barrier and debris from the crawl area. Install a new…" at bounding box center [476, 294] width 348 height 51
click at [505, 269] on textarea "Assess crawlspace and treat for anyo organic growth, Remove any existing vapor …" at bounding box center [476, 294] width 348 height 51
click at [586, 269] on textarea "Assess crawlspace and treat for any organic growth, Remove any existing vapor b…" at bounding box center [476, 294] width 348 height 51
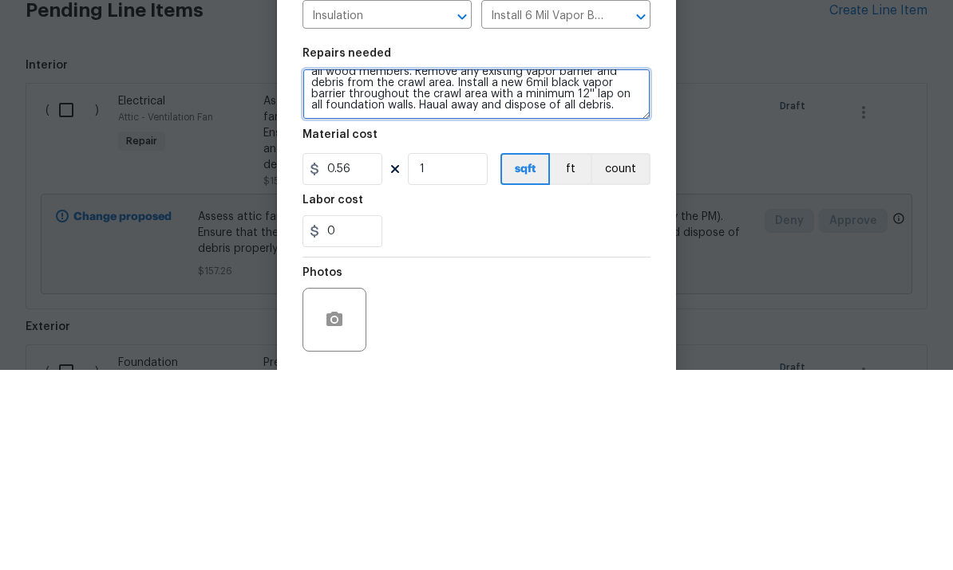
scroll to position [22, 0]
click at [625, 269] on textarea "Assess crawlspace and treat for any organic growth, assess all wood members. Re…" at bounding box center [476, 294] width 348 height 51
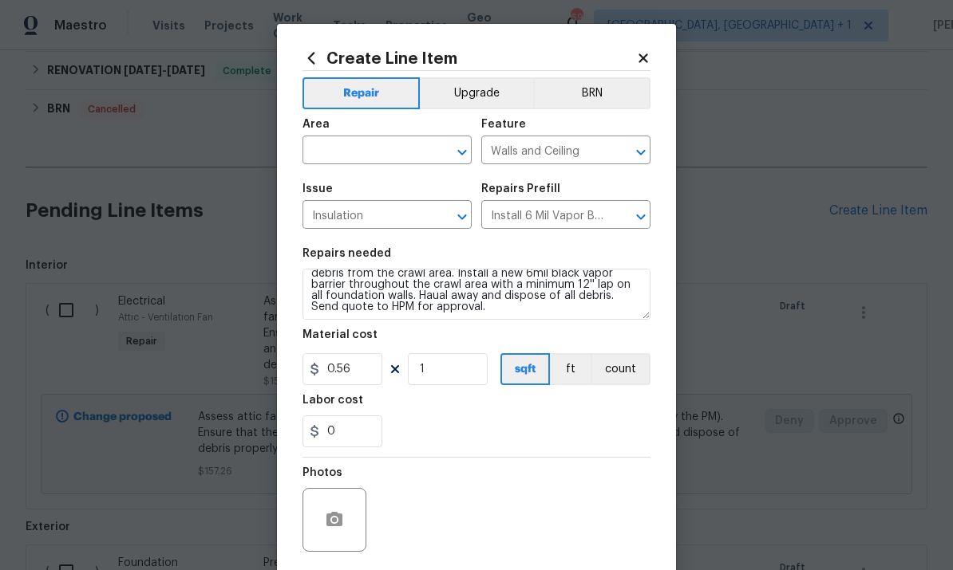
scroll to position [31, 0]
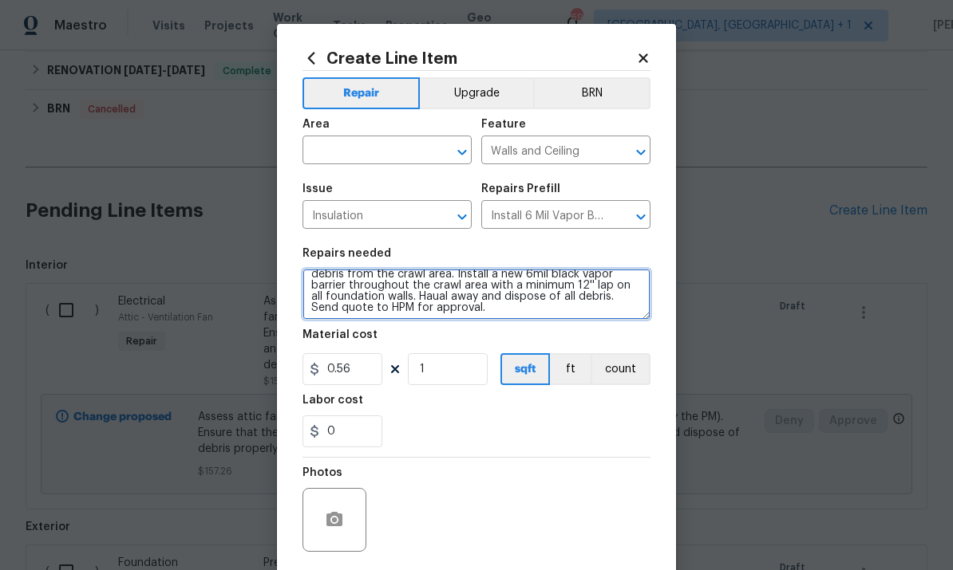
type textarea "Assess crawlspace and treat for any organic growth, assess all wood members. Re…"
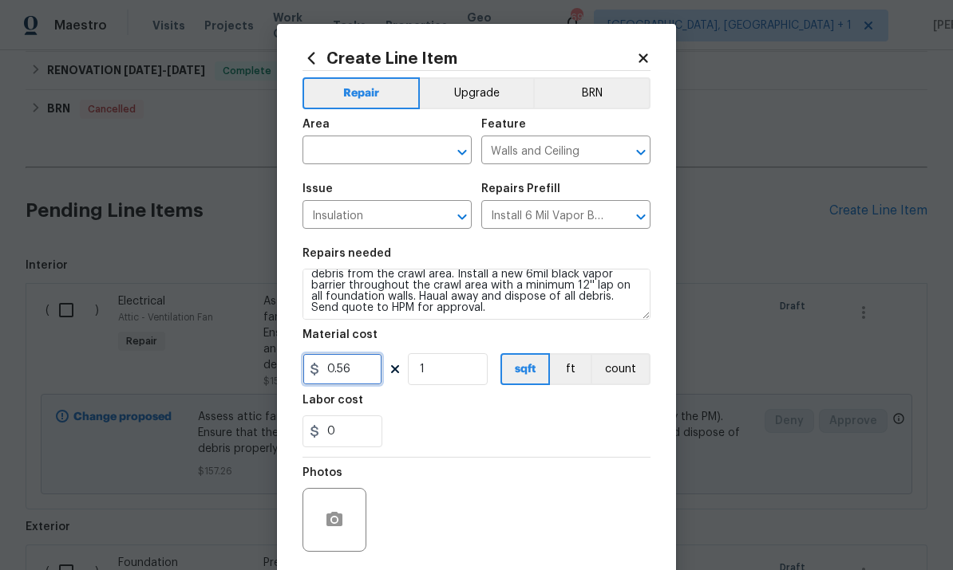
click at [363, 373] on input "0.56" at bounding box center [342, 369] width 80 height 32
type input "500"
click at [381, 159] on input "text" at bounding box center [364, 152] width 124 height 25
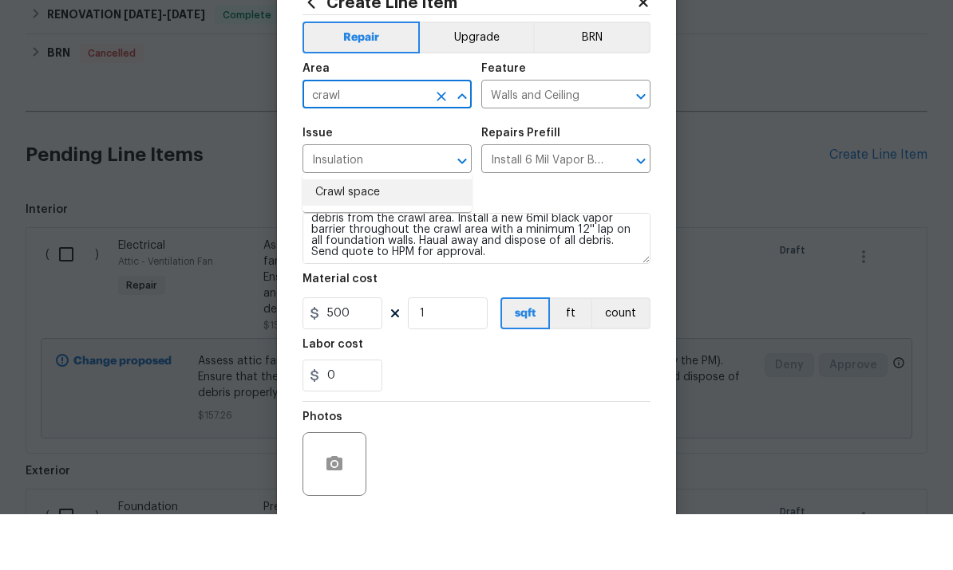
click at [368, 235] on li "Crawl space" at bounding box center [386, 248] width 169 height 26
type input "Crawl space"
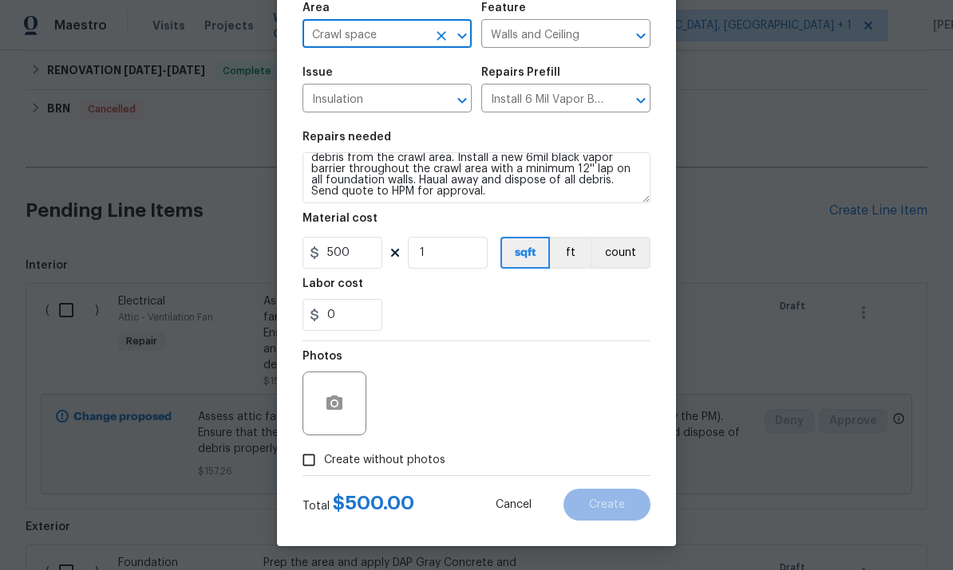
scroll to position [120, 0]
click at [318, 456] on input "Create without photos" at bounding box center [309, 460] width 30 height 30
checkbox input "true"
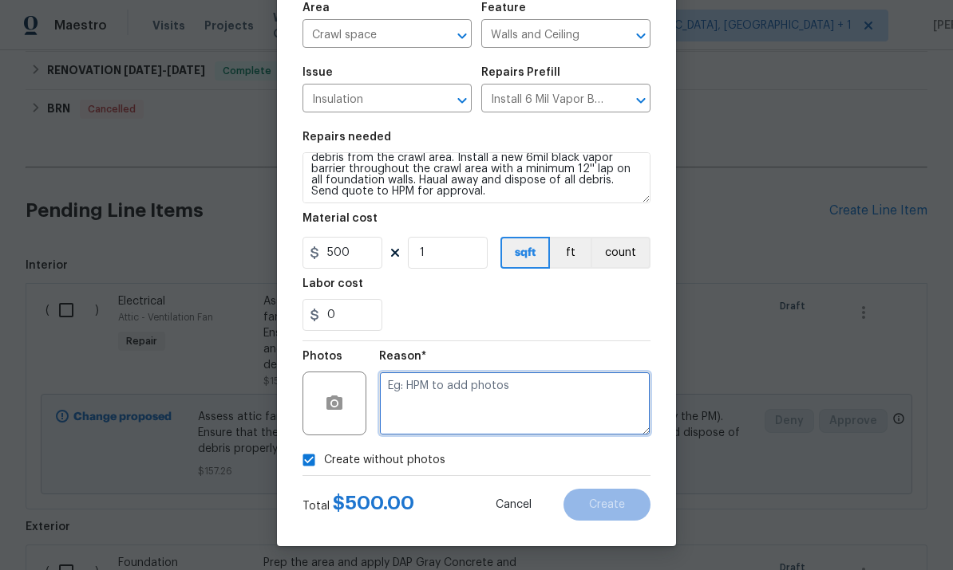
click at [465, 391] on textarea at bounding box center [514, 404] width 271 height 64
type textarea "To come"
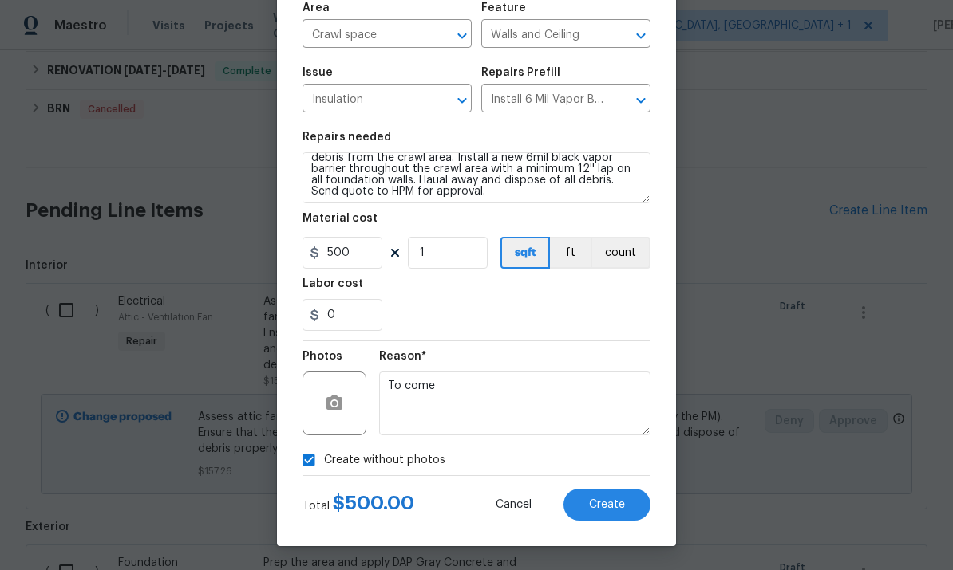
click at [613, 506] on span "Create" at bounding box center [607, 505] width 36 height 12
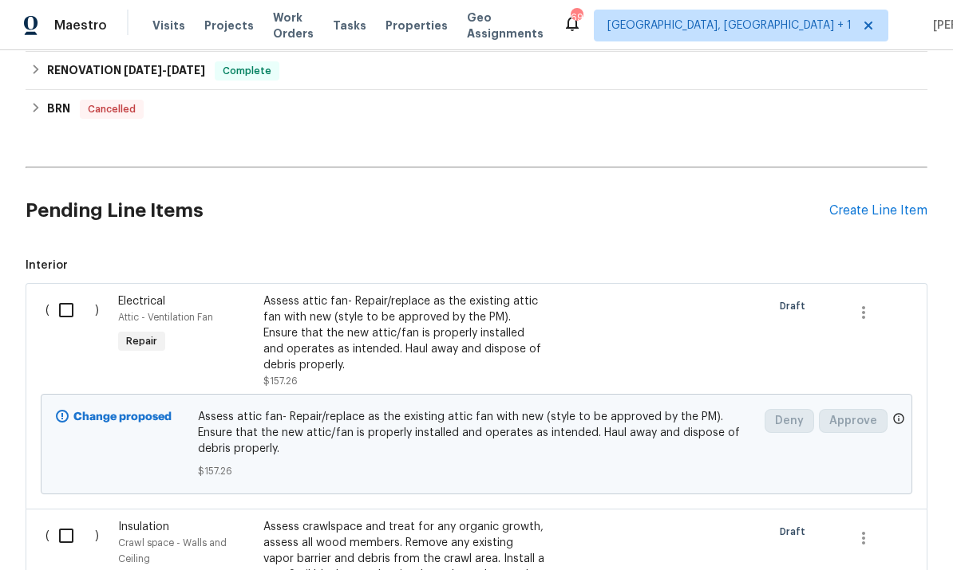
click at [880, 203] on div "Create Line Item" at bounding box center [878, 210] width 98 height 15
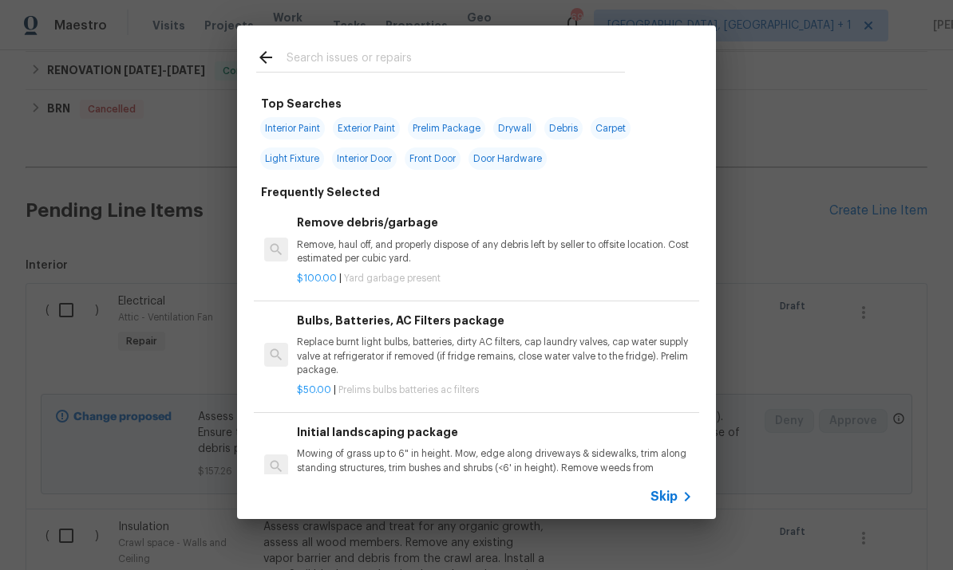
click at [336, 61] on input "text" at bounding box center [455, 60] width 338 height 24
type input "Termites"
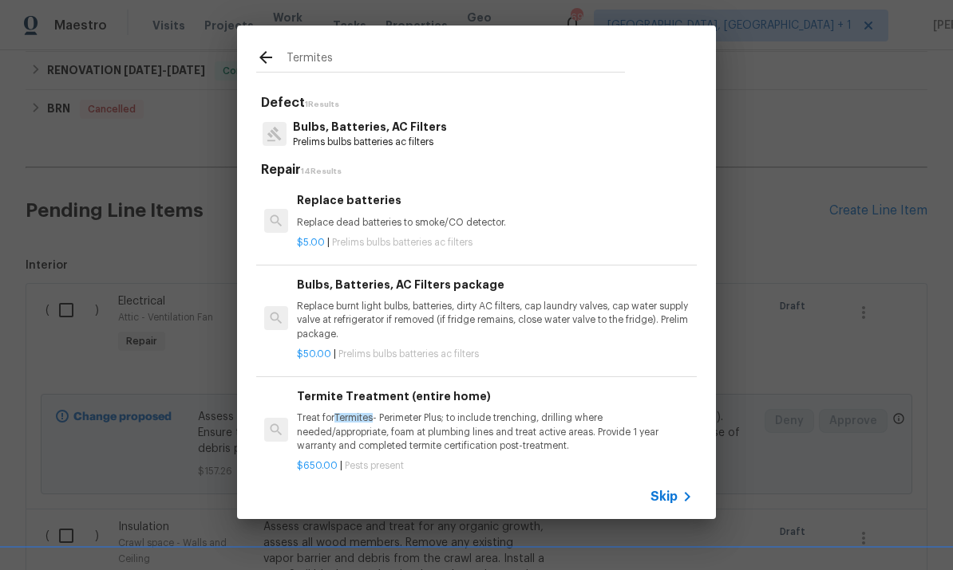
click at [461, 412] on p "Treat for Termites - Perimeter Plus; to include trenching, drilling where neede…" at bounding box center [495, 432] width 396 height 41
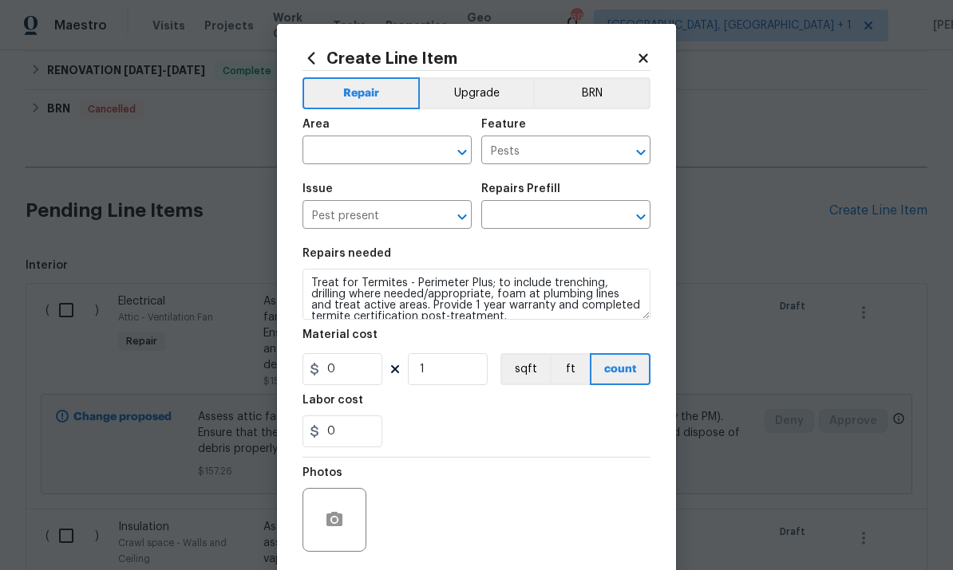
type input "Termite Treatment (entire home) $650.00"
type input "650"
click at [366, 154] on input "text" at bounding box center [364, 152] width 124 height 25
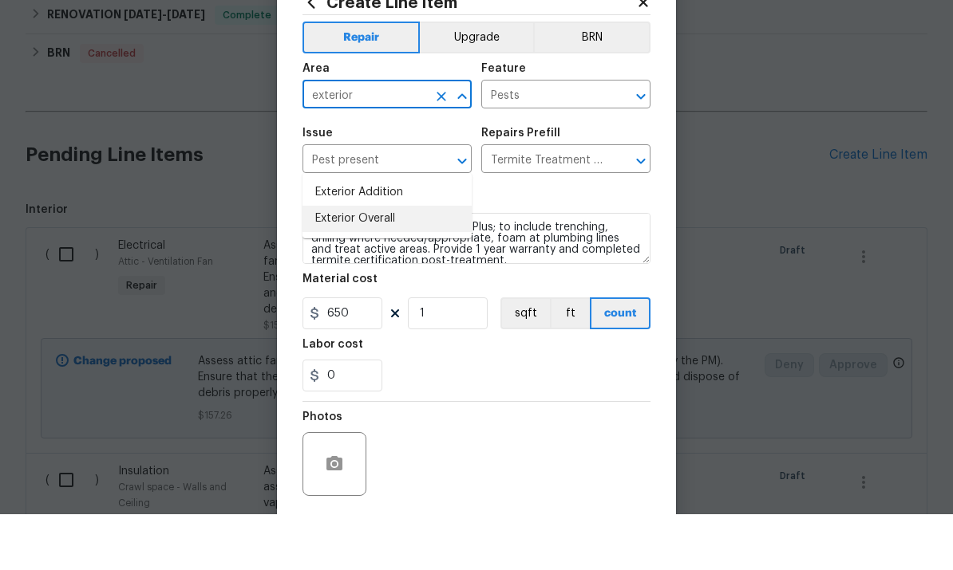
click at [379, 262] on li "Exterior Overall" at bounding box center [386, 275] width 169 height 26
type input "Exterior Overall"
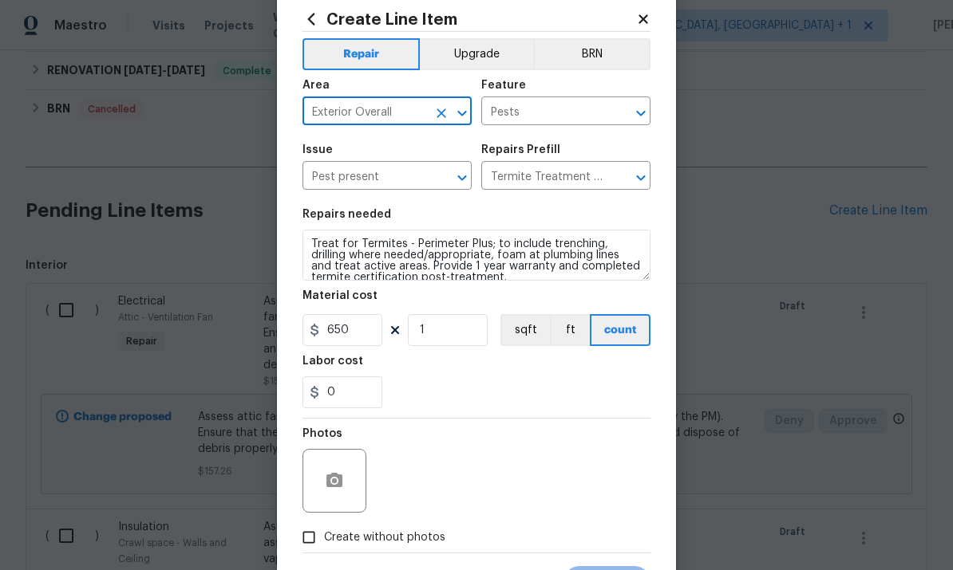
scroll to position [42, 0]
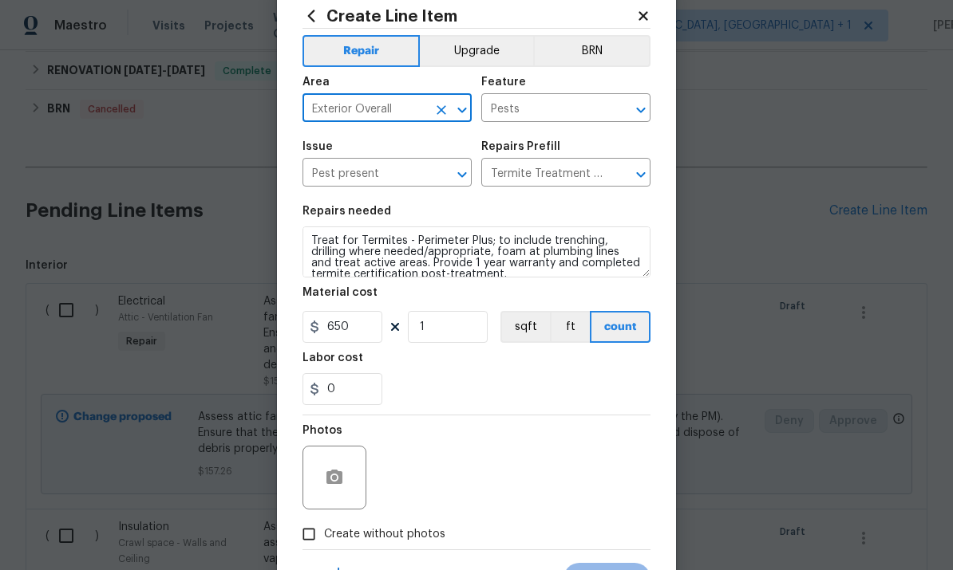
click at [312, 536] on input "Create without photos" at bounding box center [309, 534] width 30 height 30
checkbox input "true"
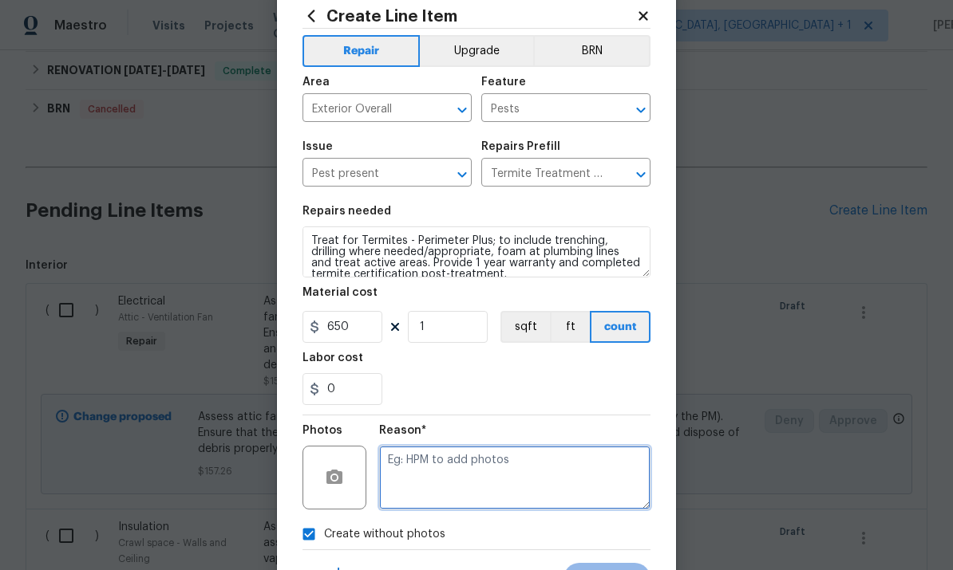
click at [436, 467] on textarea at bounding box center [514, 478] width 271 height 64
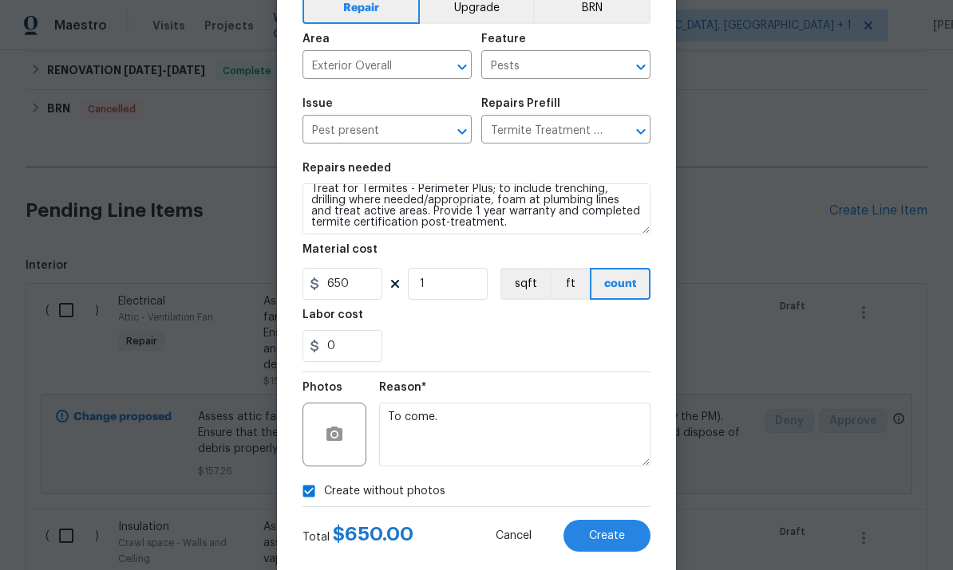
scroll to position [89, 0]
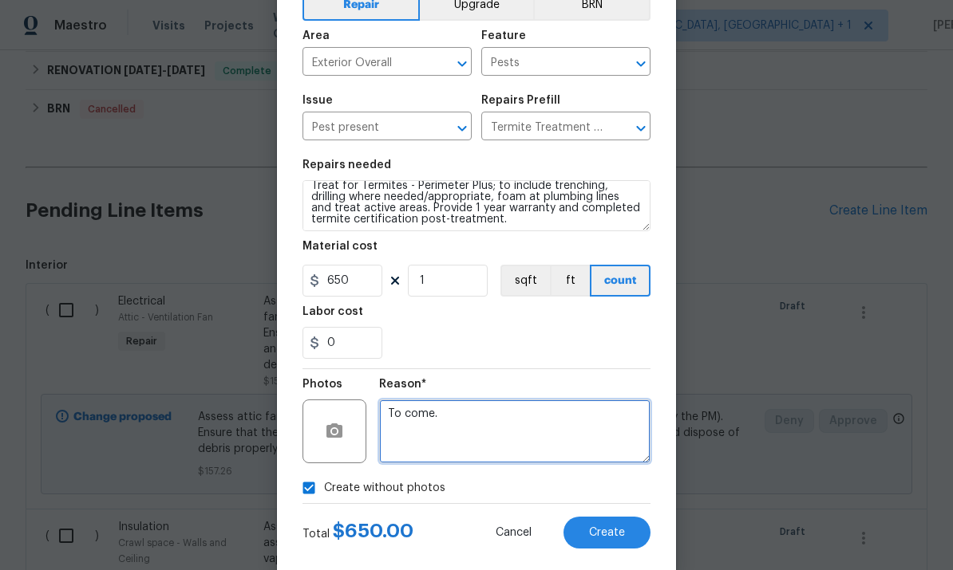
type textarea "To come."
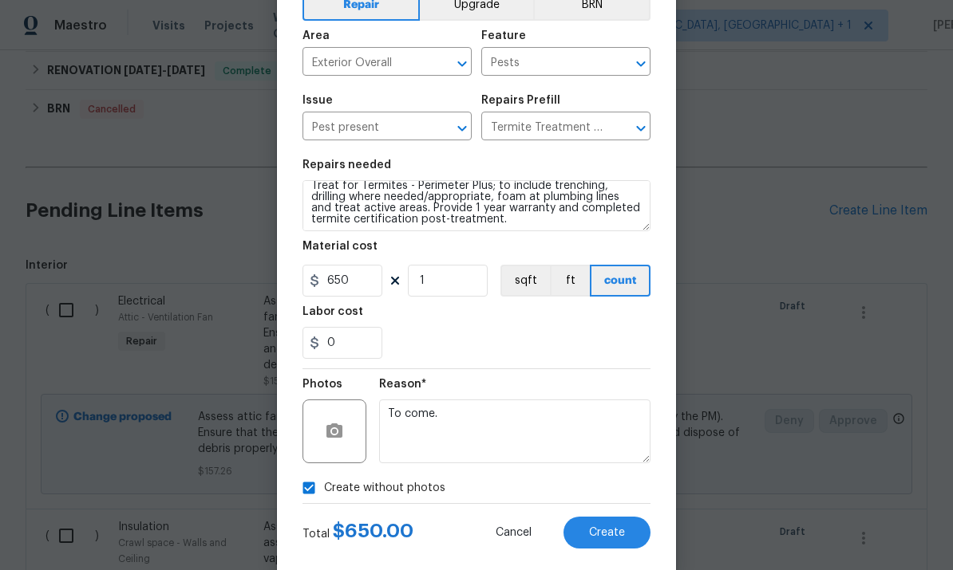
click at [607, 520] on button "Create" at bounding box center [606, 533] width 87 height 32
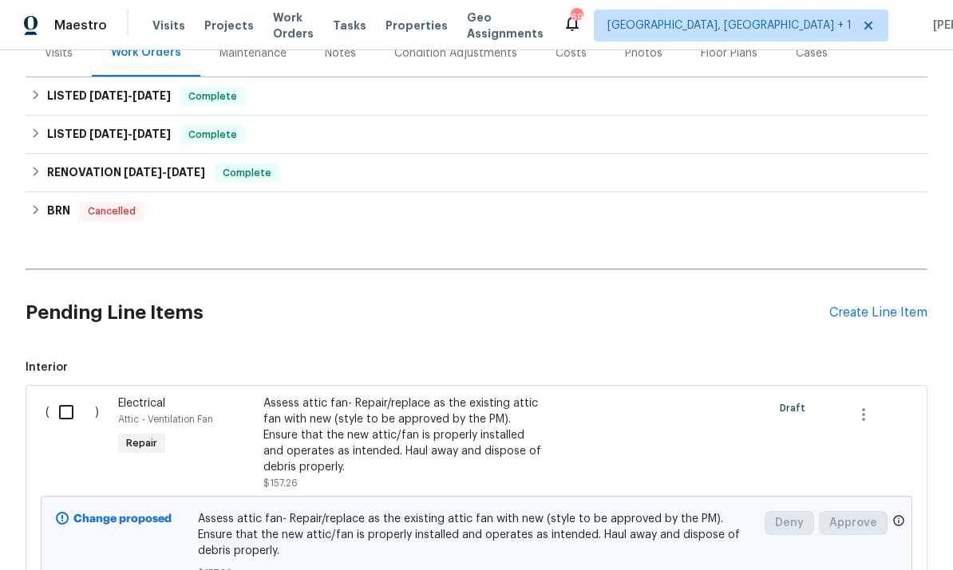
scroll to position [225, 0]
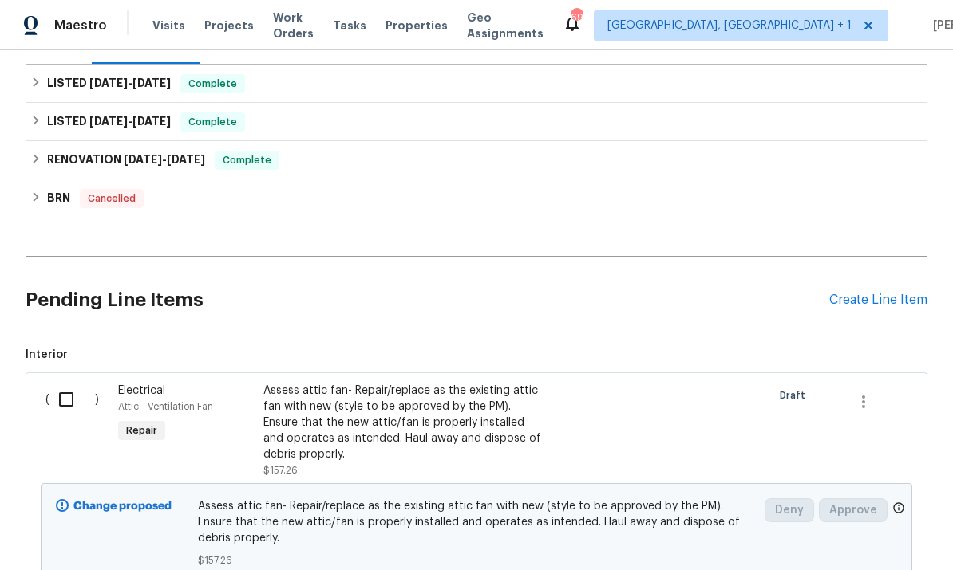
click at [72, 383] on input "checkbox" at bounding box center [71, 400] width 45 height 34
checkbox input "true"
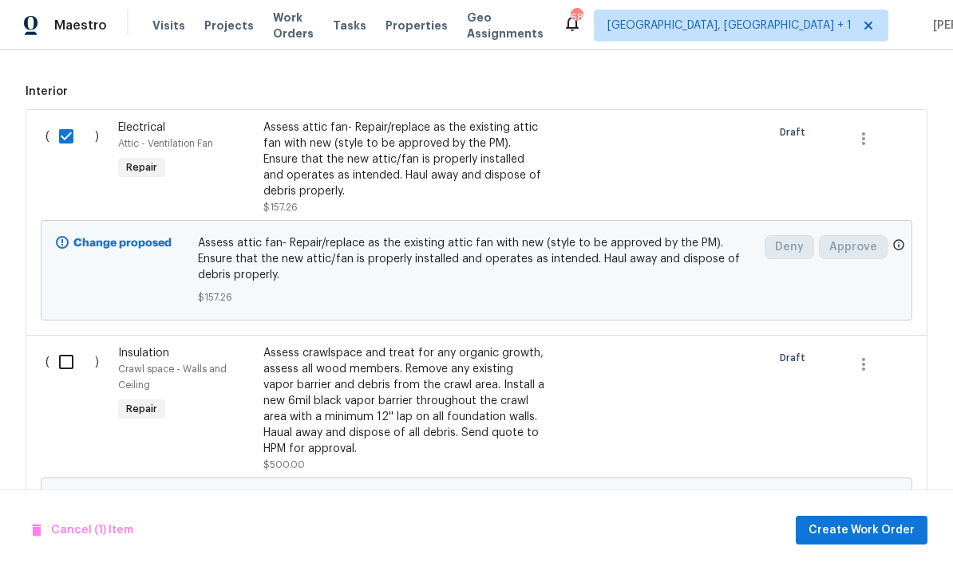
scroll to position [500, 0]
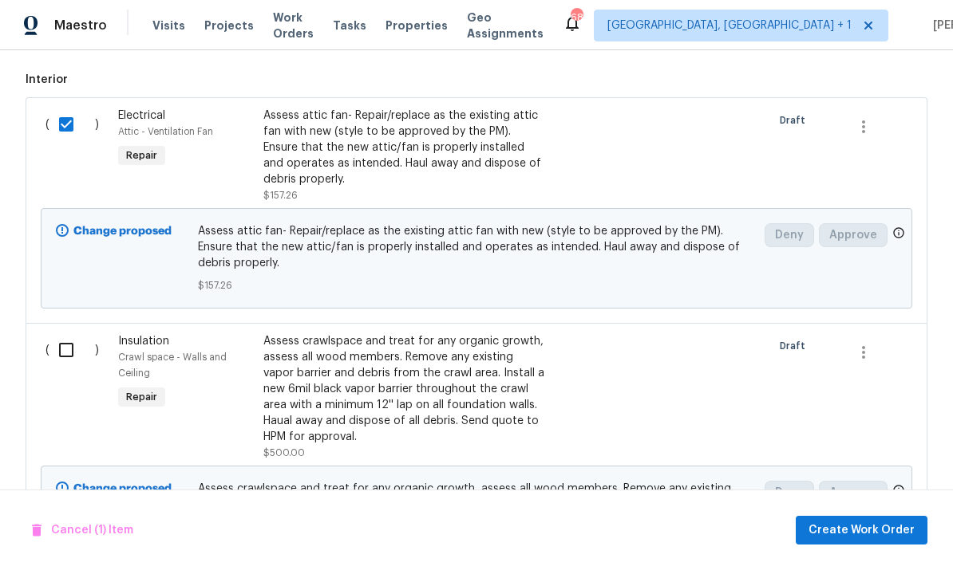
click at [77, 333] on input "checkbox" at bounding box center [71, 350] width 45 height 34
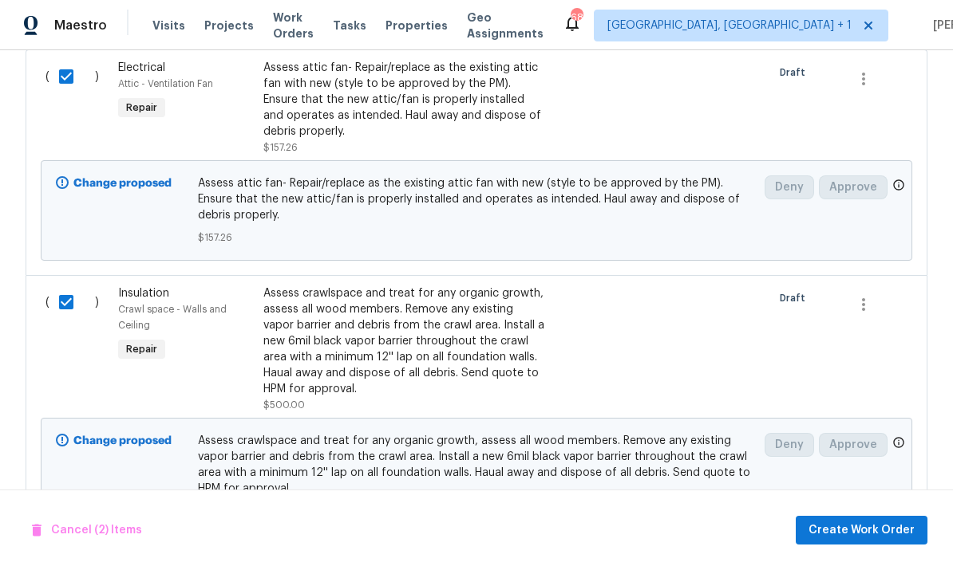
scroll to position [555, 0]
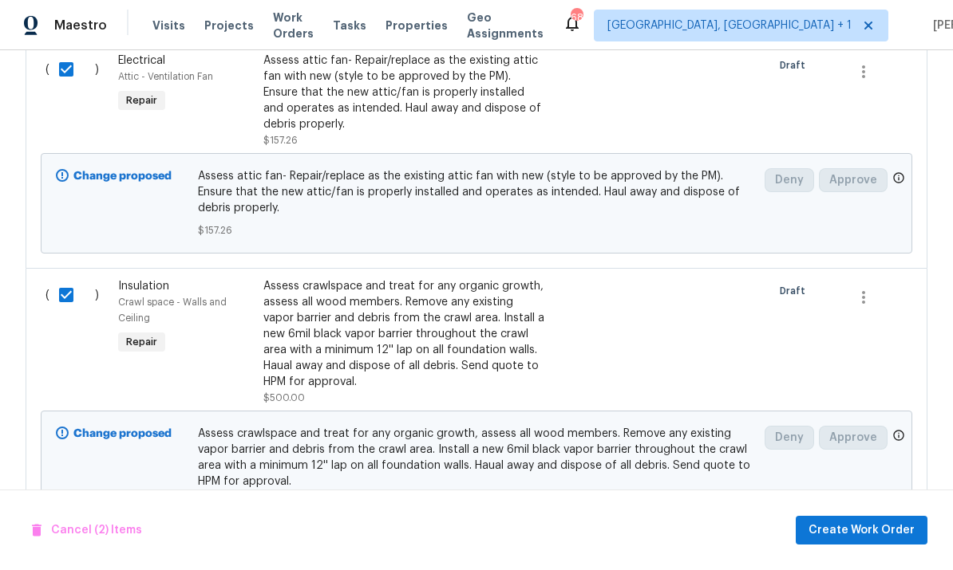
click at [69, 278] on input "checkbox" at bounding box center [71, 295] width 45 height 34
checkbox input "false"
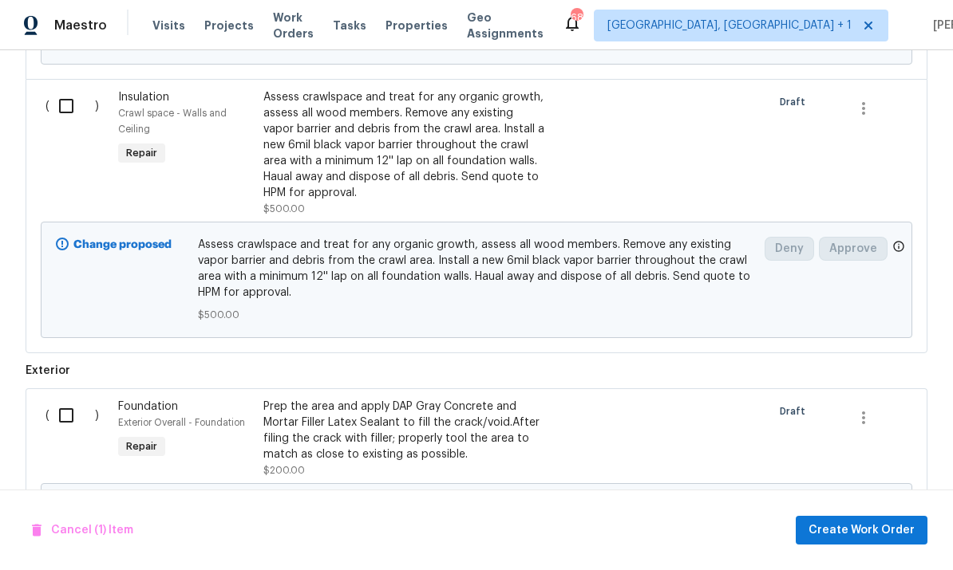
scroll to position [764, 0]
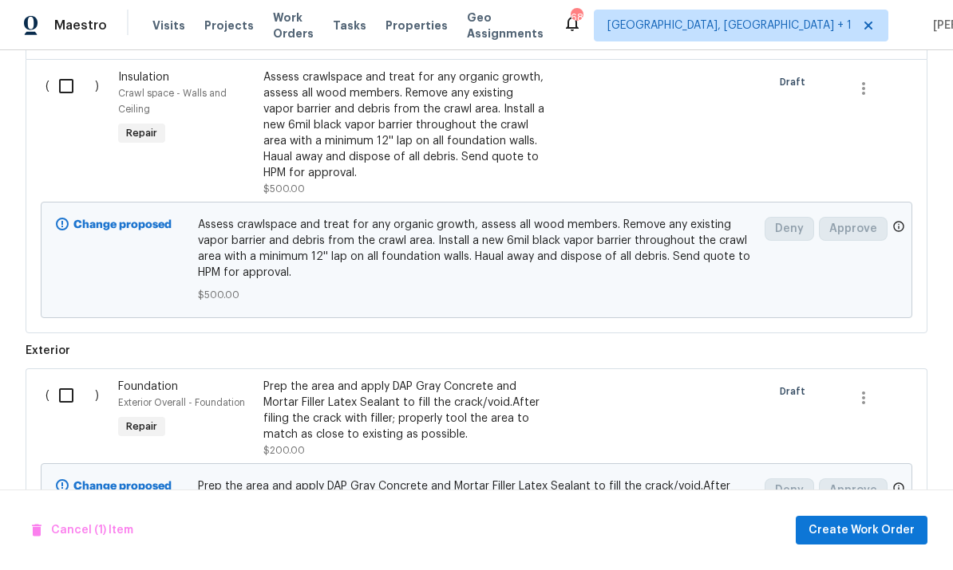
click at [65, 379] on input "checkbox" at bounding box center [71, 396] width 45 height 34
checkbox input "true"
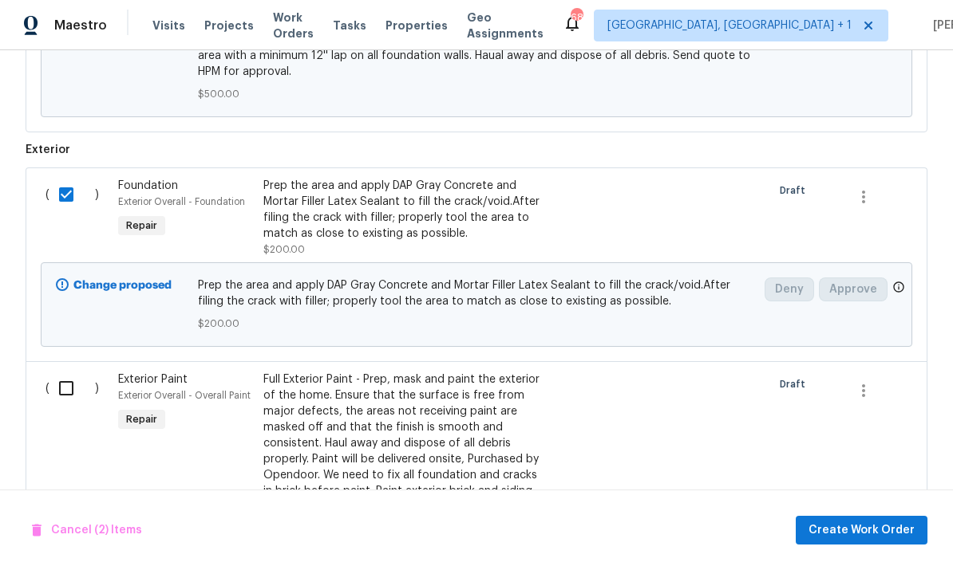
scroll to position [965, 0]
click at [401, 178] on div "Prep the area and apply DAP Gray Concrete and Mortar Filler Latex Sealant to fi…" at bounding box center [403, 210] width 281 height 64
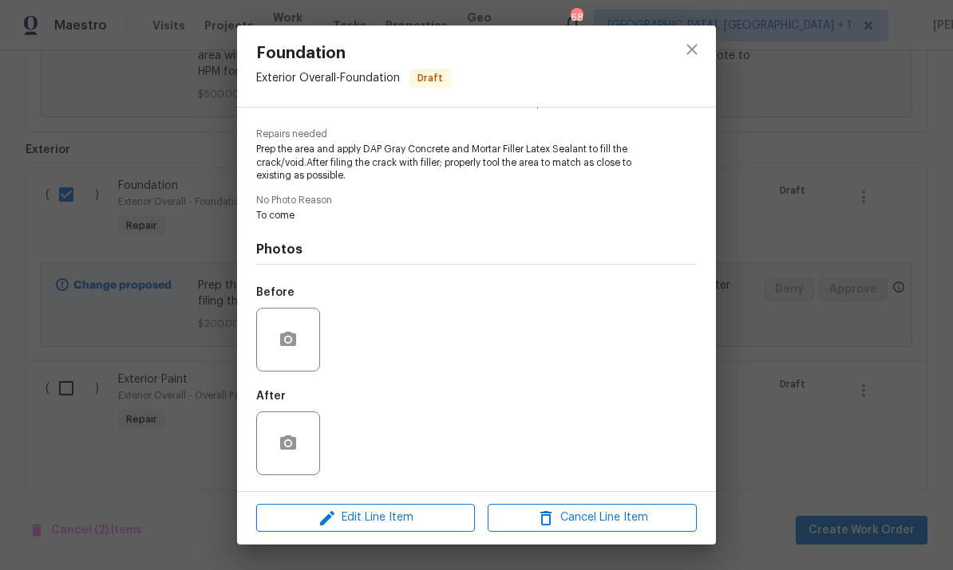
scroll to position [154, 0]
click at [292, 336] on icon "button" at bounding box center [288, 339] width 16 height 14
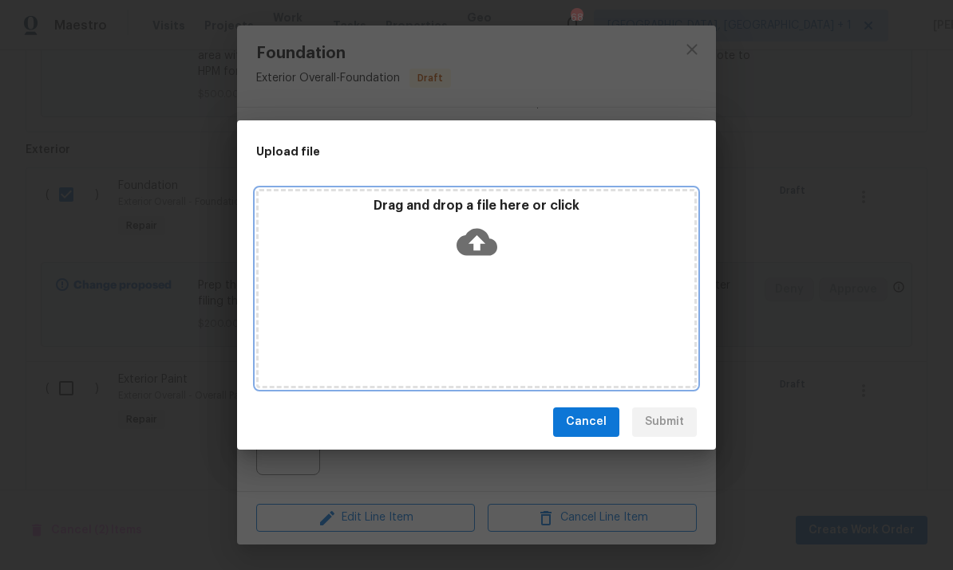
click at [480, 248] on icon at bounding box center [476, 241] width 41 height 27
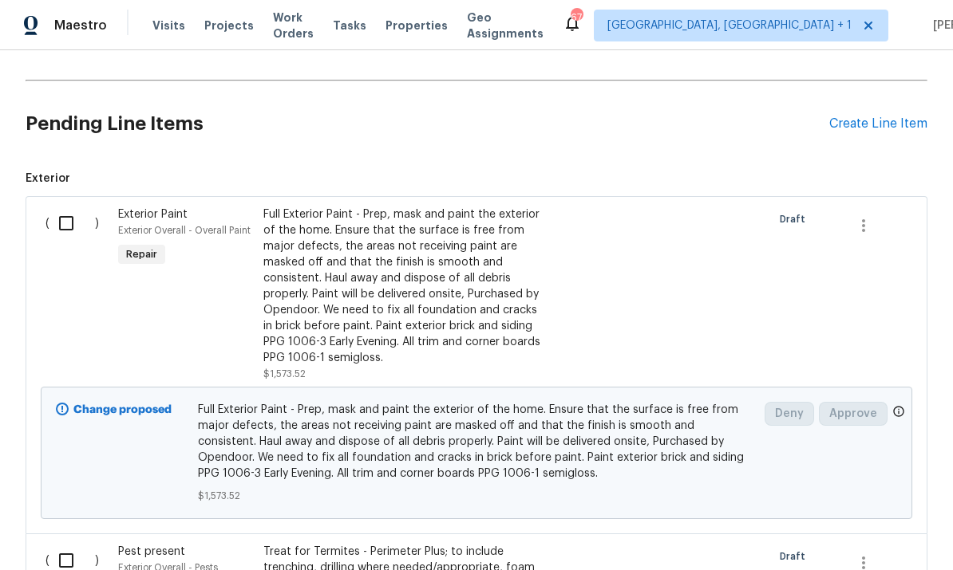
scroll to position [602, 0]
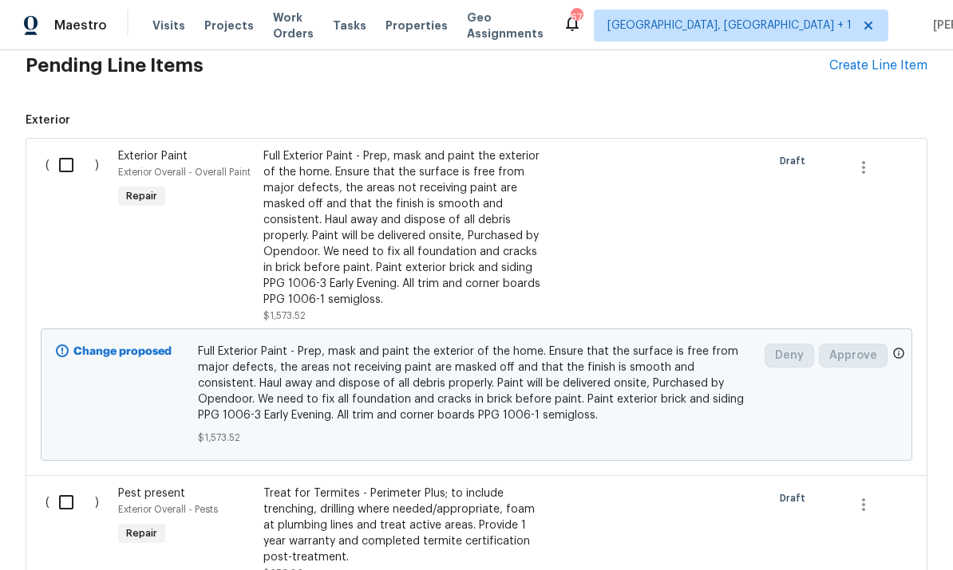
click at [70, 148] on input "checkbox" at bounding box center [71, 165] width 45 height 34
checkbox input "true"
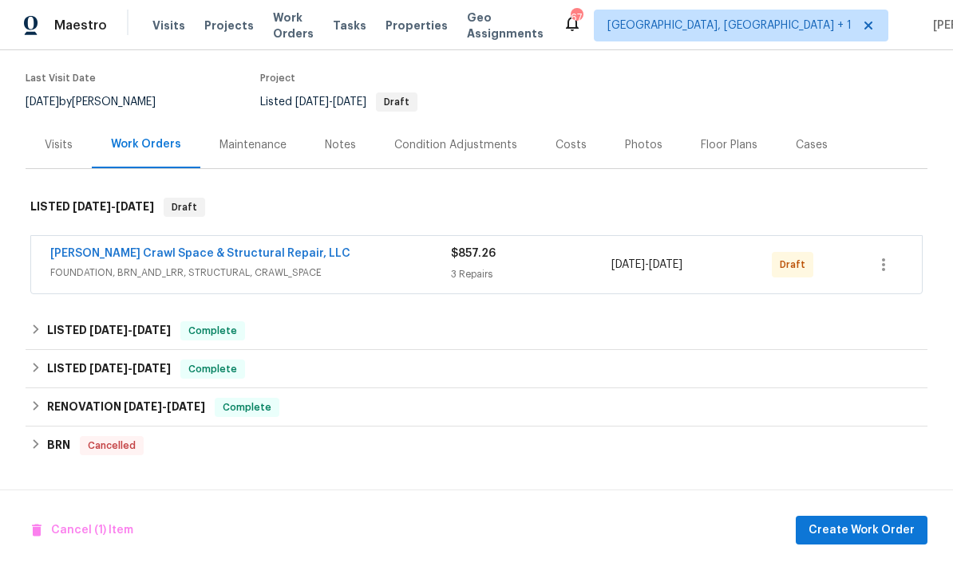
scroll to position [121, 0]
click at [211, 247] on link "[PERSON_NAME] Crawl Space & Structural Repair, LLC" at bounding box center [200, 252] width 300 height 11
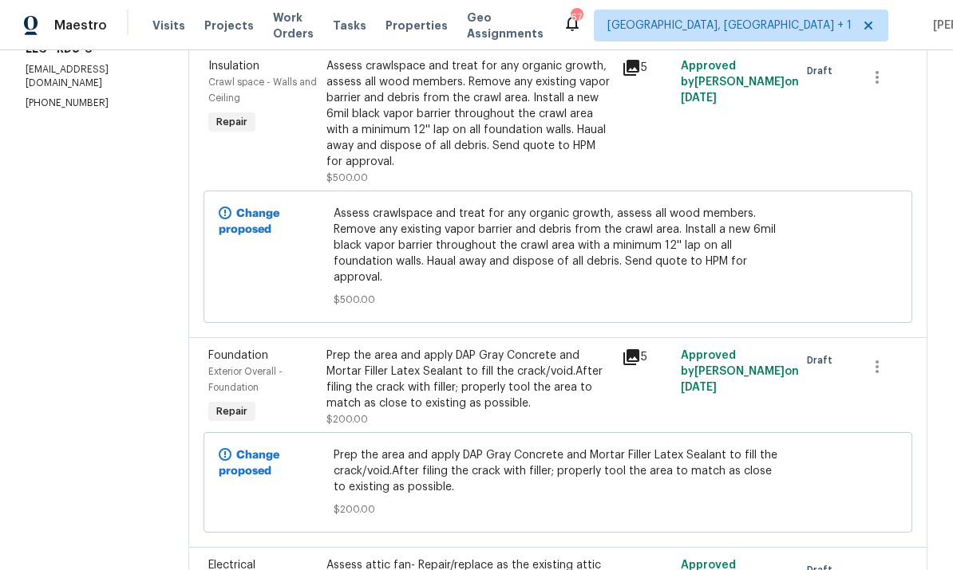
scroll to position [282, 0]
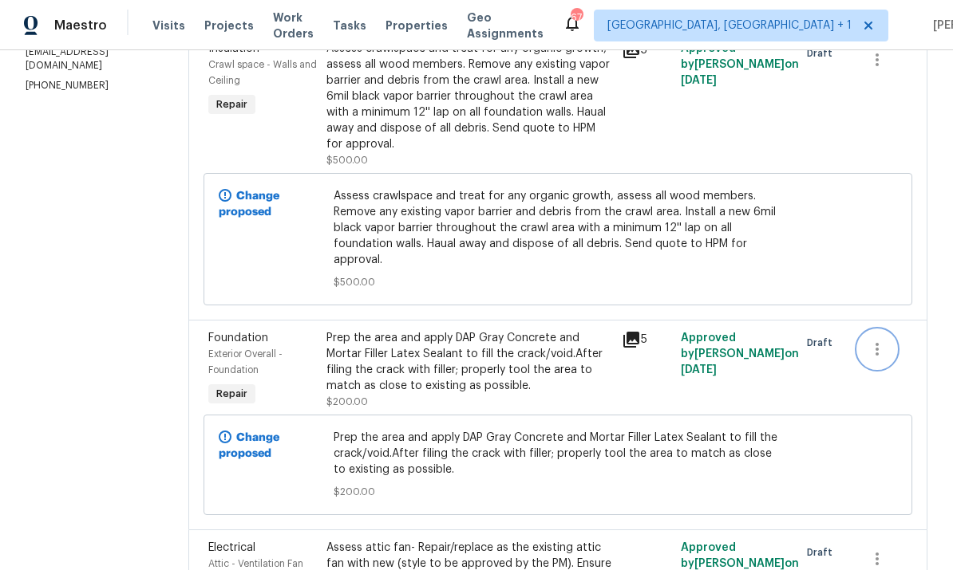
click at [884, 357] on icon "button" at bounding box center [876, 349] width 19 height 19
click at [894, 359] on li "Cancel" at bounding box center [889, 355] width 61 height 26
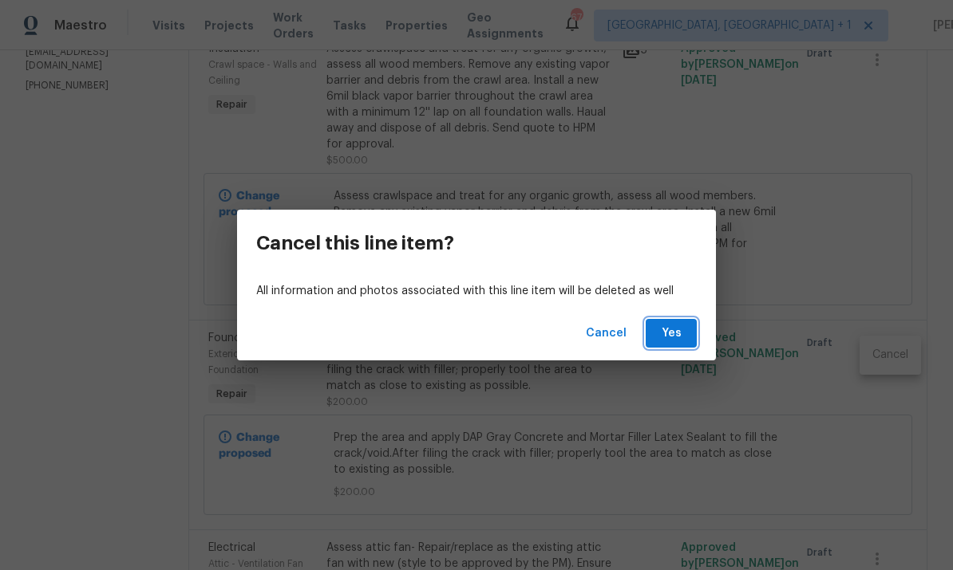
click at [672, 345] on button "Yes" at bounding box center [670, 334] width 51 height 30
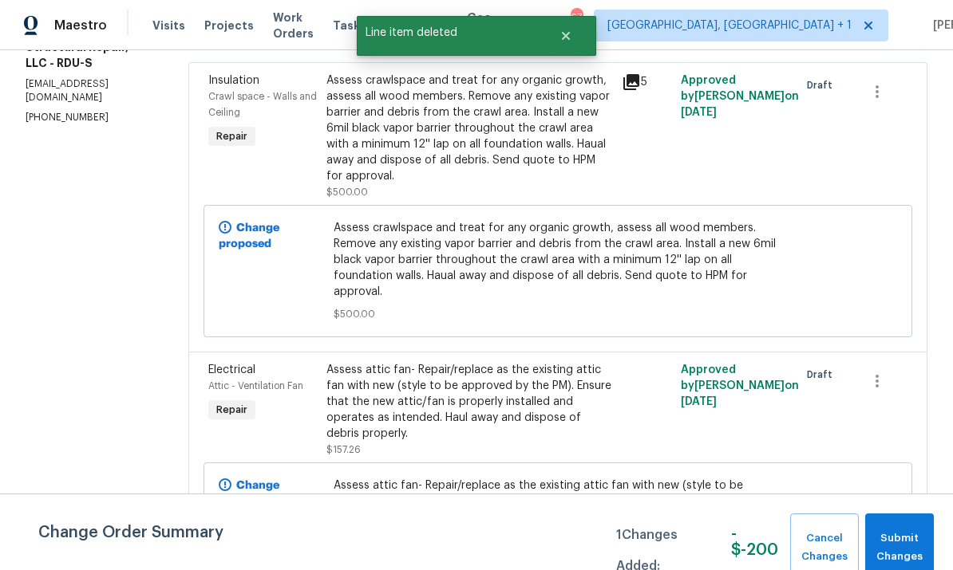
scroll to position [250, 0]
click at [876, 388] on icon "button" at bounding box center [876, 382] width 19 height 19
click at [898, 388] on li "Cancel" at bounding box center [889, 388] width 61 height 26
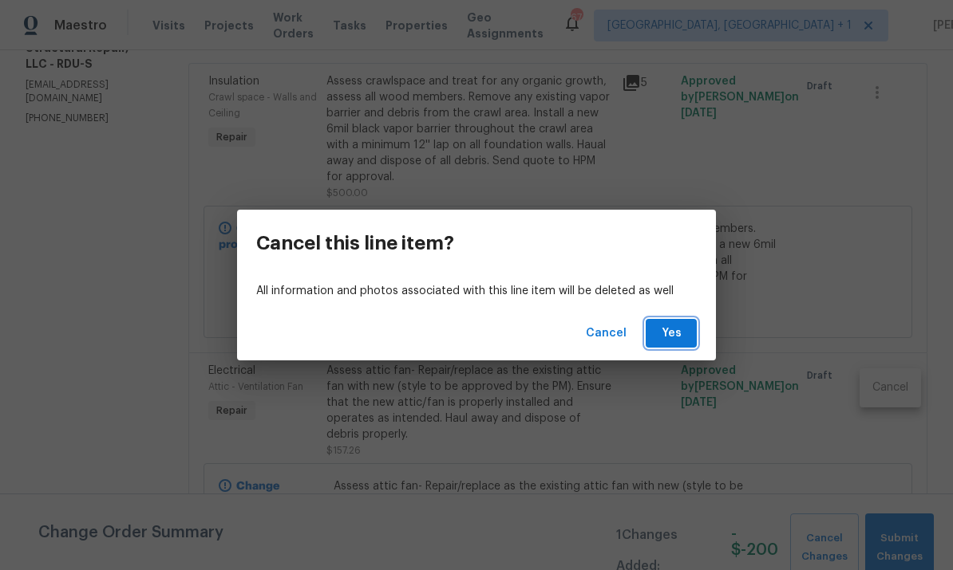
click at [670, 338] on span "Yes" at bounding box center [671, 334] width 26 height 20
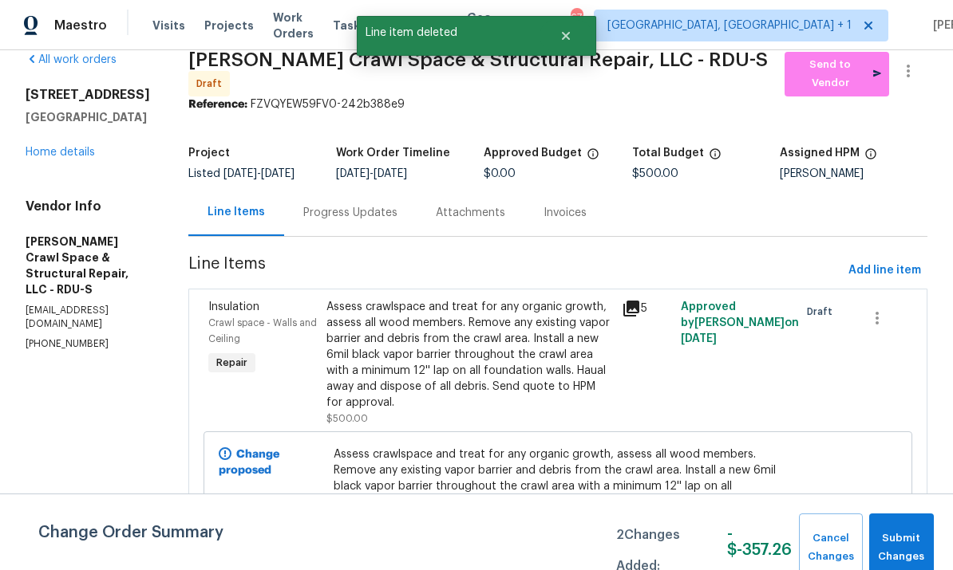
scroll to position [23, 0]
click at [69, 148] on link "Home details" at bounding box center [60, 153] width 69 height 11
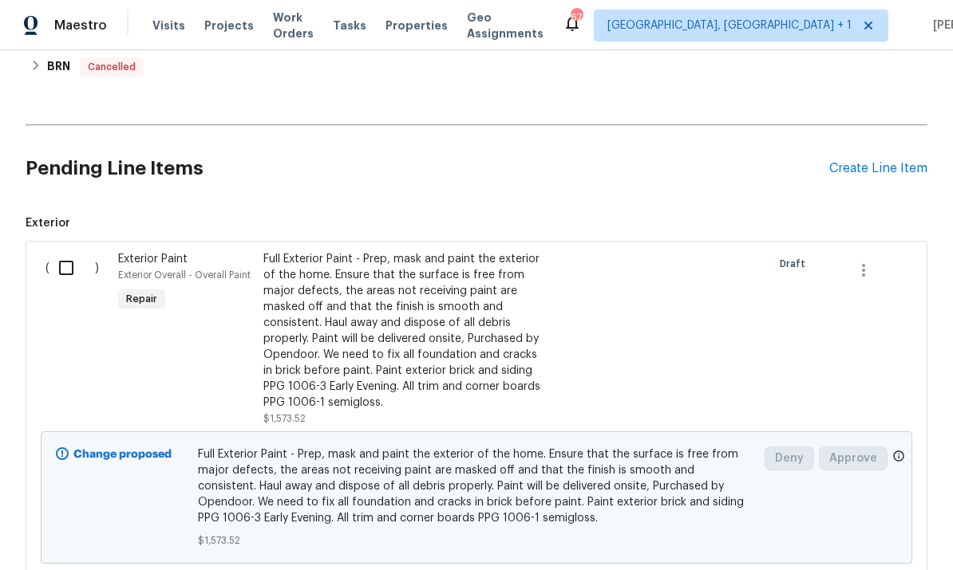
scroll to position [428, 0]
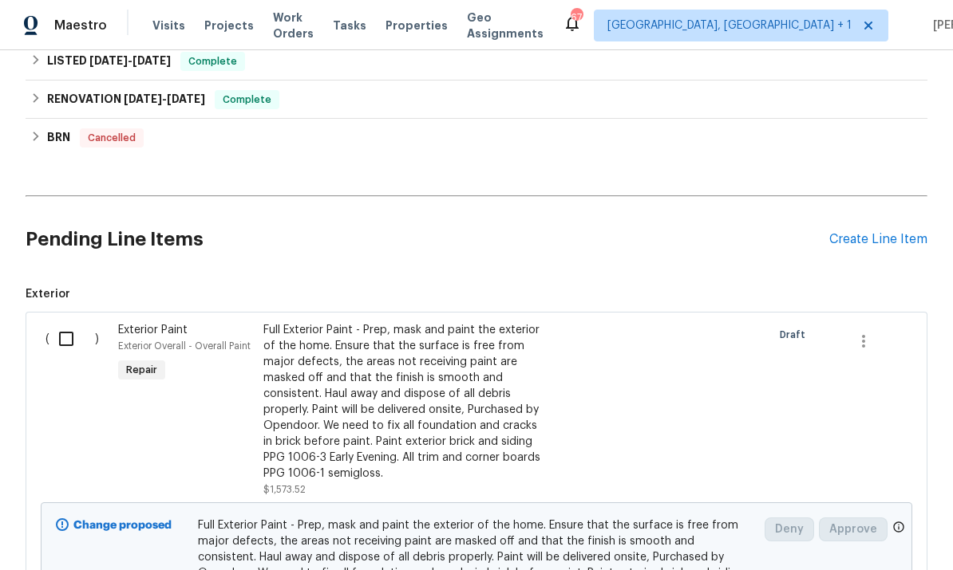
click at [64, 338] on input "checkbox" at bounding box center [71, 339] width 45 height 34
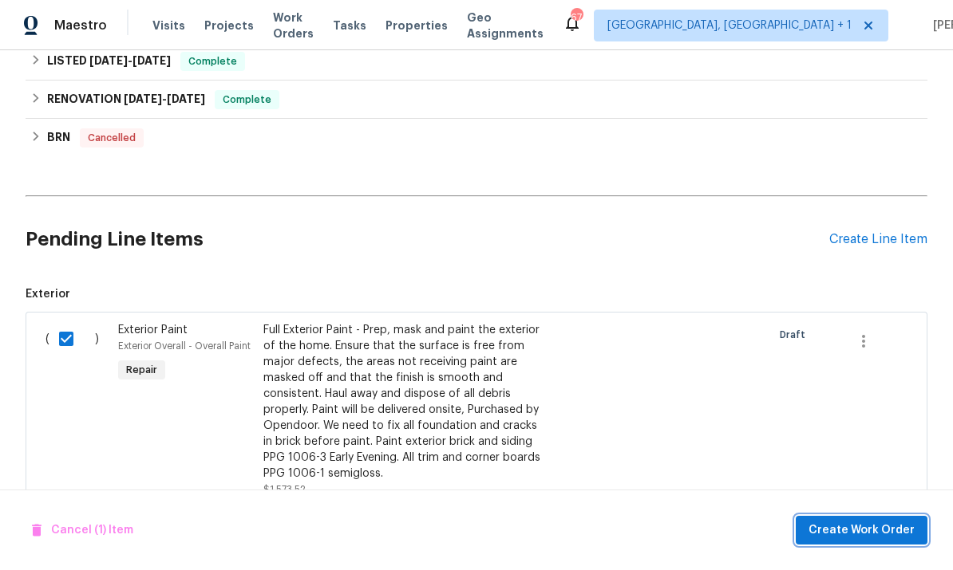
click at [865, 525] on span "Create Work Order" at bounding box center [861, 531] width 106 height 20
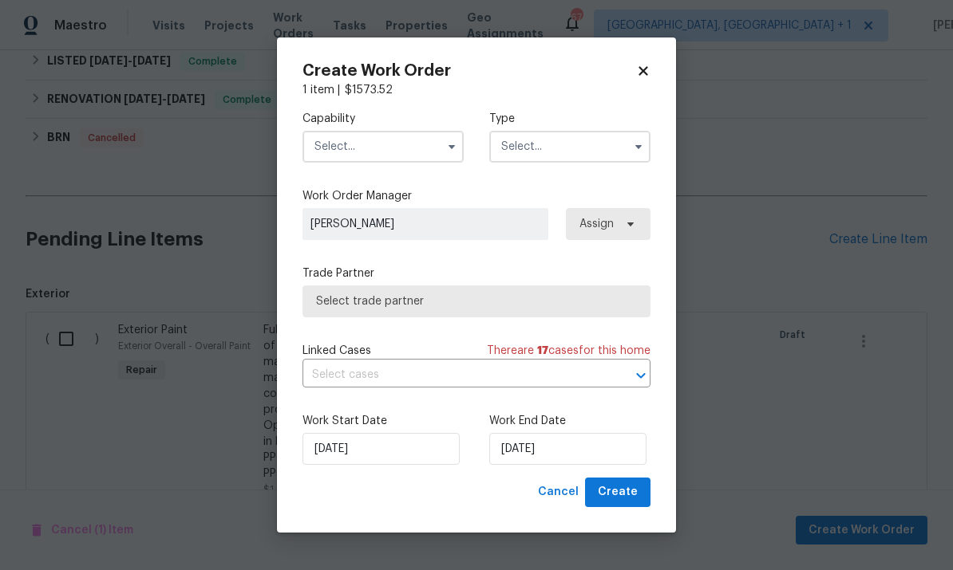
click at [436, 149] on input "text" at bounding box center [382, 147] width 161 height 32
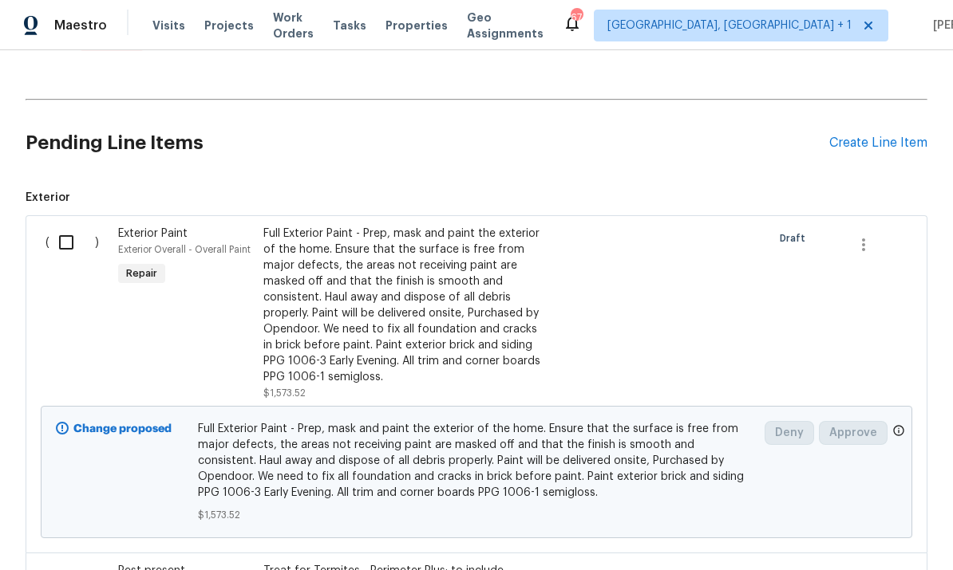
scroll to position [391, 0]
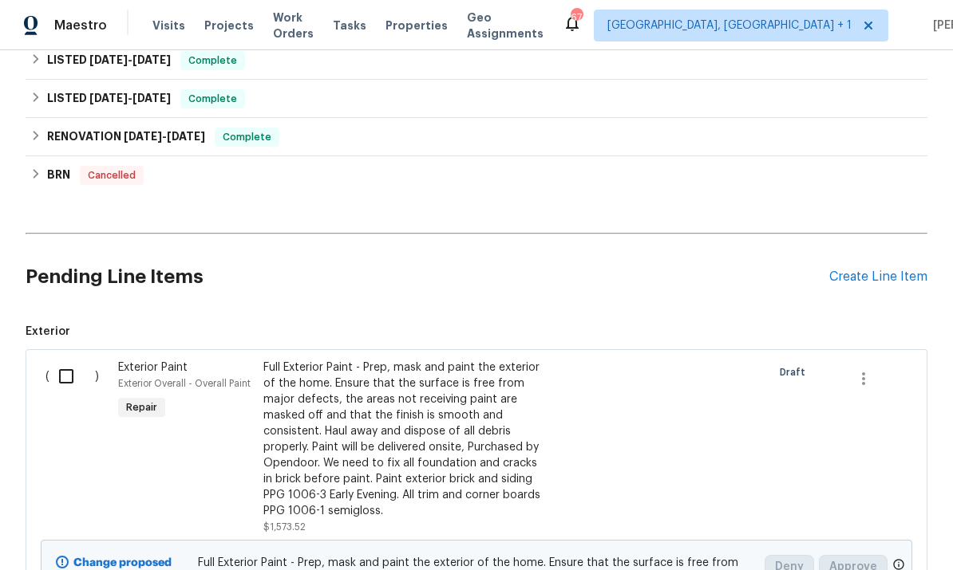
click at [62, 380] on input "checkbox" at bounding box center [71, 377] width 45 height 34
checkbox input "true"
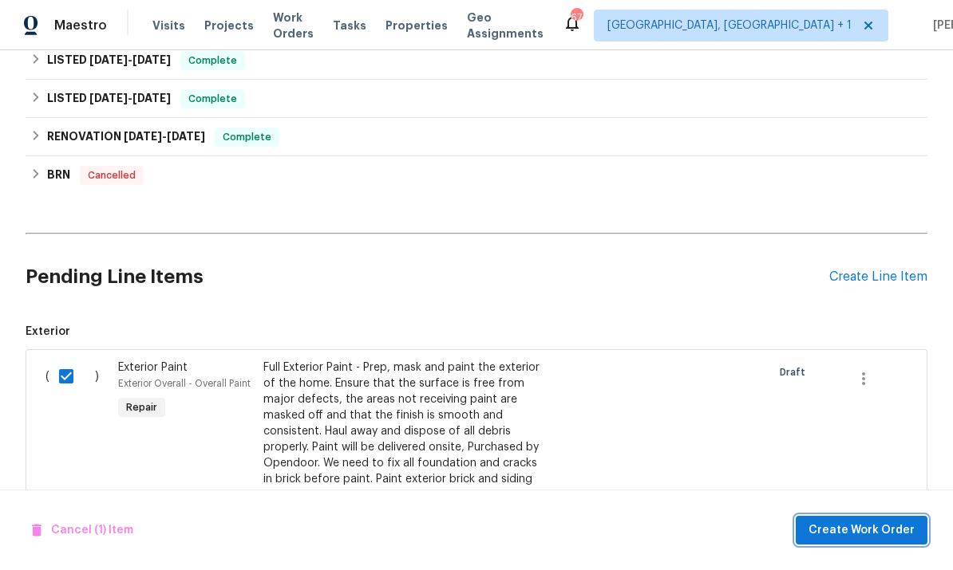
click at [889, 534] on span "Create Work Order" at bounding box center [861, 531] width 106 height 20
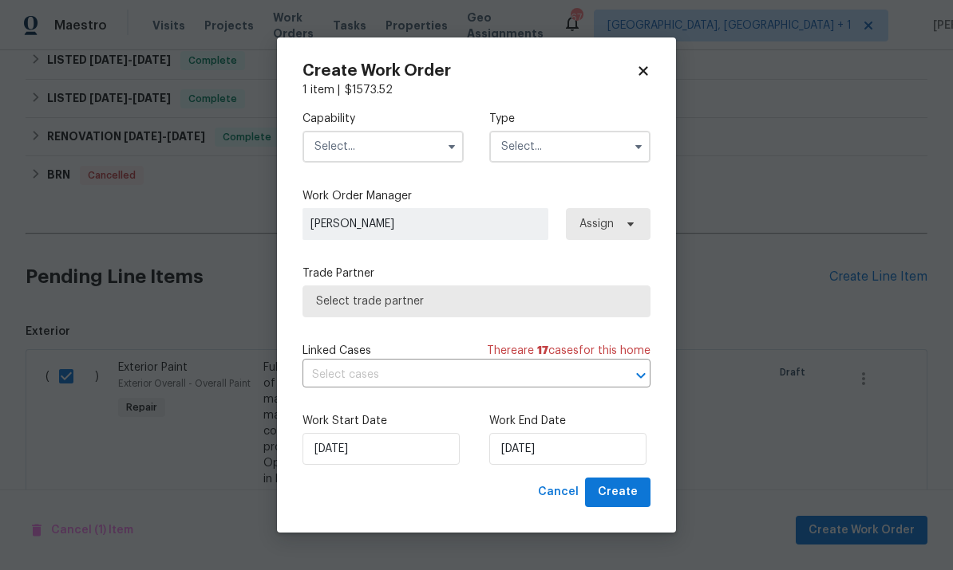
click at [399, 142] on input "text" at bounding box center [382, 147] width 161 height 32
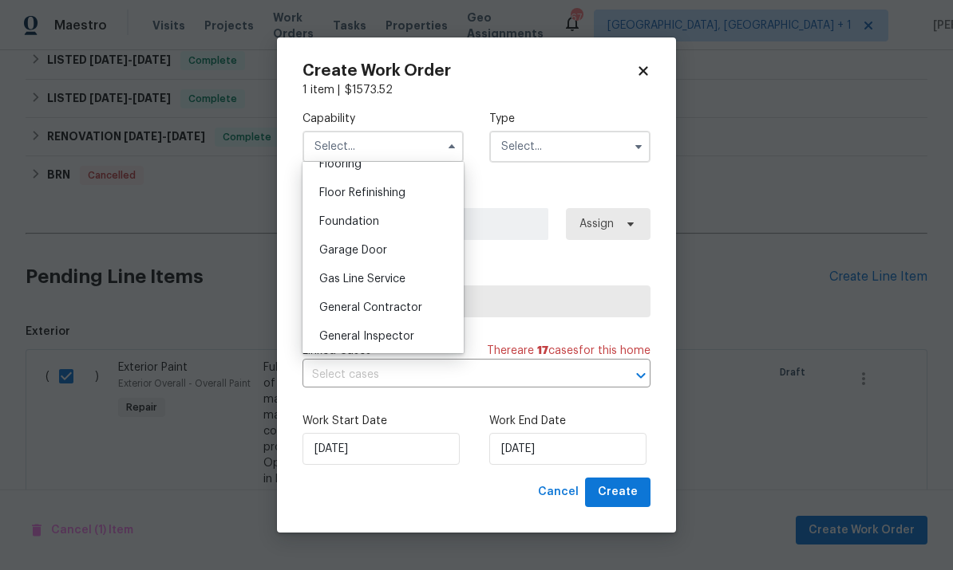
scroll to position [647, 0]
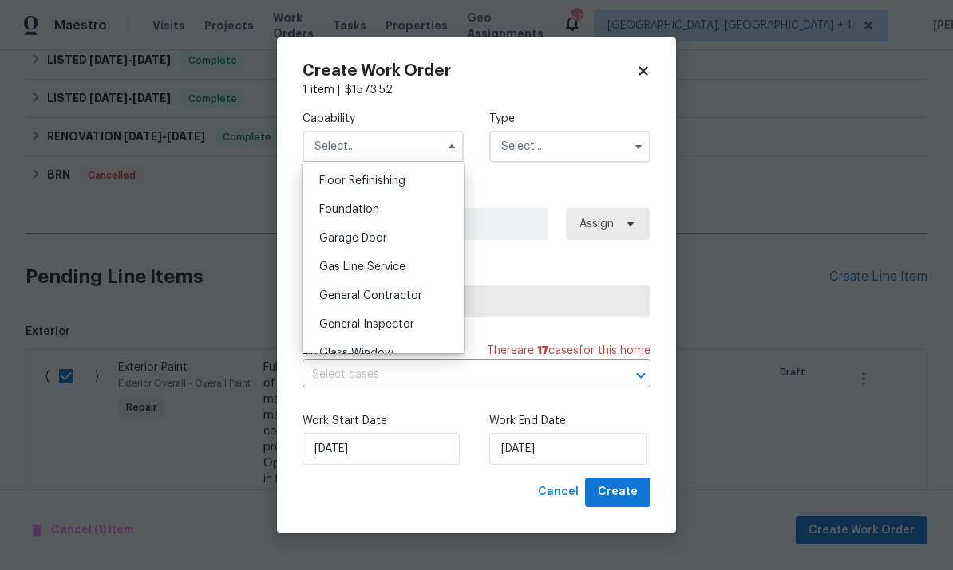
click at [416, 300] on span "General Contractor" at bounding box center [370, 295] width 103 height 11
type input "General Contractor"
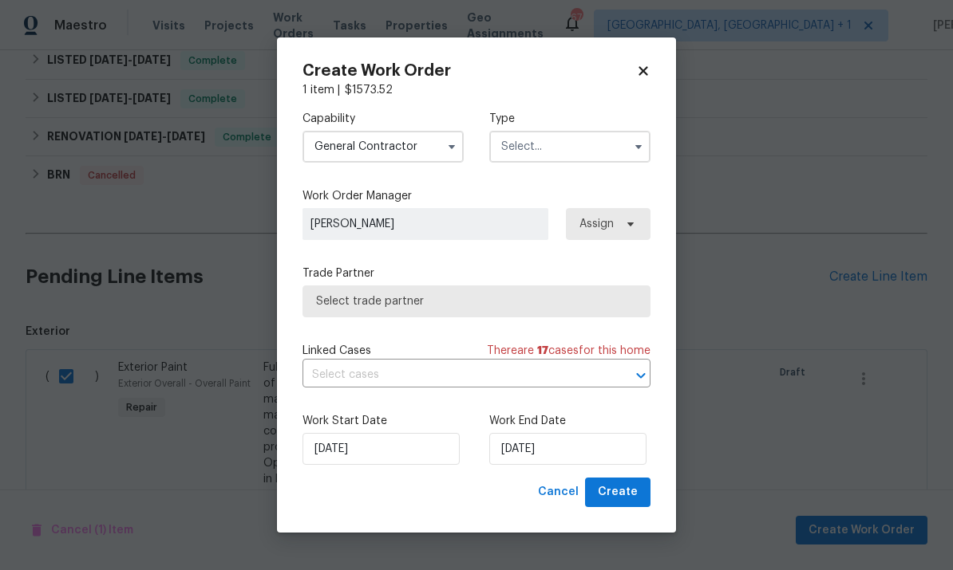
click at [616, 158] on input "text" at bounding box center [569, 147] width 161 height 32
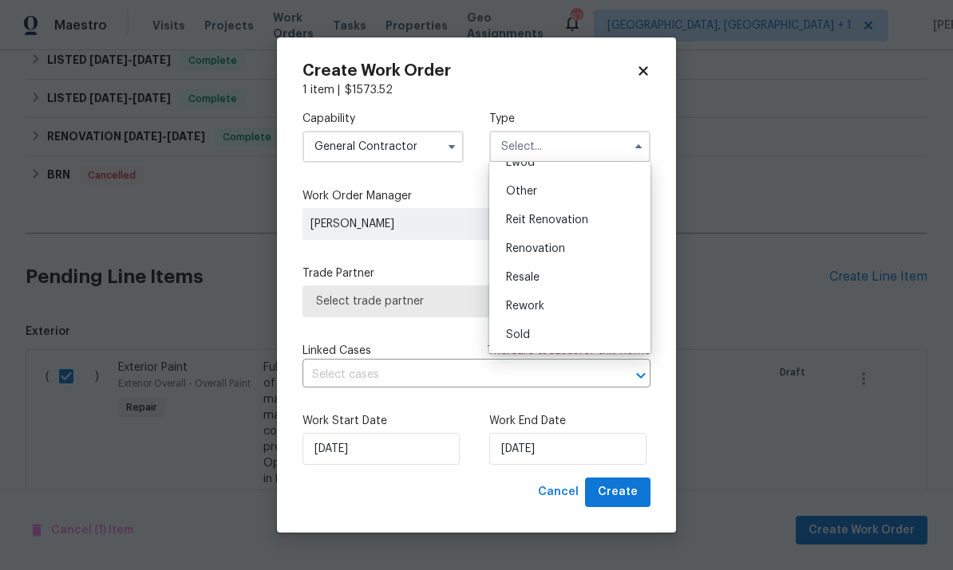
scroll to position [190, 0]
click at [577, 247] on div "Renovation" at bounding box center [569, 249] width 153 height 29
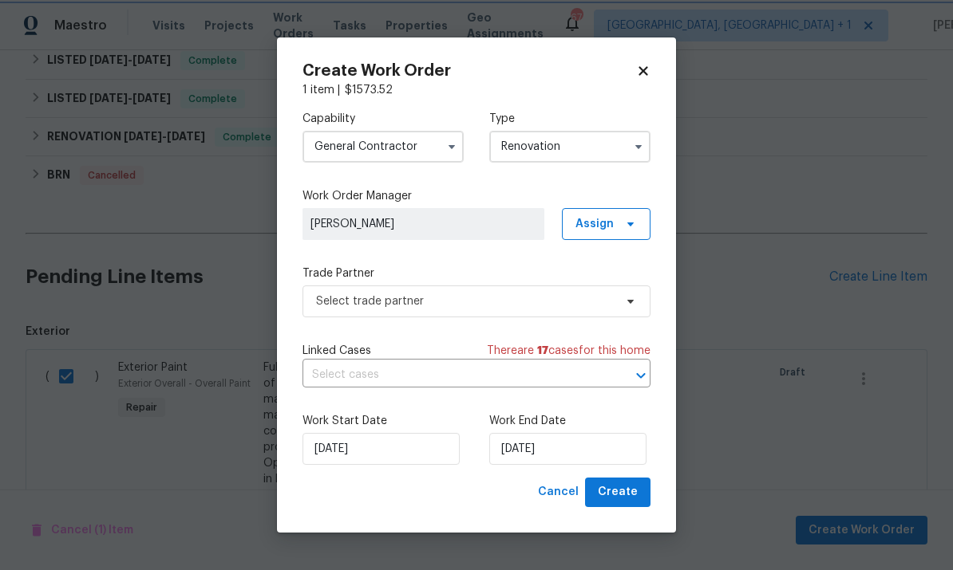
scroll to position [0, 0]
click at [629, 148] on button "button" at bounding box center [638, 146] width 19 height 19
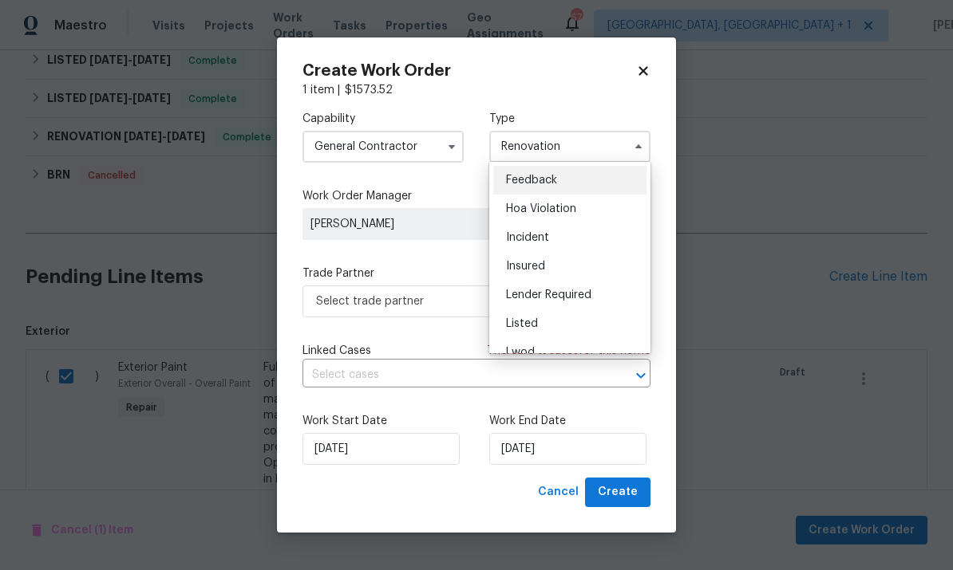
click at [536, 318] on span "Listed" at bounding box center [522, 323] width 32 height 11
type input "Listed"
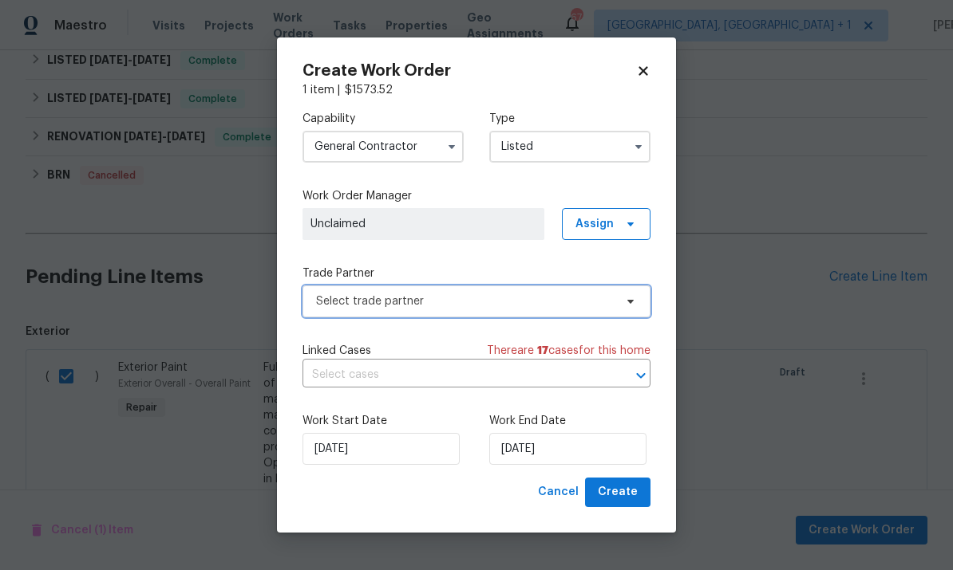
click at [629, 306] on icon at bounding box center [630, 301] width 13 height 13
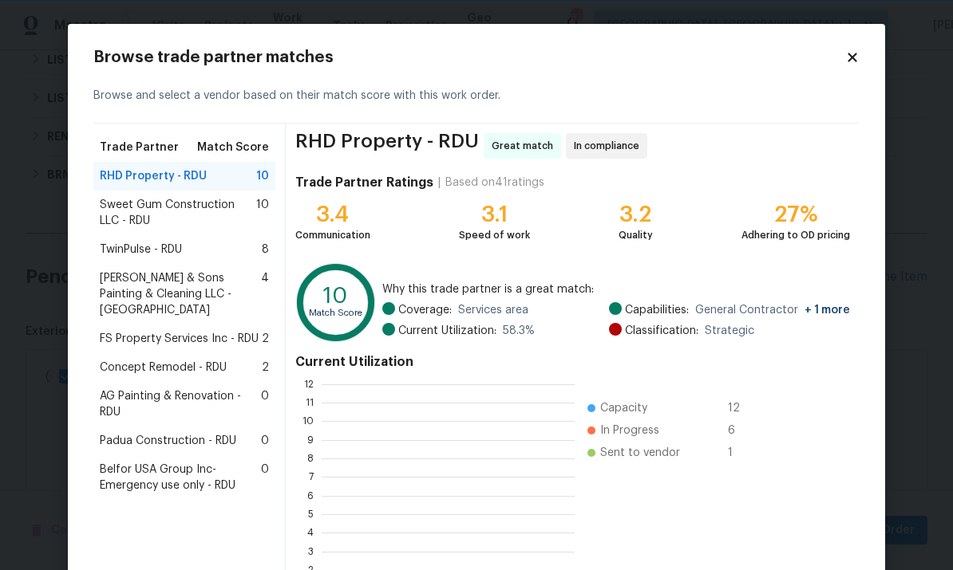
scroll to position [223, 253]
click at [227, 211] on span "Sweet Gum Construction LLC - RDU" at bounding box center [178, 213] width 156 height 32
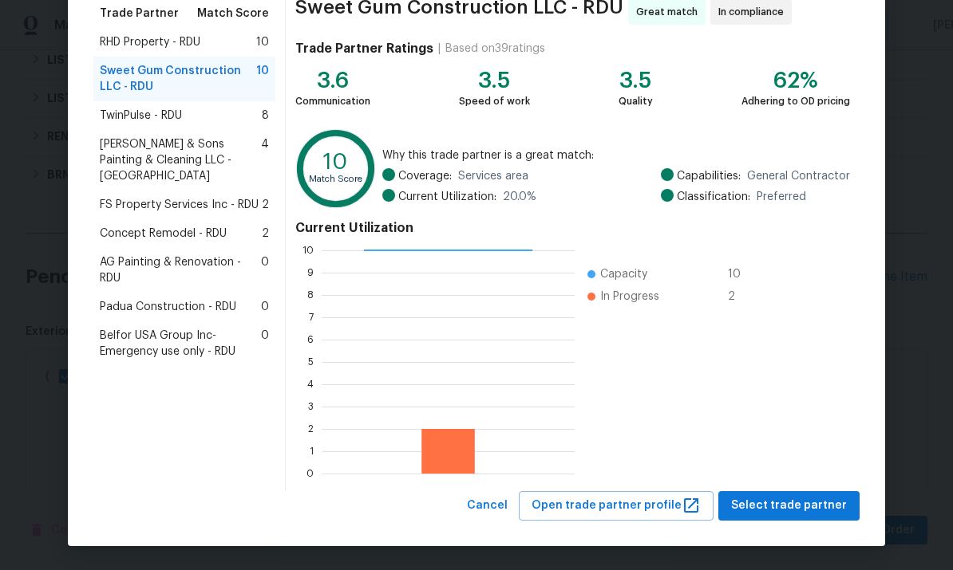
scroll to position [133, 0]
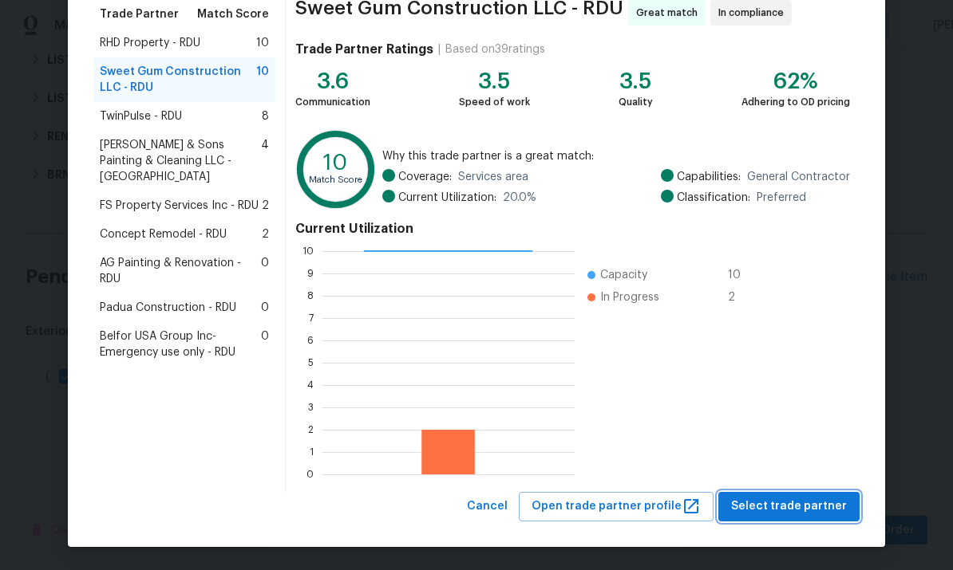
click at [807, 502] on span "Select trade partner" at bounding box center [789, 507] width 116 height 20
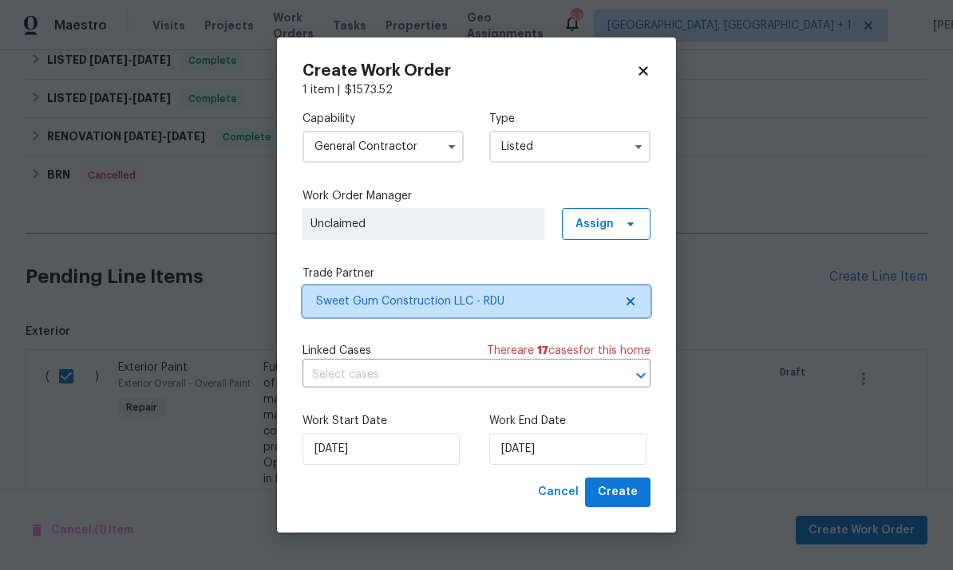
scroll to position [0, 0]
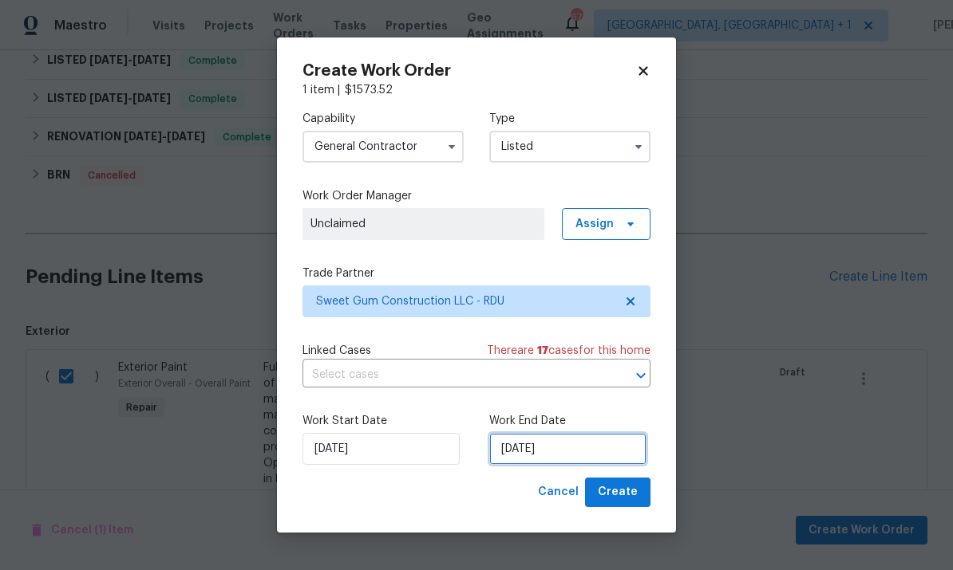
click at [600, 446] on input "[DATE]" at bounding box center [567, 449] width 157 height 32
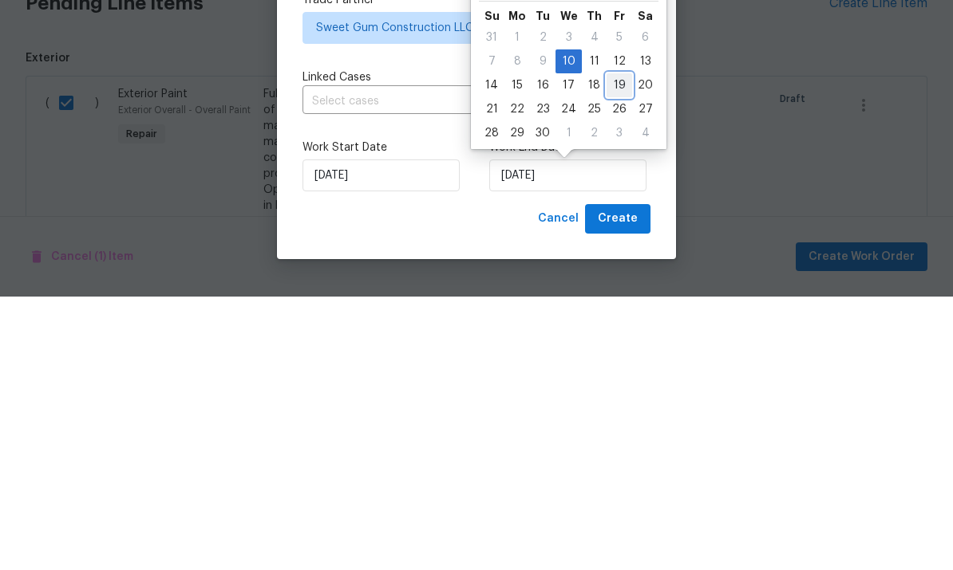
click at [618, 348] on div "19" at bounding box center [619, 359] width 26 height 22
type input "[DATE]"
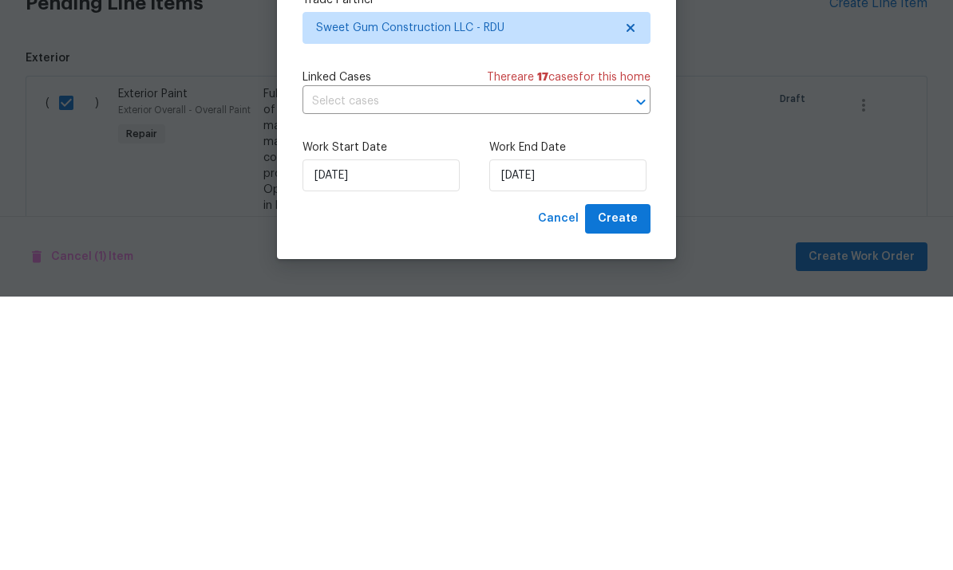
scroll to position [60, 0]
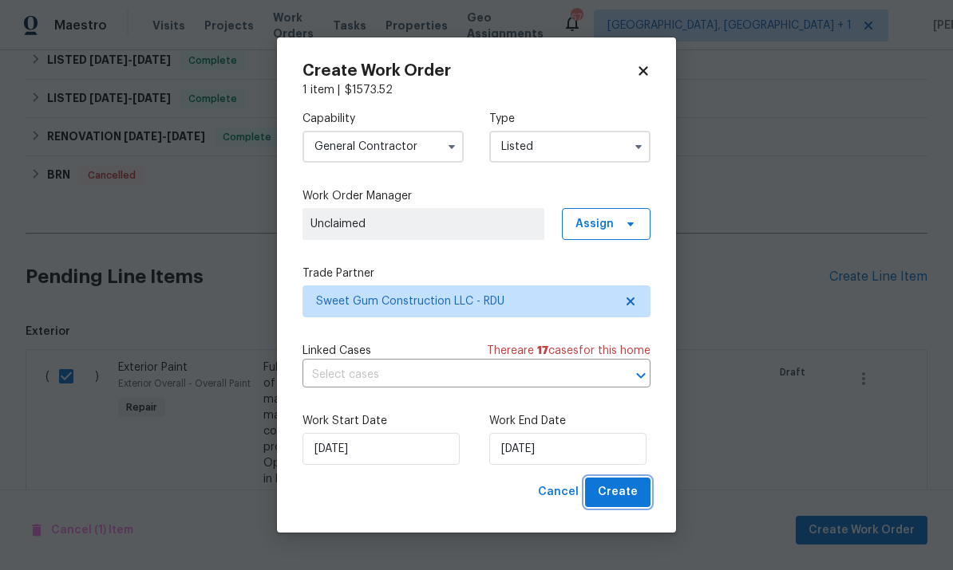
click at [637, 499] on span "Create" at bounding box center [618, 493] width 40 height 20
checkbox input "false"
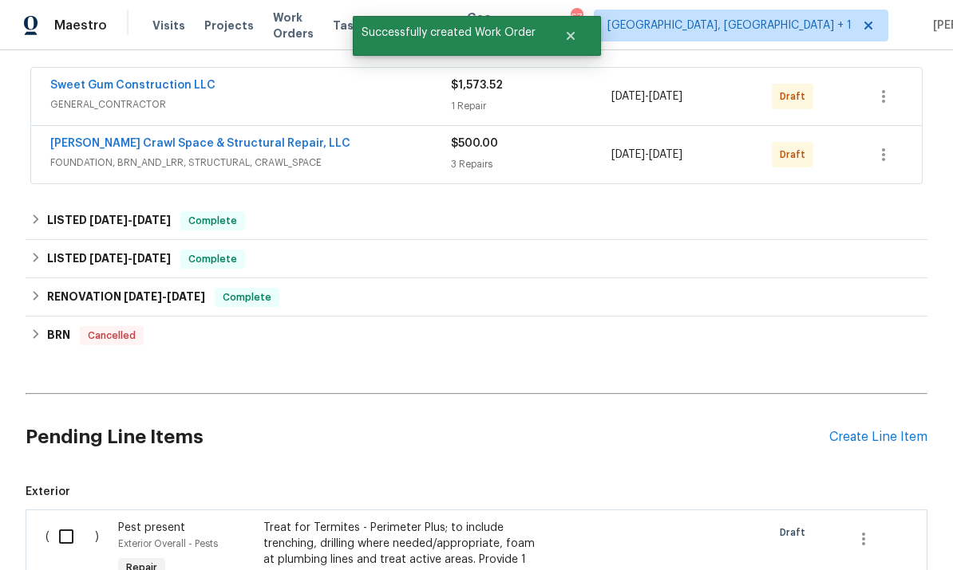
scroll to position [302, 0]
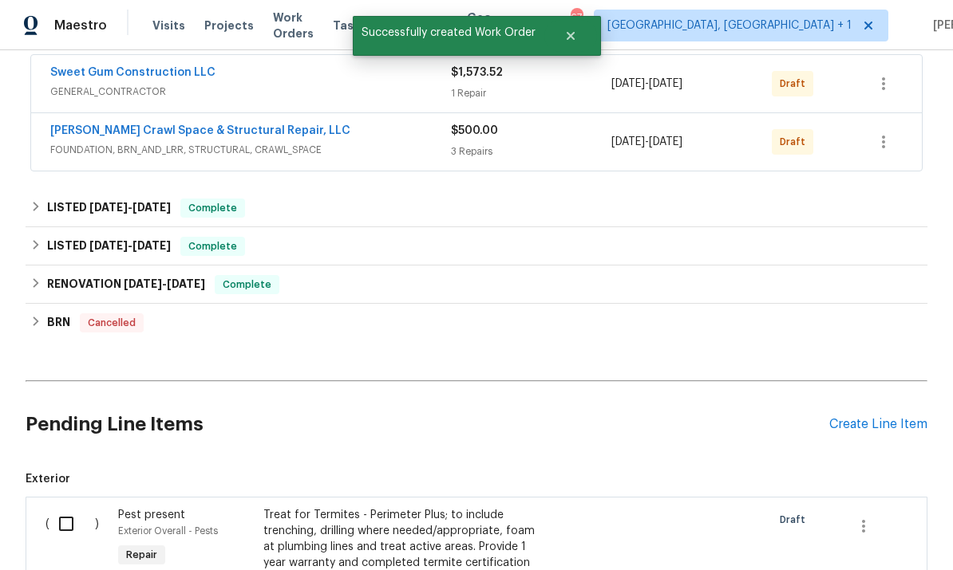
click at [68, 507] on input "checkbox" at bounding box center [71, 524] width 45 height 34
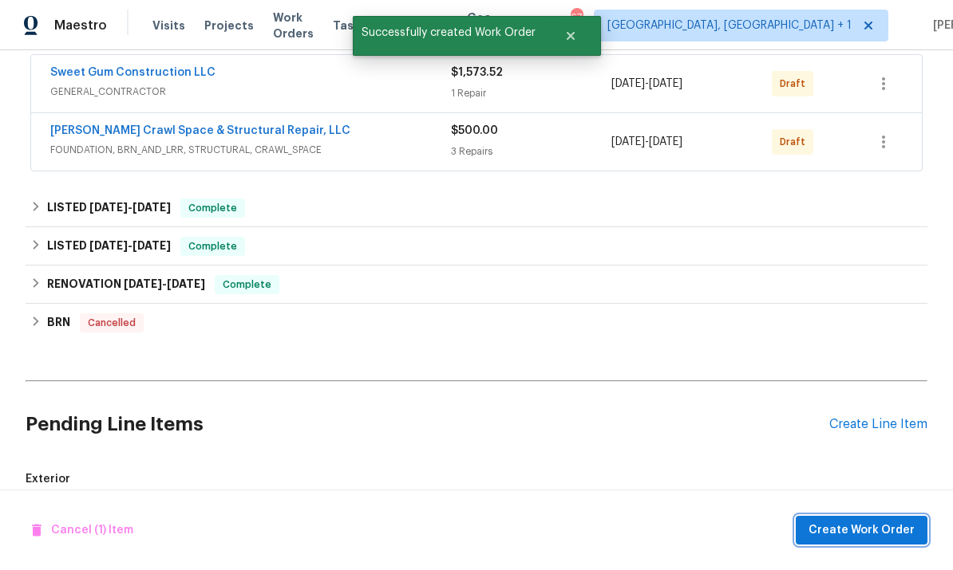
click at [885, 533] on span "Create Work Order" at bounding box center [861, 531] width 106 height 20
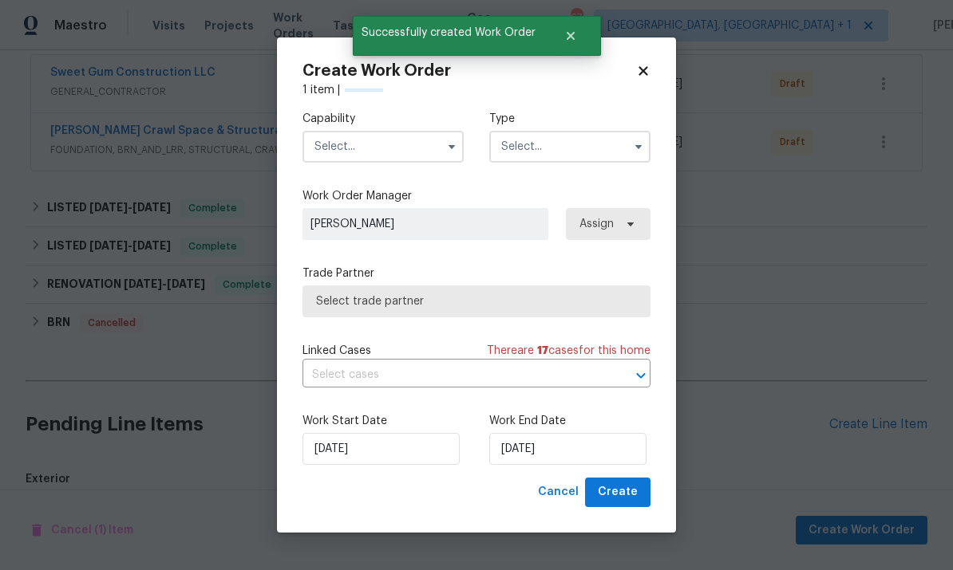
checkbox input "false"
click at [427, 144] on input "text" at bounding box center [382, 147] width 161 height 32
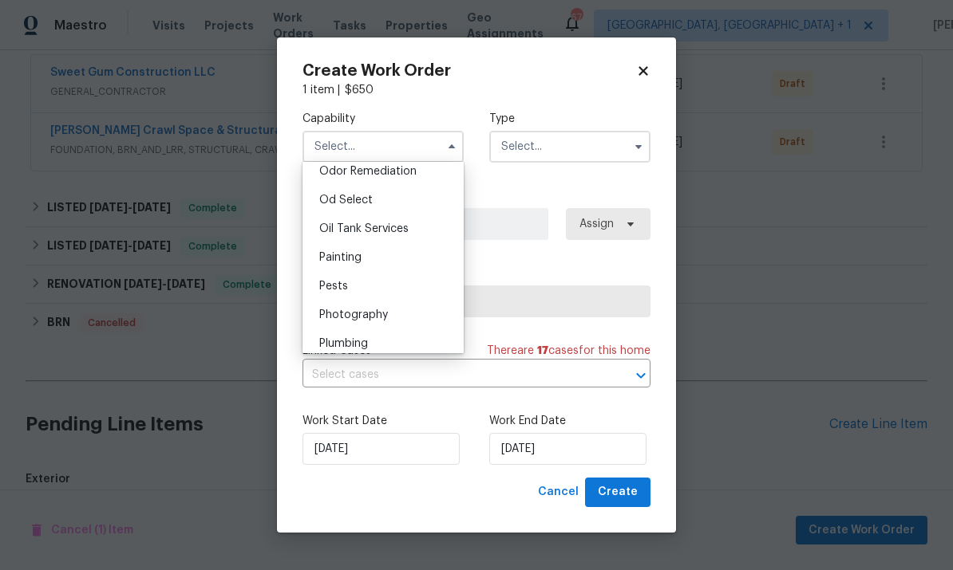
scroll to position [1323, 0]
click at [353, 223] on div "Pests" at bounding box center [382, 226] width 153 height 29
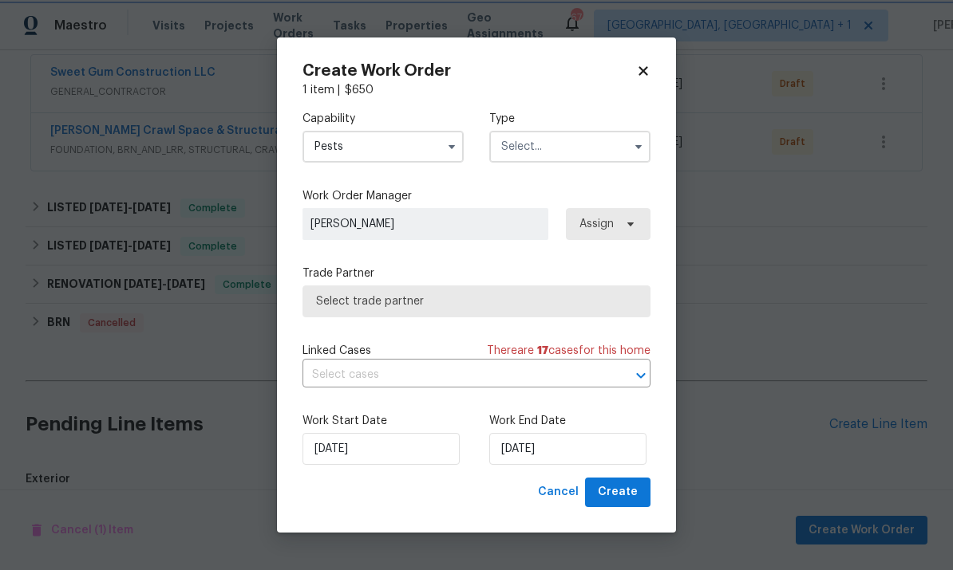
type input "Pests"
click at [624, 146] on input "text" at bounding box center [569, 147] width 161 height 32
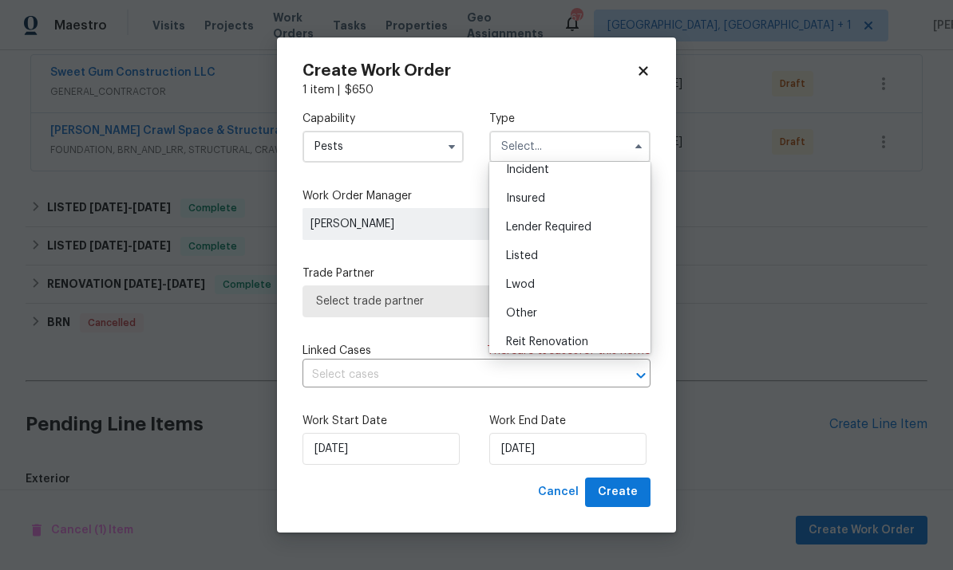
scroll to position [148, 0]
click at [540, 178] on div "Listed" at bounding box center [569, 175] width 153 height 29
type input "Listed"
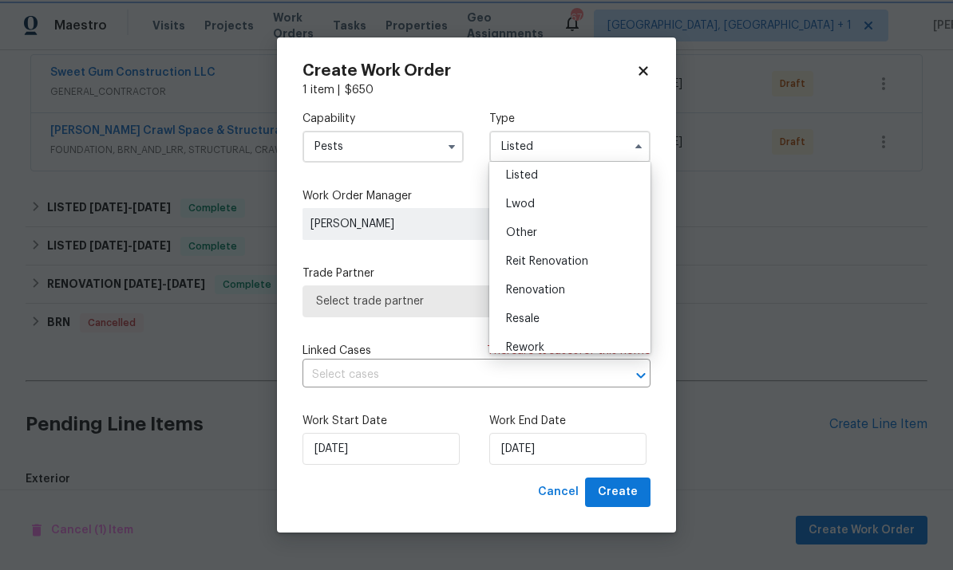
scroll to position [0, 0]
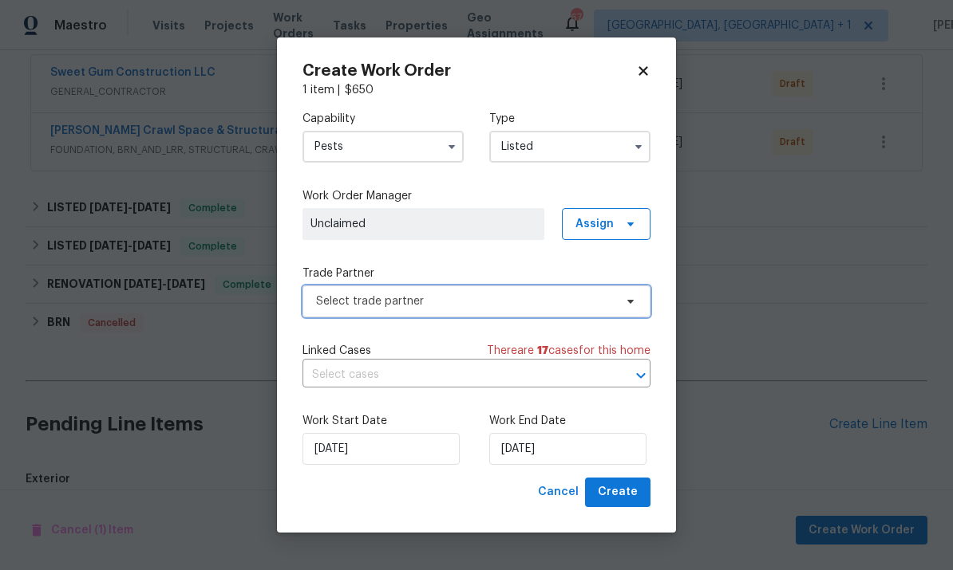
click at [625, 311] on span "Select trade partner" at bounding box center [476, 302] width 348 height 32
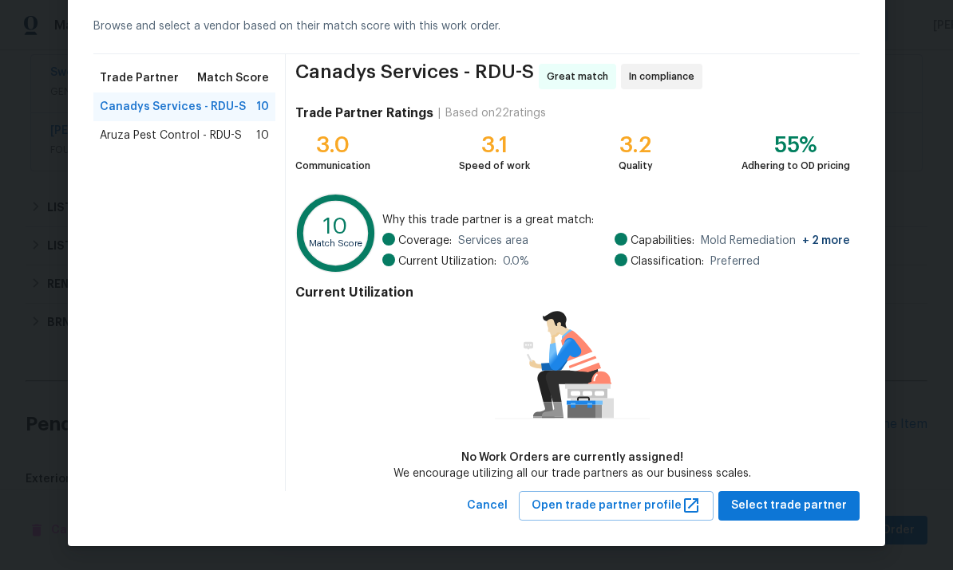
scroll to position [69, 0]
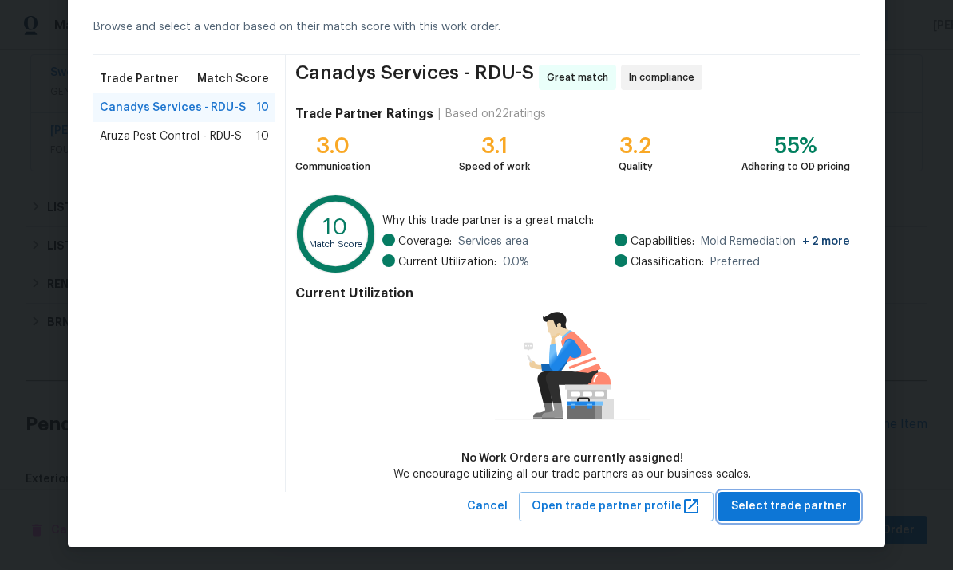
click at [807, 518] on button "Select trade partner" at bounding box center [788, 507] width 141 height 30
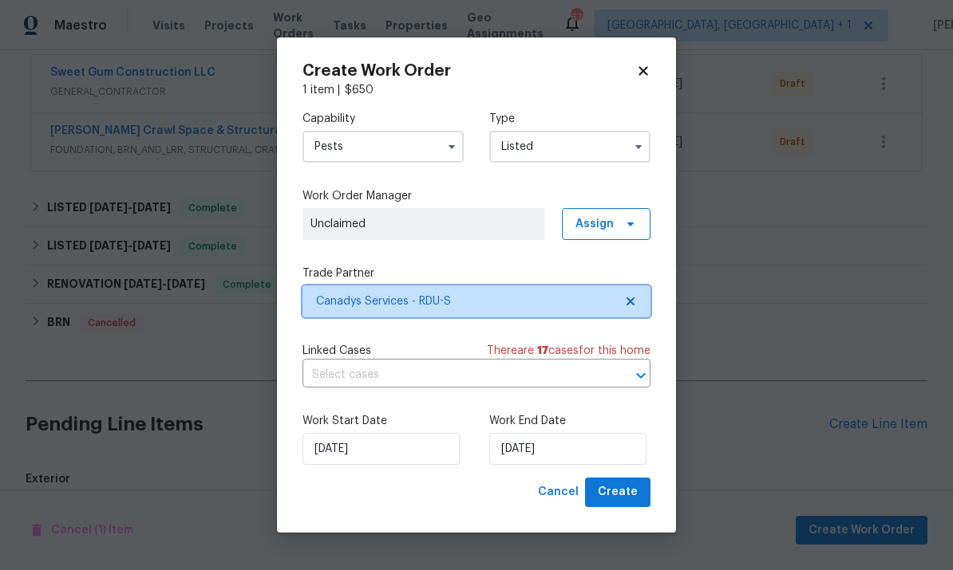
scroll to position [0, 0]
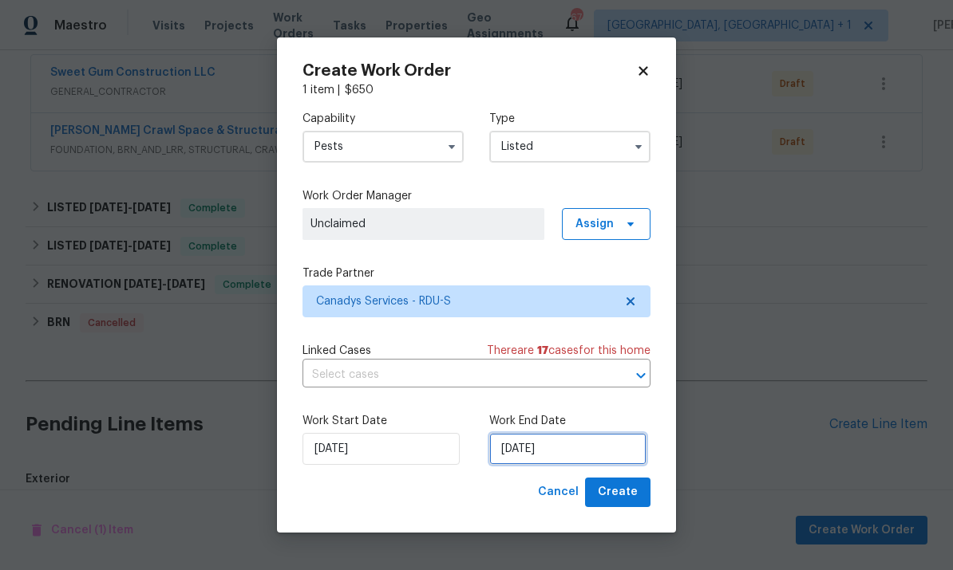
click at [599, 451] on input "[DATE]" at bounding box center [567, 449] width 157 height 32
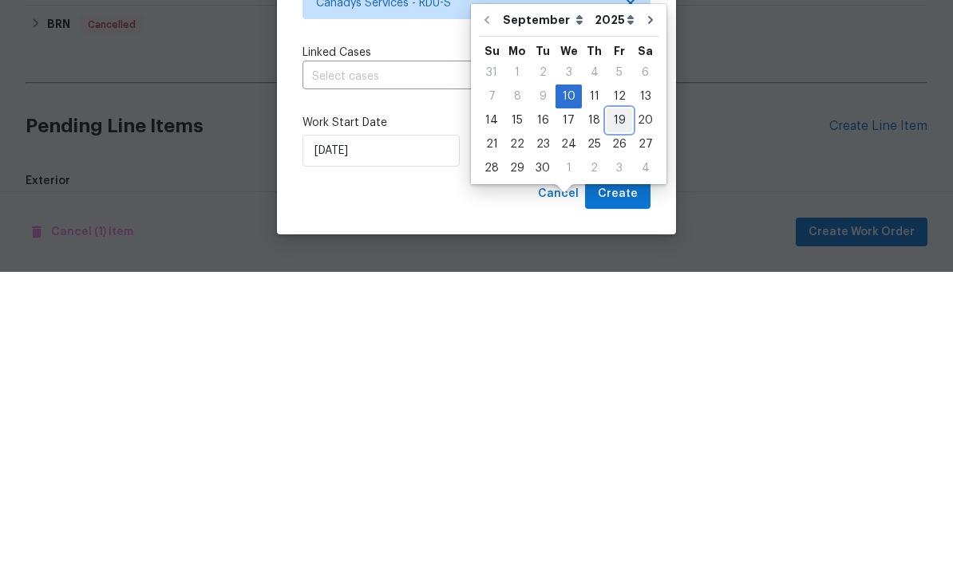
click at [614, 408] on div "19" at bounding box center [619, 419] width 26 height 22
type input "[DATE]"
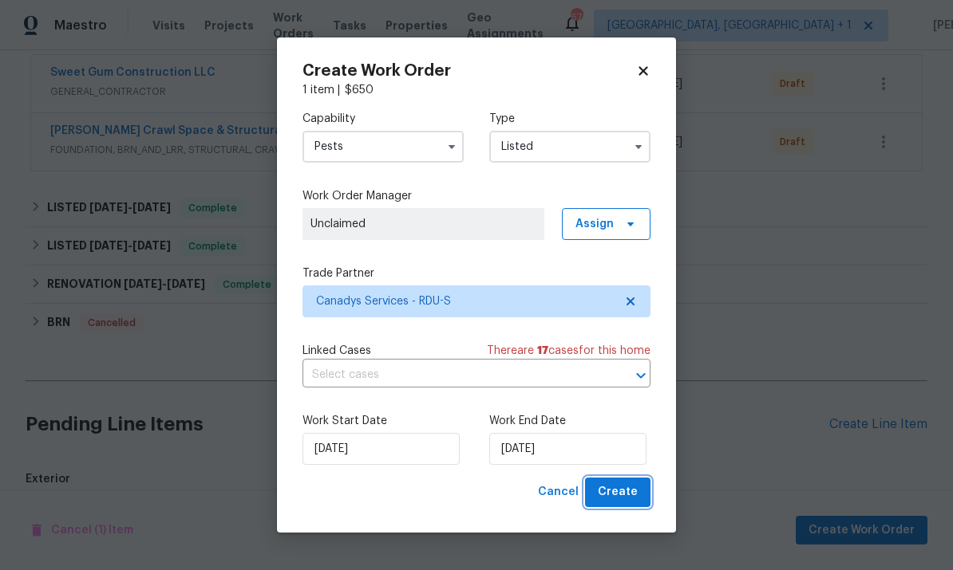
click at [637, 503] on button "Create" at bounding box center [617, 493] width 65 height 30
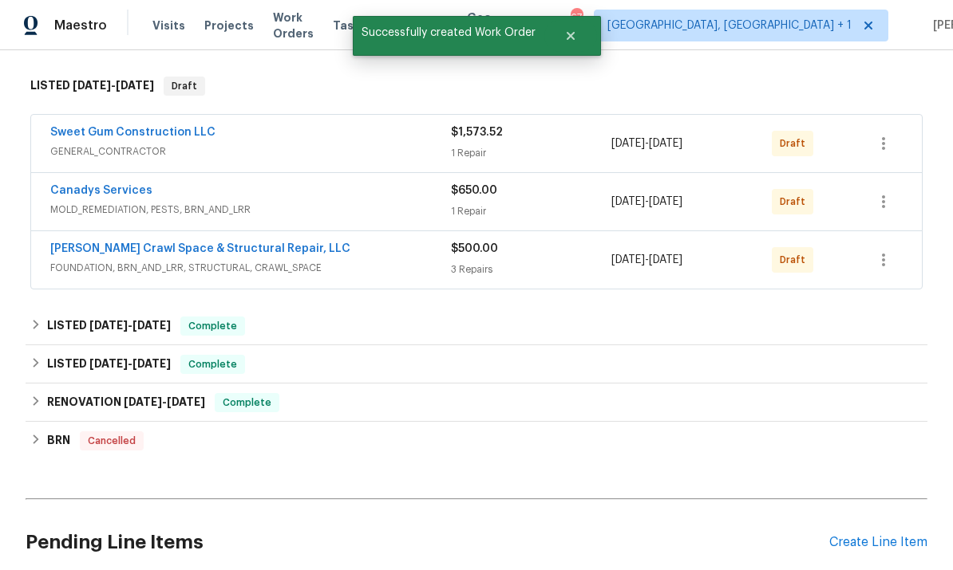
scroll to position [235, 0]
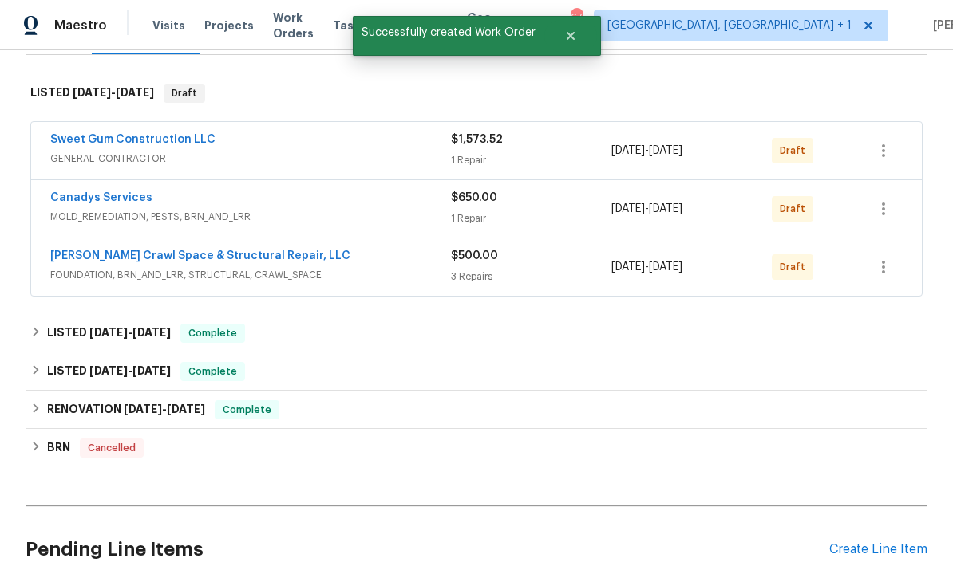
click at [158, 134] on link "Sweet Gum Construction LLC" at bounding box center [132, 139] width 165 height 11
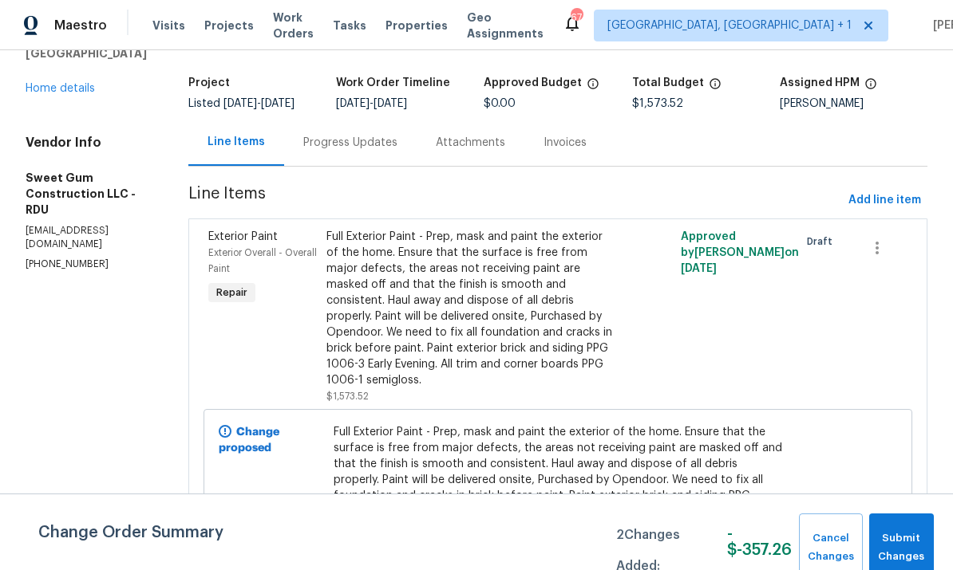
scroll to position [87, 0]
click at [890, 207] on span "Add line item" at bounding box center [884, 201] width 73 height 20
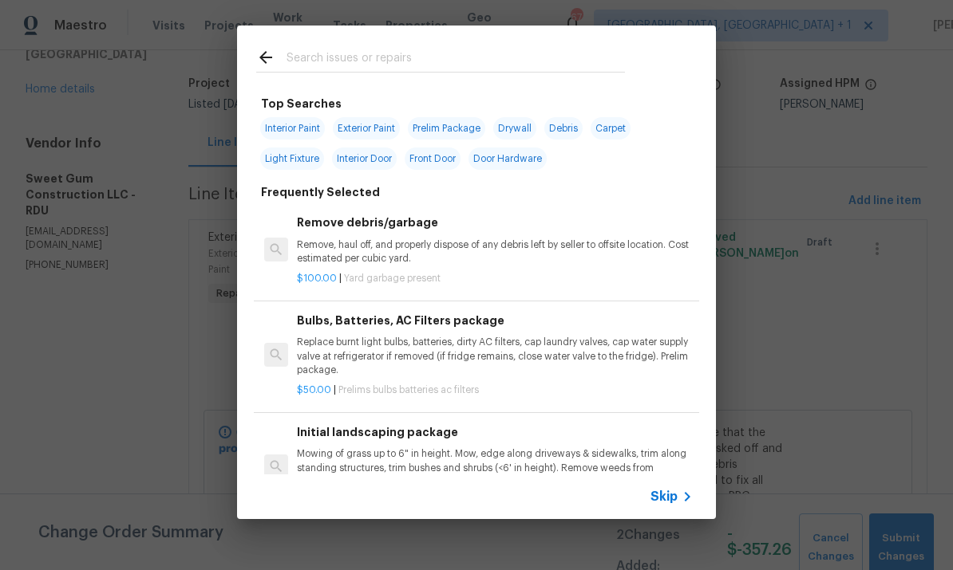
click at [325, 65] on input "text" at bounding box center [455, 60] width 338 height 24
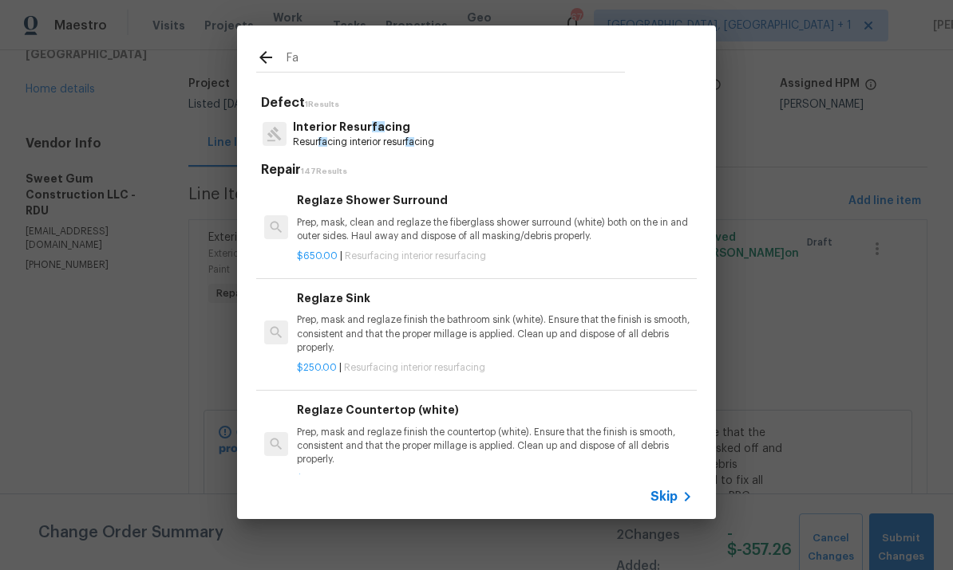
type input "F"
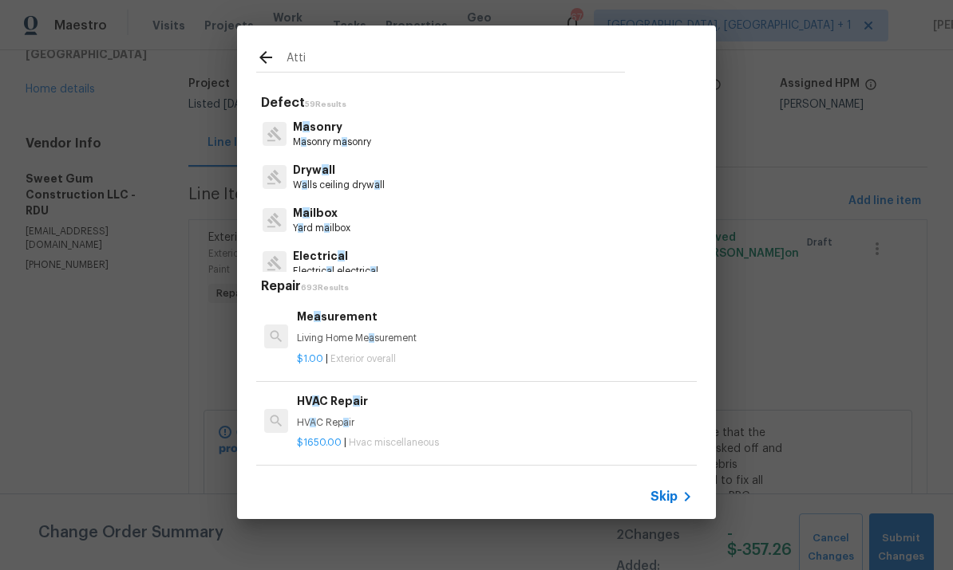
type input "Attic"
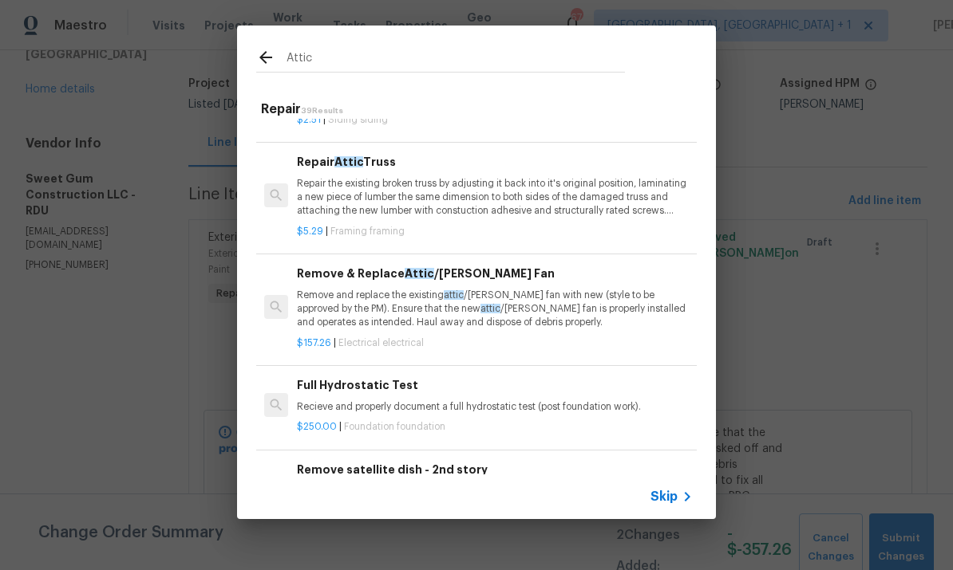
scroll to position [202, 0]
click at [553, 298] on p "Remove and replace the existing attic /[PERSON_NAME] fan with new (style to be …" at bounding box center [495, 309] width 396 height 41
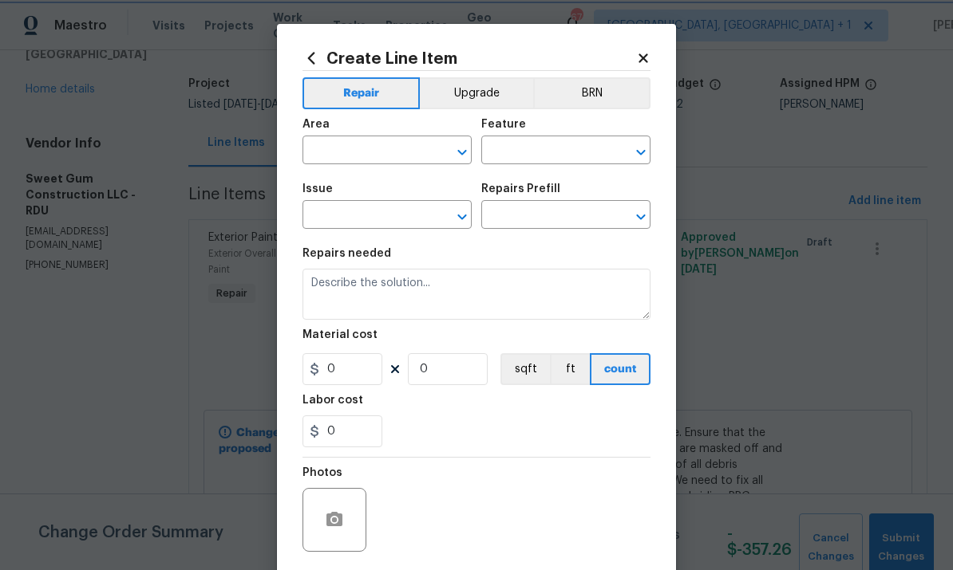
type input "Electrical"
type input "Remove & Replace Attic/[PERSON_NAME] Fan $157.26"
type textarea "Remove and replace the existing attic/[PERSON_NAME] fan with new (style to be a…"
type input "157.26"
type input "1"
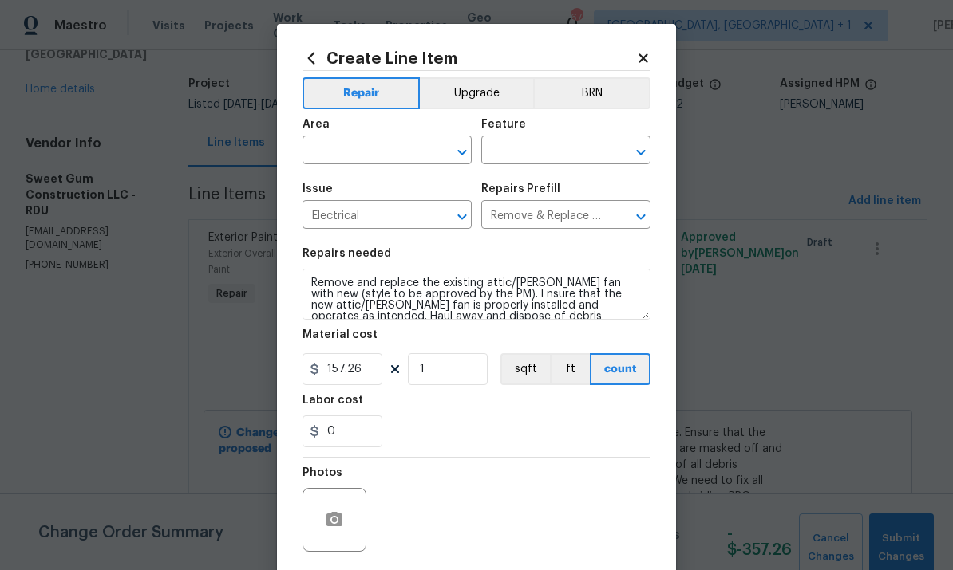
click at [361, 159] on input "text" at bounding box center [364, 152] width 124 height 25
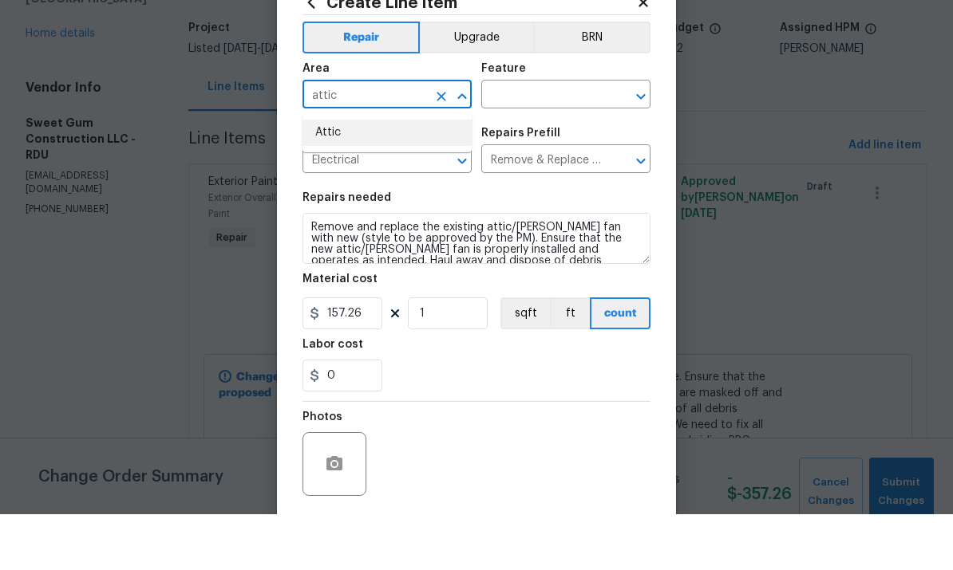
click at [337, 176] on li "Attic" at bounding box center [386, 189] width 169 height 26
type input "Attic"
click at [552, 140] on input "text" at bounding box center [543, 152] width 124 height 25
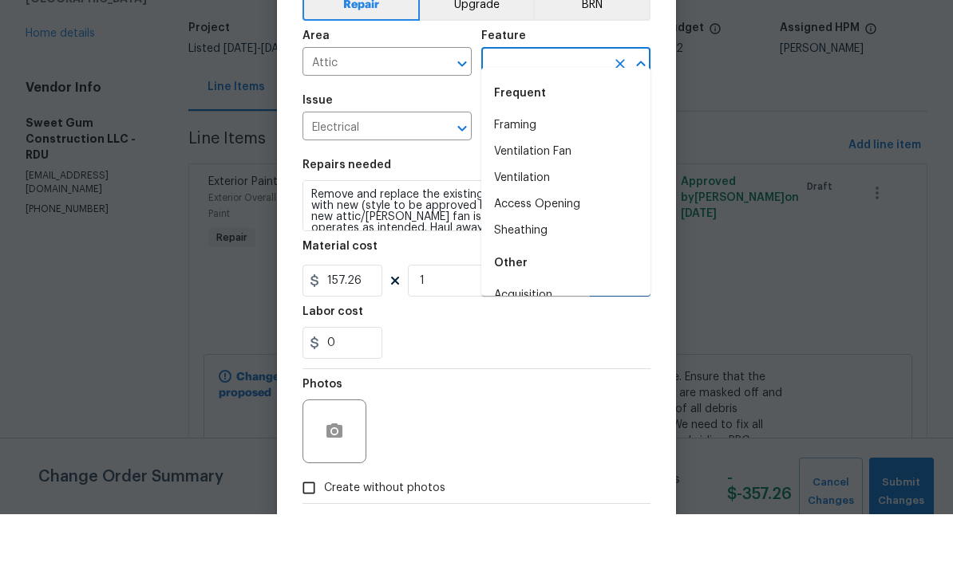
scroll to position [59, 0]
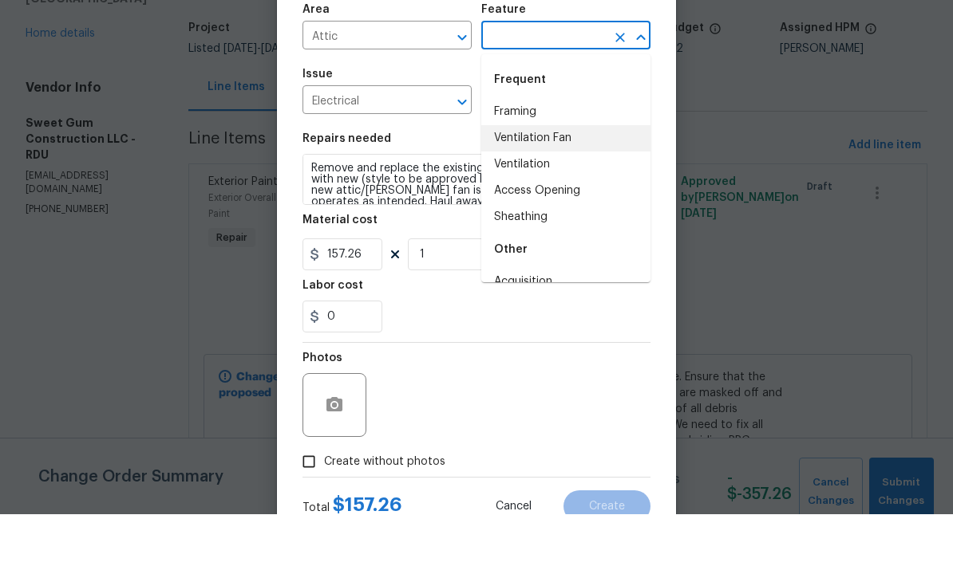
click at [555, 181] on li "Ventilation Fan" at bounding box center [565, 194] width 169 height 26
type input "Ventilation Fan"
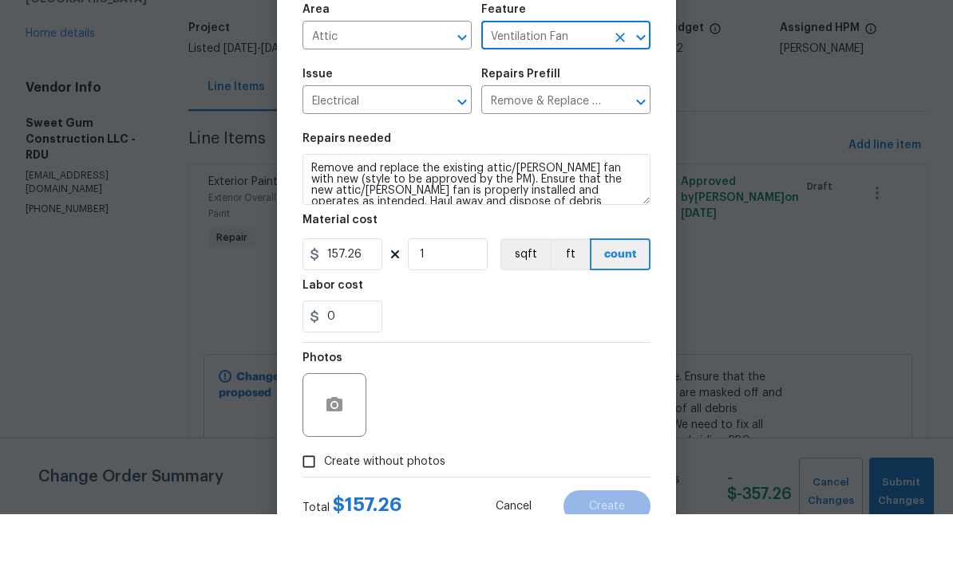
scroll to position [56, 0]
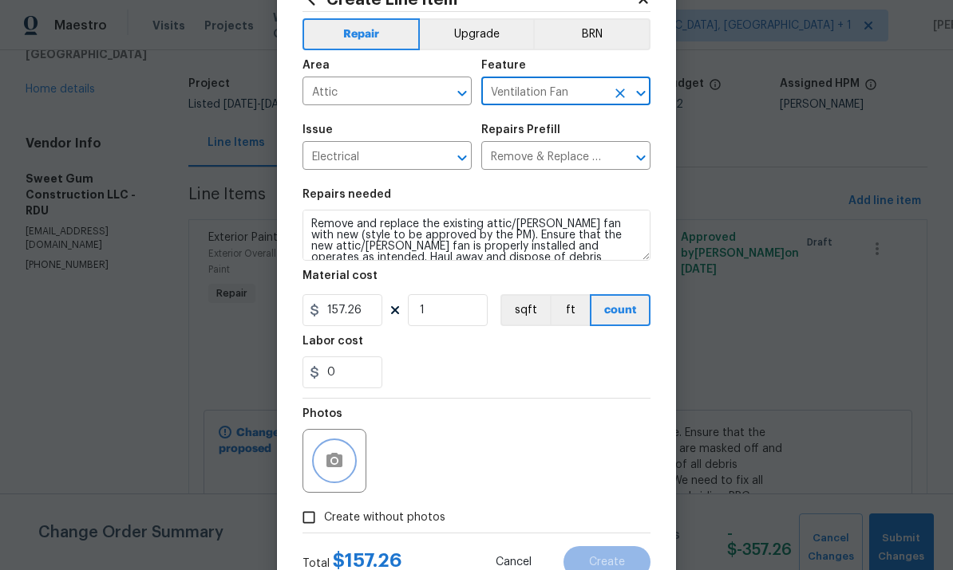
click at [341, 448] on button "button" at bounding box center [334, 461] width 38 height 38
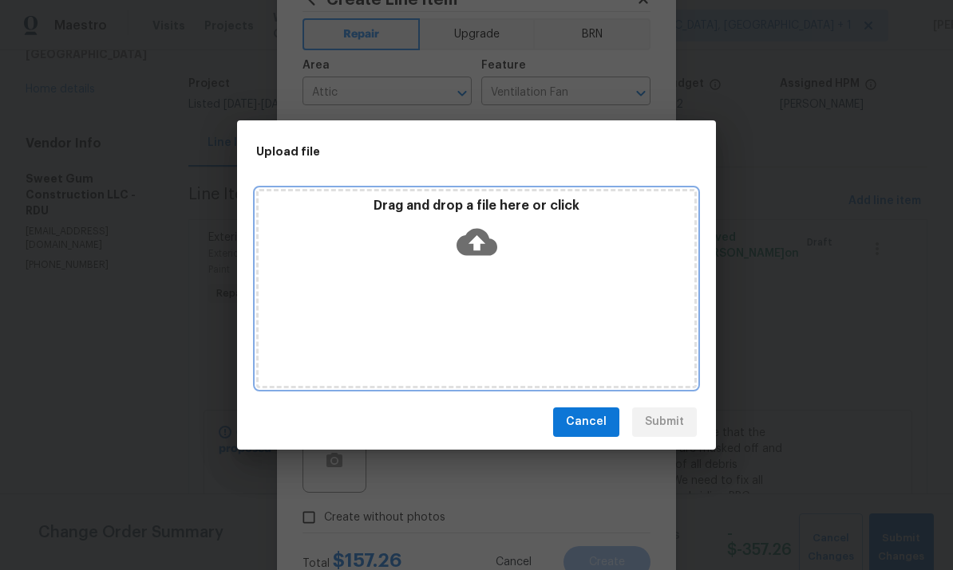
click at [477, 242] on icon at bounding box center [476, 242] width 41 height 41
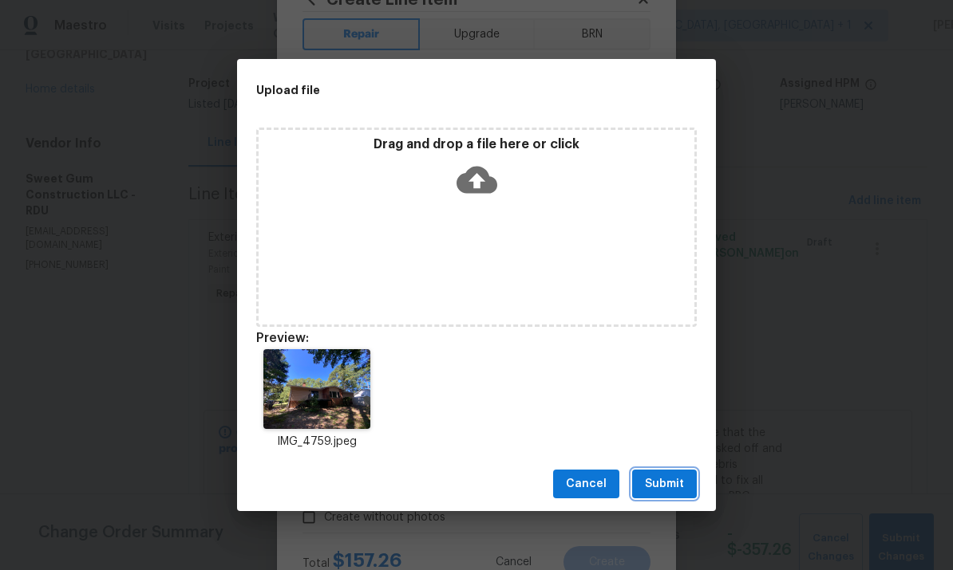
click at [672, 495] on button "Submit" at bounding box center [664, 485] width 65 height 30
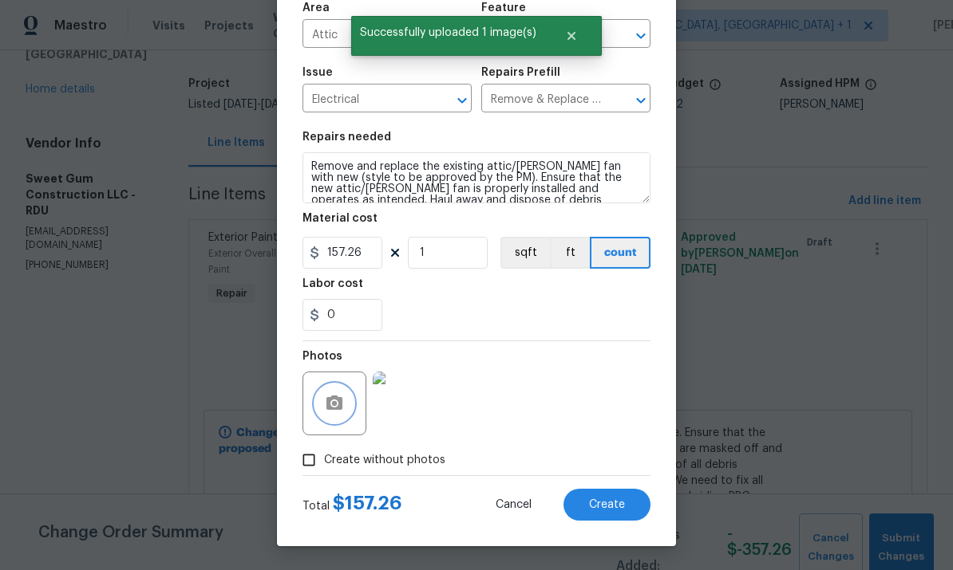
scroll to position [120, 0]
click at [607, 517] on button "Create" at bounding box center [606, 505] width 87 height 32
type input "0"
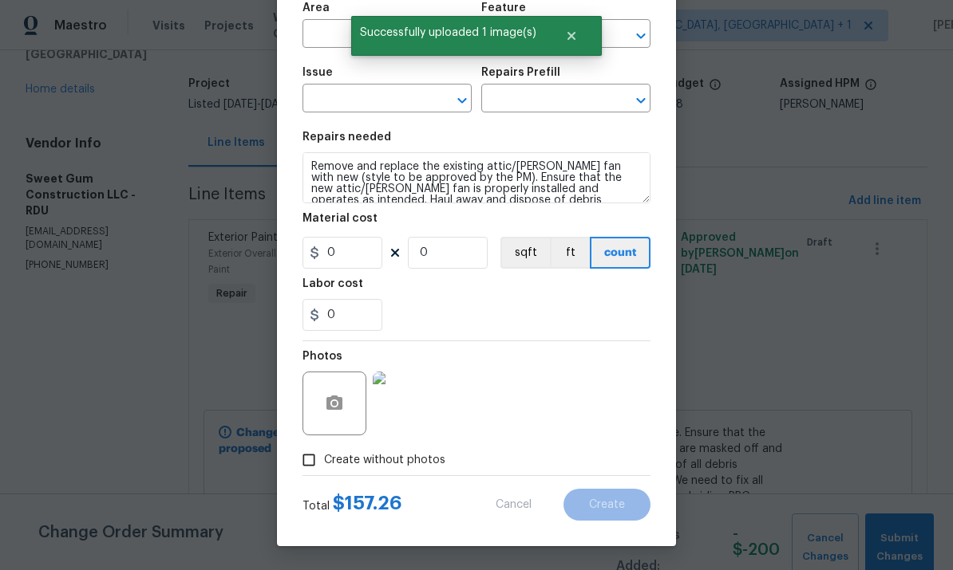
scroll to position [0, 0]
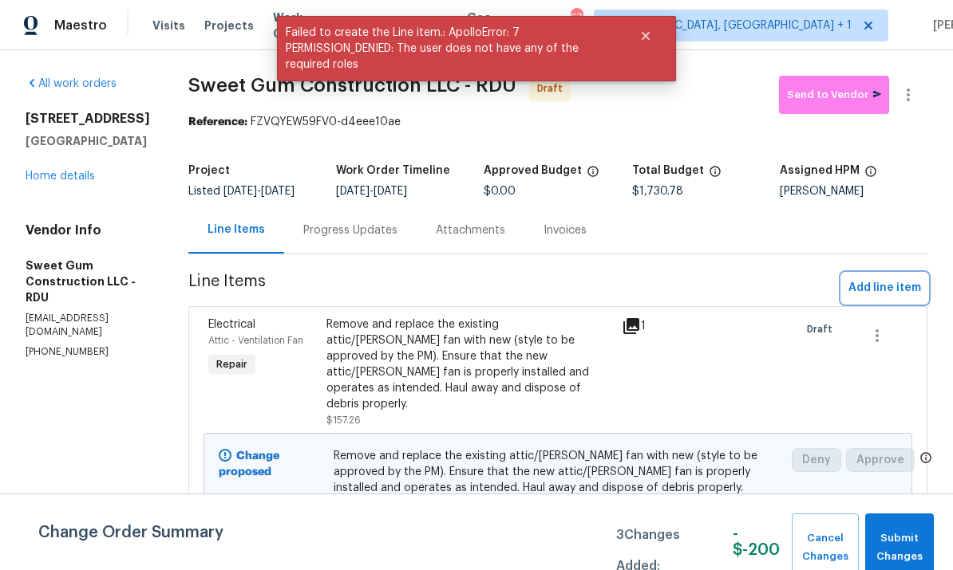
click at [880, 298] on span "Add line item" at bounding box center [884, 288] width 73 height 20
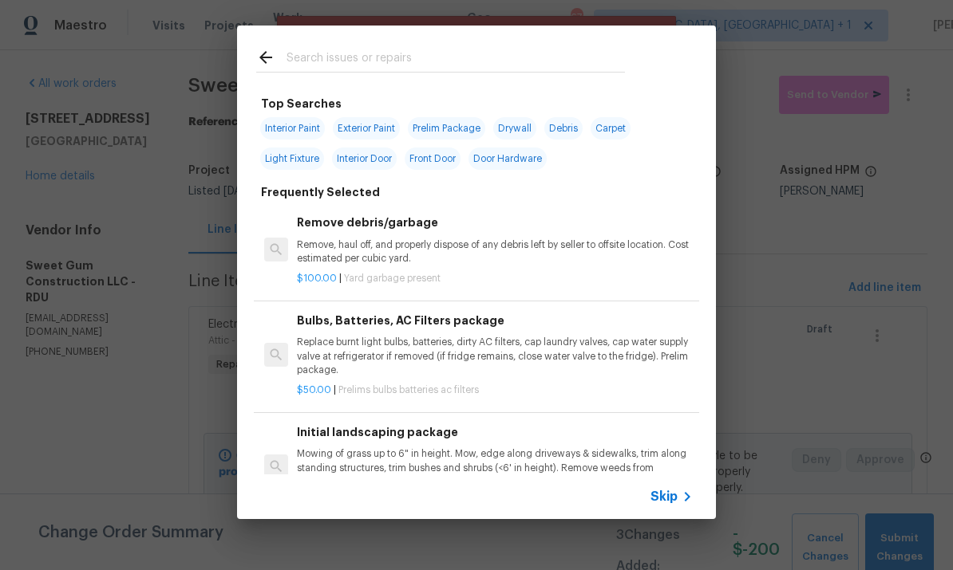
click at [346, 62] on input "text" at bounding box center [455, 60] width 338 height 24
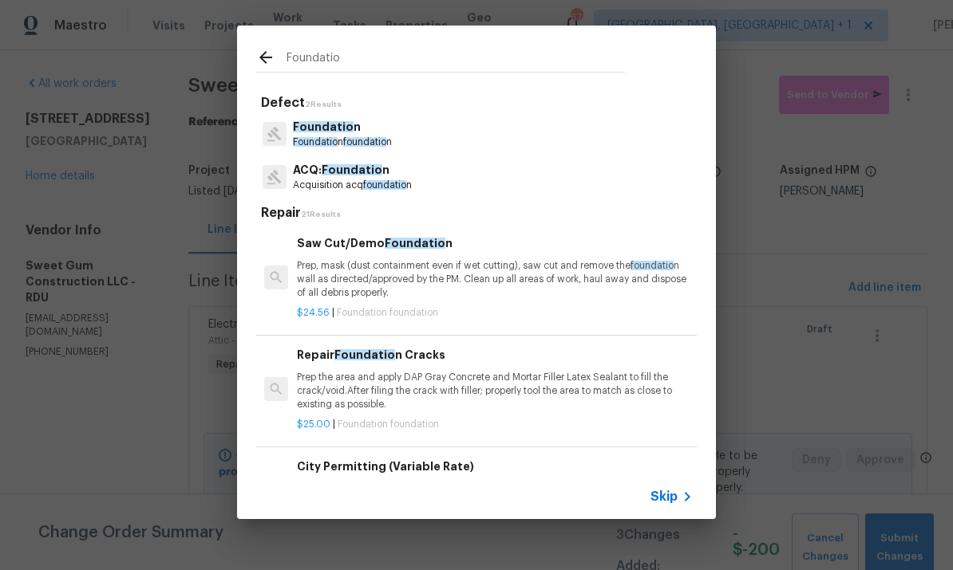
type input "Foundation"
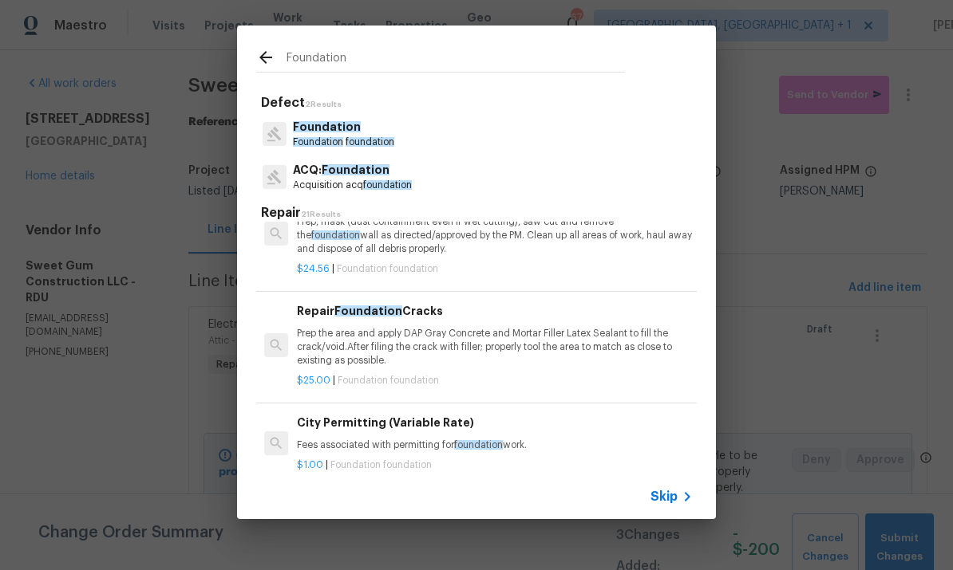
scroll to position [45, 0]
click at [505, 330] on p "Prep the area and apply DAP Gray Concrete and Mortar Filler Latex Sealant to fi…" at bounding box center [495, 346] width 396 height 41
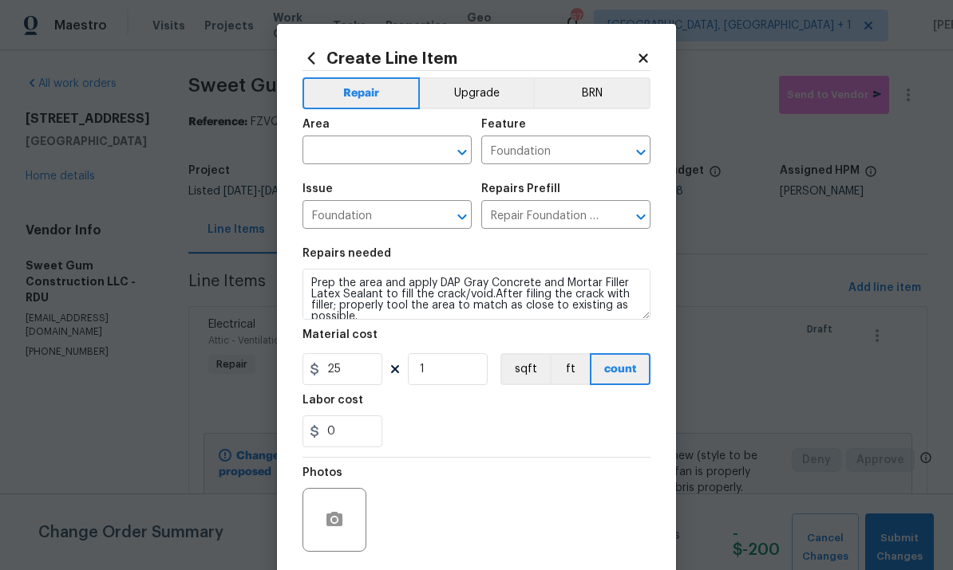
click at [366, 153] on input "text" at bounding box center [364, 152] width 124 height 25
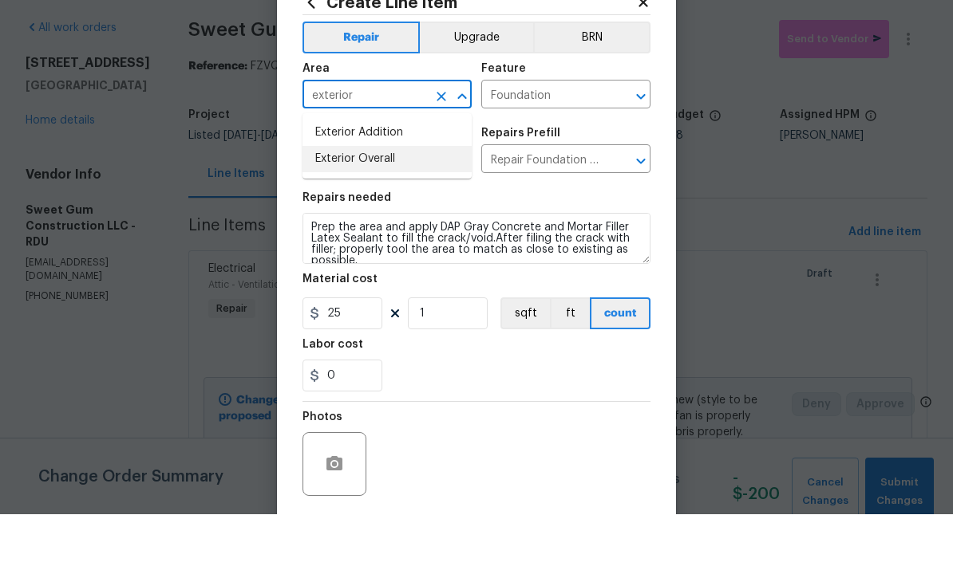
click at [382, 202] on li "Exterior Overall" at bounding box center [386, 215] width 169 height 26
type input "Exterior Overall"
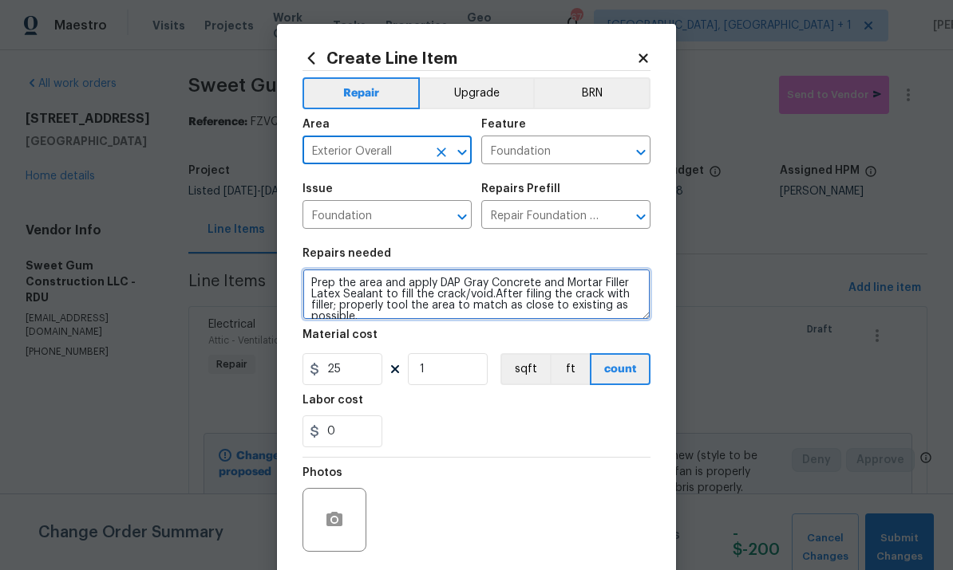
click at [306, 278] on textarea "Prep the area and apply DAP Gray Concrete and Mortar Filler Latex Sealant to fi…" at bounding box center [476, 294] width 348 height 51
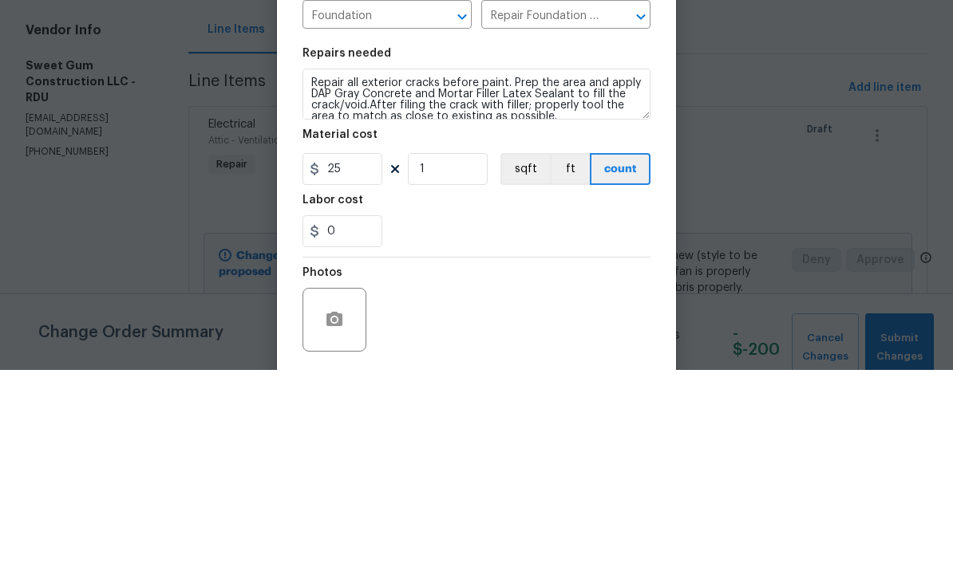
scroll to position [60, 0]
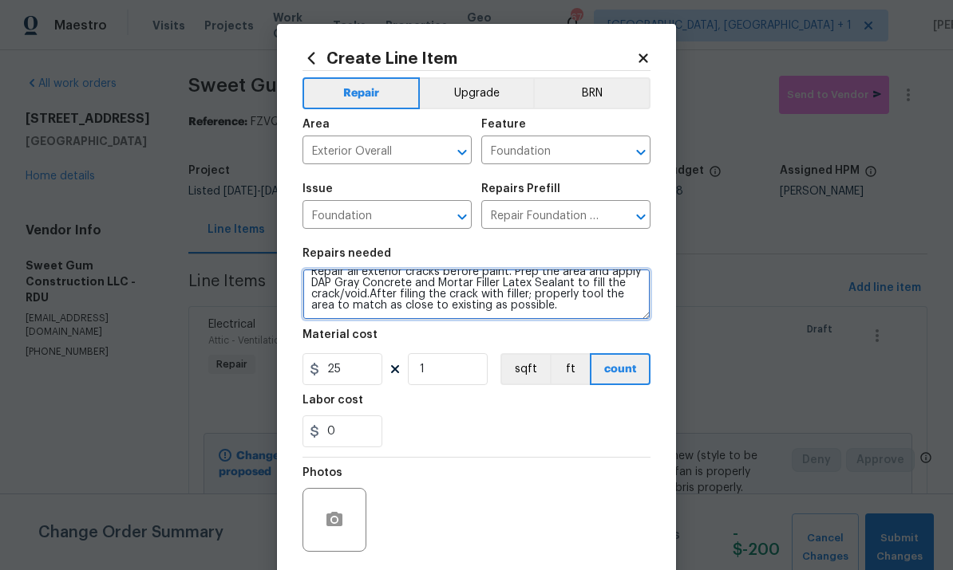
type textarea "Repair all exterior cracks before paint. Prep the area and apply DAP Gray Concr…"
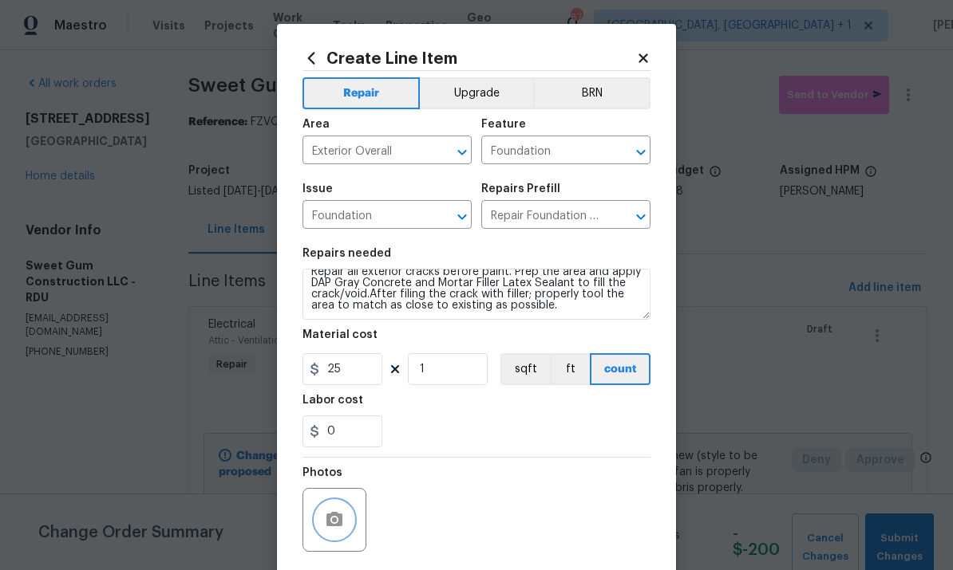
click at [330, 507] on button "button" at bounding box center [334, 520] width 38 height 38
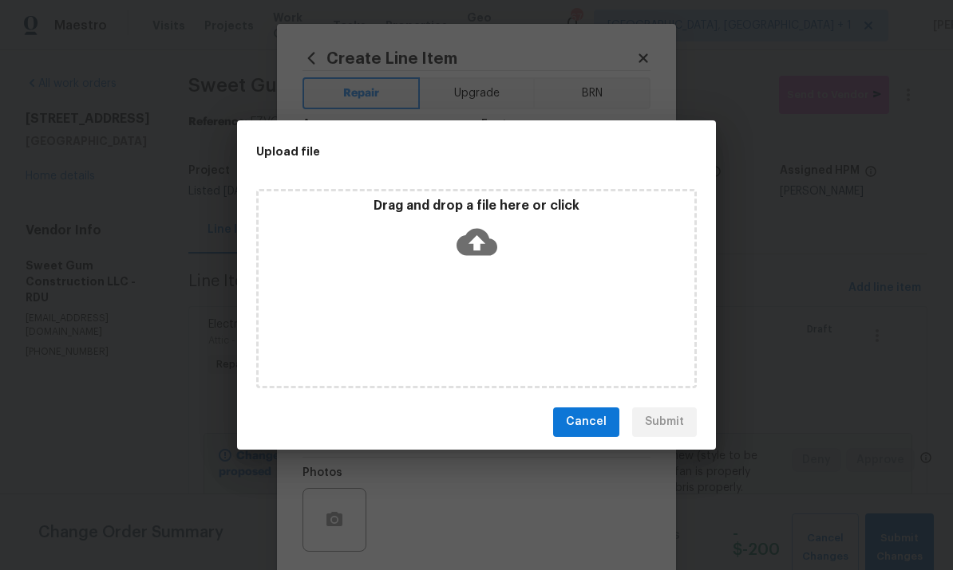
scroll to position [11, 0]
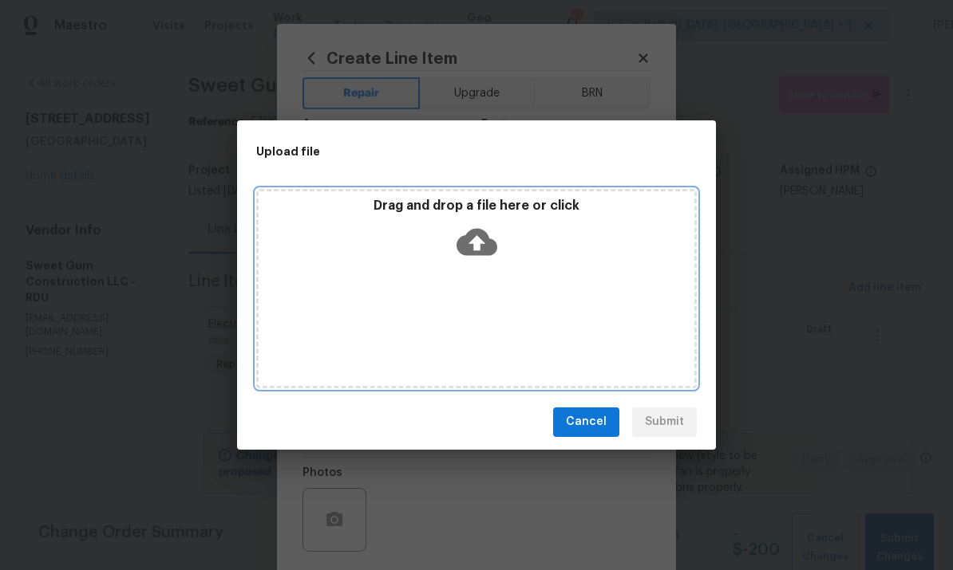
click at [483, 243] on icon at bounding box center [476, 242] width 41 height 41
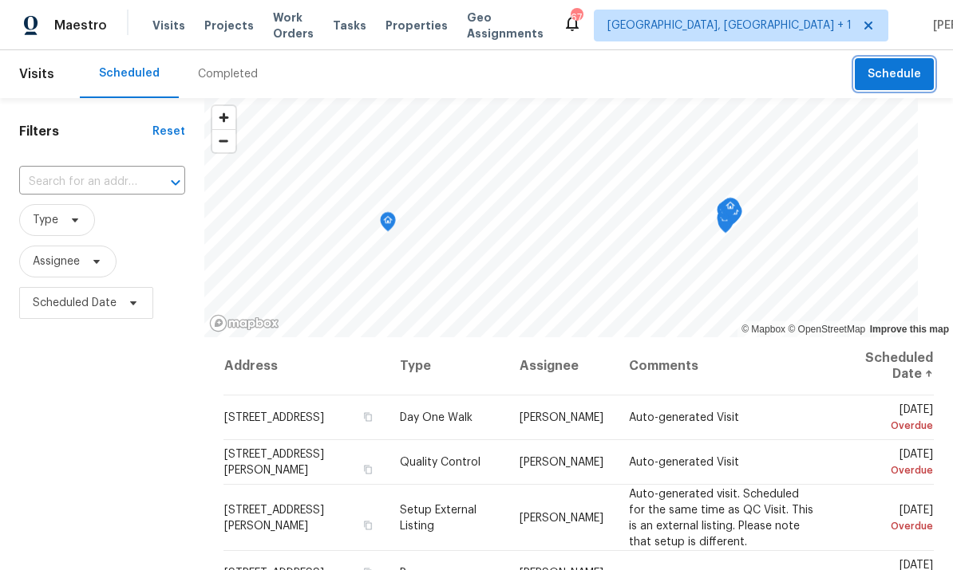
click at [862, 88] on button "Schedule" at bounding box center [893, 74] width 79 height 33
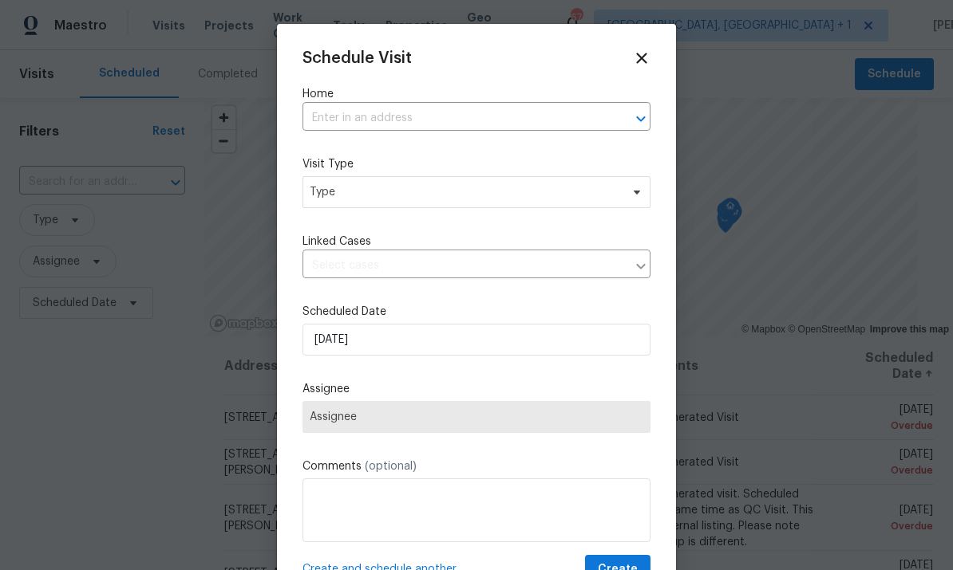
click at [900, 73] on div at bounding box center [476, 285] width 953 height 570
click at [842, 328] on div at bounding box center [476, 285] width 953 height 570
click at [841, 231] on div at bounding box center [476, 285] width 953 height 570
click at [385, 119] on input "text" at bounding box center [453, 118] width 303 height 25
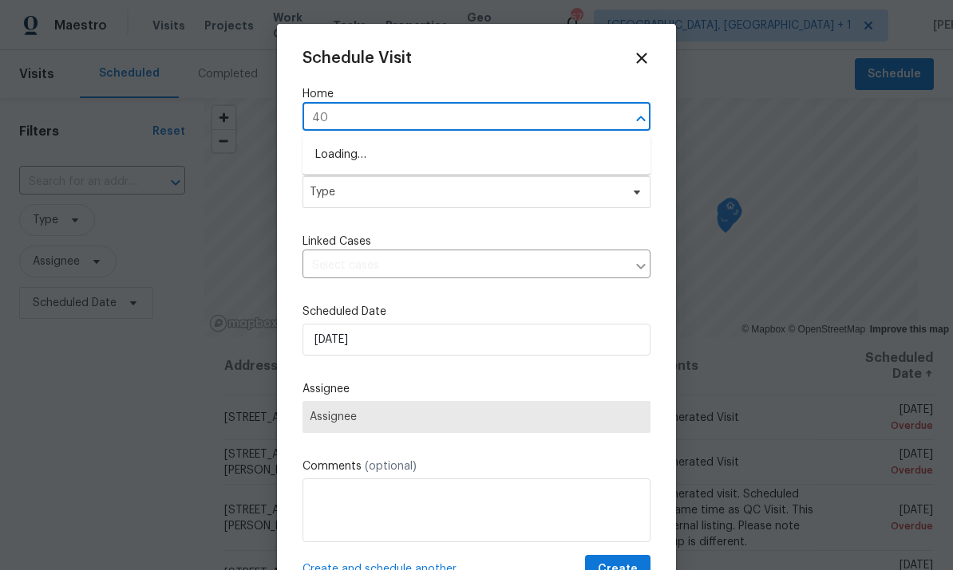
type input "401"
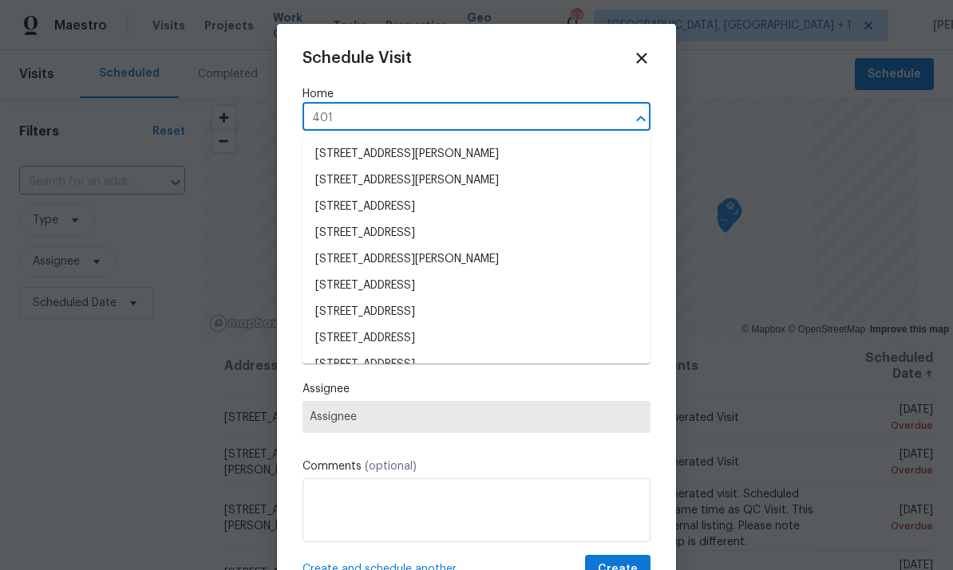
scroll to position [1156, 0]
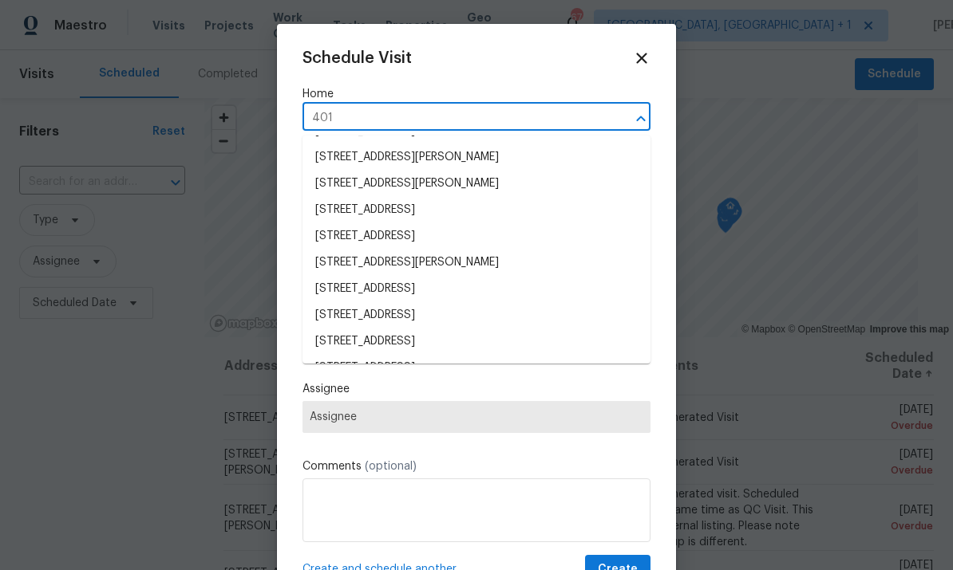
click at [554, 339] on li "[STREET_ADDRESS]" at bounding box center [476, 342] width 348 height 26
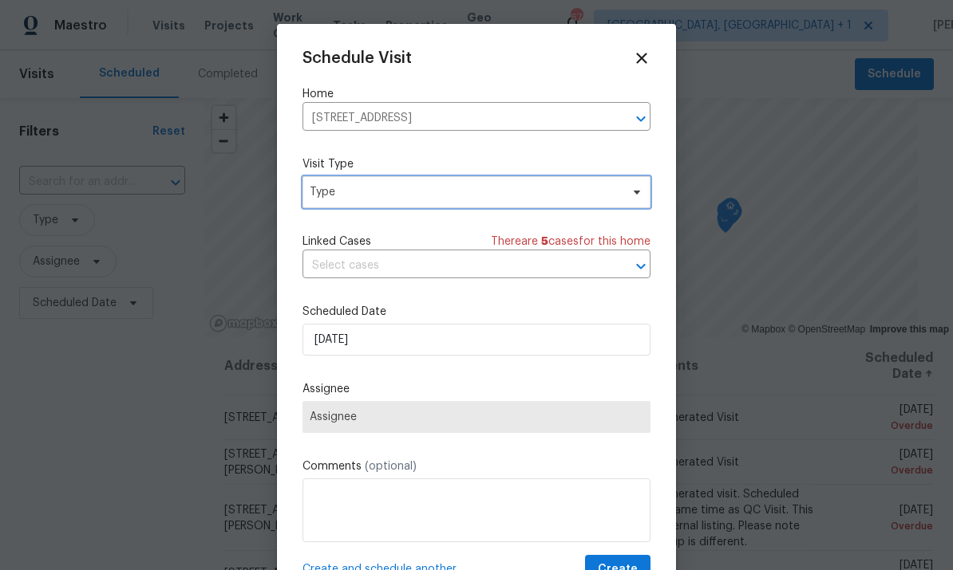
click at [629, 204] on span "Type" at bounding box center [476, 192] width 348 height 32
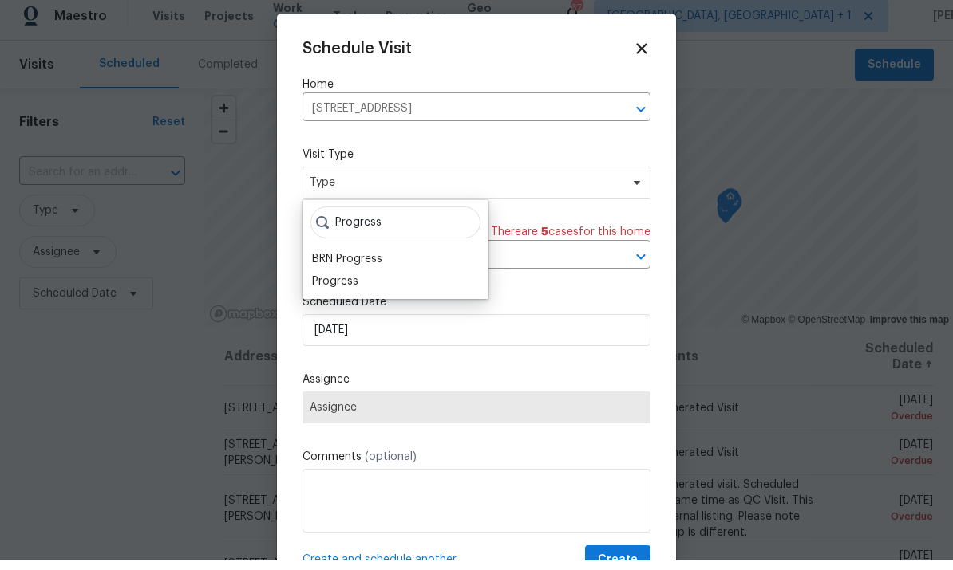
scroll to position [10, 0]
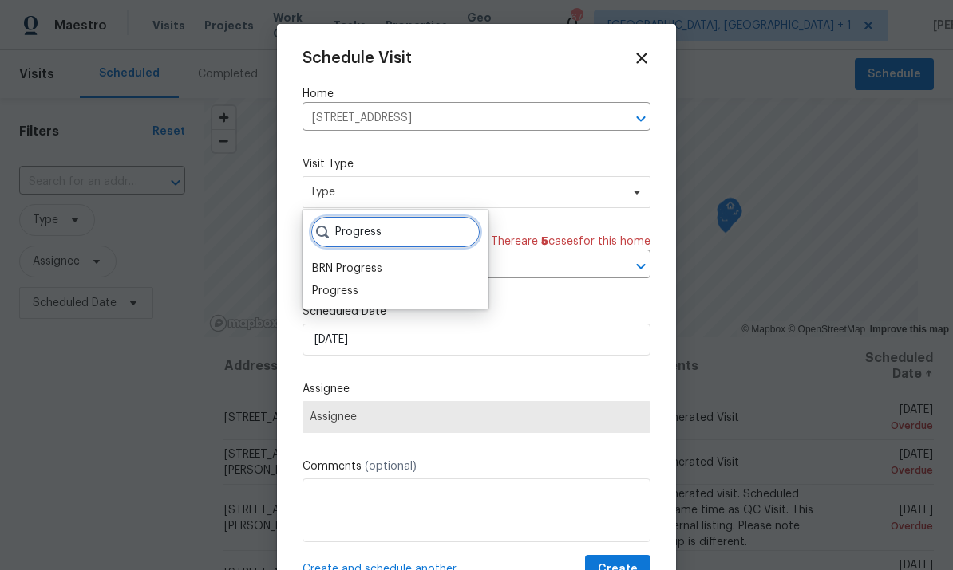
type input "Progress"
click at [369, 286] on div "Progress" at bounding box center [395, 291] width 176 height 22
click at [354, 283] on div "Progress" at bounding box center [335, 291] width 46 height 16
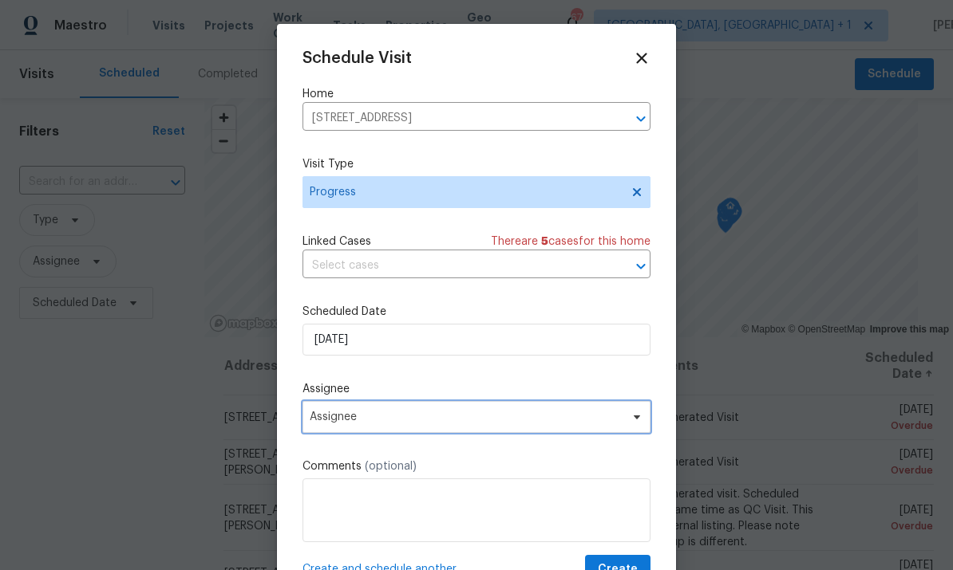
click at [634, 429] on span "Assignee" at bounding box center [476, 417] width 348 height 32
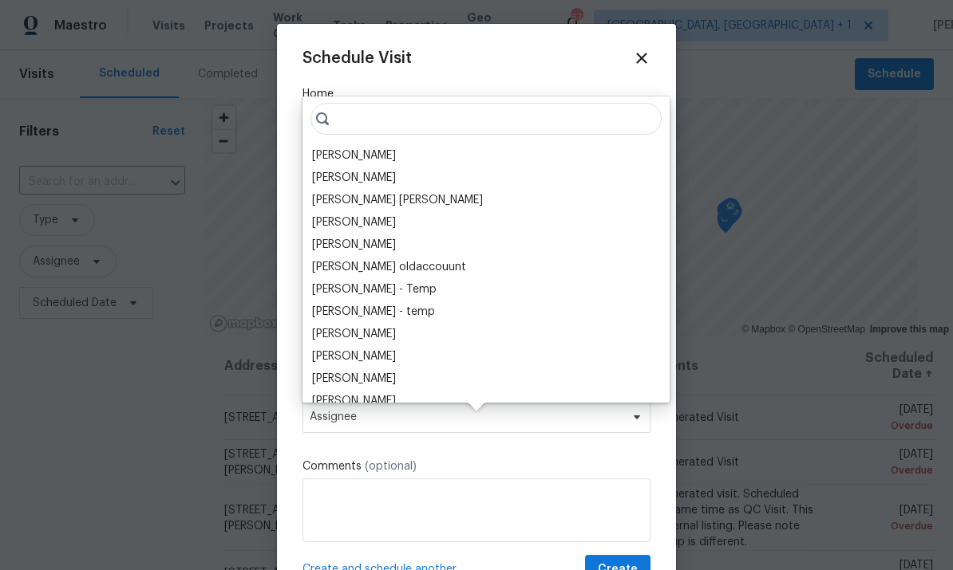
click at [385, 148] on div "[PERSON_NAME]" at bounding box center [354, 156] width 84 height 16
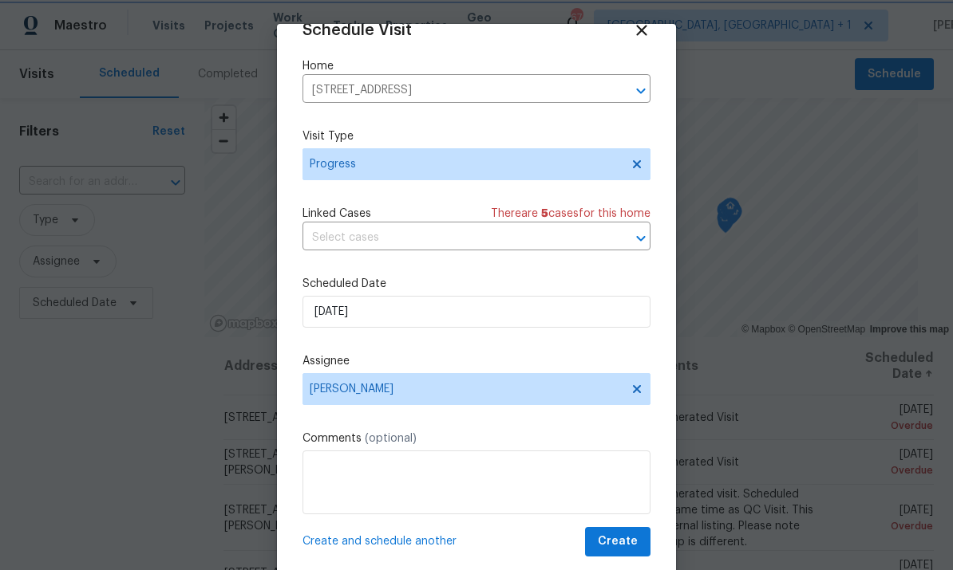
scroll to position [31, 0]
click at [635, 536] on span "Create" at bounding box center [618, 542] width 40 height 20
